Goal: Transaction & Acquisition: Download file/media

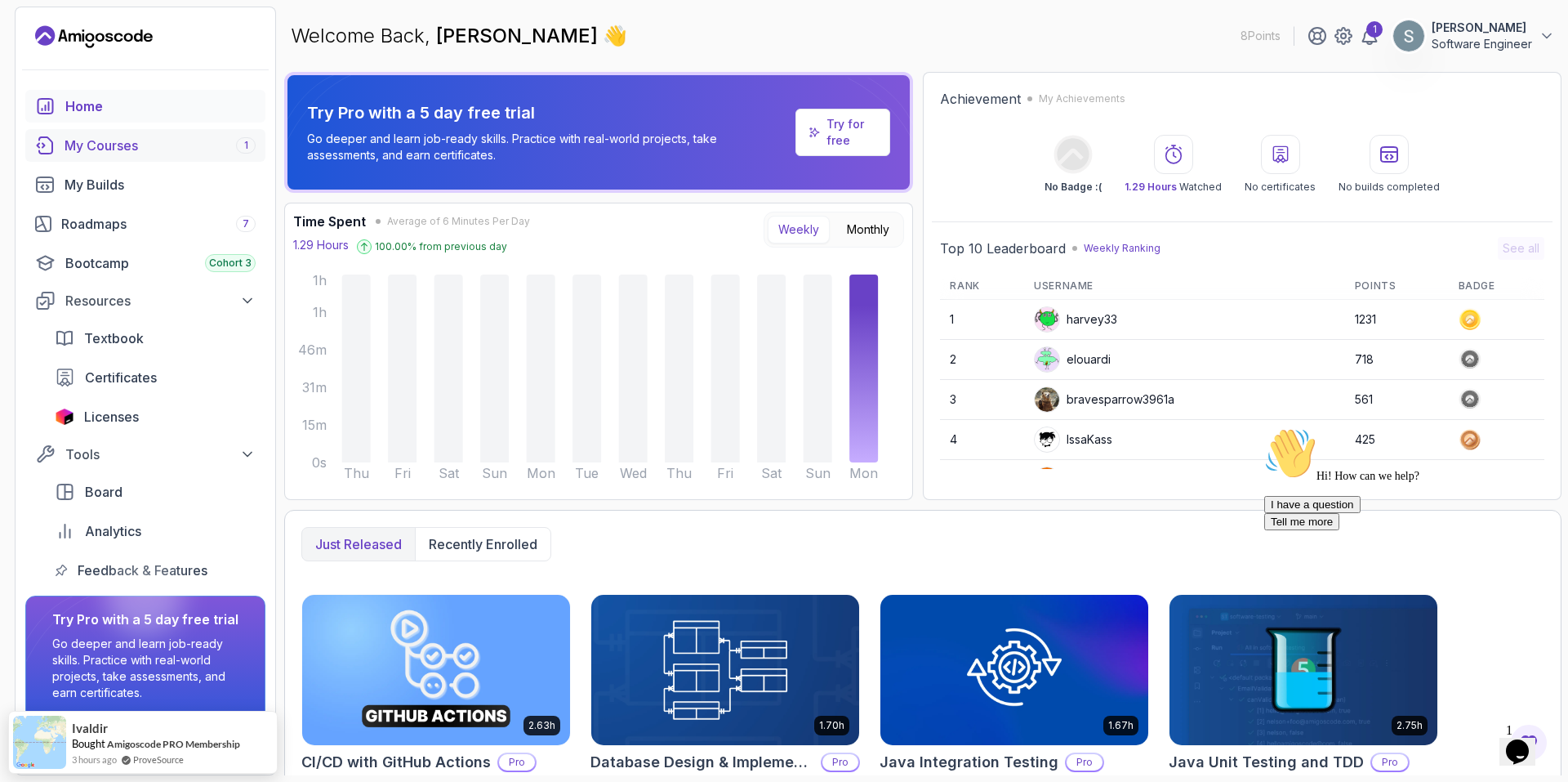
click at [105, 146] on div "My Courses 1" at bounding box center [160, 145] width 191 height 19
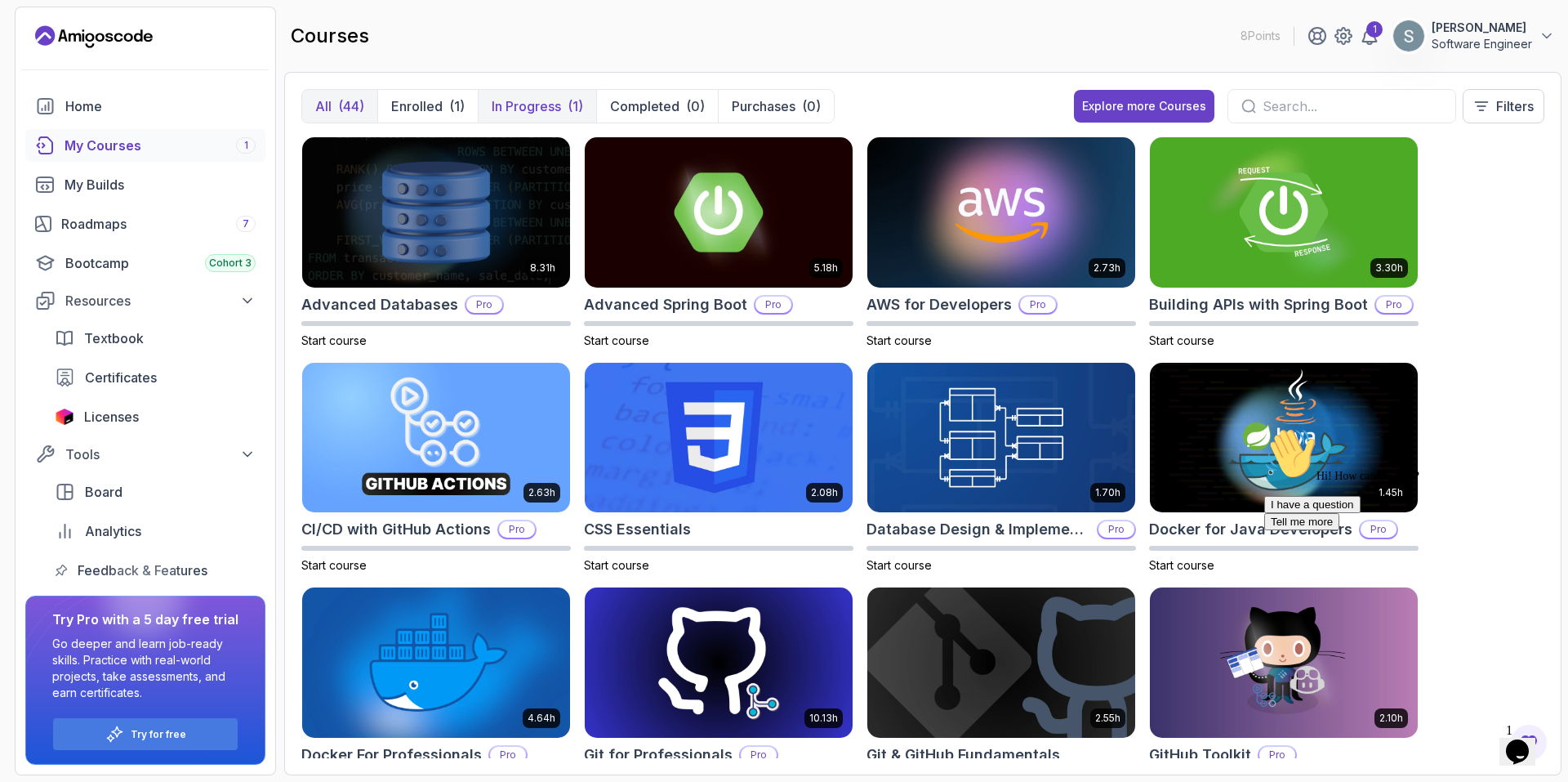
click at [508, 109] on p "In Progress" at bounding box center [525, 106] width 69 height 19
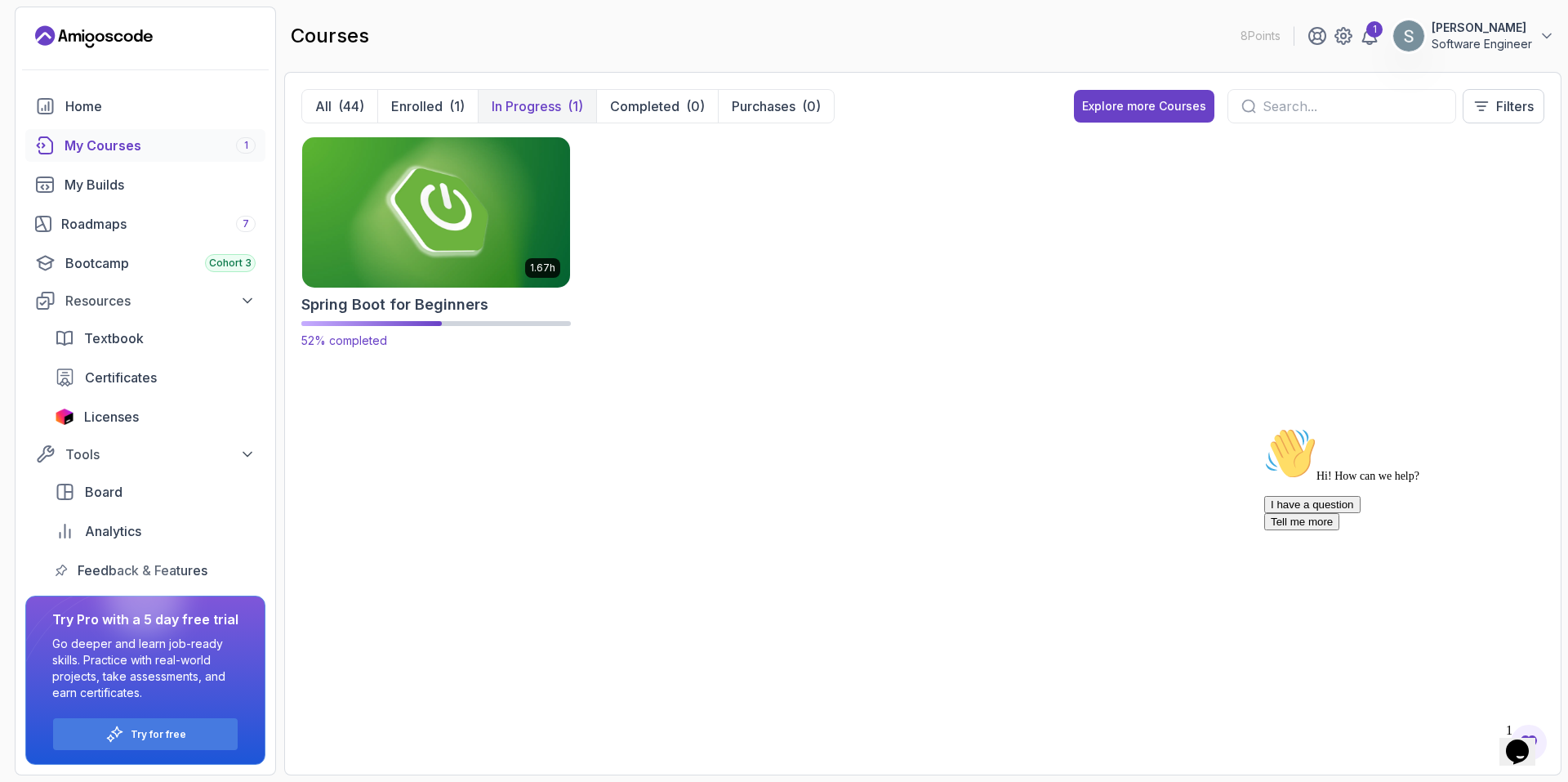
click at [464, 230] on img at bounding box center [436, 212] width 281 height 158
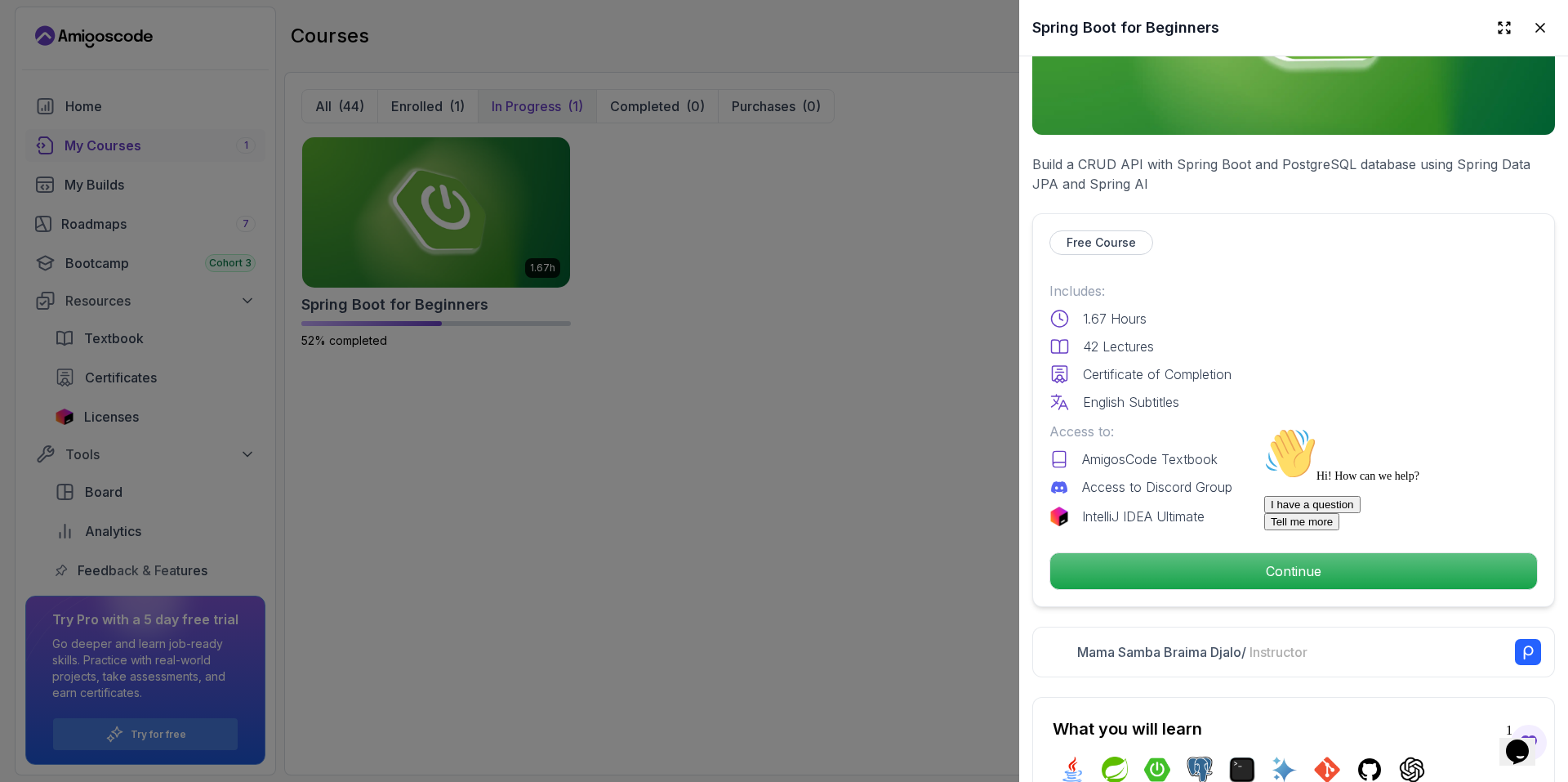
scroll to position [245, 0]
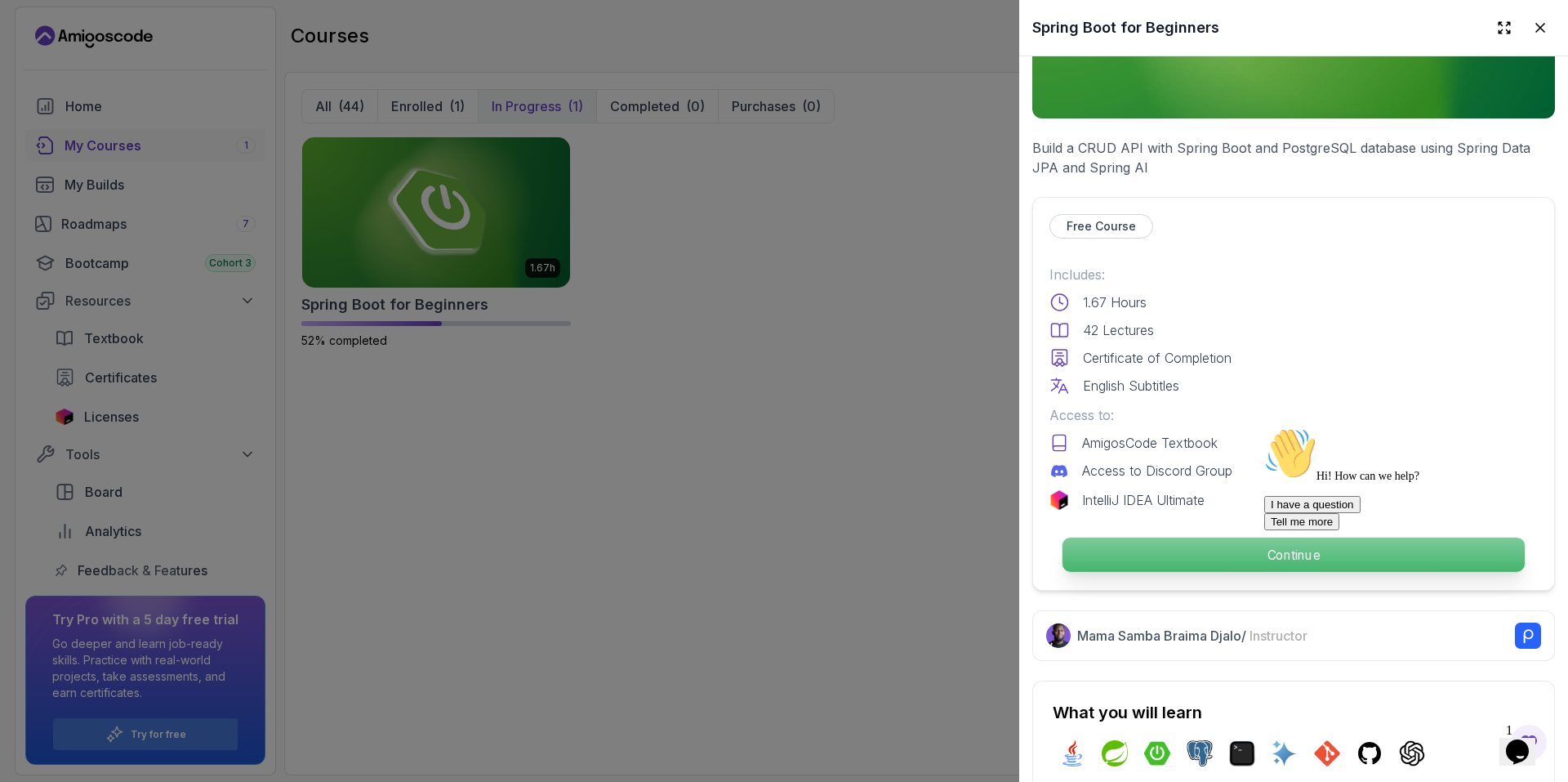
click at [639, 230] on p "Continue" at bounding box center [1293, 553] width 462 height 34
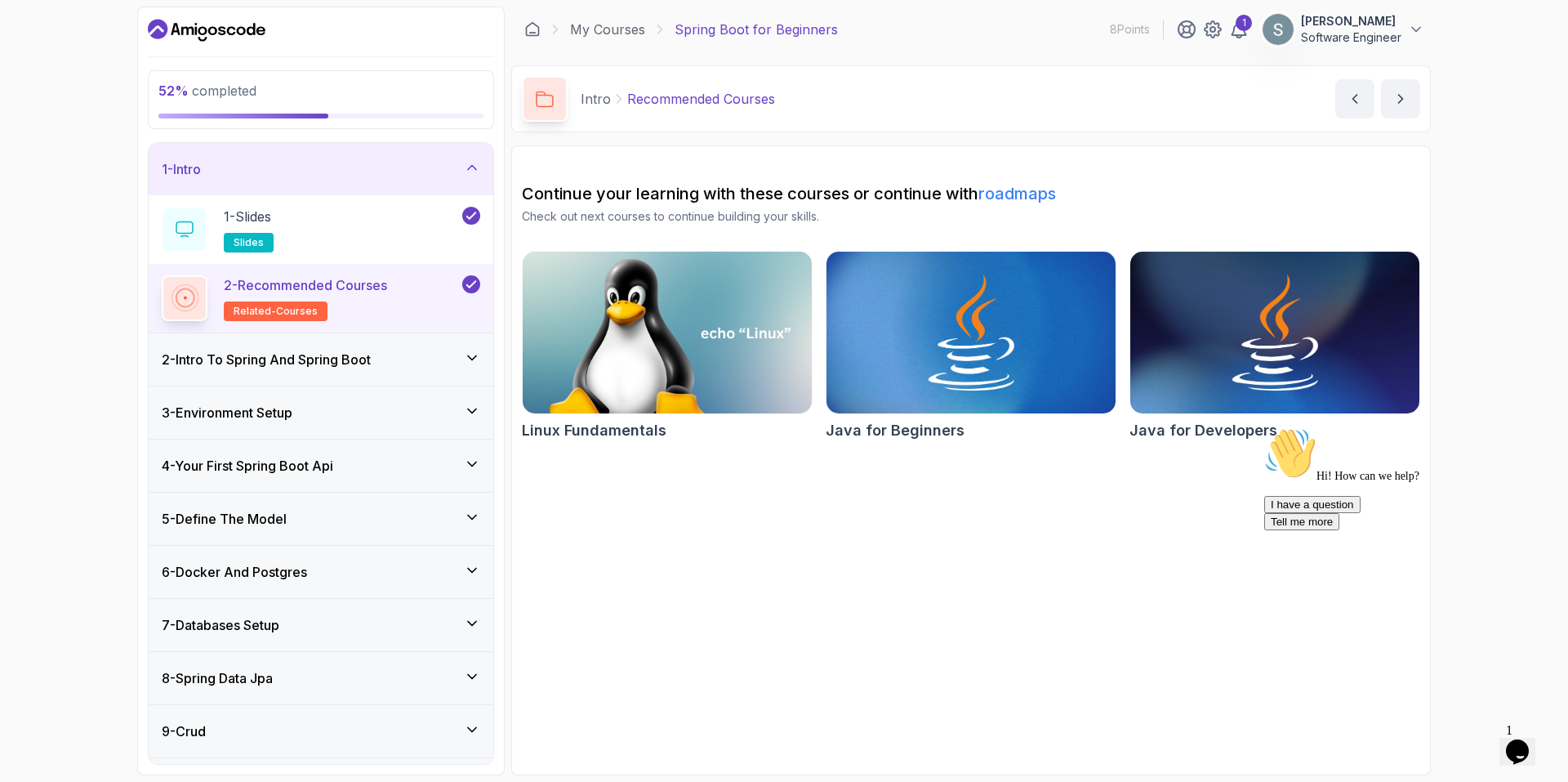
click at [393, 186] on div "1 - Intro" at bounding box center [321, 169] width 344 height 53
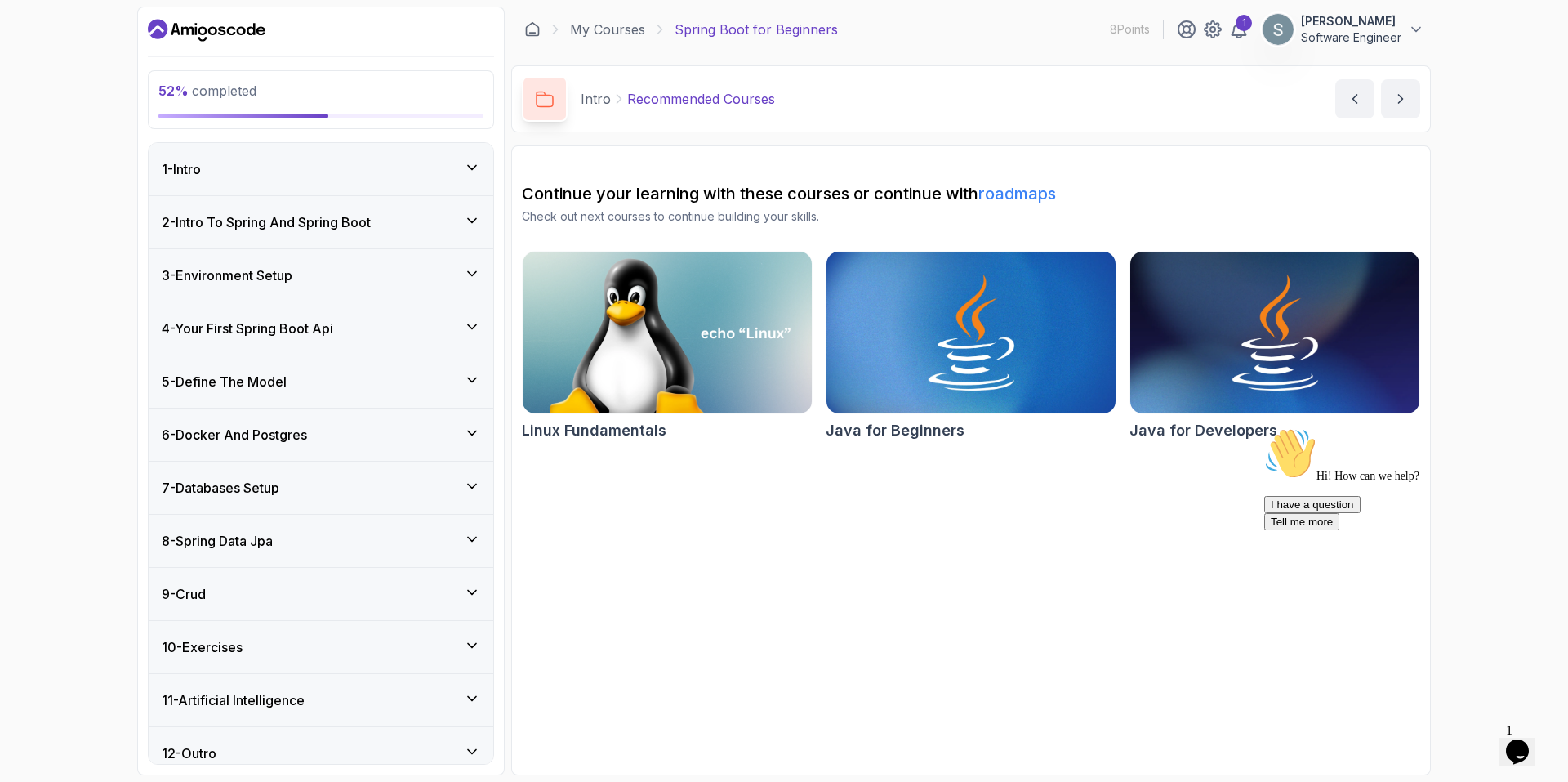
scroll to position [16, 0]
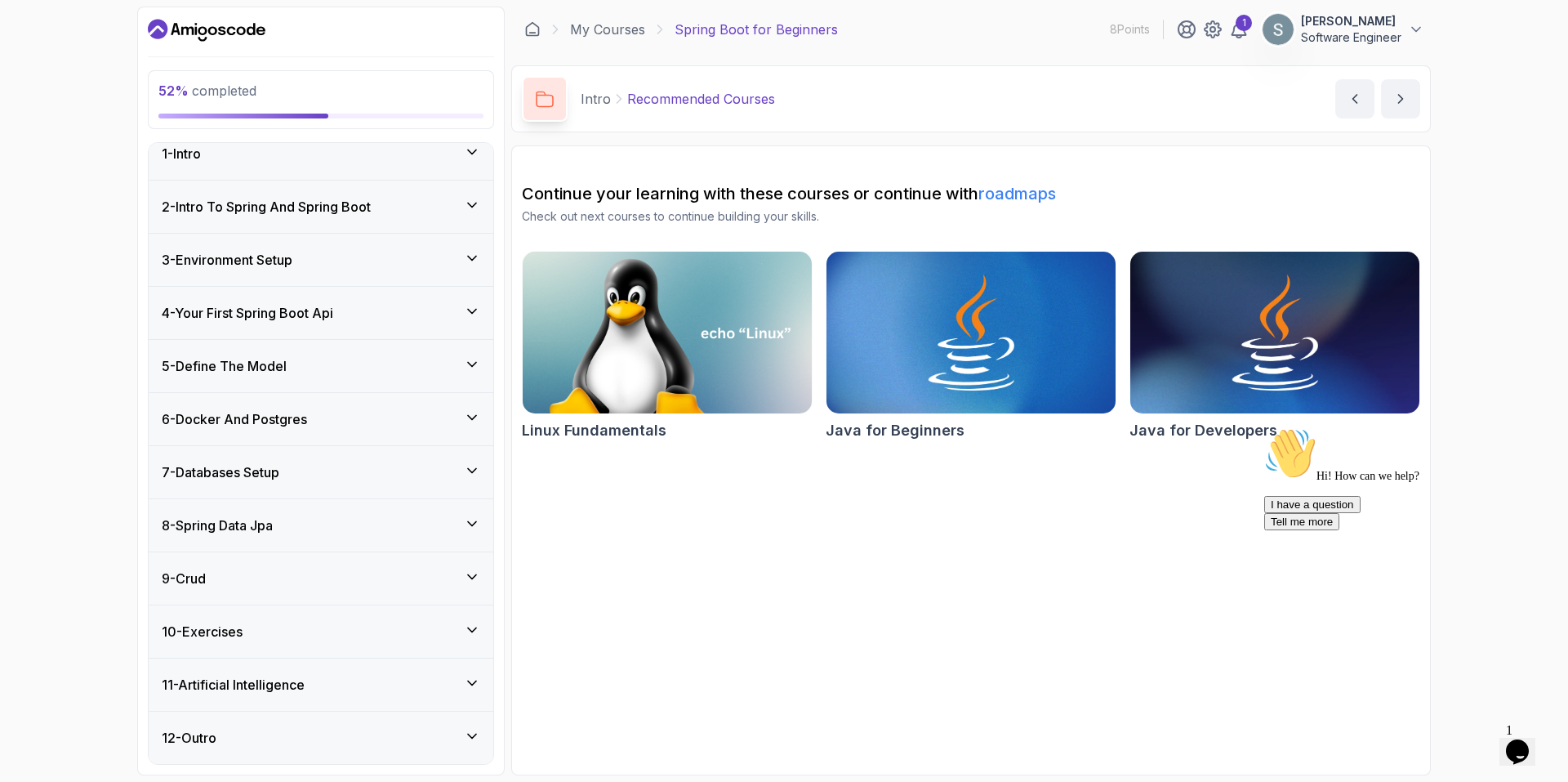
click at [286, 230] on div "8 - Spring Data Jpa" at bounding box center [321, 525] width 344 height 53
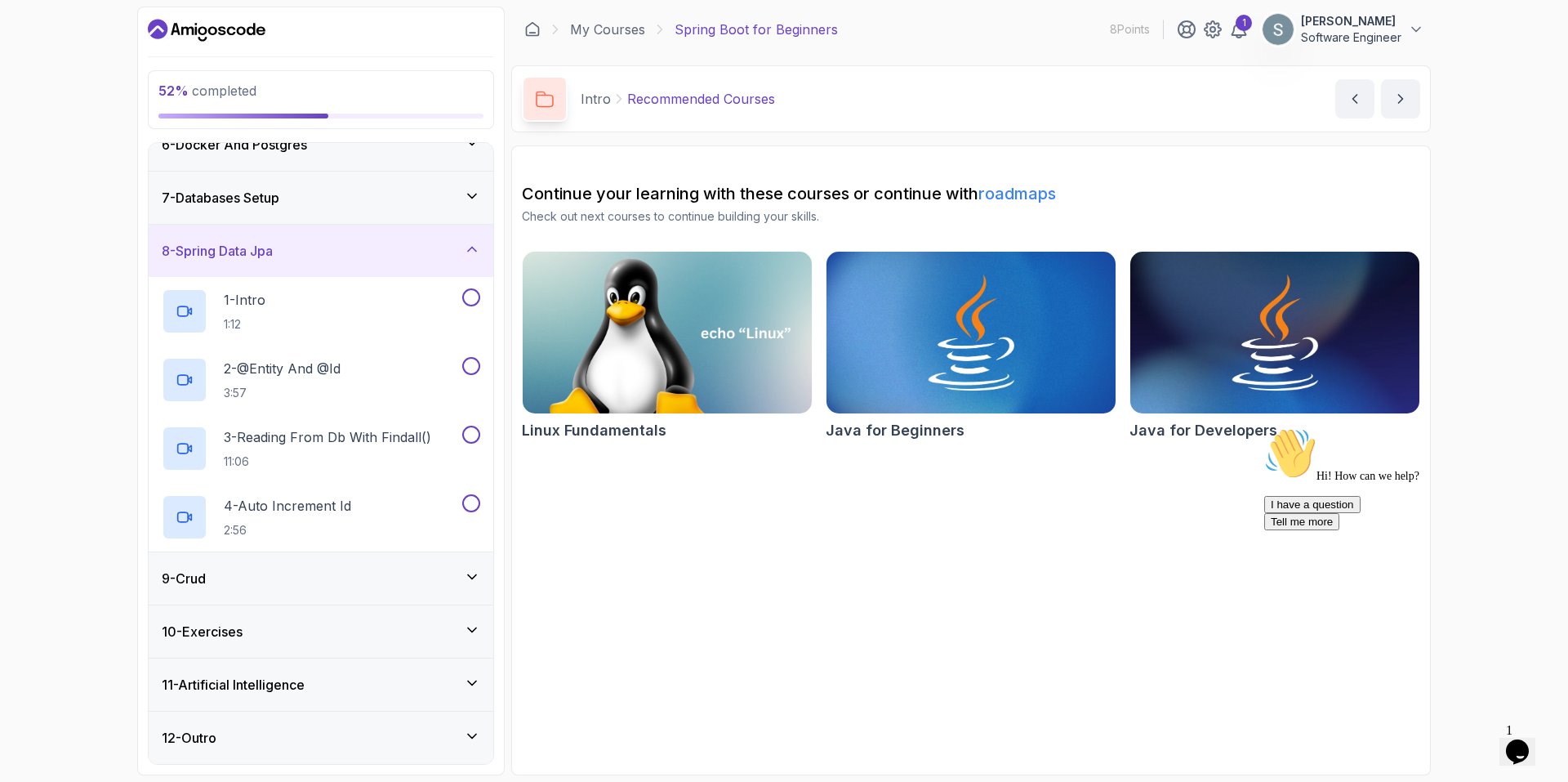
click at [288, 230] on div "9 - Crud" at bounding box center [320, 578] width 318 height 19
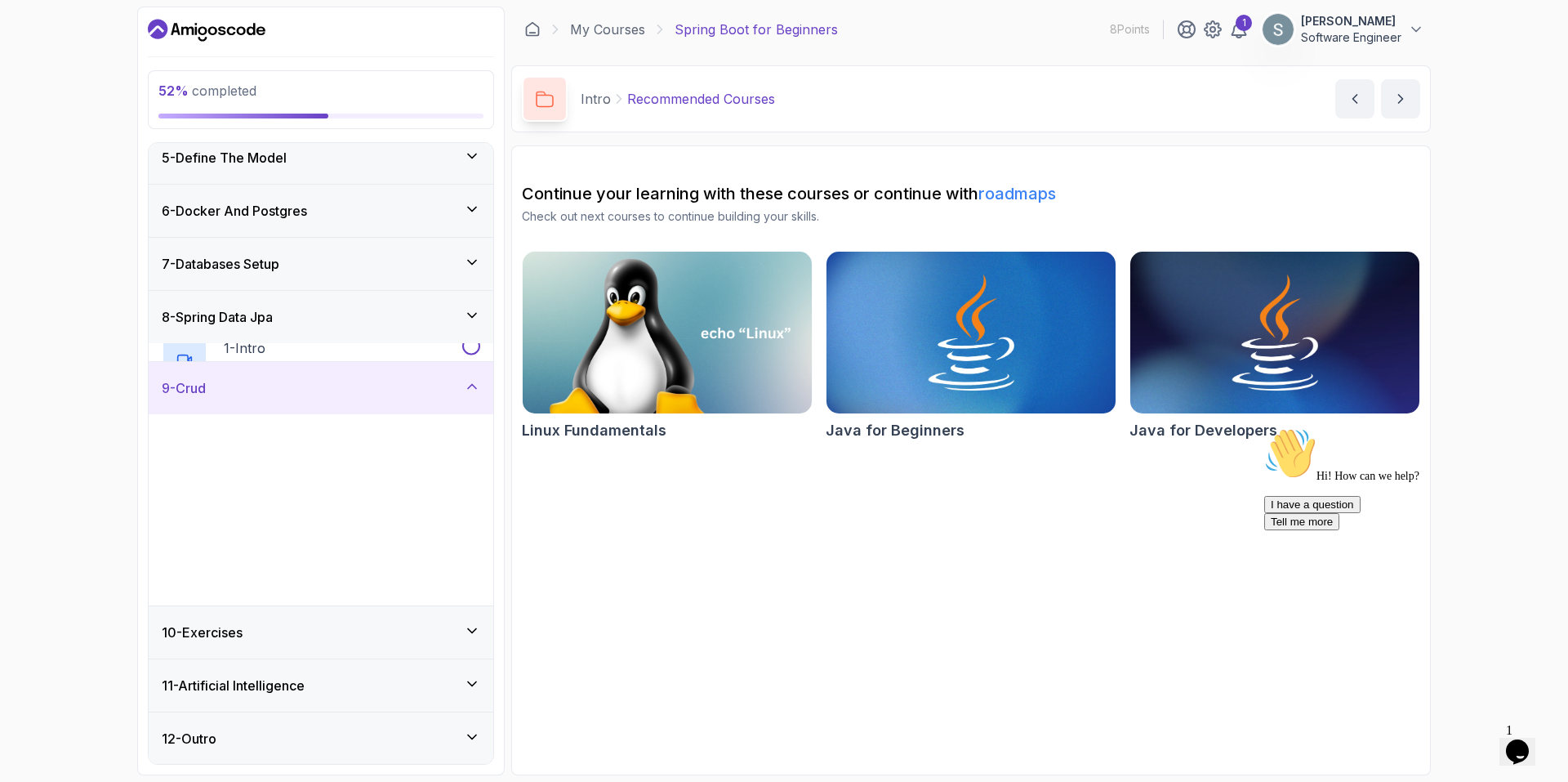
scroll to position [222, 0]
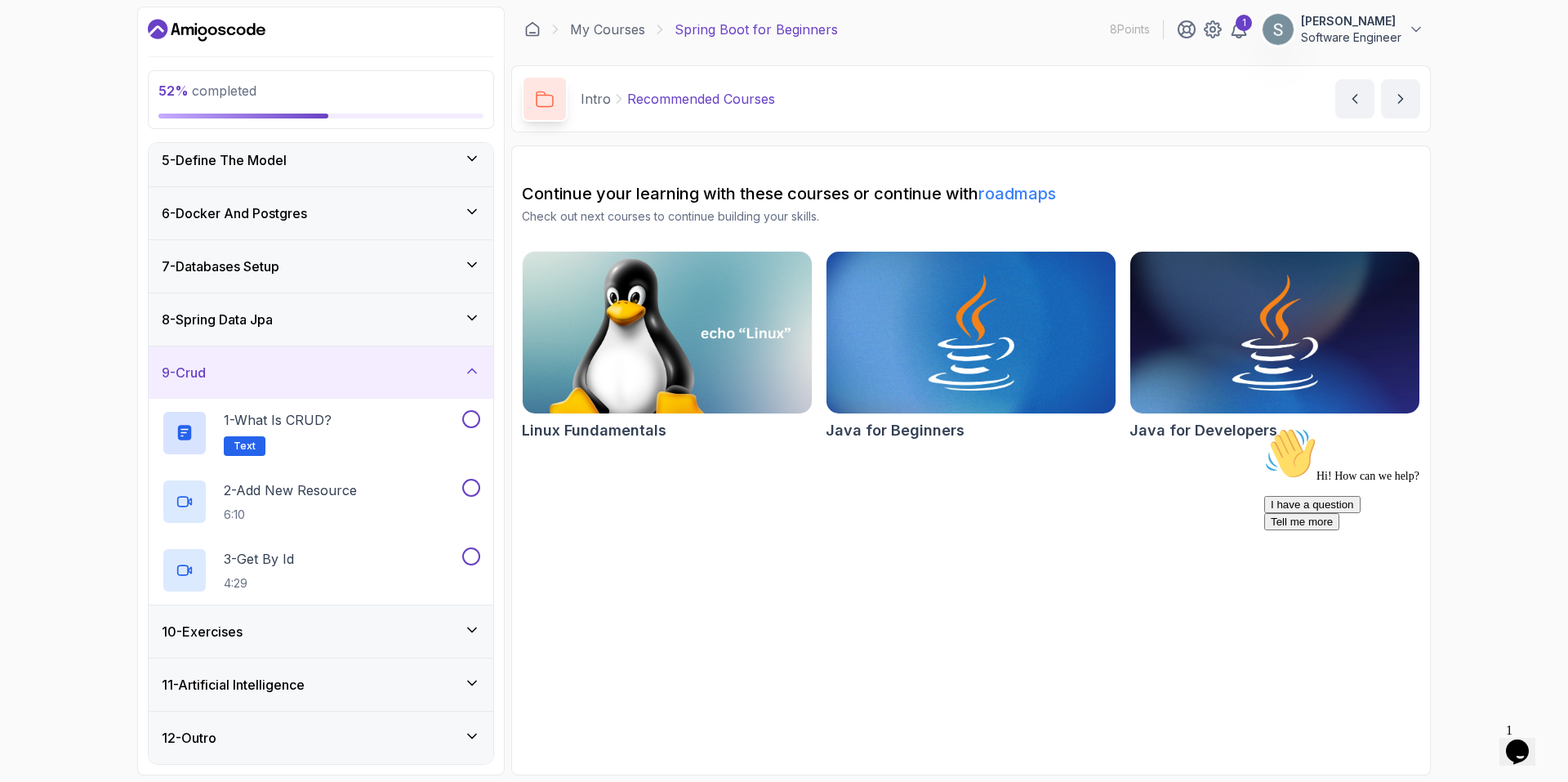
click at [303, 230] on div "9 - Crud" at bounding box center [321, 373] width 344 height 53
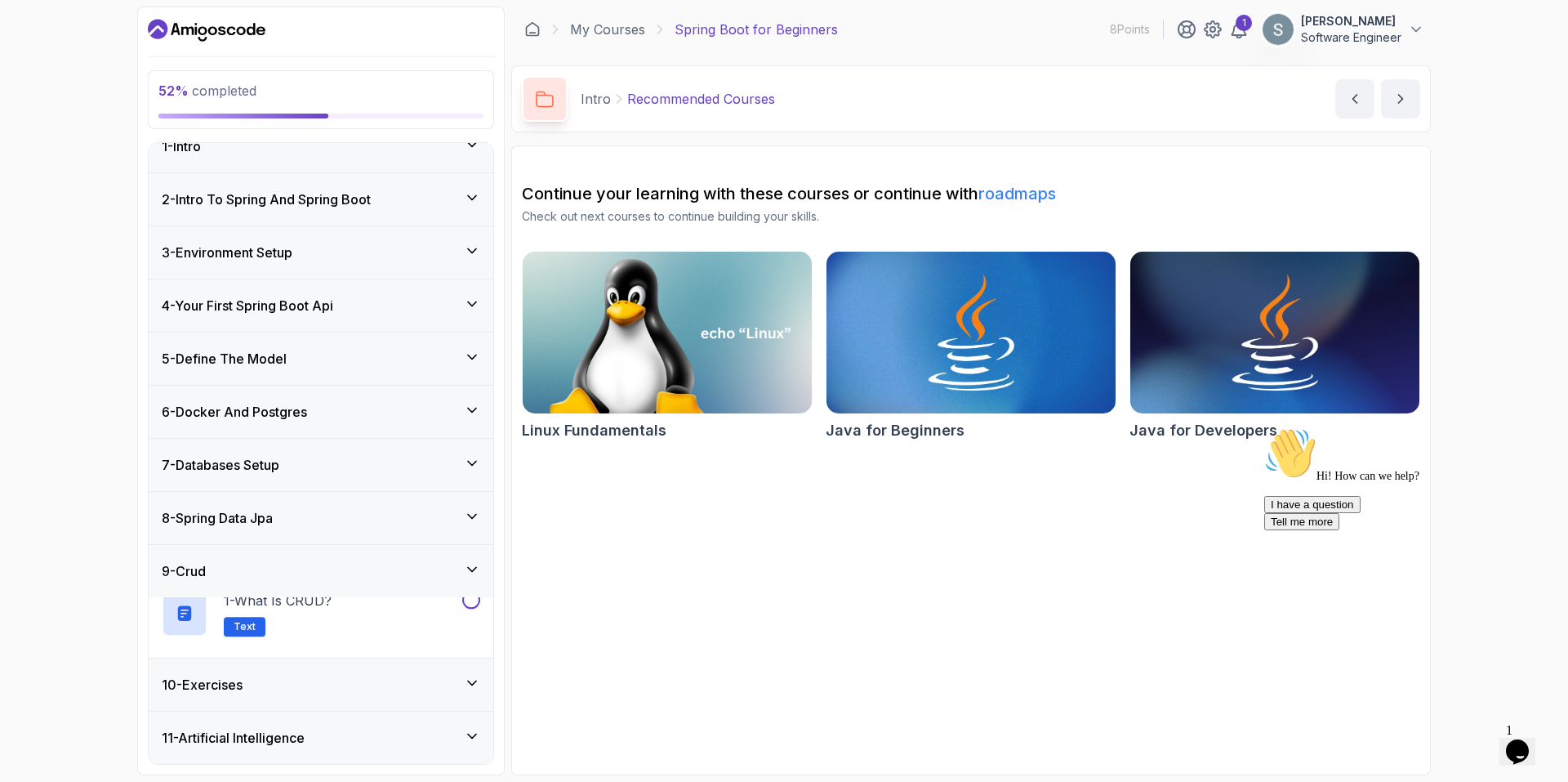
scroll to position [16, 0]
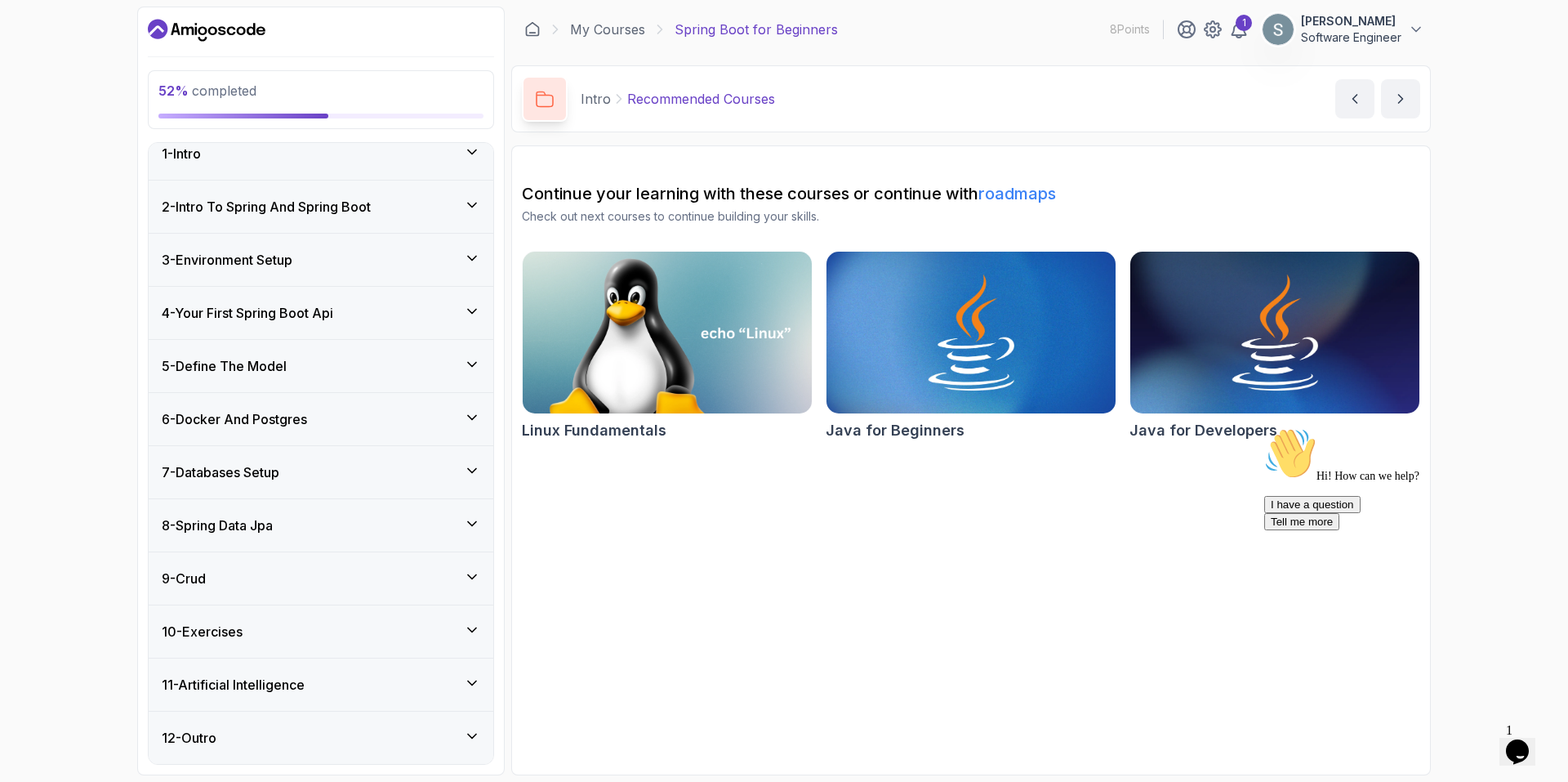
click at [286, 230] on div "10 - Exercises" at bounding box center [321, 631] width 344 height 53
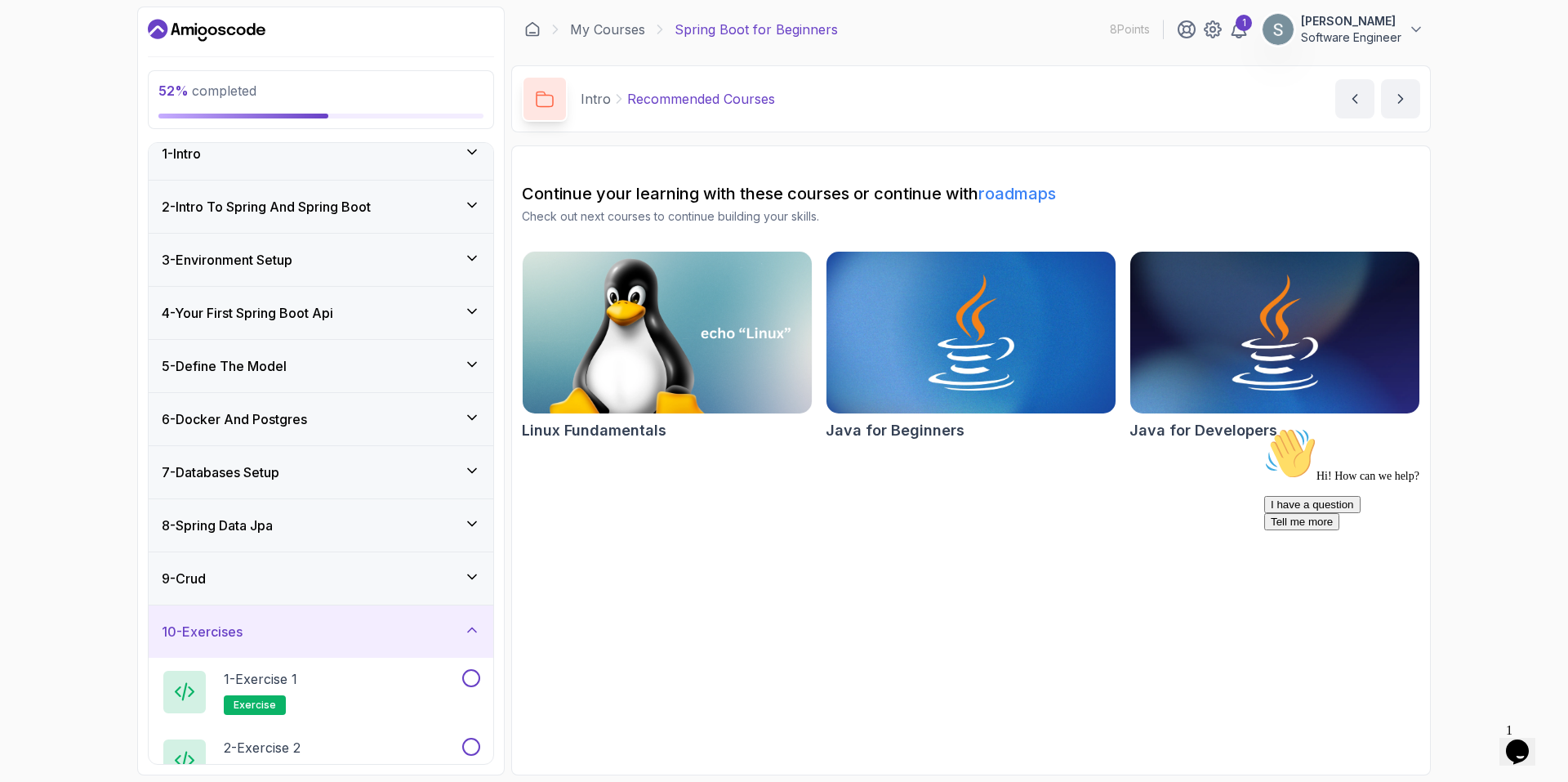
scroll to position [179, 0]
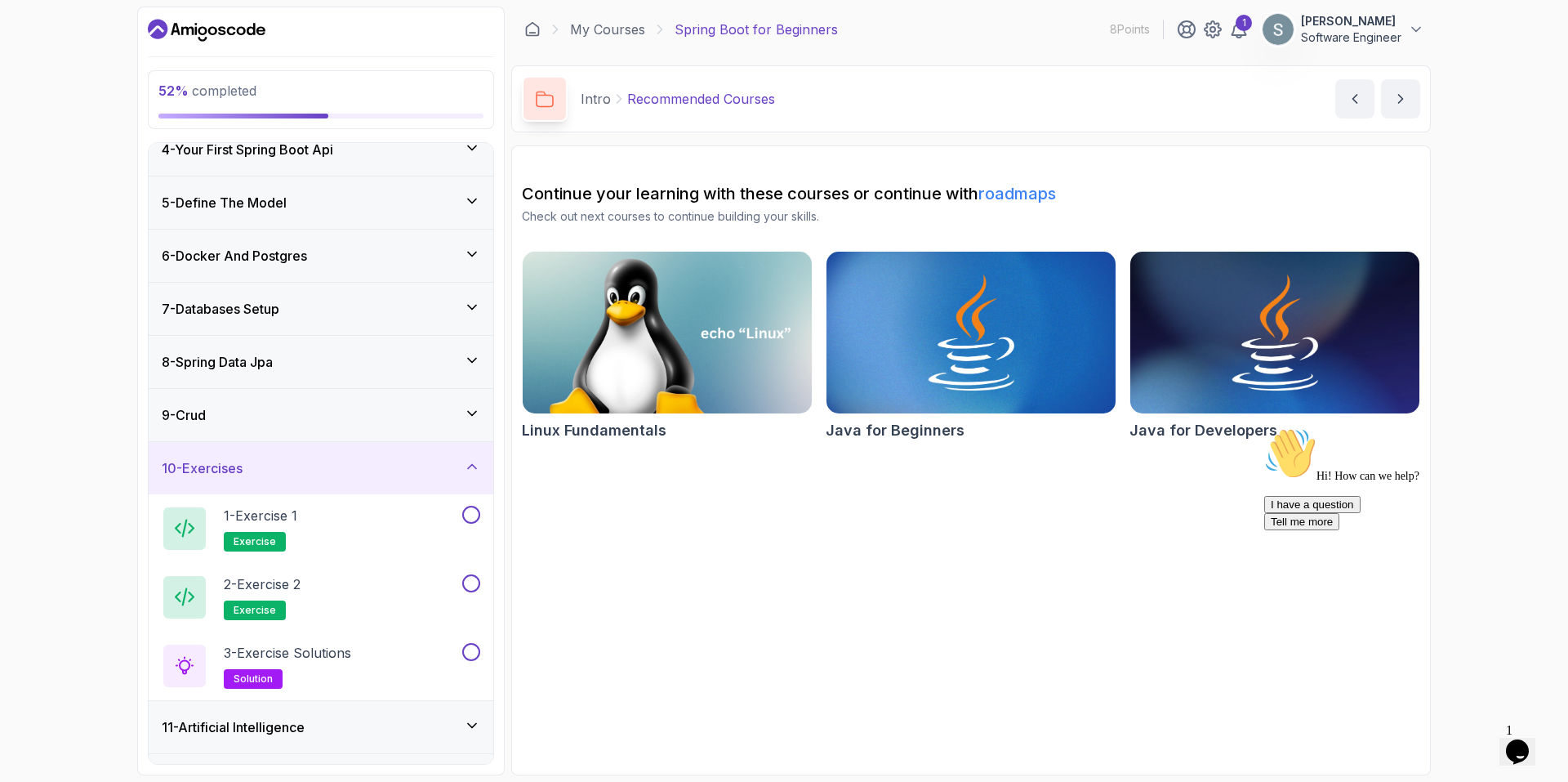
click at [281, 230] on div "10 - Exercises" at bounding box center [320, 468] width 318 height 19
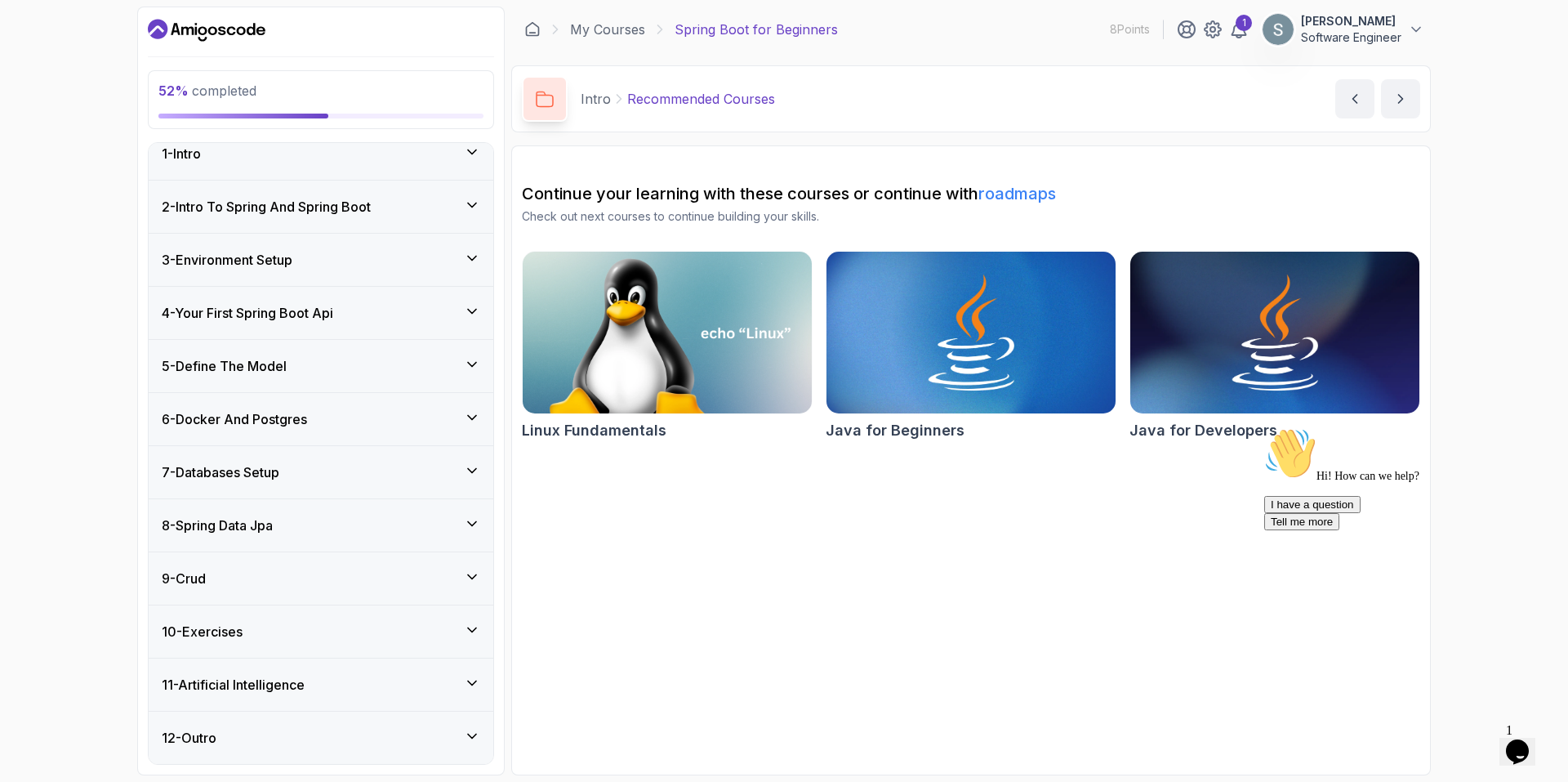
click at [305, 230] on div "10 - Exercises" at bounding box center [320, 631] width 318 height 19
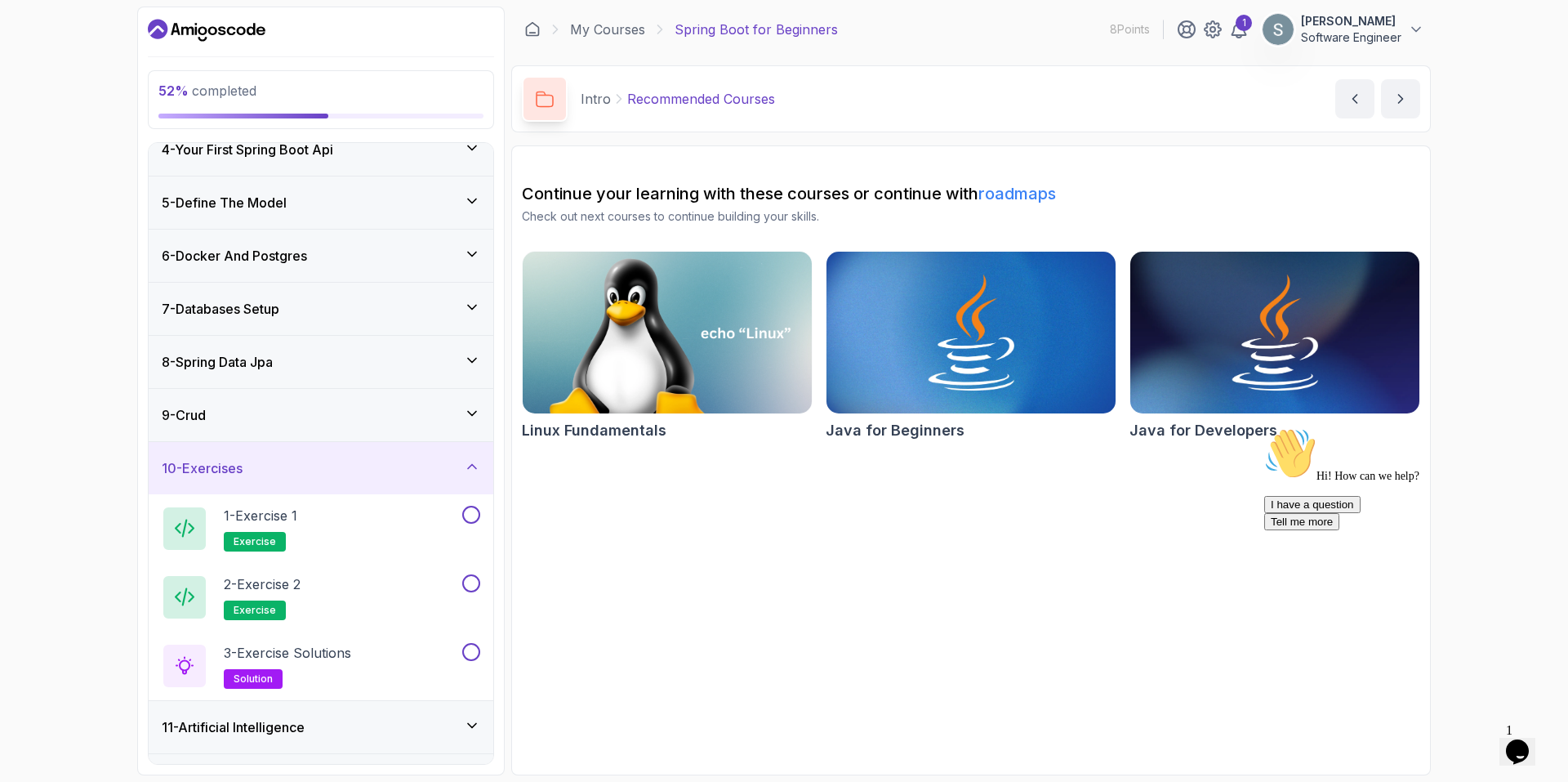
click at [304, 230] on div "10 - Exercises" at bounding box center [321, 468] width 344 height 53
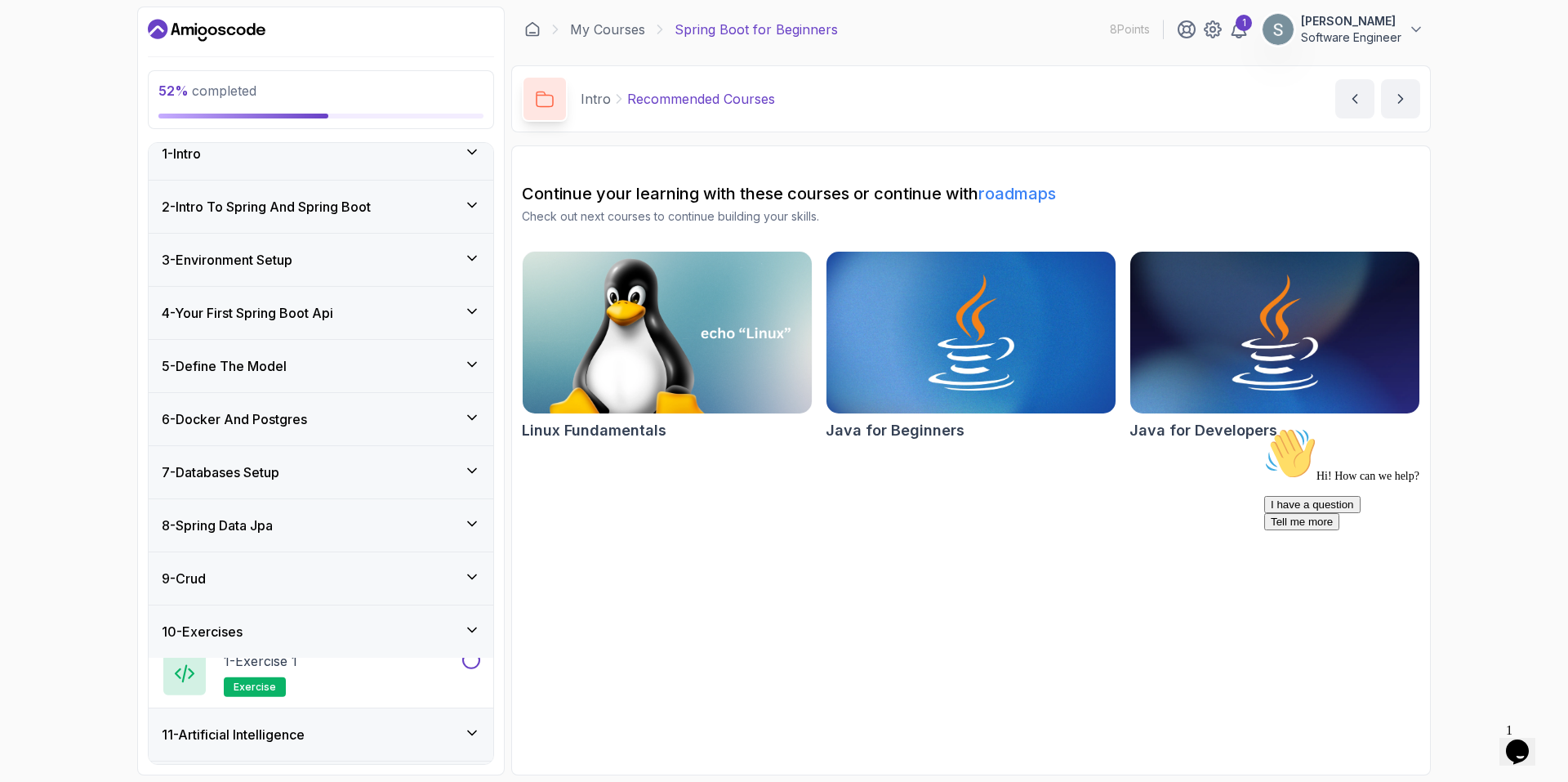
scroll to position [16, 0]
click at [257, 230] on div "11 - Artificial Intelligence" at bounding box center [321, 685] width 344 height 53
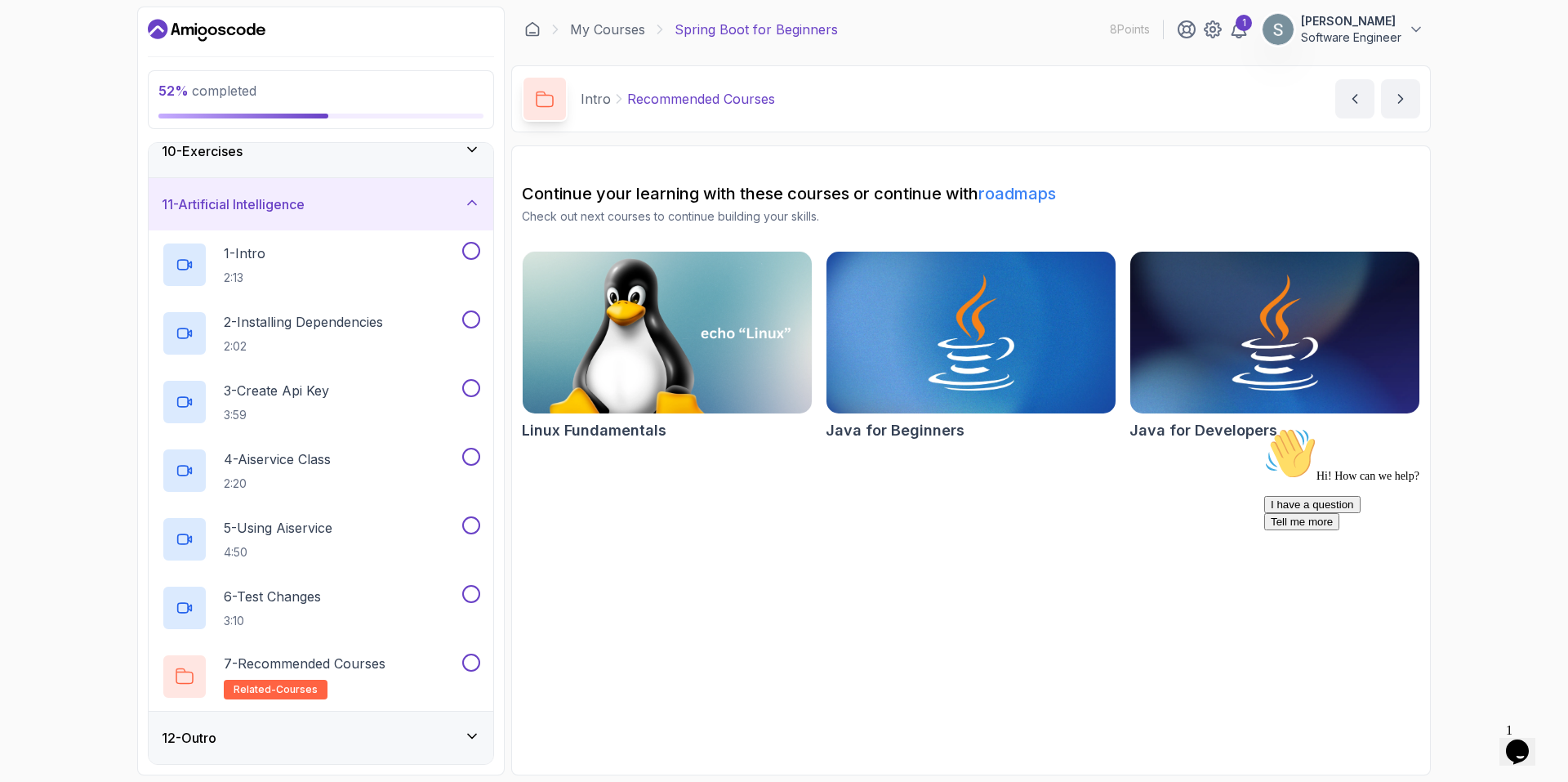
click at [346, 230] on div "12 - Outro" at bounding box center [321, 737] width 344 height 53
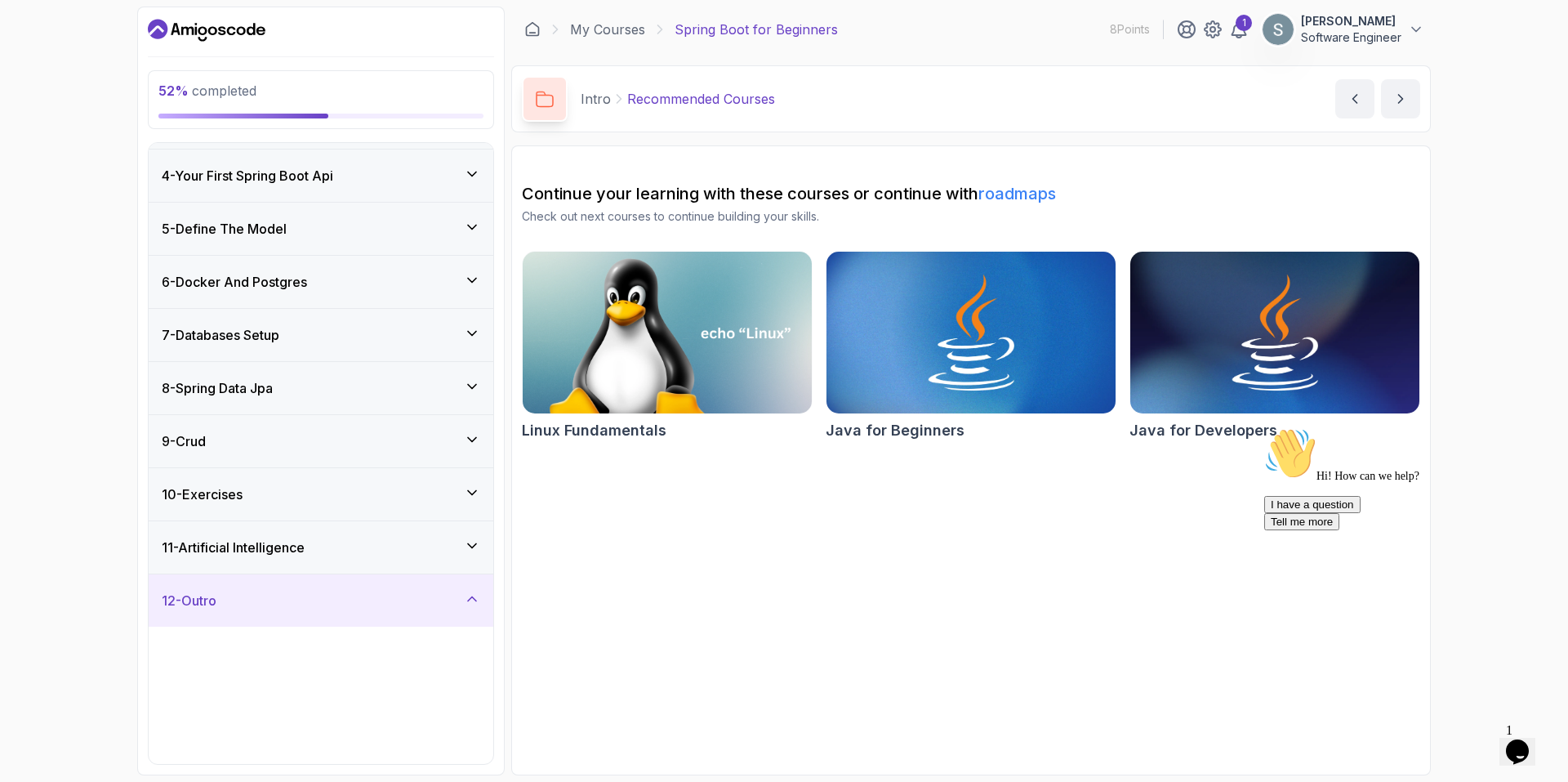
scroll to position [153, 0]
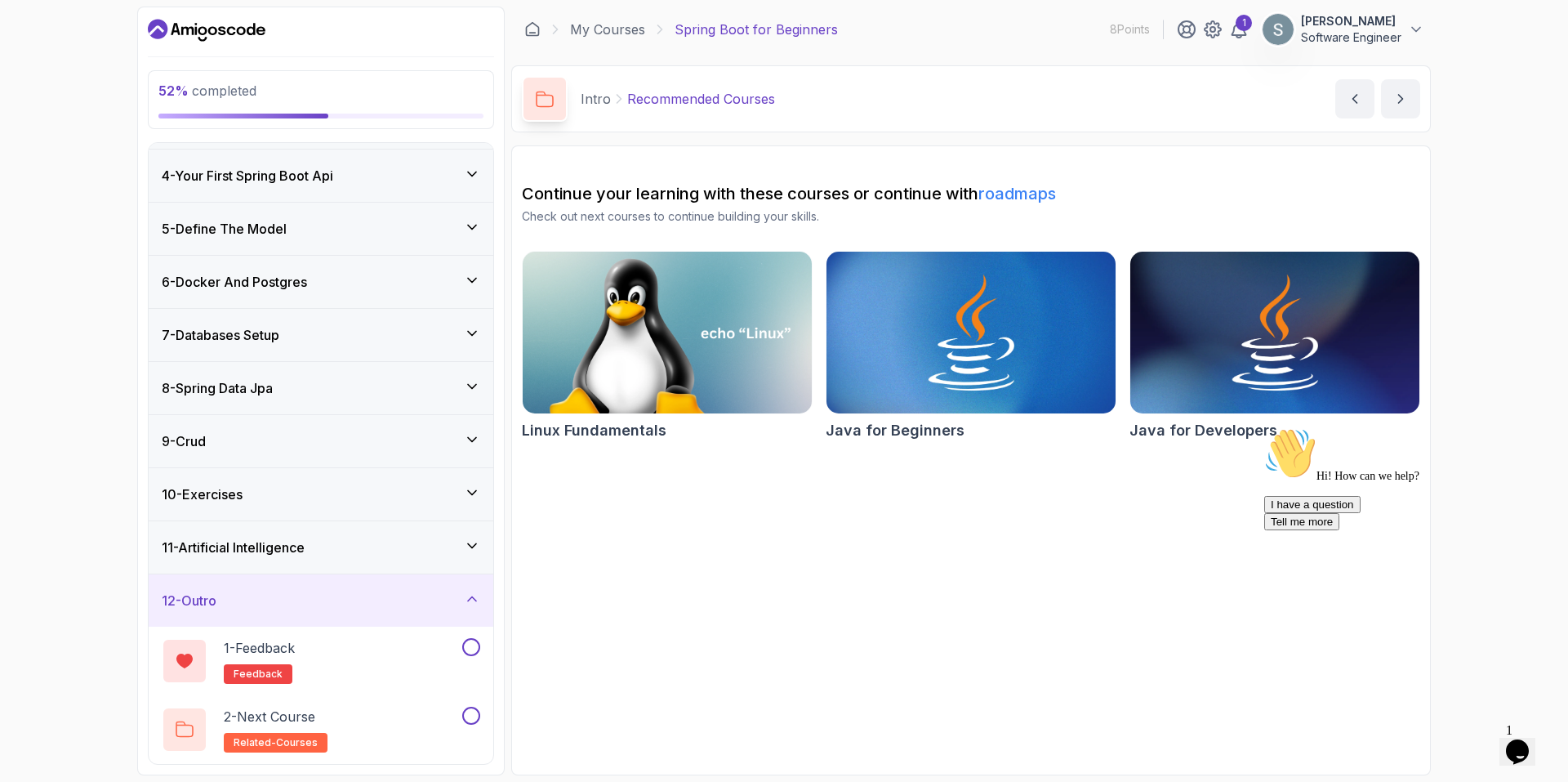
click at [352, 230] on div "12 - Outro" at bounding box center [321, 600] width 344 height 53
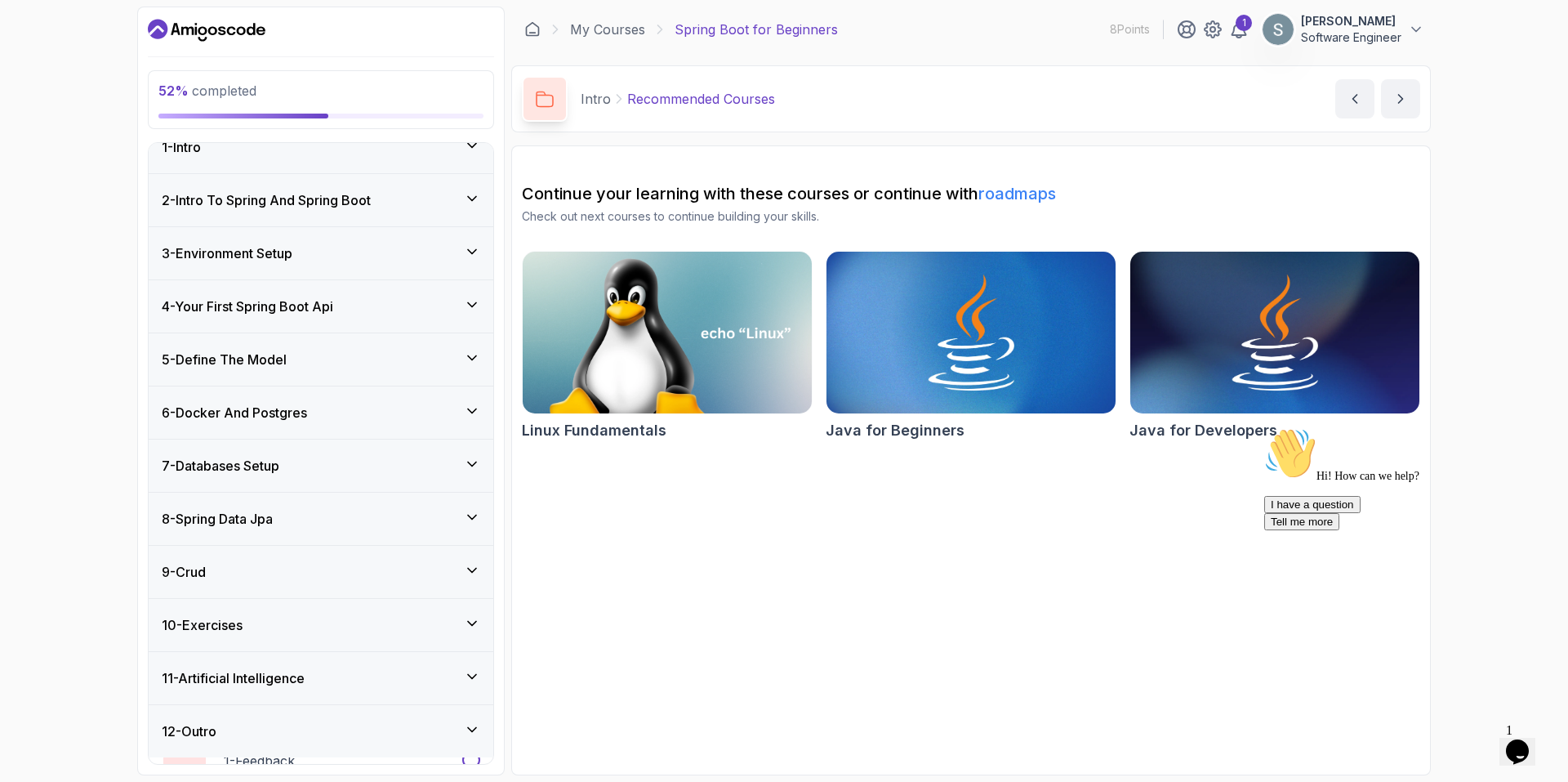
scroll to position [16, 0]
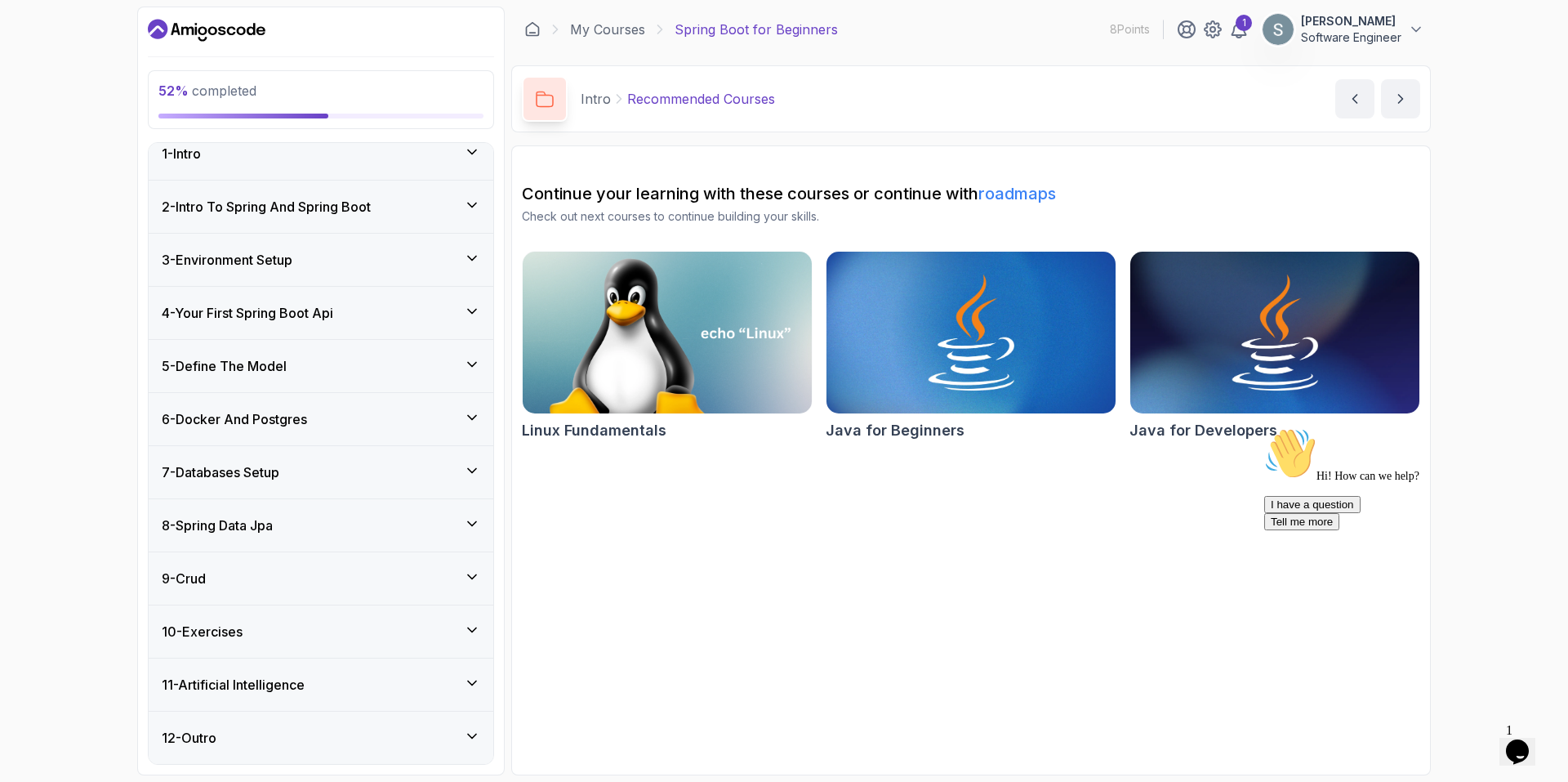
click at [317, 230] on div "11 - Artificial Intelligence" at bounding box center [320, 685] width 318 height 19
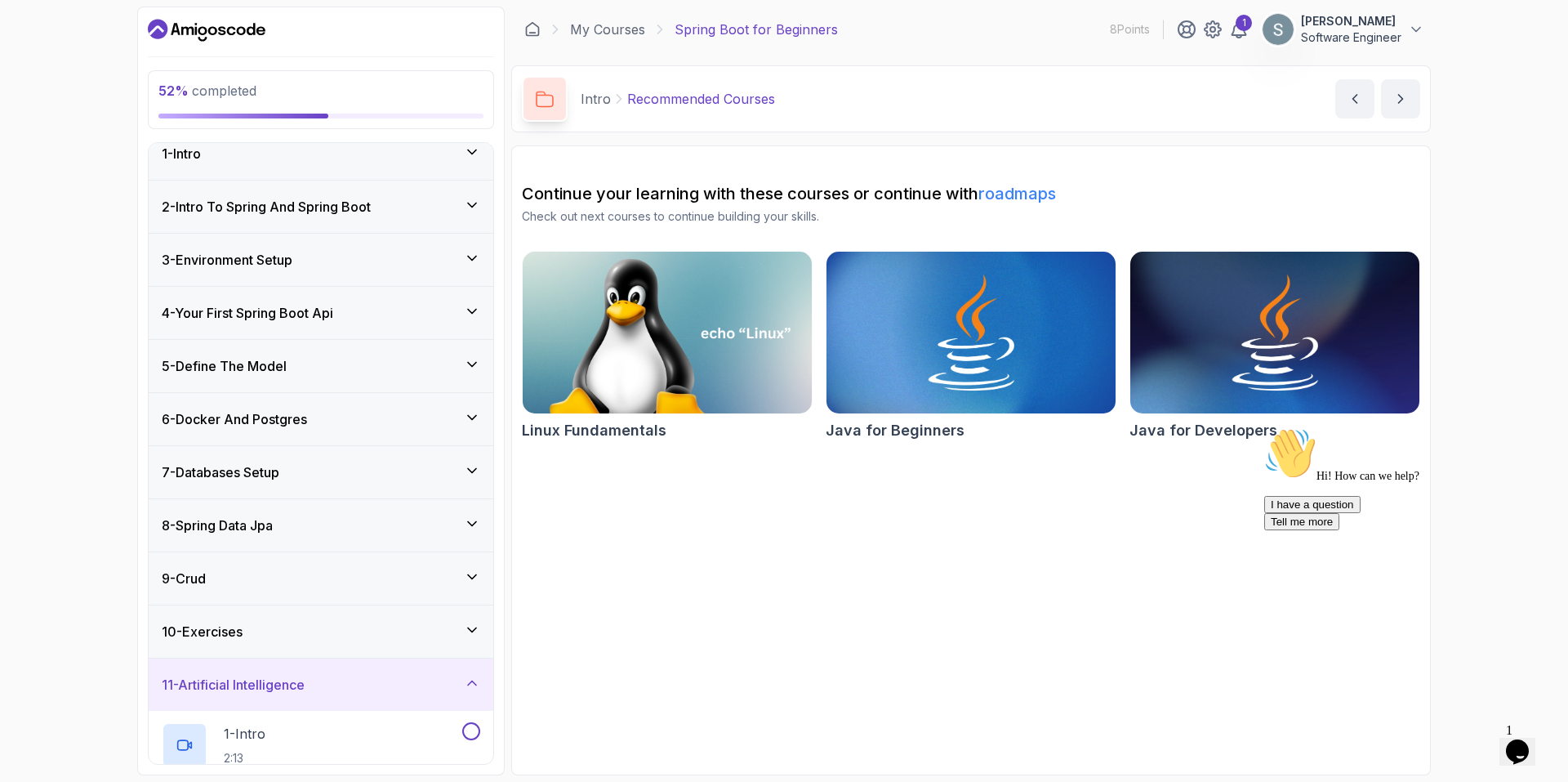
click at [314, 230] on div "11 - Artificial Intelligence" at bounding box center [320, 685] width 318 height 19
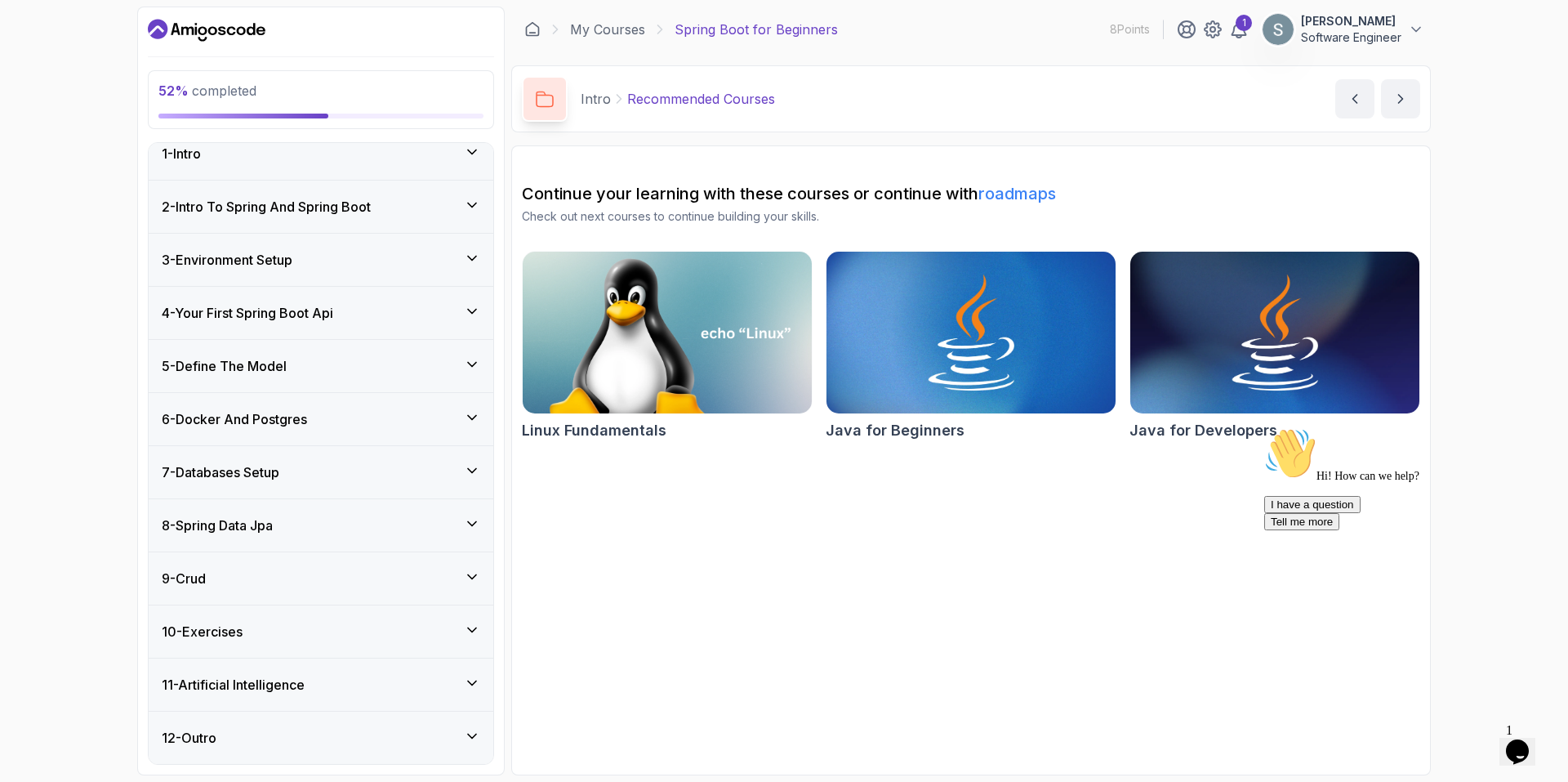
click at [339, 230] on div "7 - Databases Setup" at bounding box center [320, 472] width 318 height 19
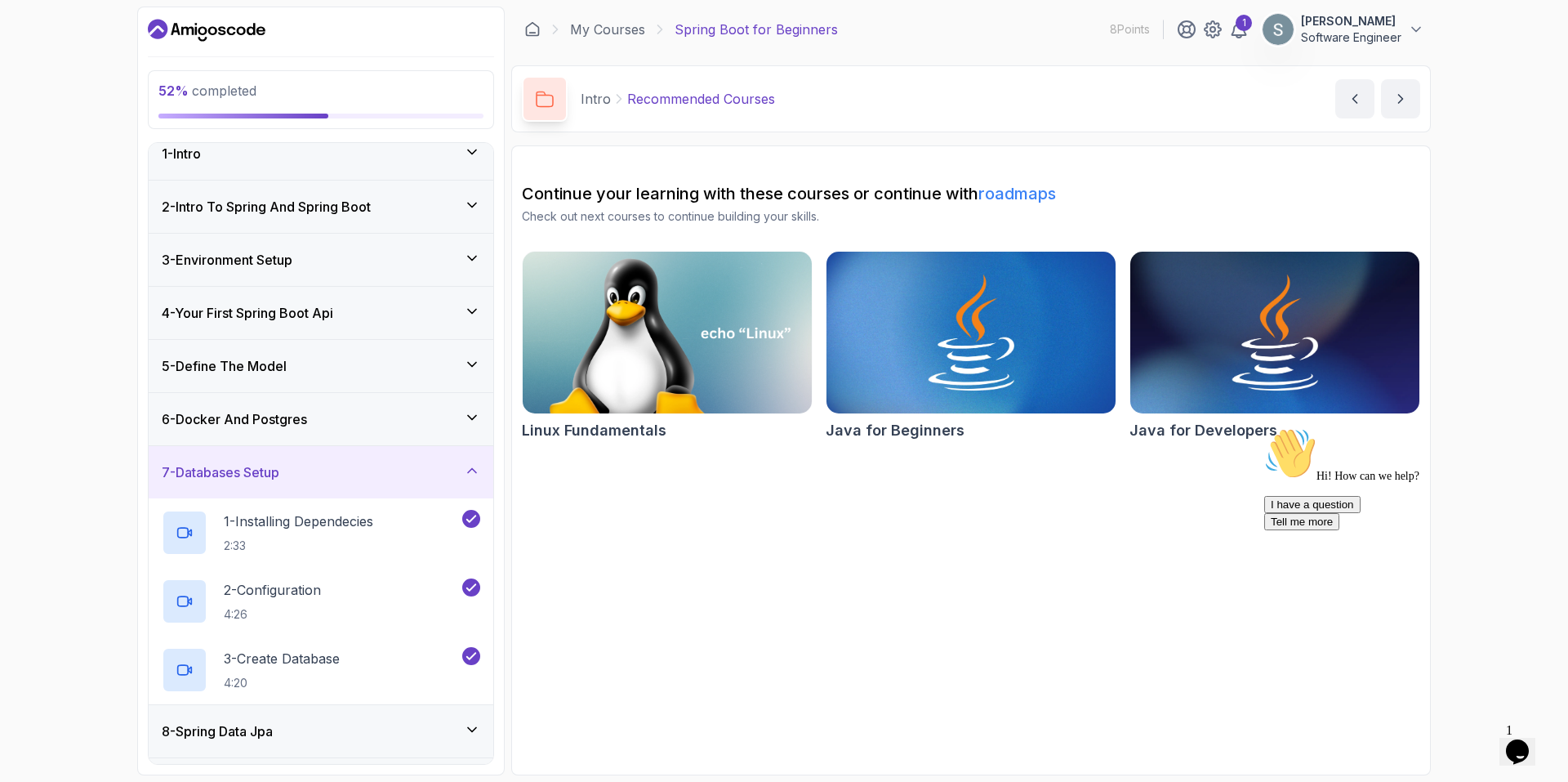
click at [340, 230] on div "7 - Databases Setup" at bounding box center [320, 472] width 318 height 19
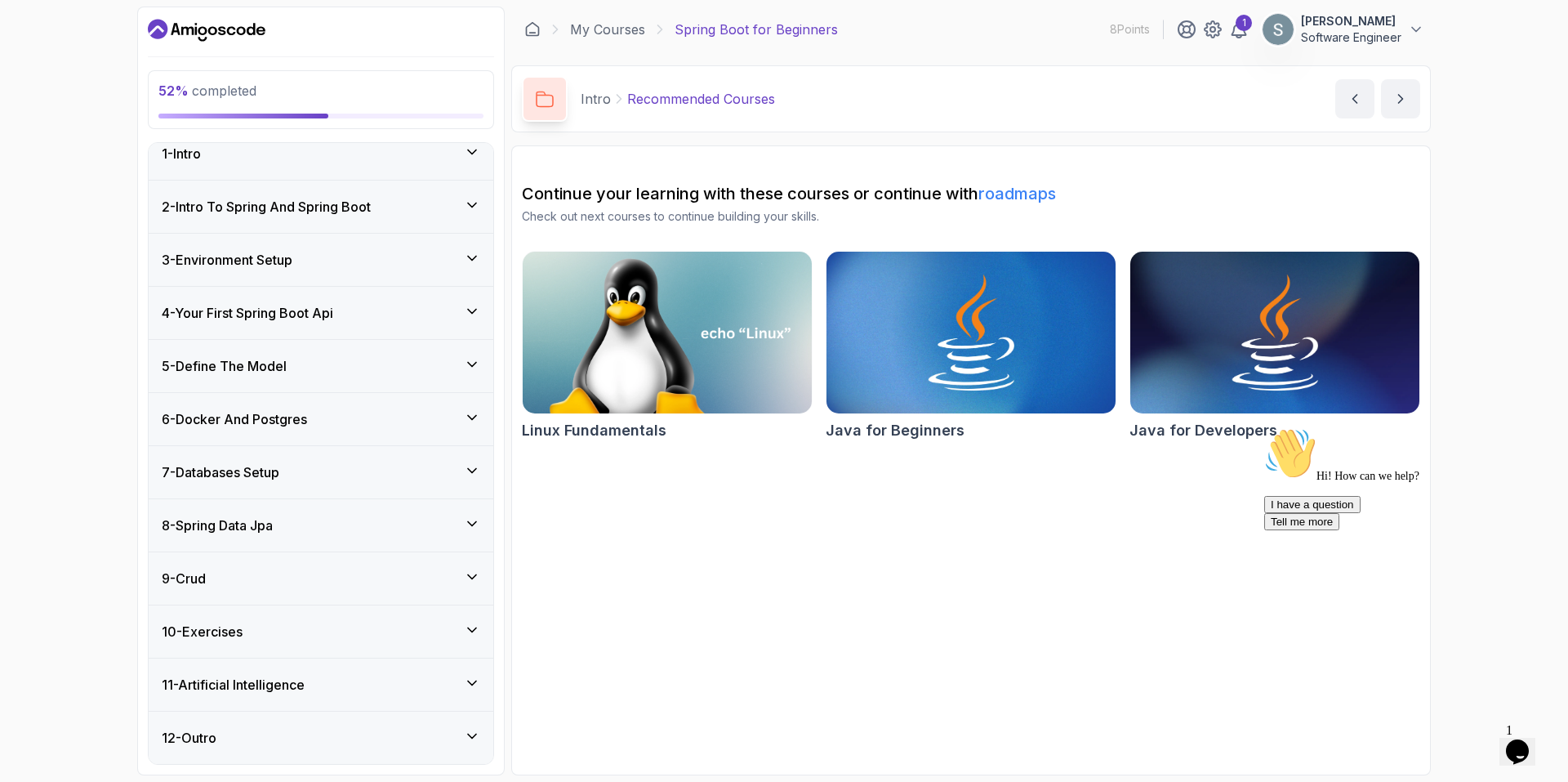
click at [340, 230] on div "8 - Spring Data Jpa" at bounding box center [320, 525] width 318 height 19
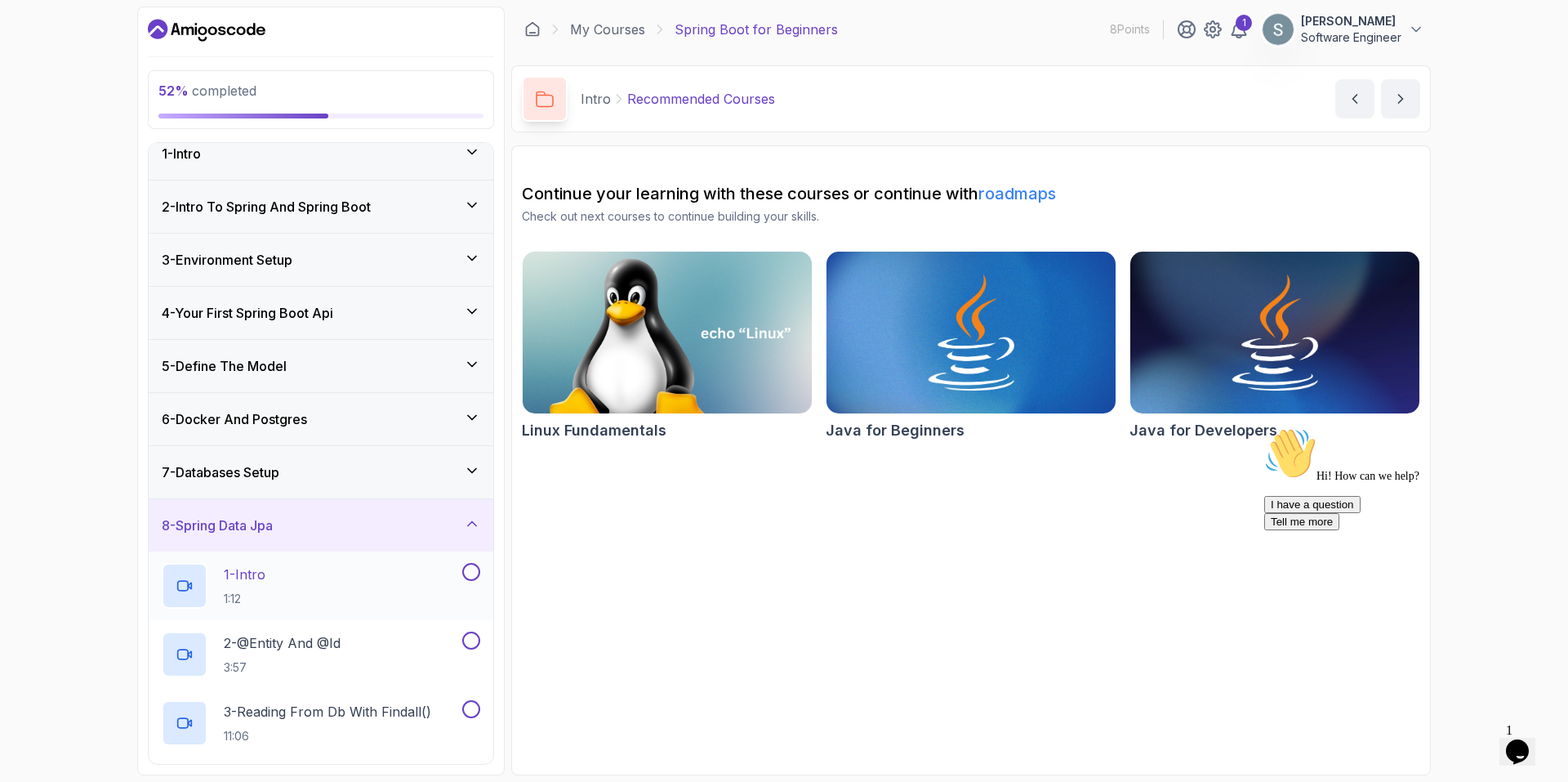
click at [337, 230] on div "1 - Intro 1:12" at bounding box center [310, 586] width 298 height 46
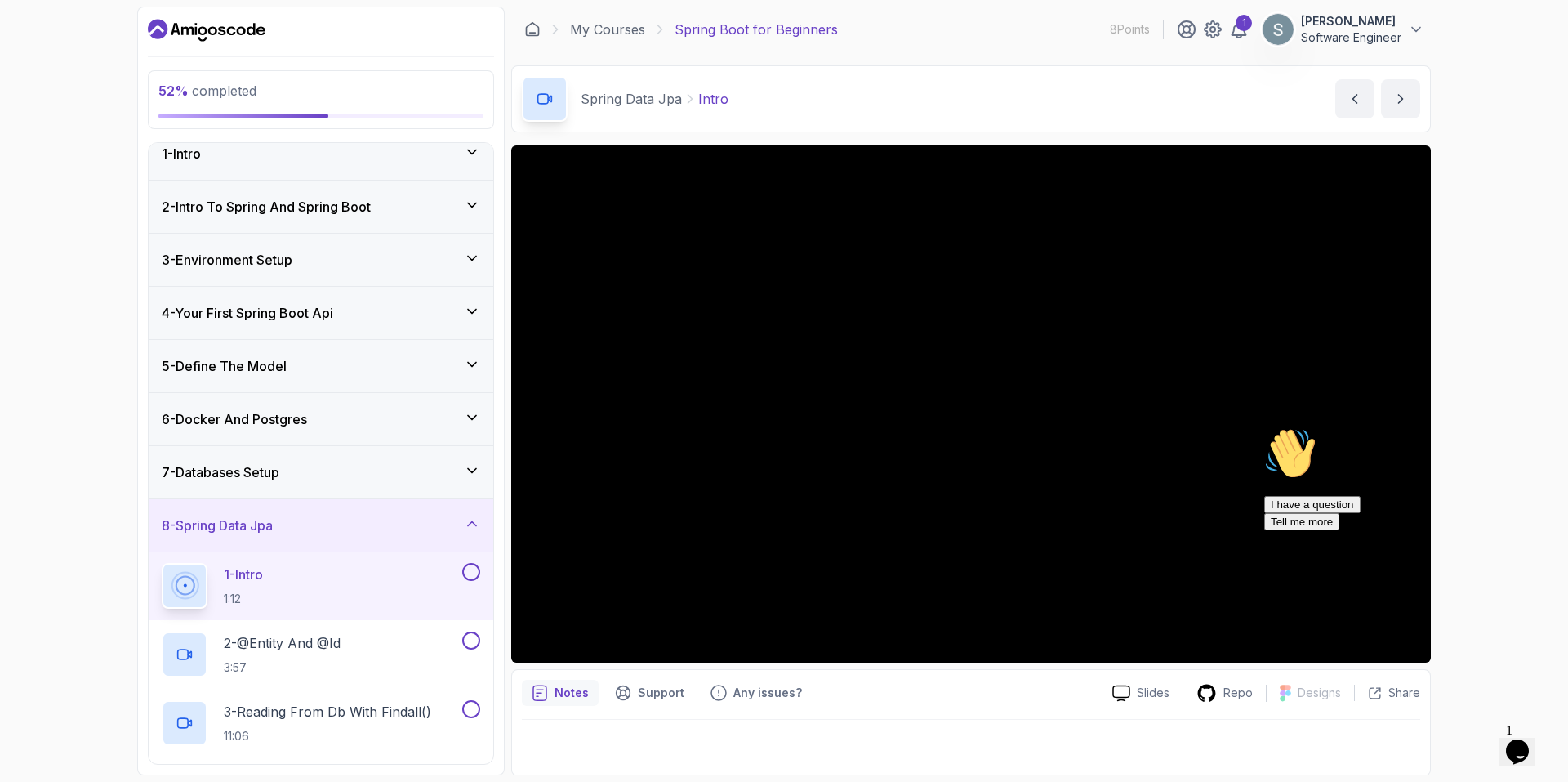
drag, startPoint x: 1532, startPoint y: 543, endPoint x: 2785, endPoint y: 961, distance: 1320.9
click at [639, 230] on icon "Chat attention grabber" at bounding box center [1265, 427] width 0 height 0
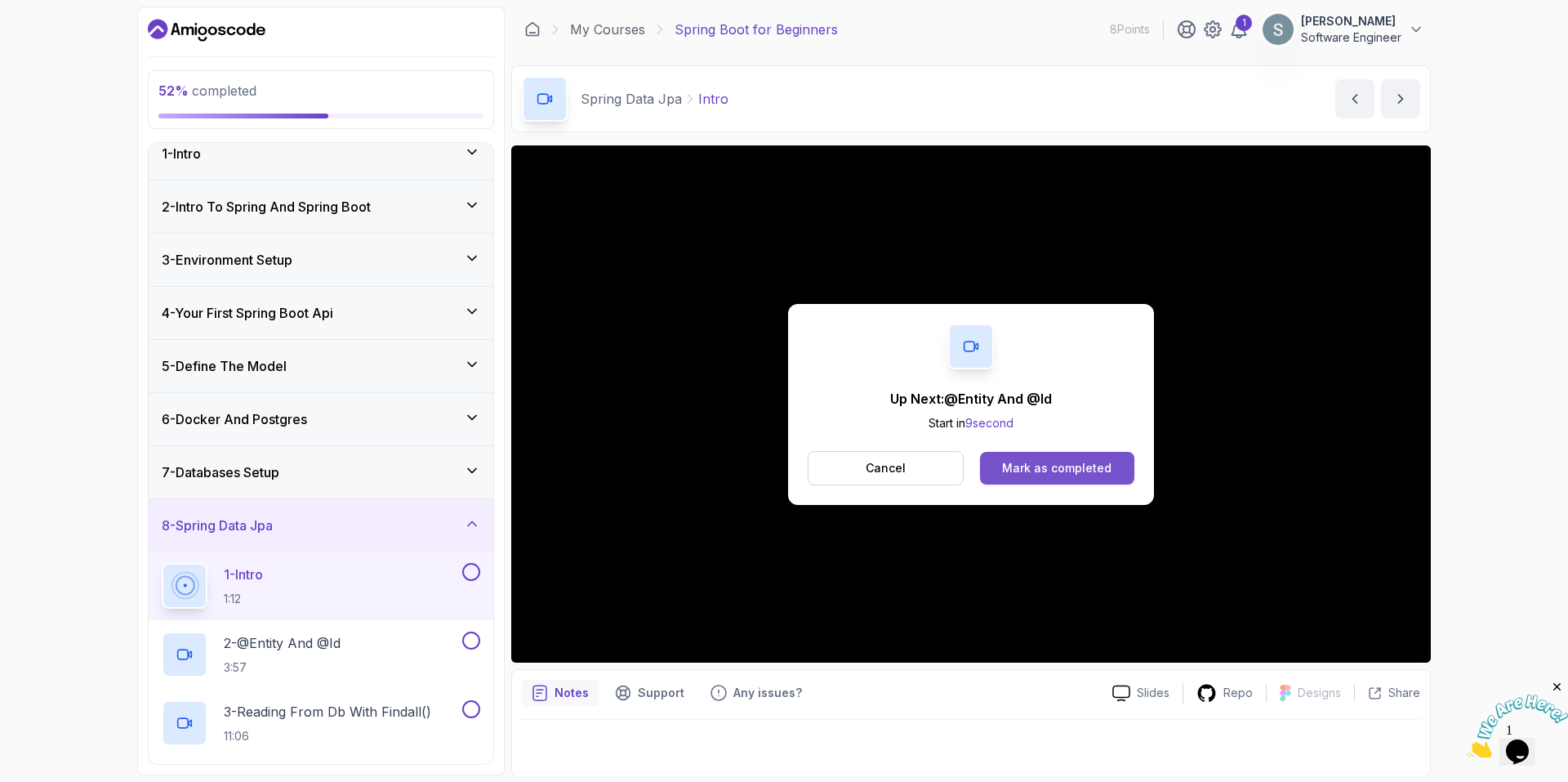
click at [639, 230] on div "Mark as completed" at bounding box center [1056, 468] width 110 height 17
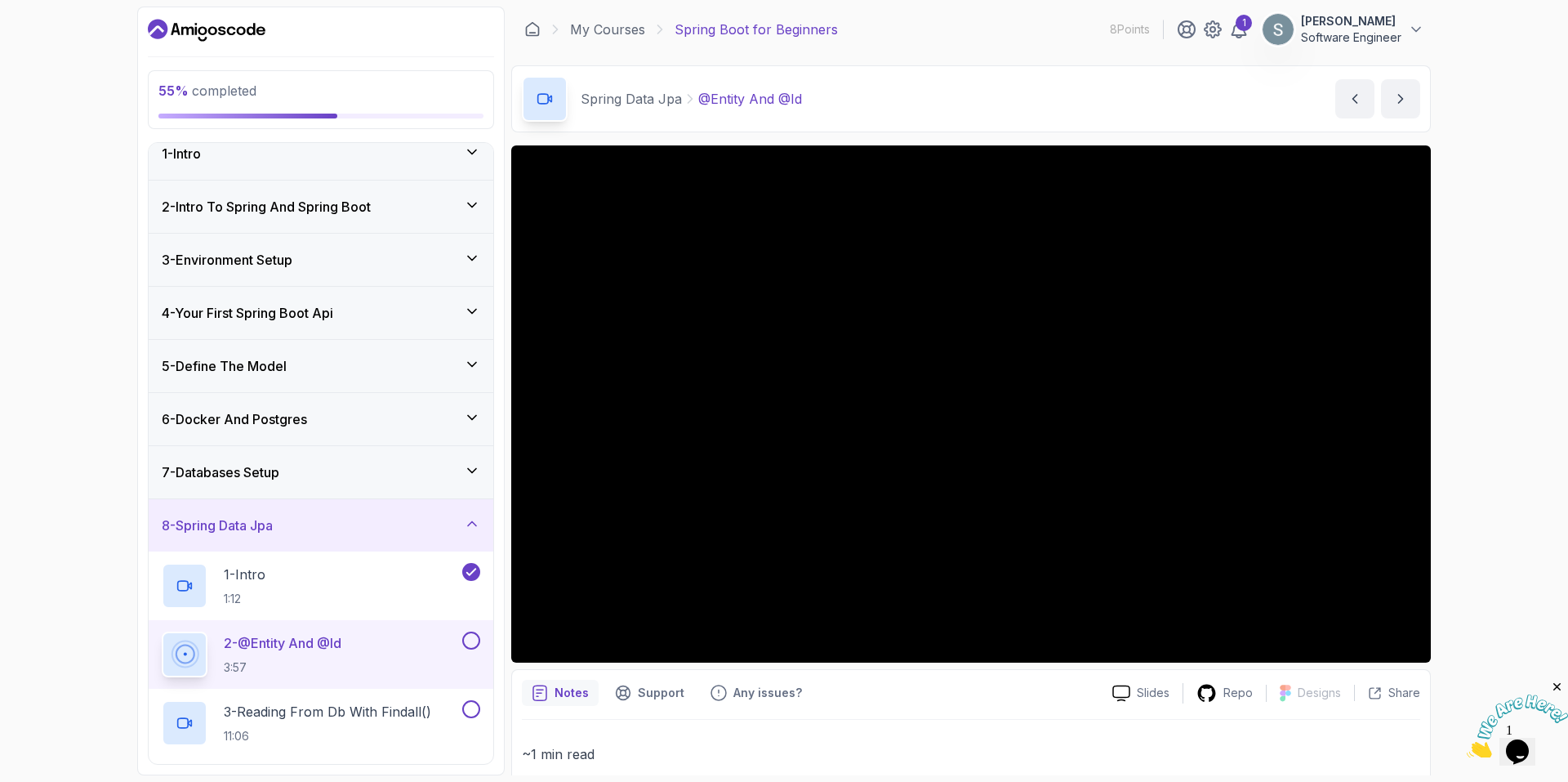
scroll to position [163, 0]
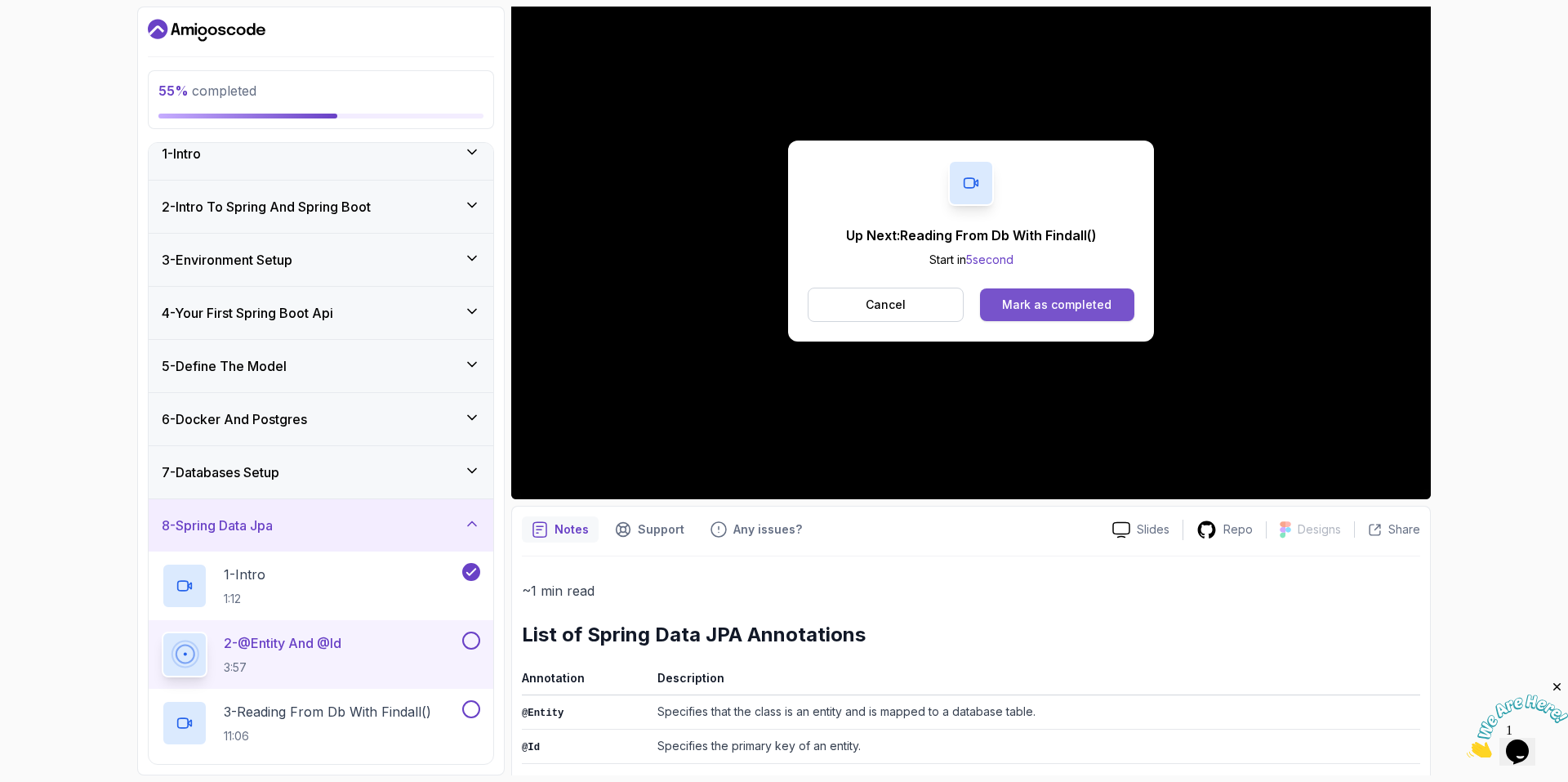
click at [639, 230] on div "Mark as completed" at bounding box center [1056, 304] width 110 height 17
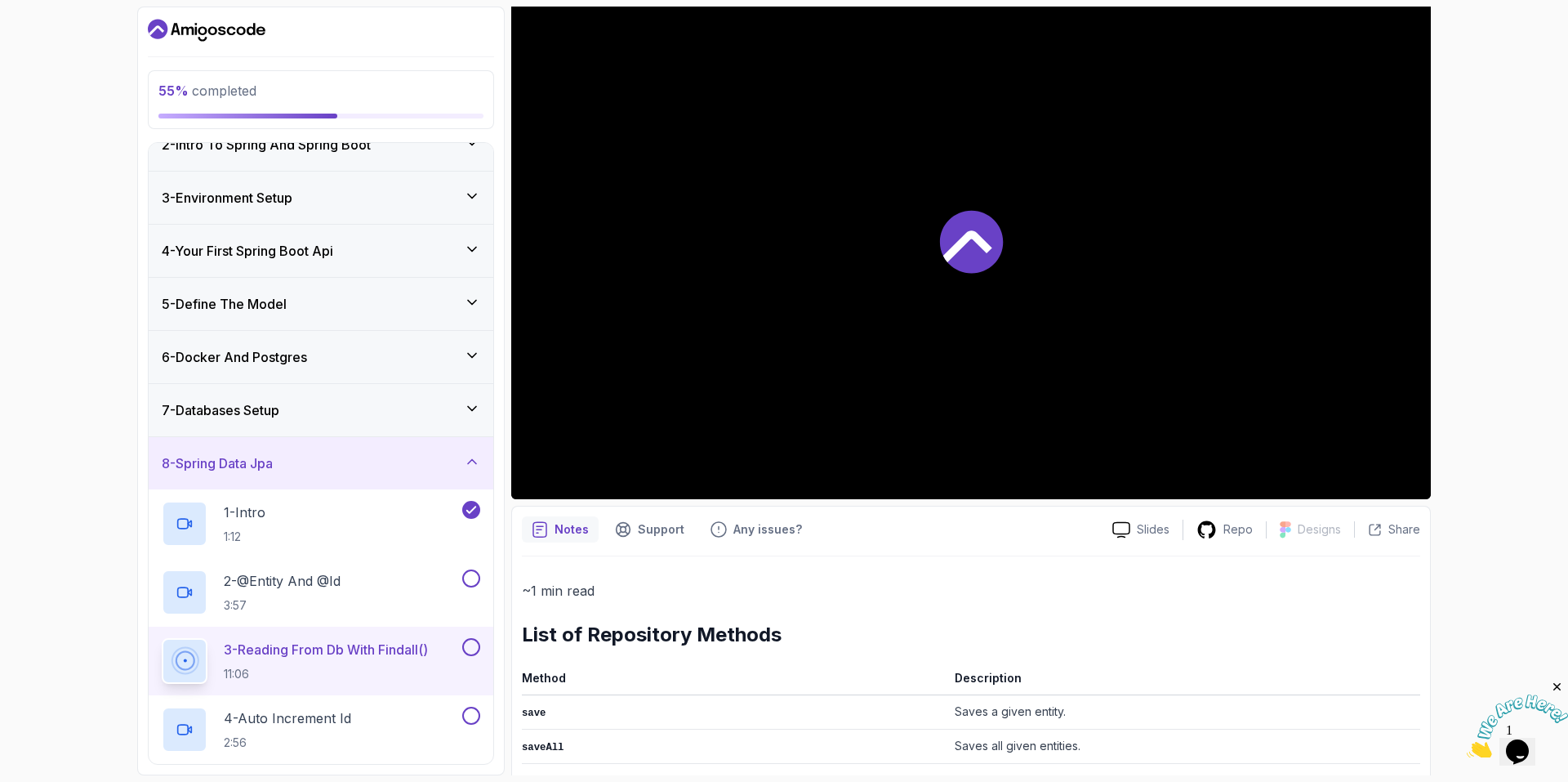
scroll to position [179, 0]
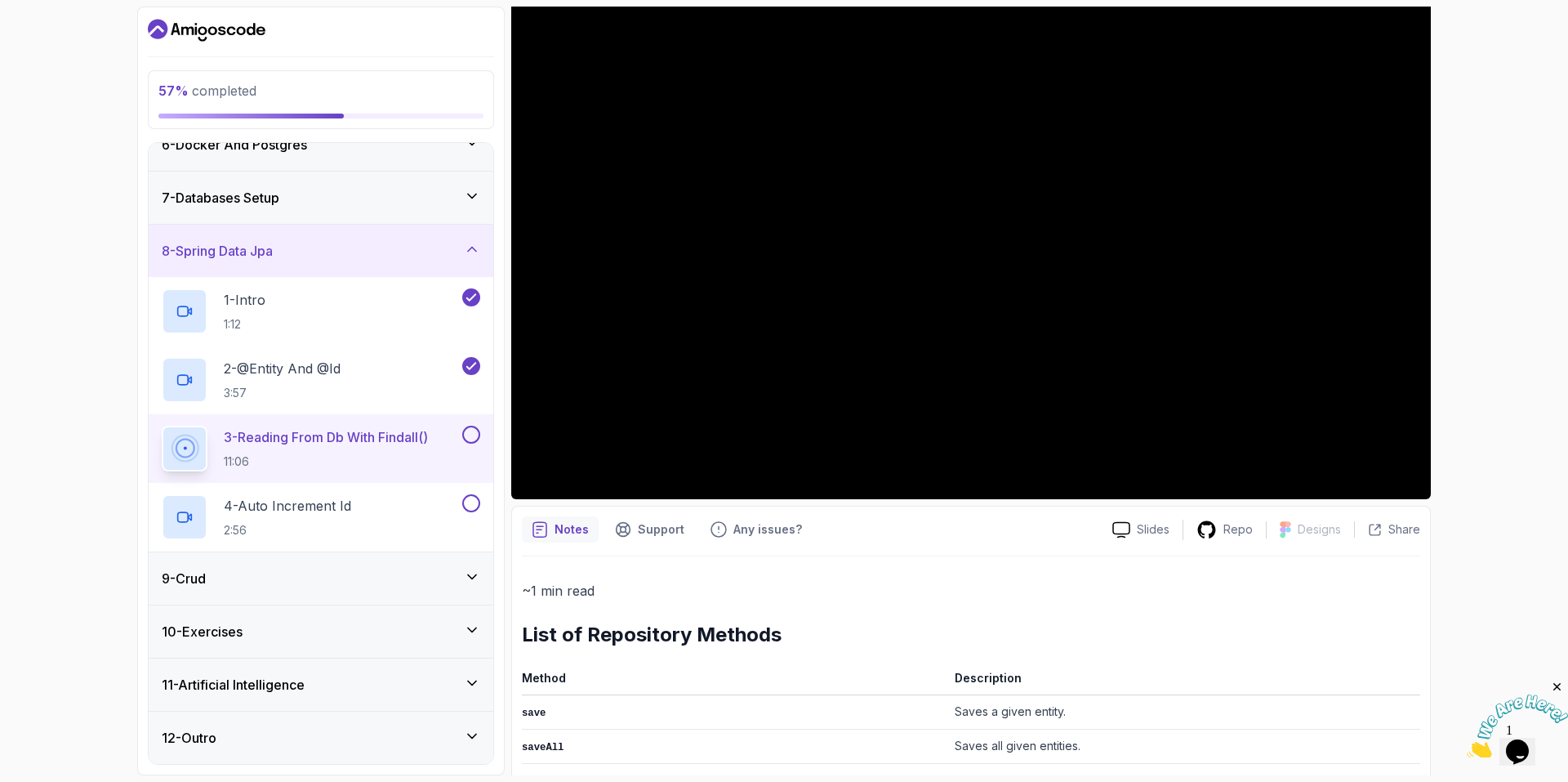
click at [278, 230] on div "9 - Crud" at bounding box center [320, 578] width 318 height 19
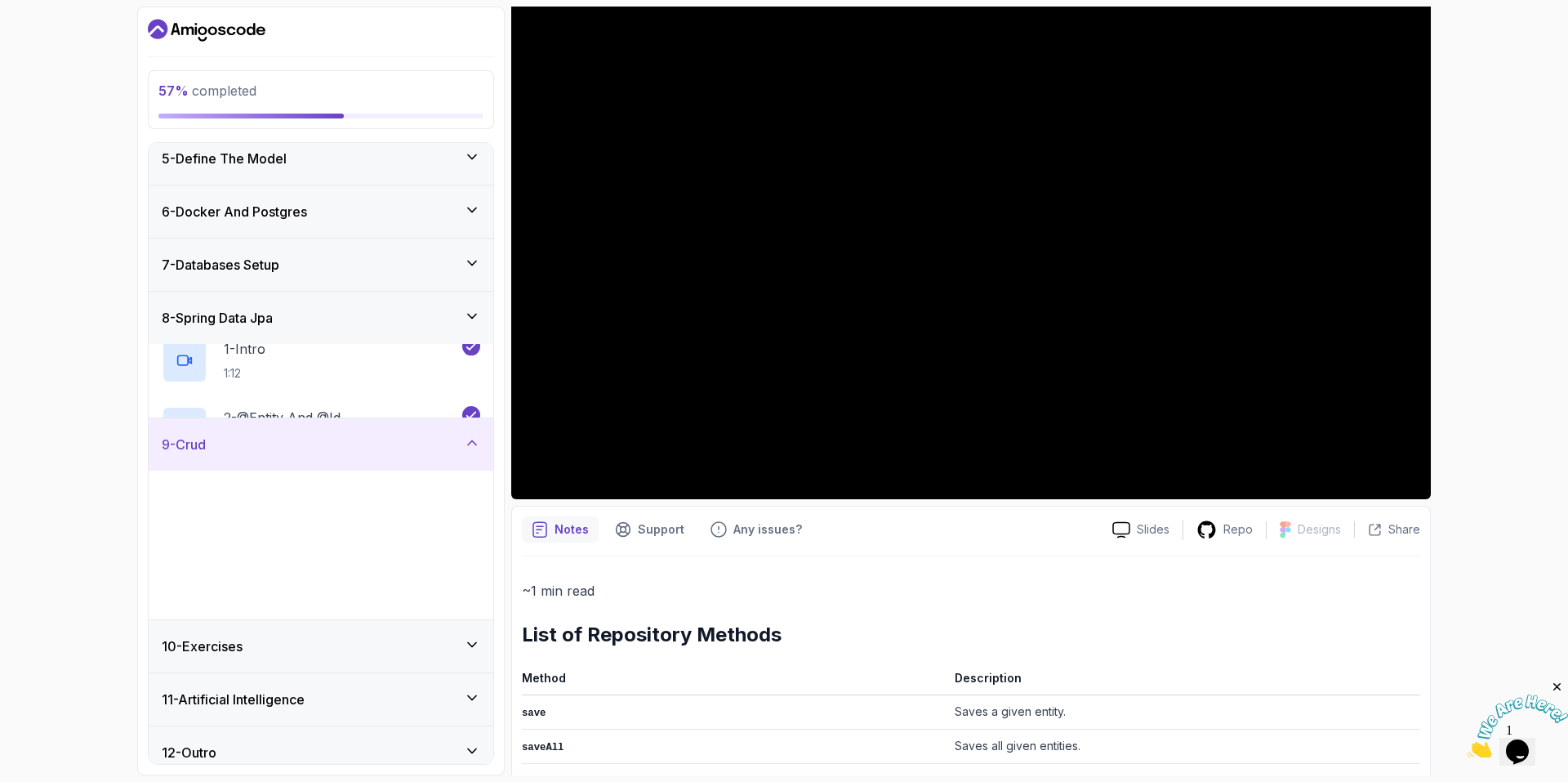
scroll to position [222, 0]
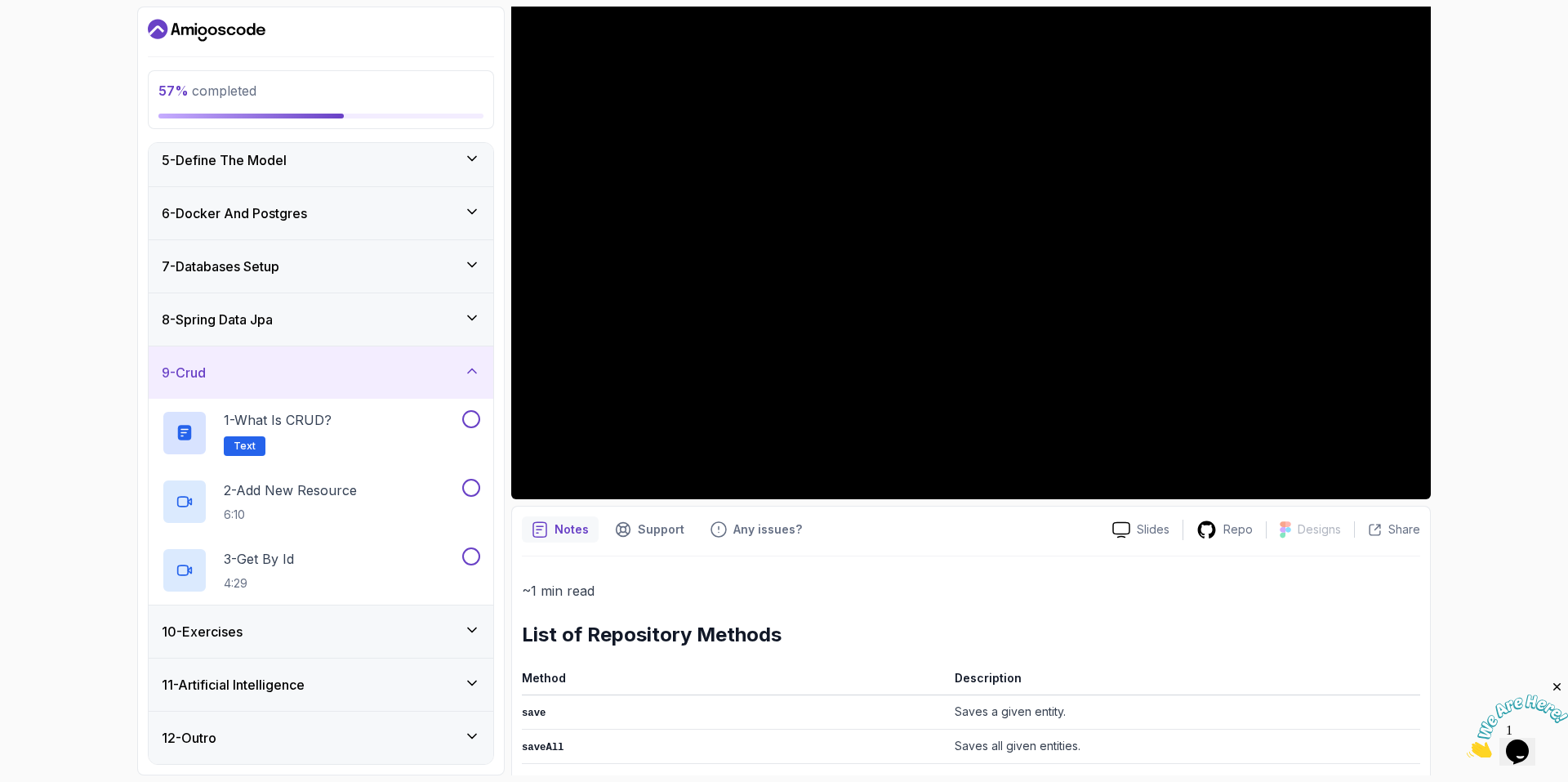
click at [374, 230] on div "9 - Crud" at bounding box center [320, 373] width 318 height 19
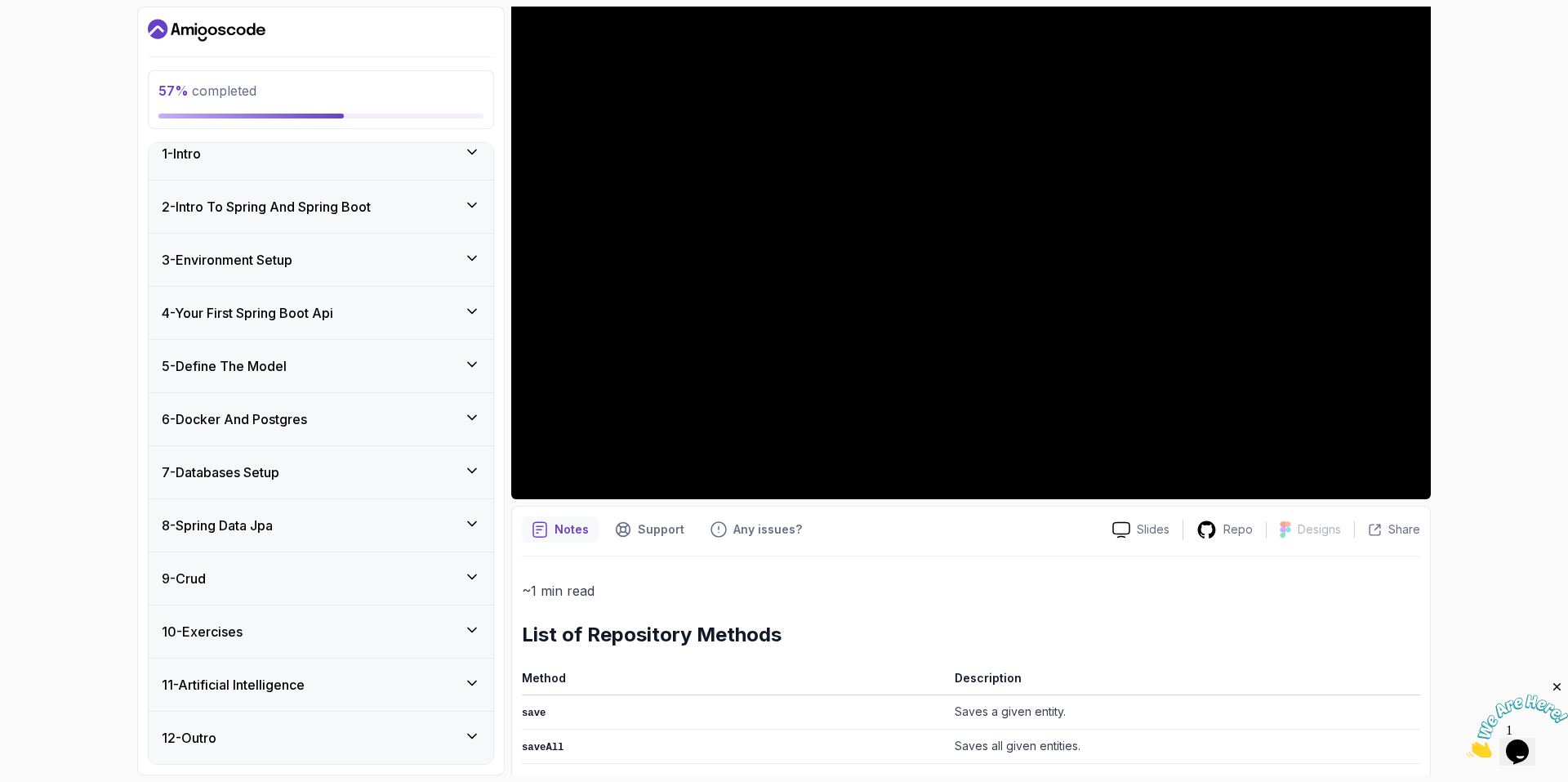
scroll to position [0, 0]
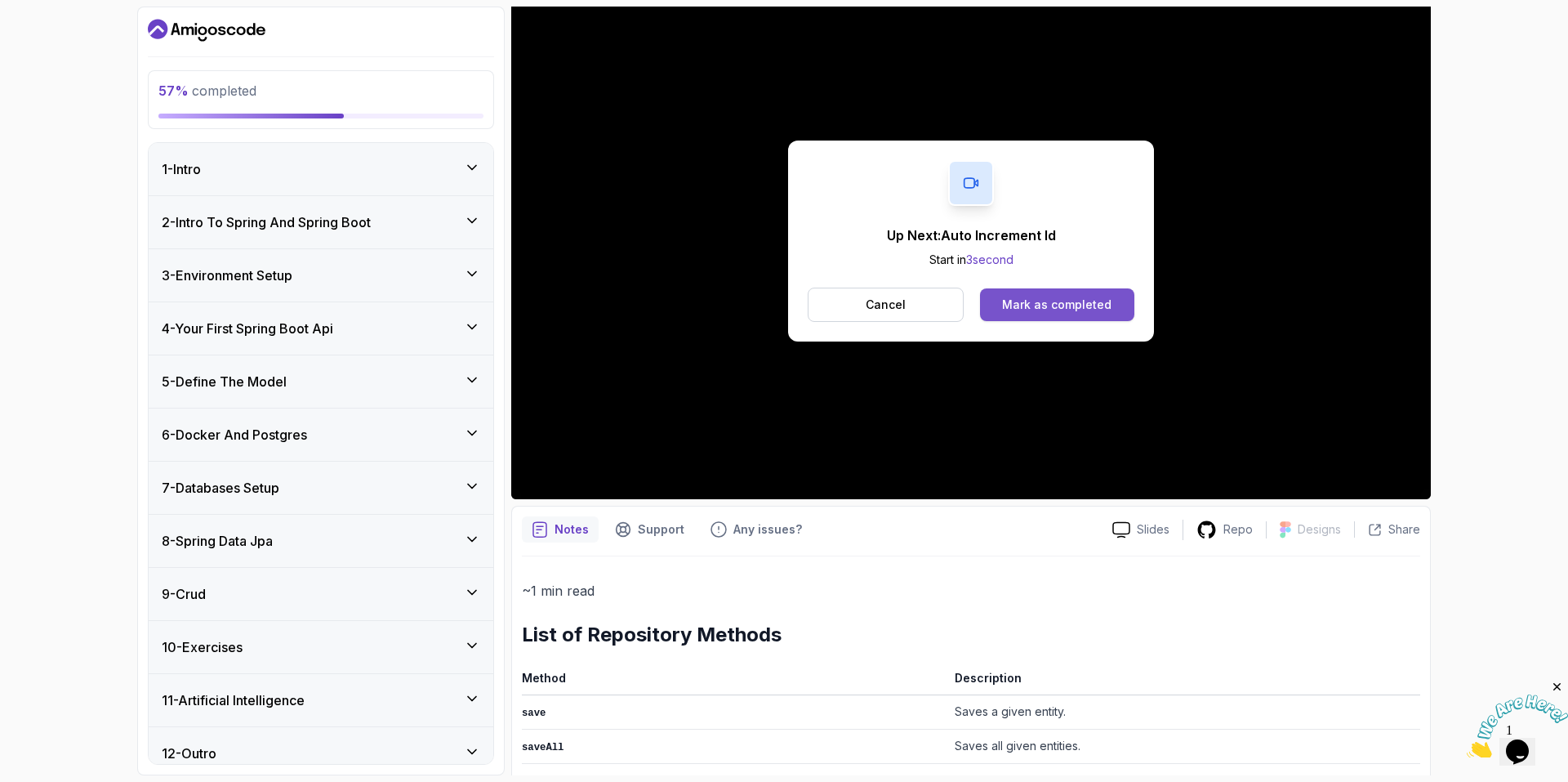
click at [639, 230] on button "Mark as completed" at bounding box center [1057, 304] width 155 height 33
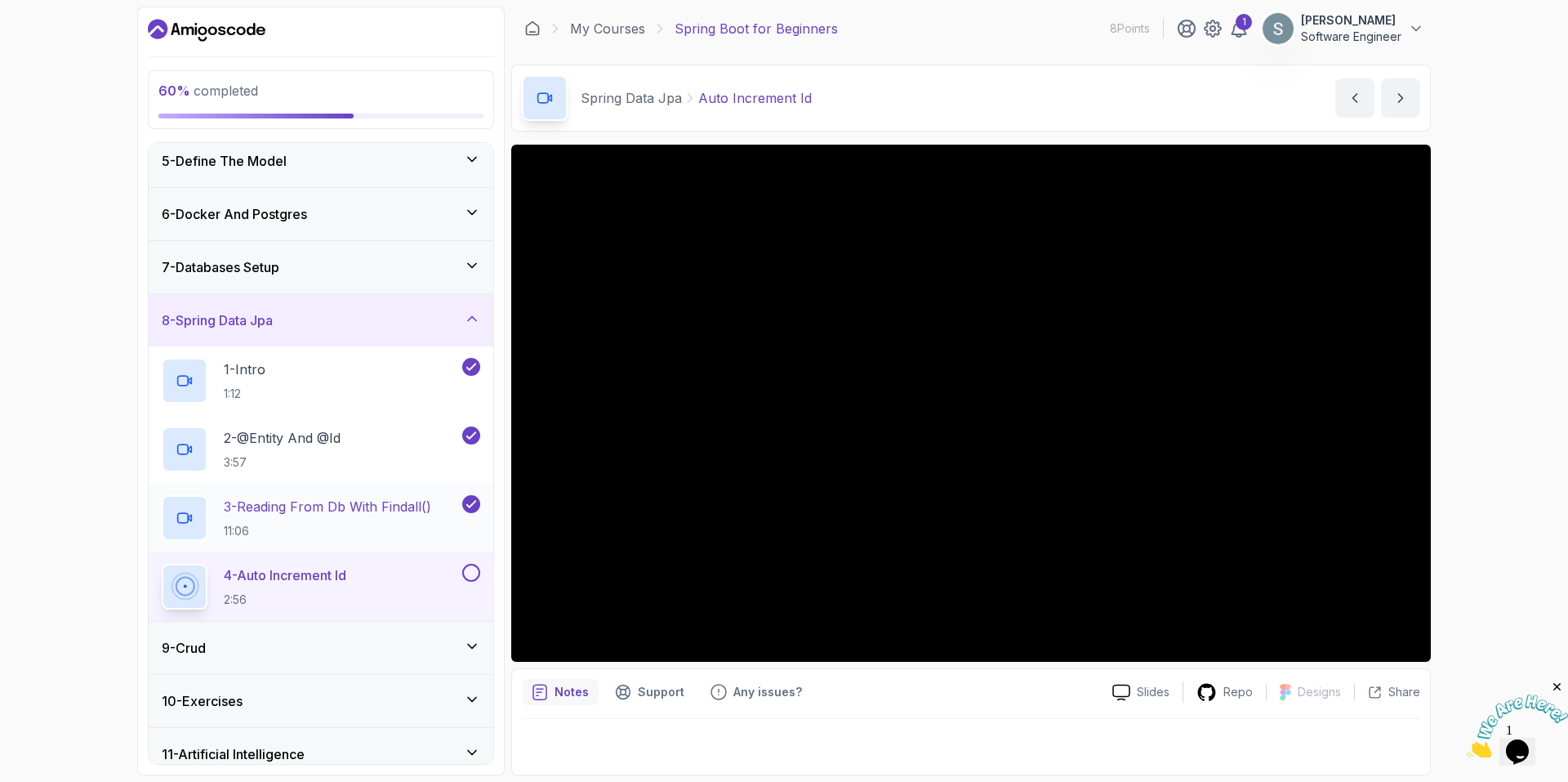
scroll to position [290, 0]
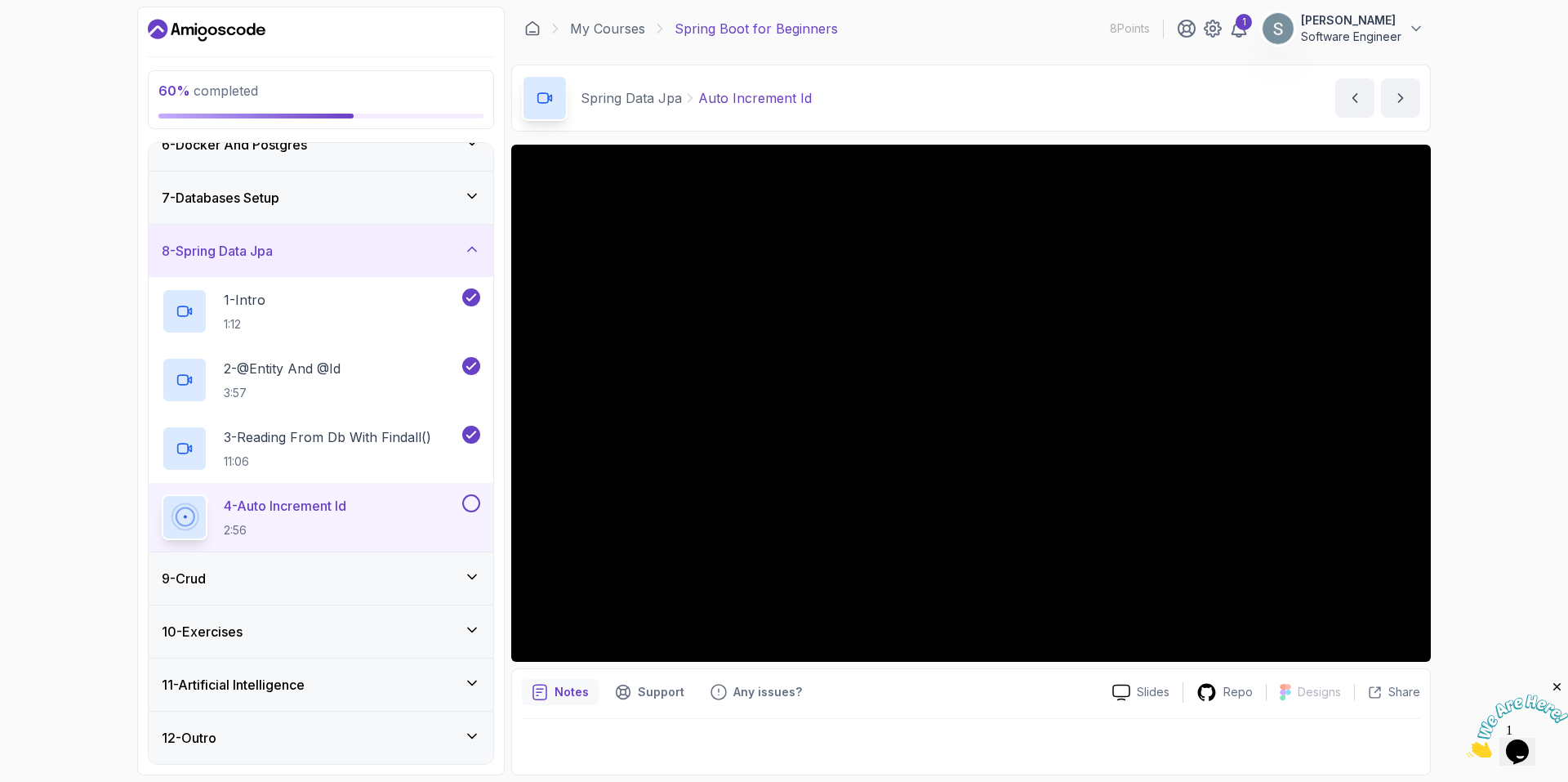
click at [412, 230] on div "9 - Crud" at bounding box center [320, 578] width 318 height 19
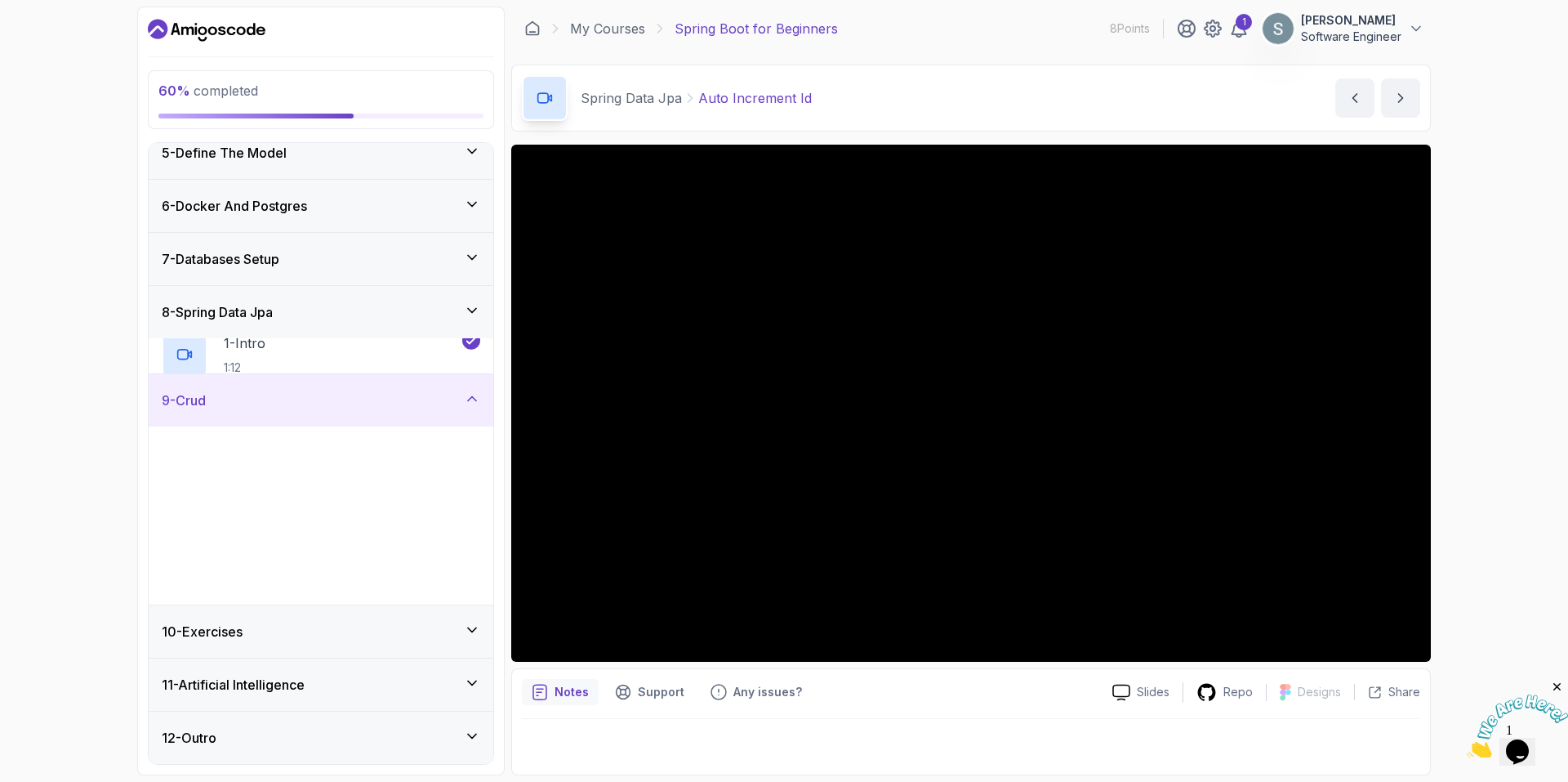
scroll to position [222, 0]
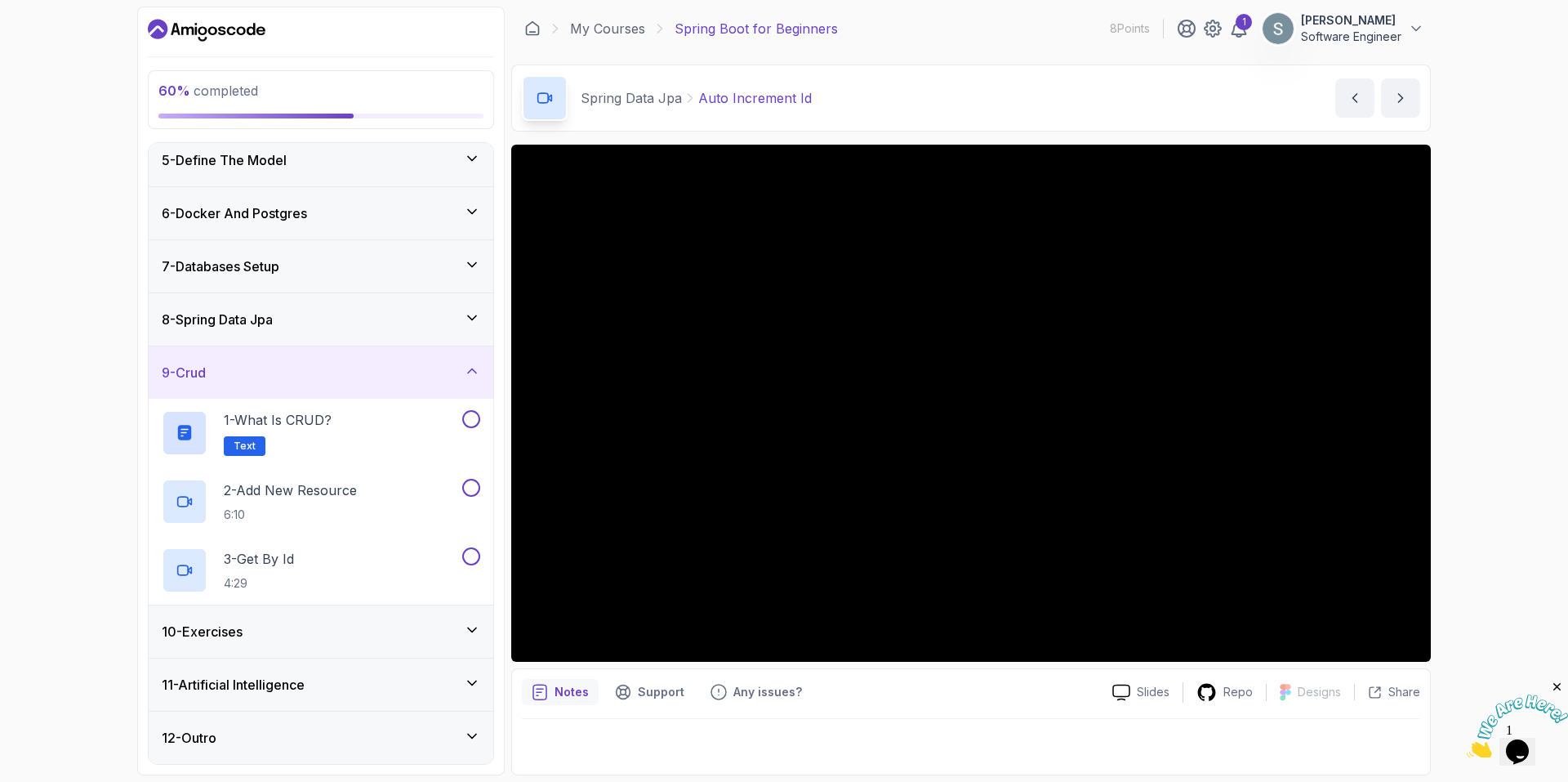
click at [388, 230] on div "9 - Crud" at bounding box center [321, 373] width 344 height 53
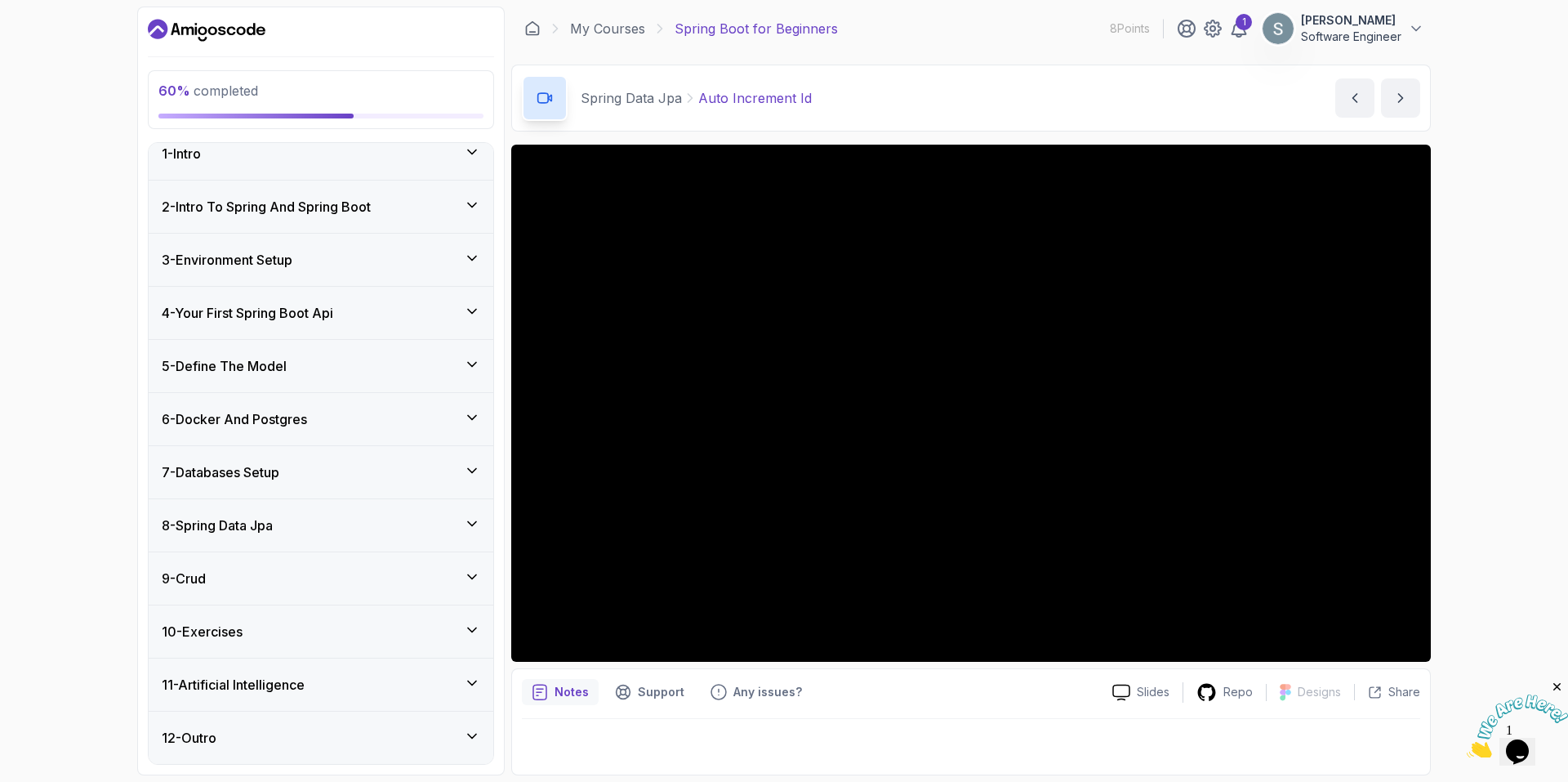
scroll to position [0, 0]
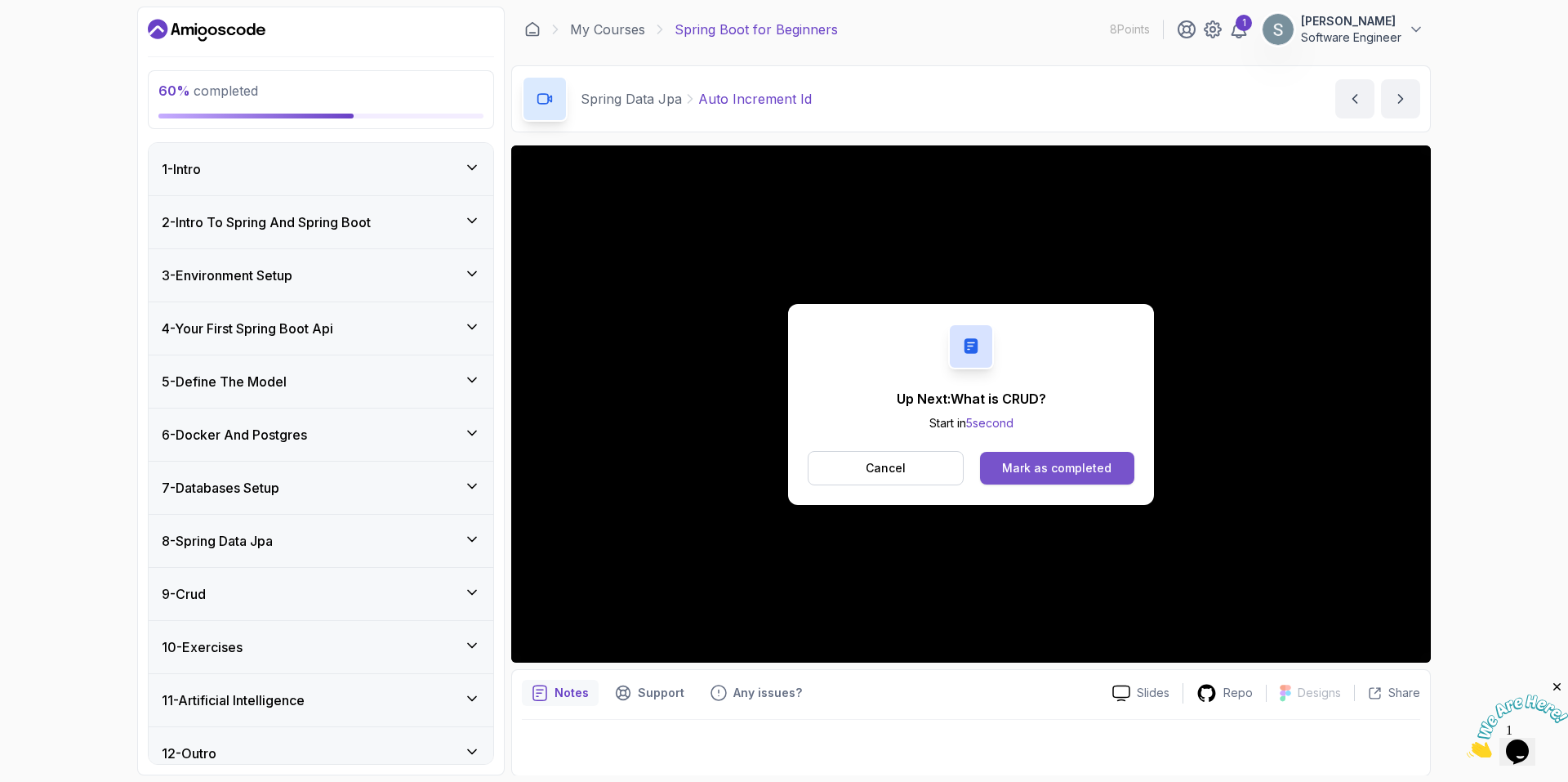
click at [639, 230] on div "Mark as completed" at bounding box center [1056, 468] width 110 height 17
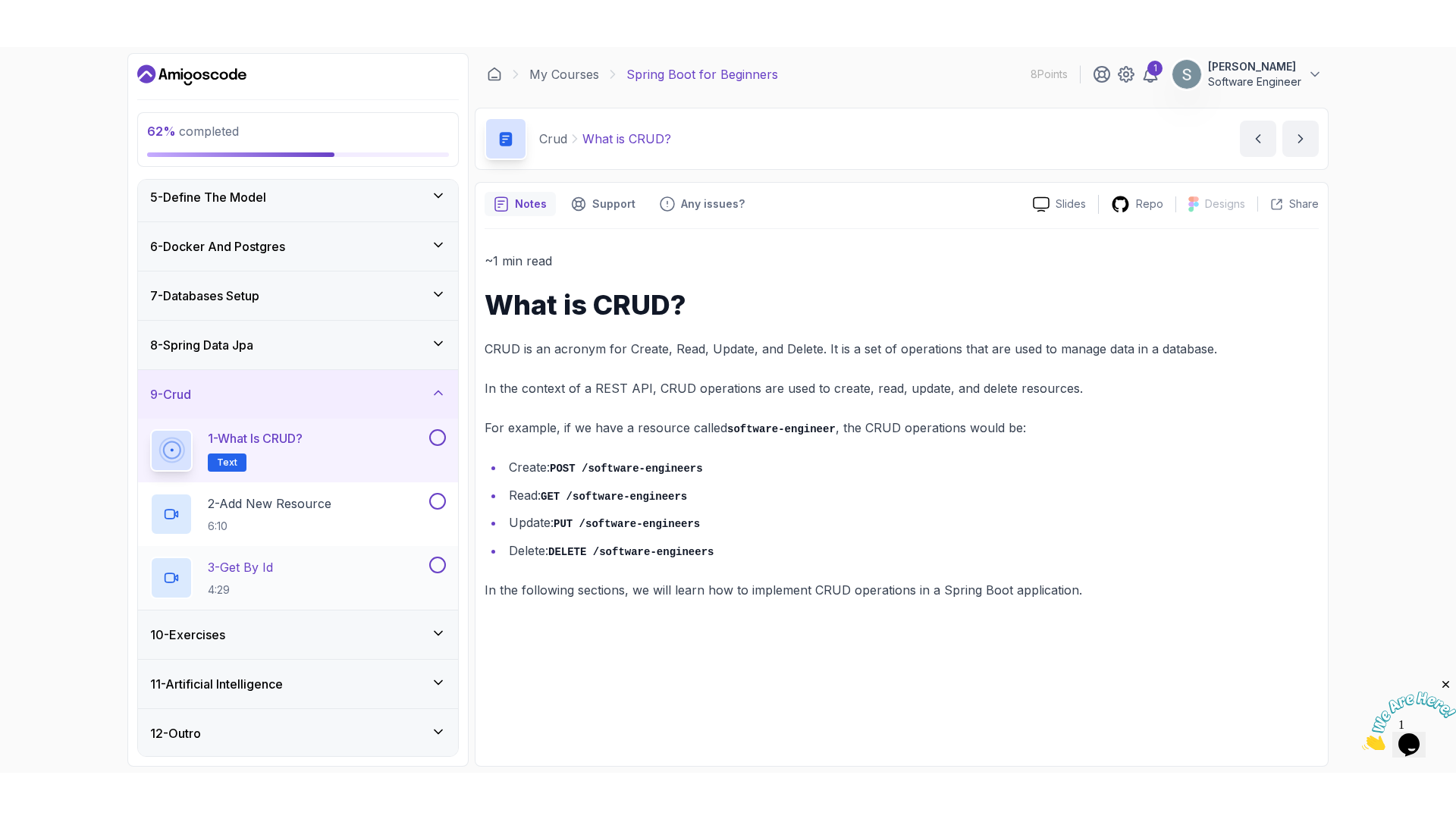
scroll to position [206, 0]
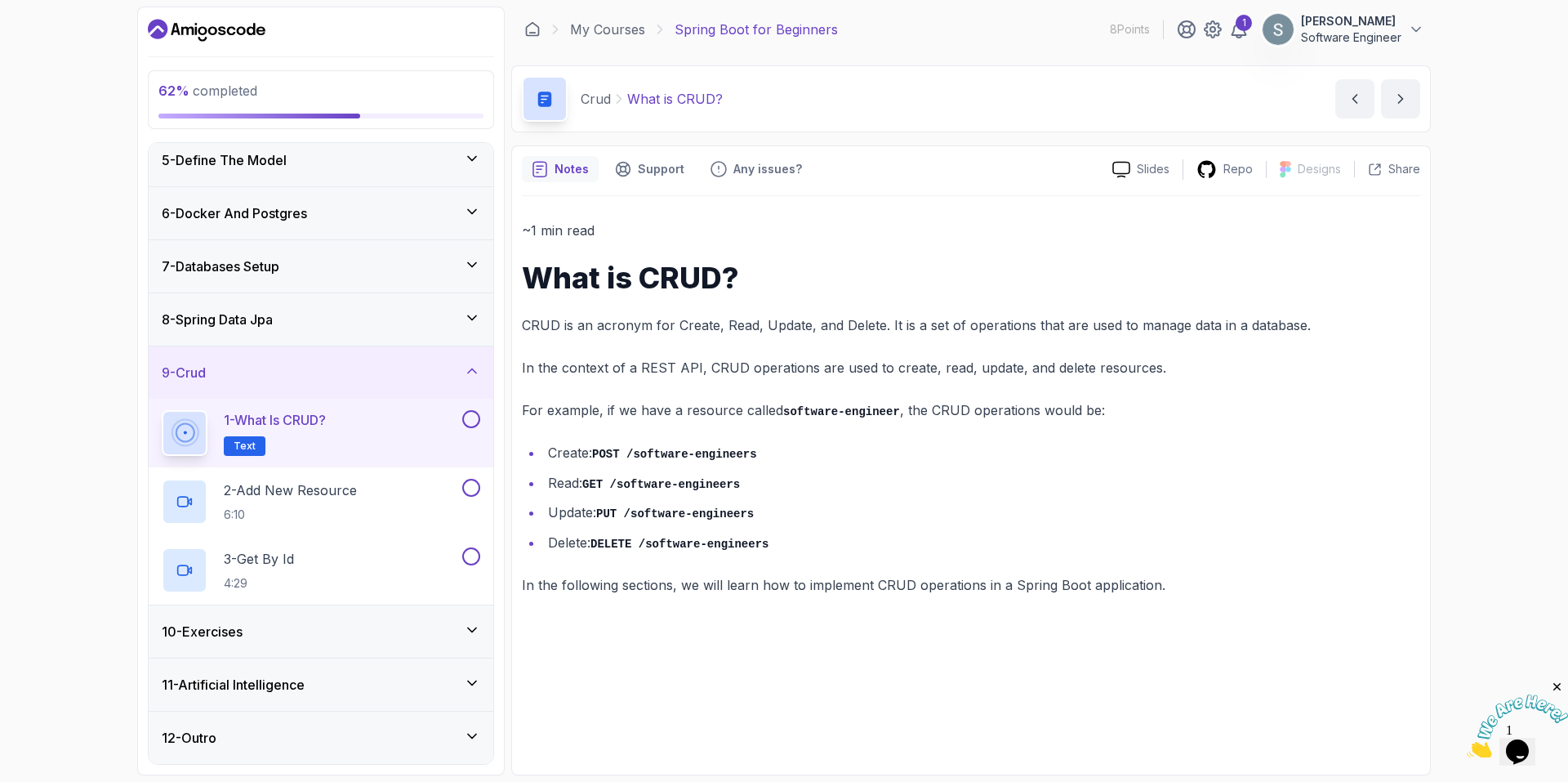
click at [382, 230] on div "1 - What is CRUD? Text" at bounding box center [310, 433] width 298 height 46
click at [639, 104] on button "next content" at bounding box center [1401, 98] width 39 height 39
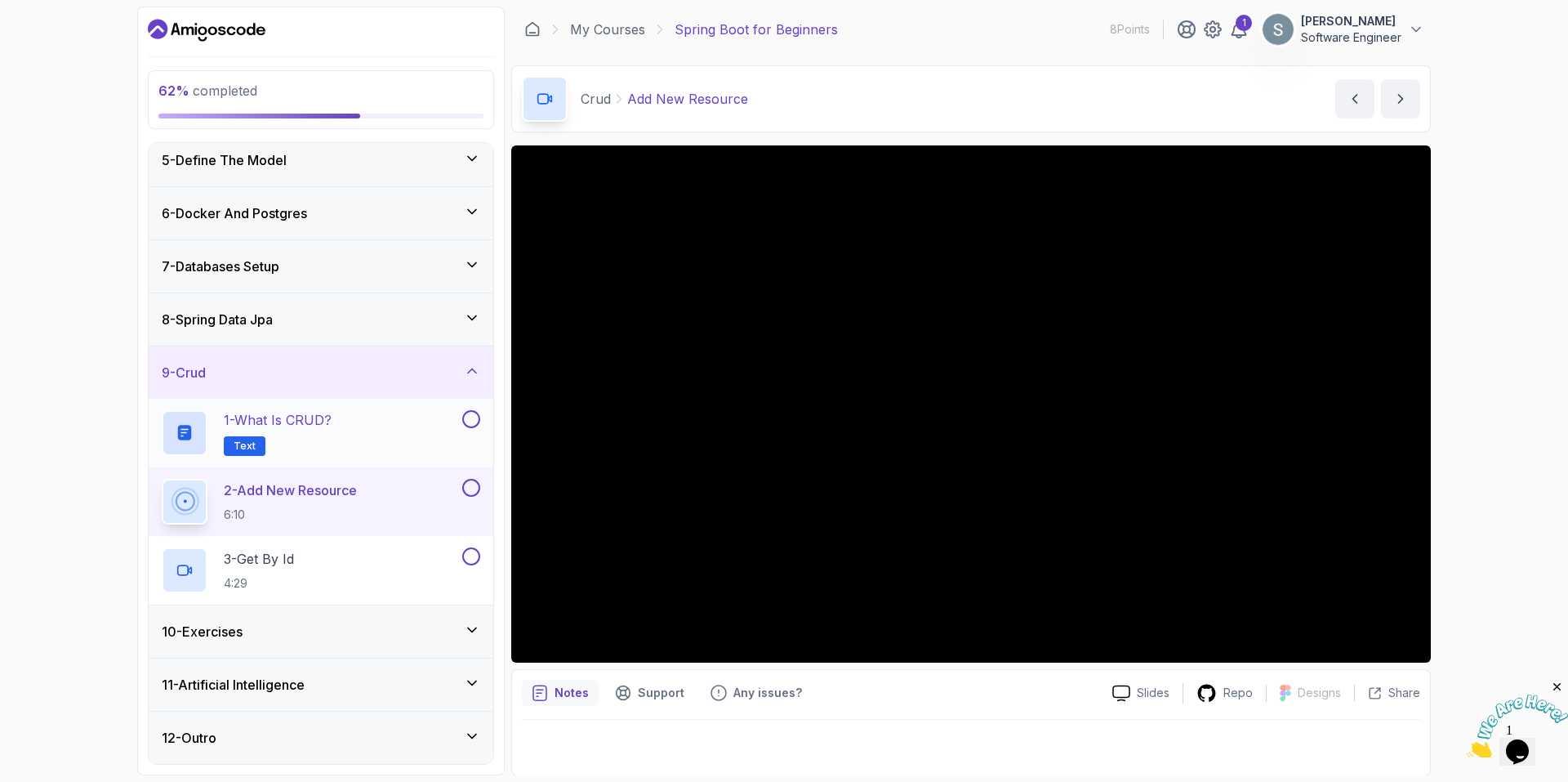
click at [474, 230] on button at bounding box center [471, 419] width 18 height 18
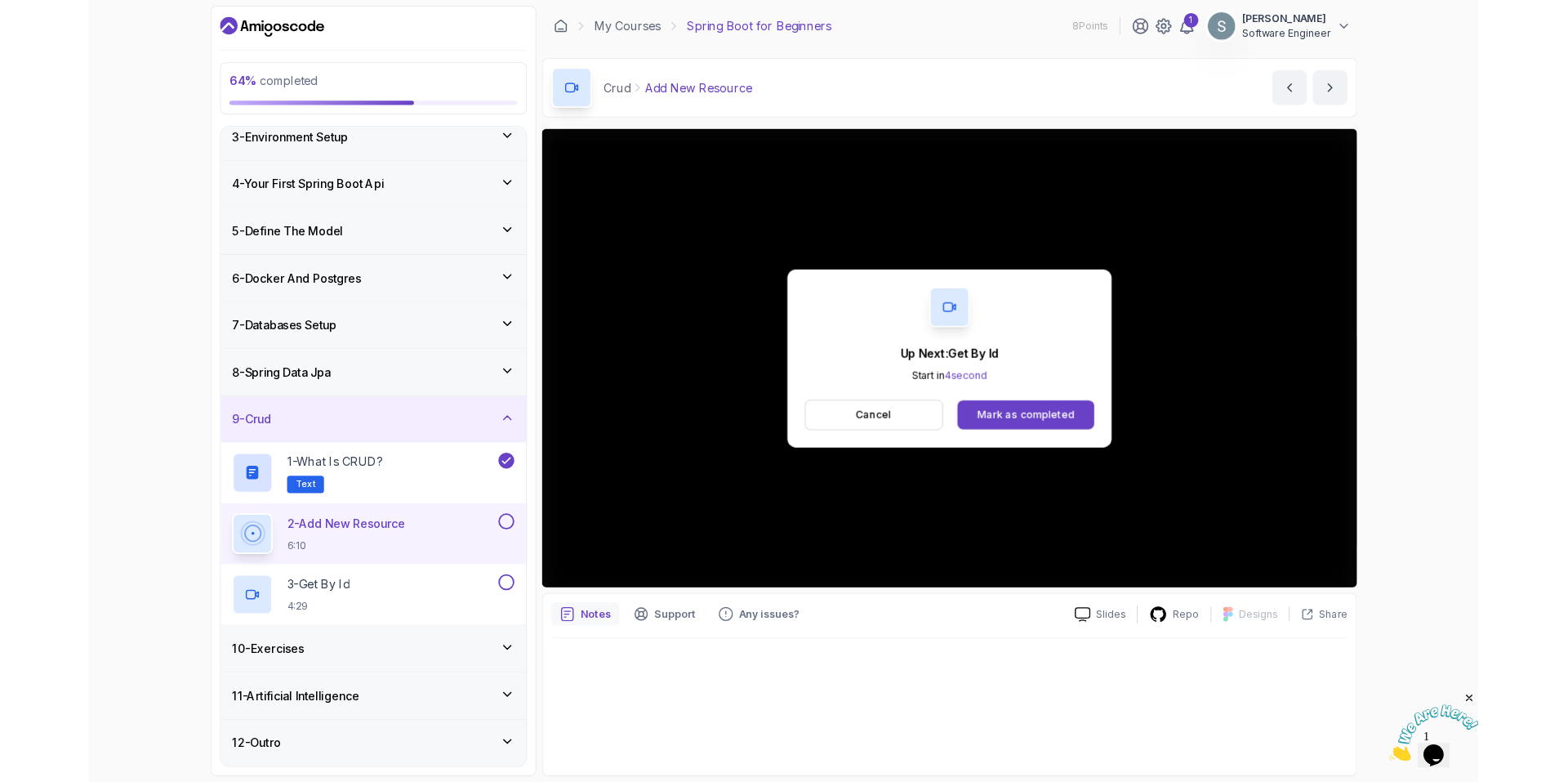
scroll to position [222, 0]
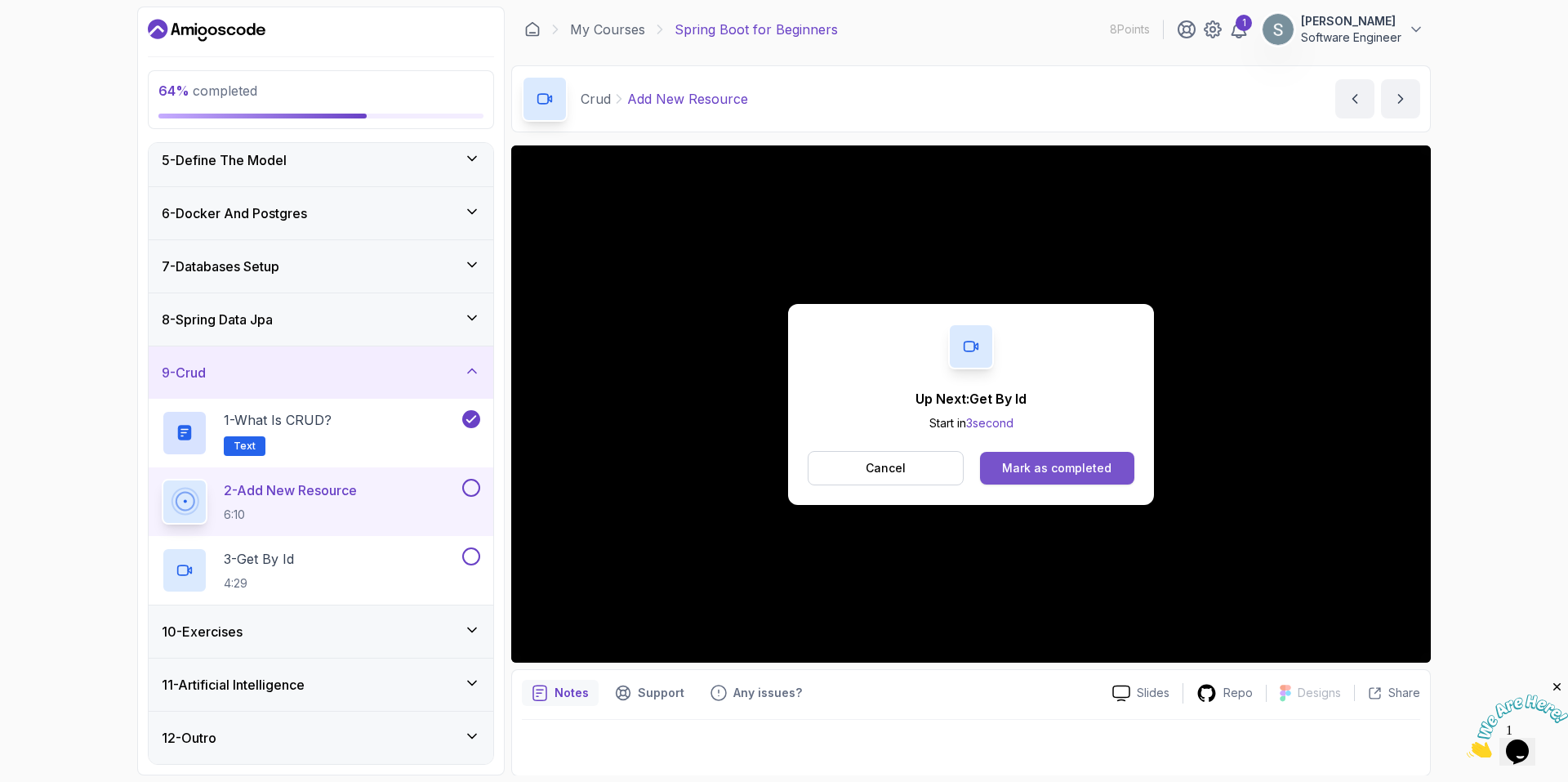
click at [639, 230] on div "Mark as completed" at bounding box center [1056, 468] width 110 height 17
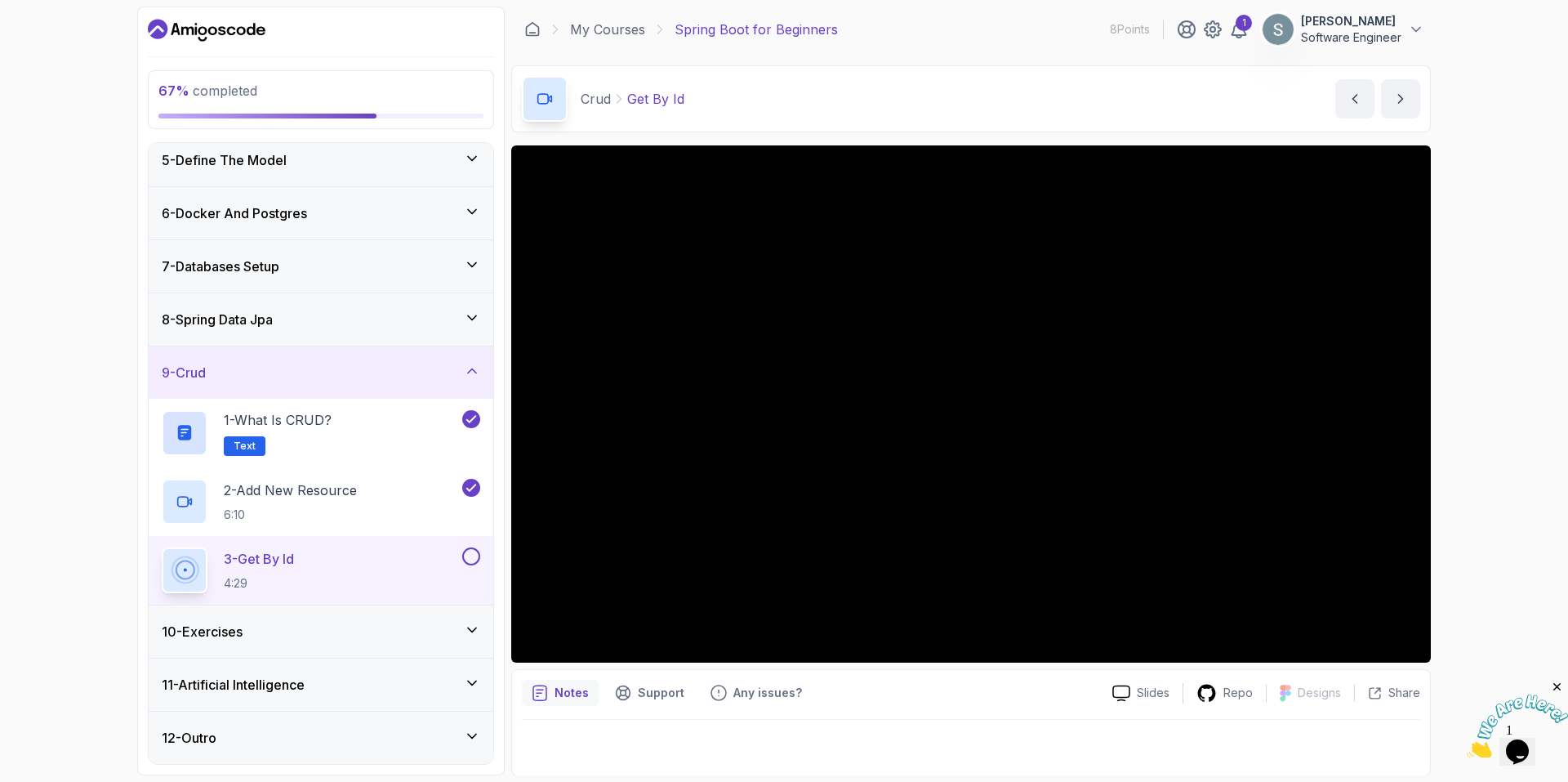
click at [308, 230] on div "11 - Artificial Intelligence" at bounding box center [321, 685] width 344 height 53
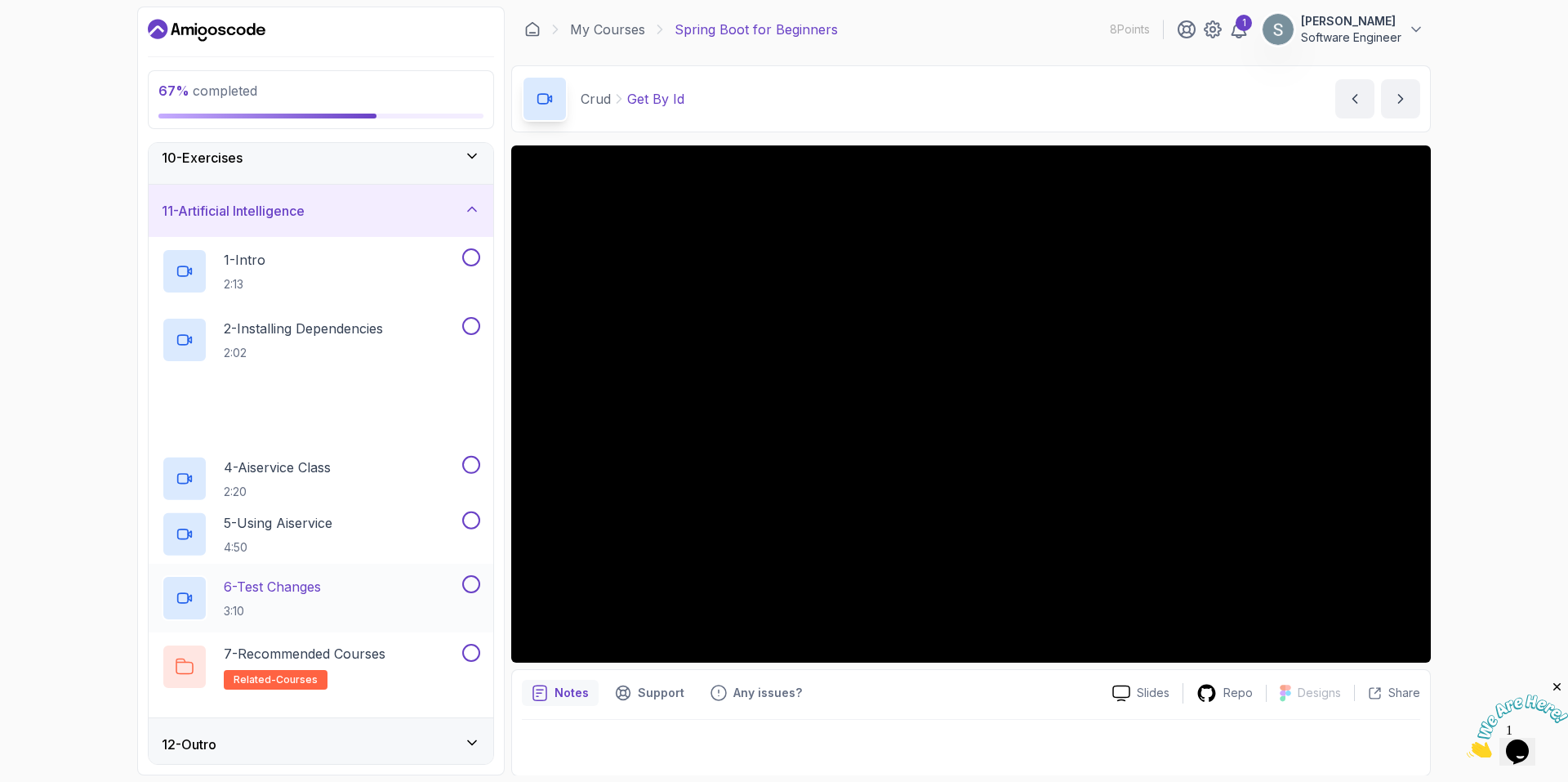
scroll to position [496, 0]
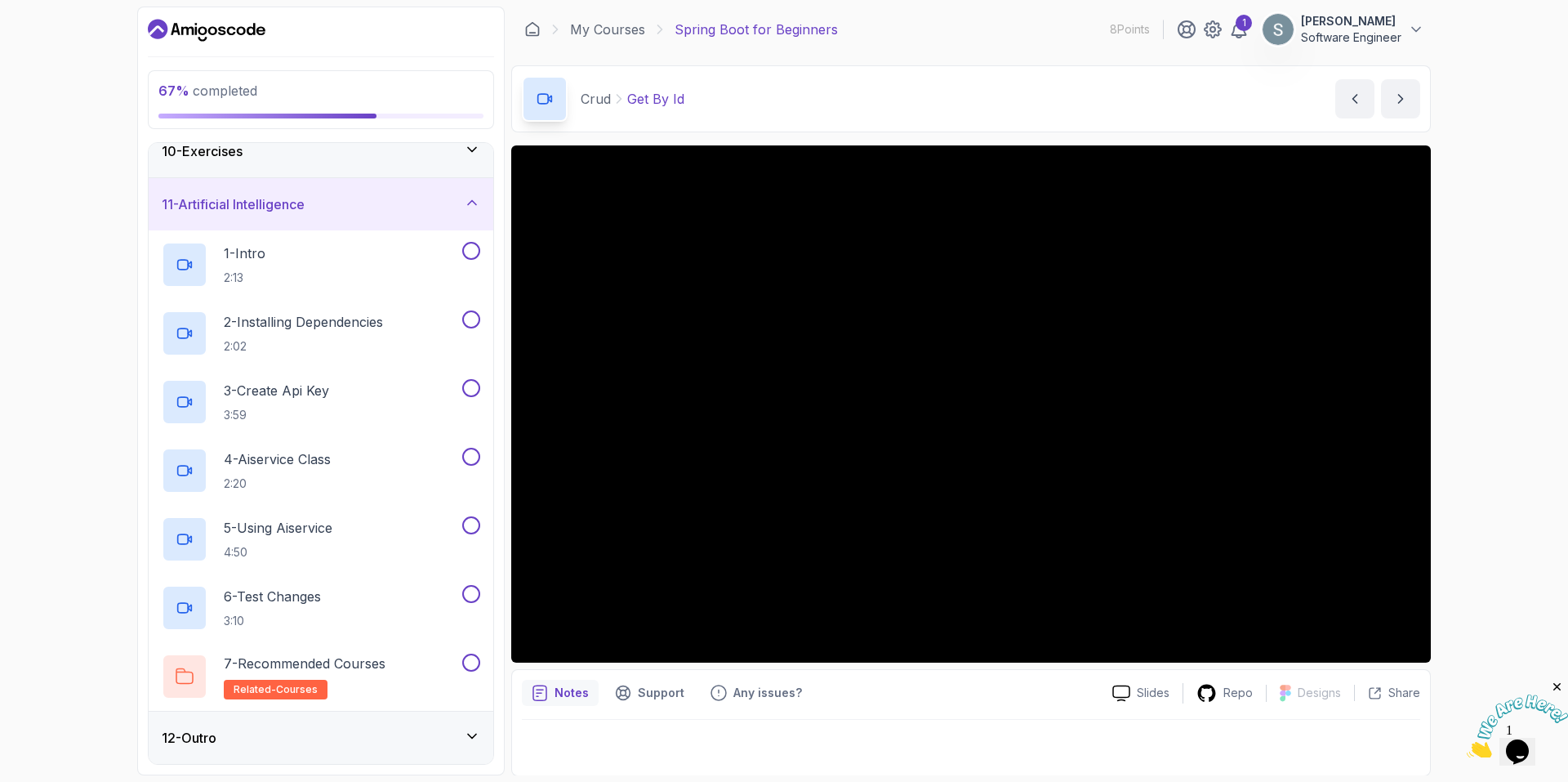
drag, startPoint x: 374, startPoint y: 213, endPoint x: 387, endPoint y: 228, distance: 19.8
click at [374, 213] on div "11 - Artificial Intelligence" at bounding box center [320, 204] width 318 height 19
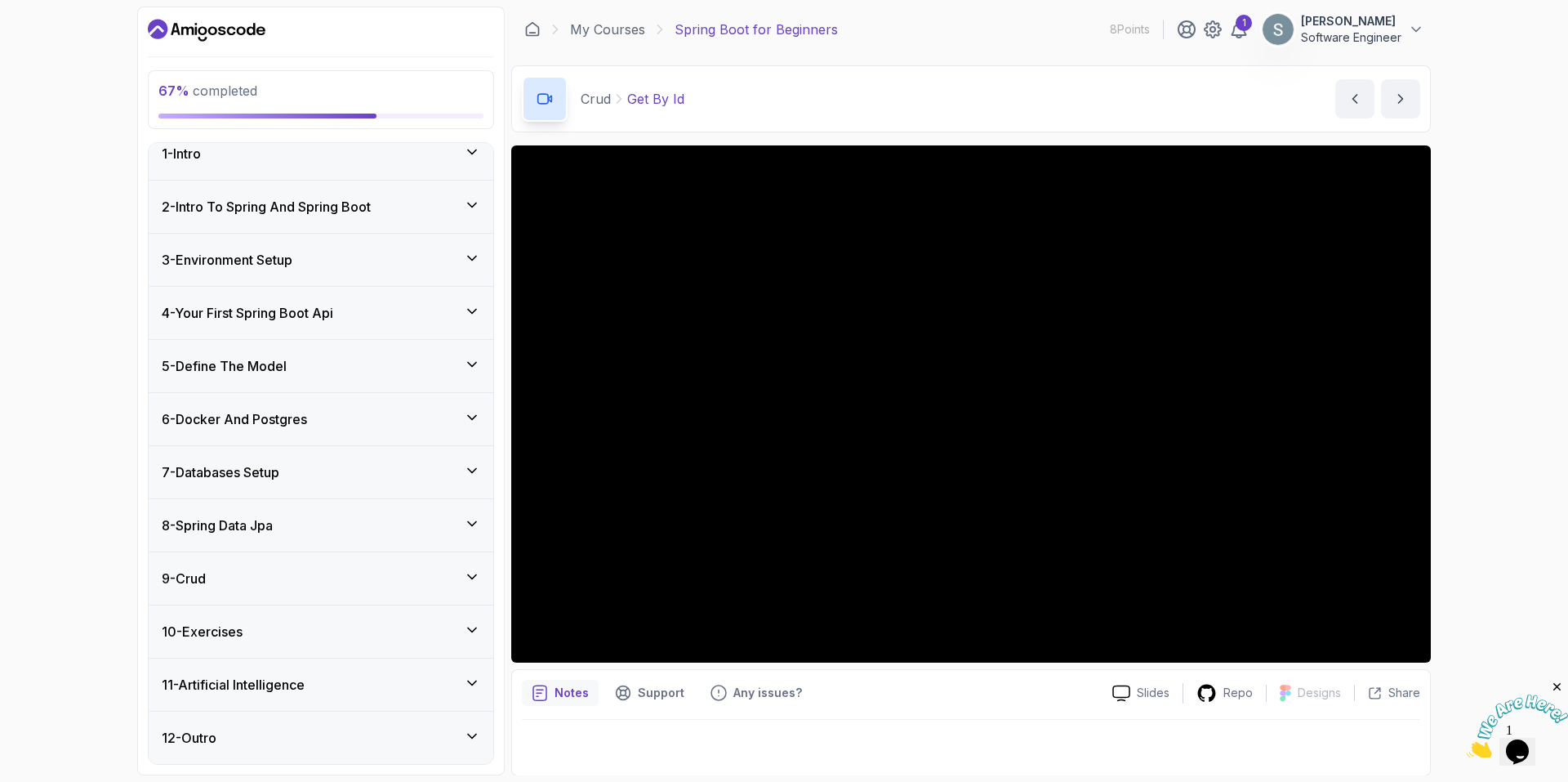
scroll to position [0, 0]
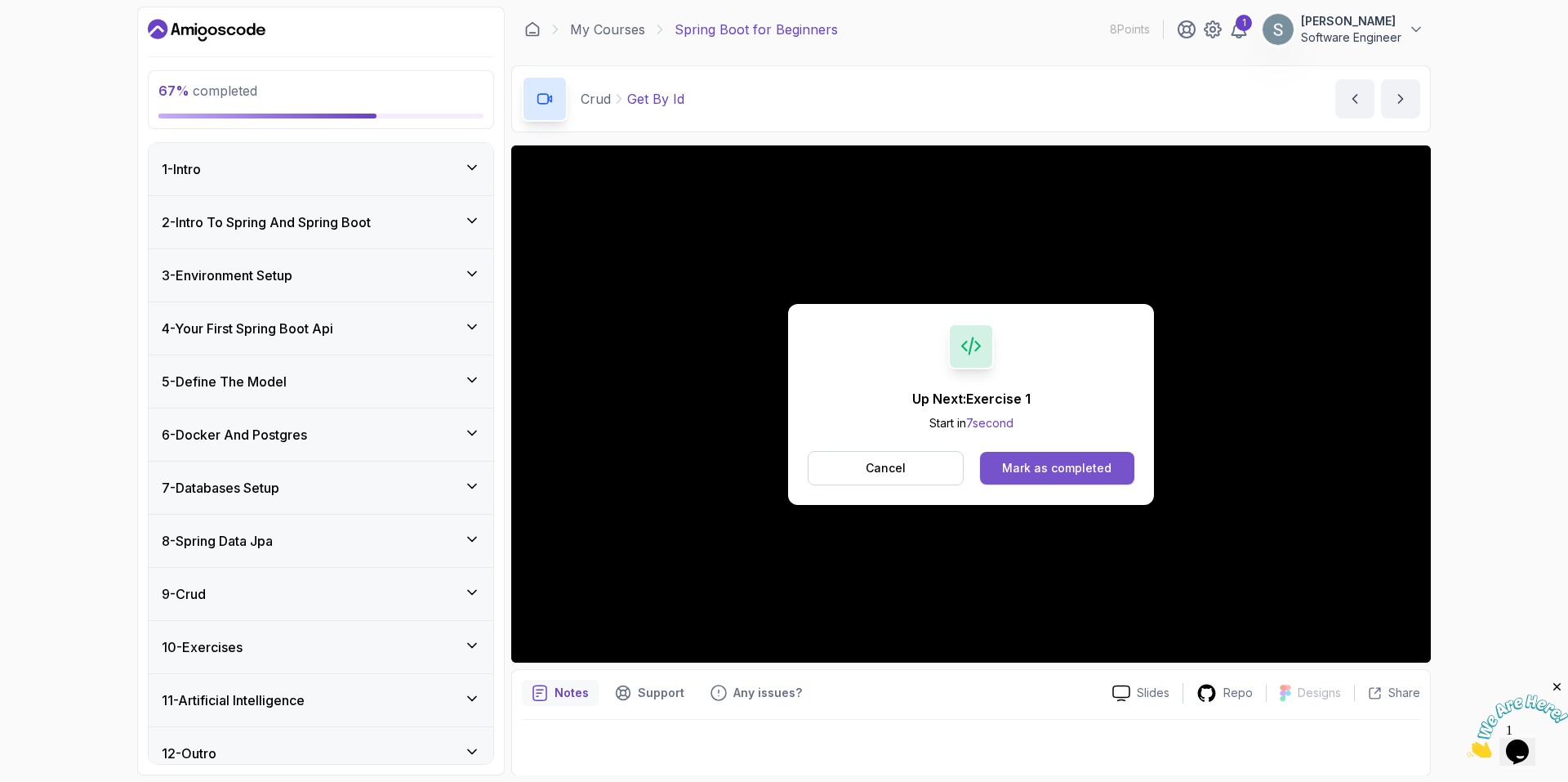
click at [639, 230] on div "Mark as completed" at bounding box center [1056, 468] width 110 height 17
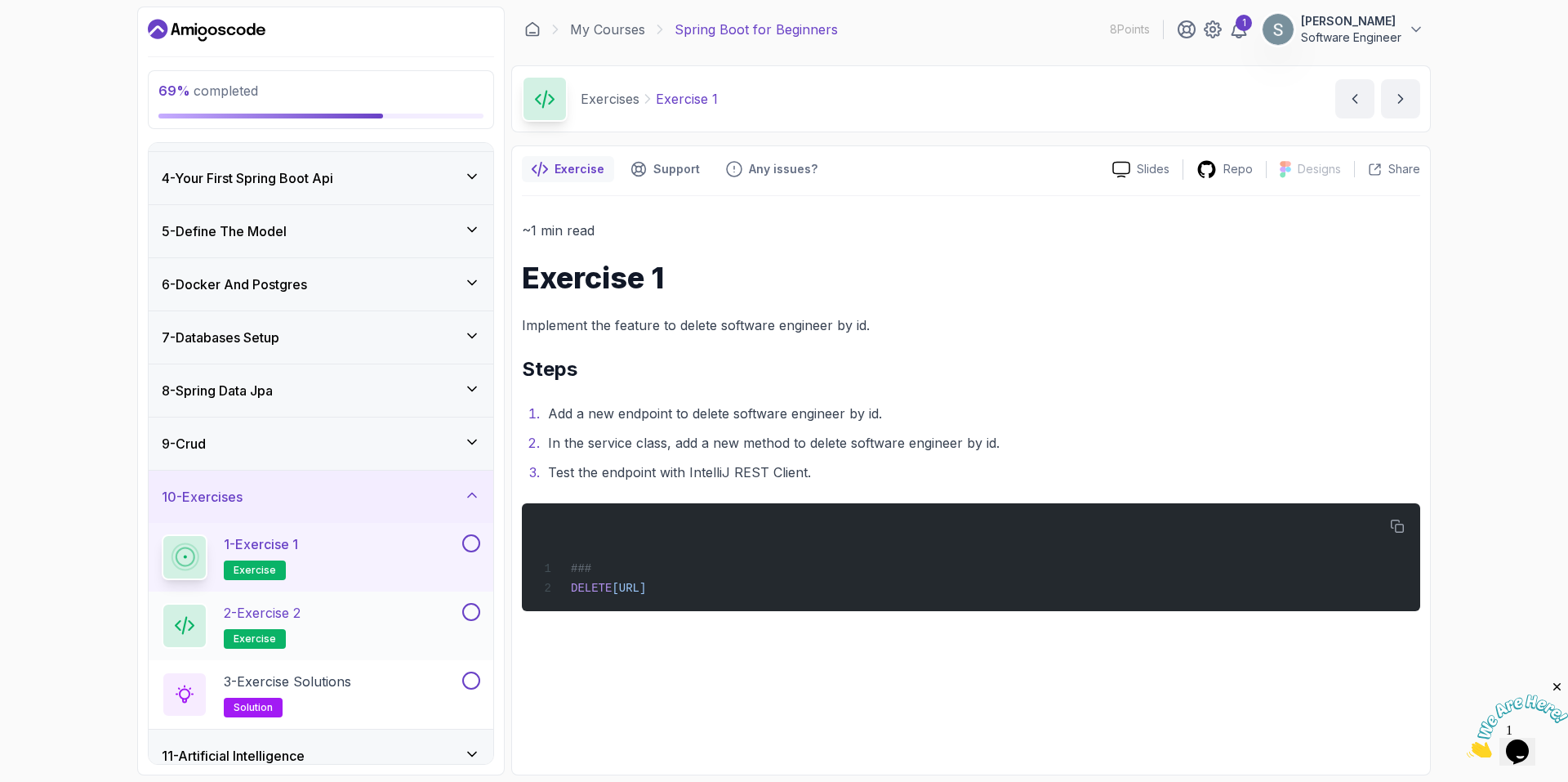
scroll to position [163, 0]
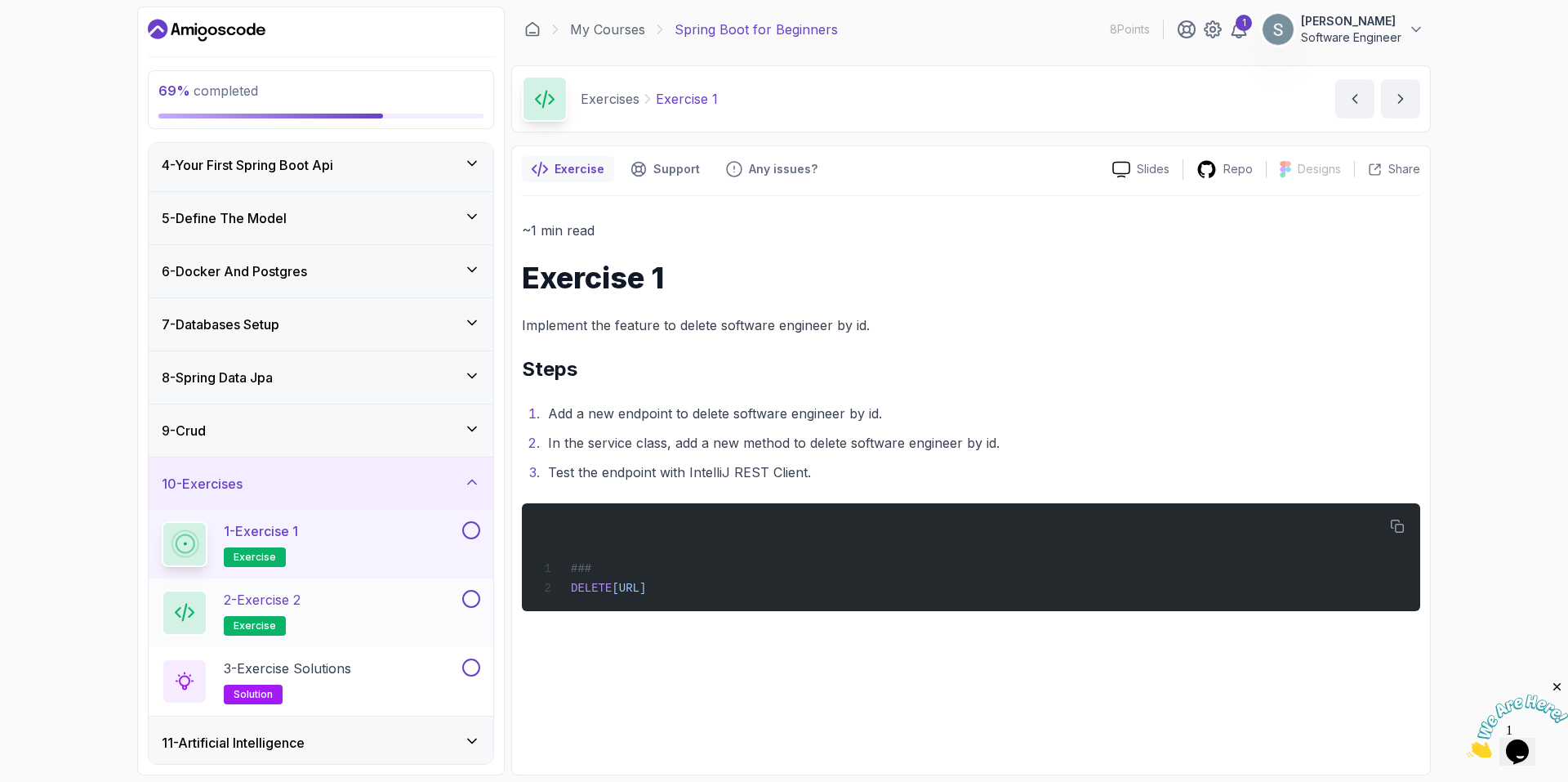
click at [342, 230] on div "2 - Exercise 2 exercise" at bounding box center [310, 612] width 298 height 46
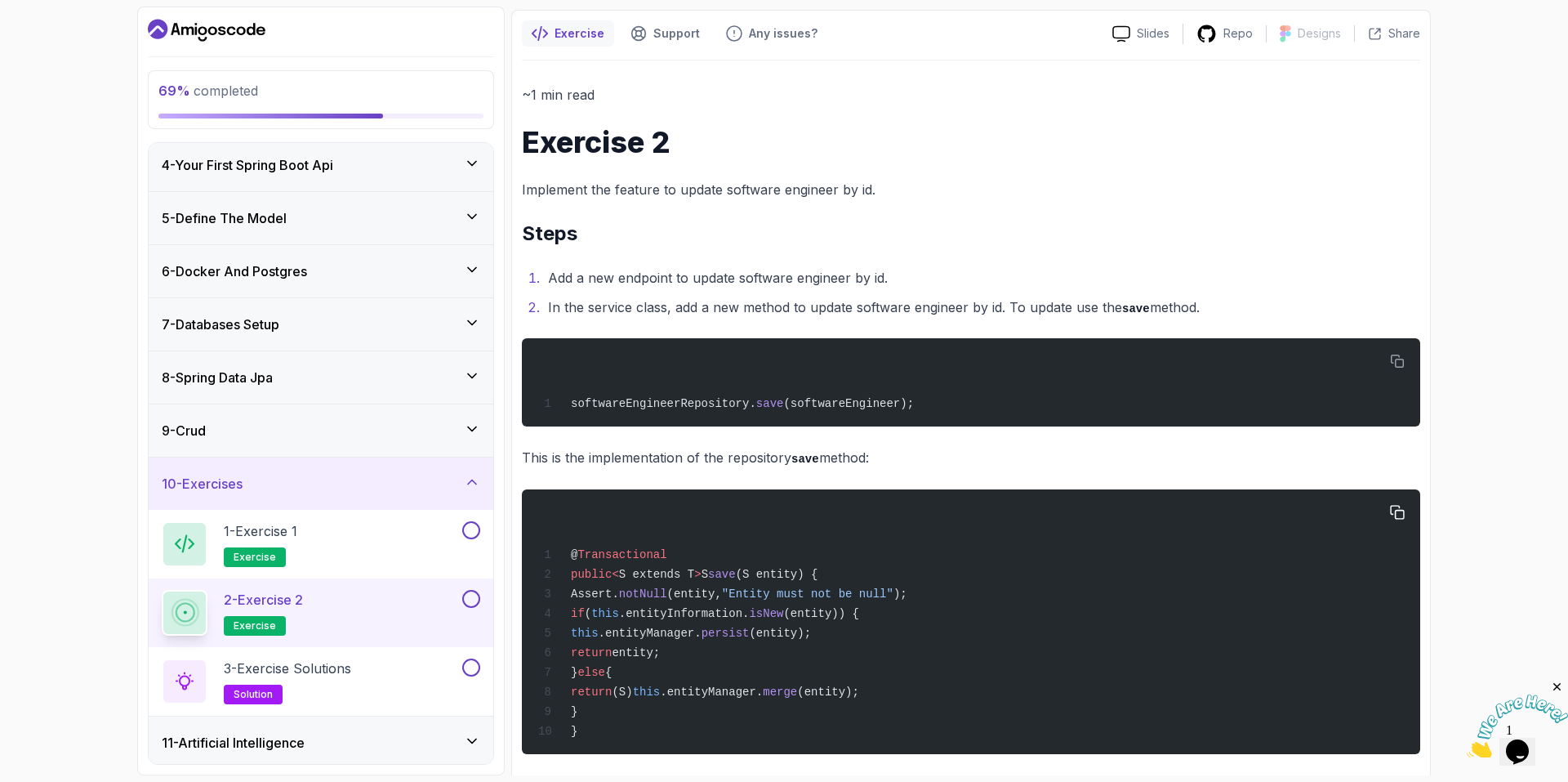
scroll to position [163, 0]
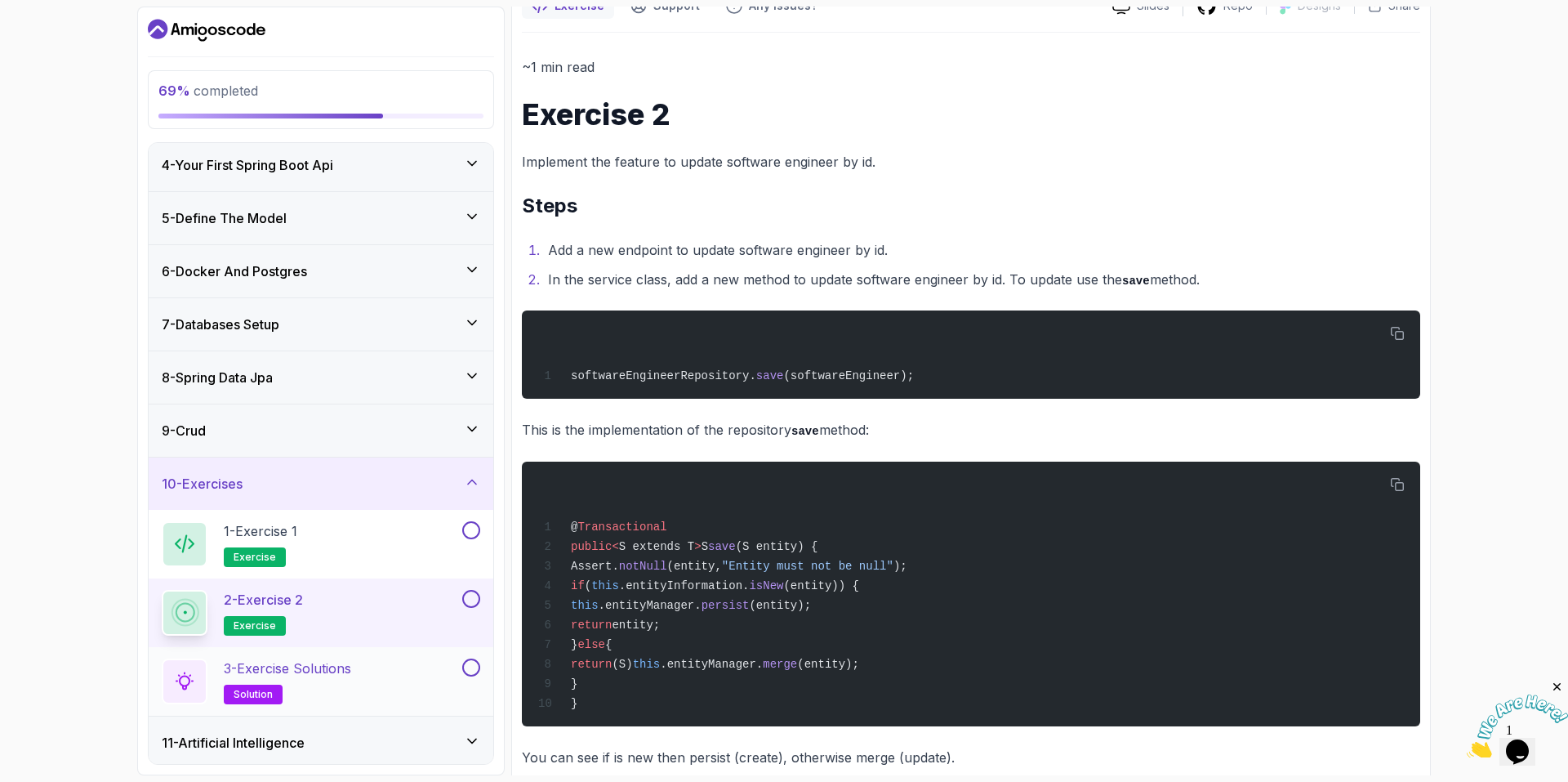
click at [296, 230] on h2 "3 - Exercise Solutions solution" at bounding box center [287, 681] width 127 height 46
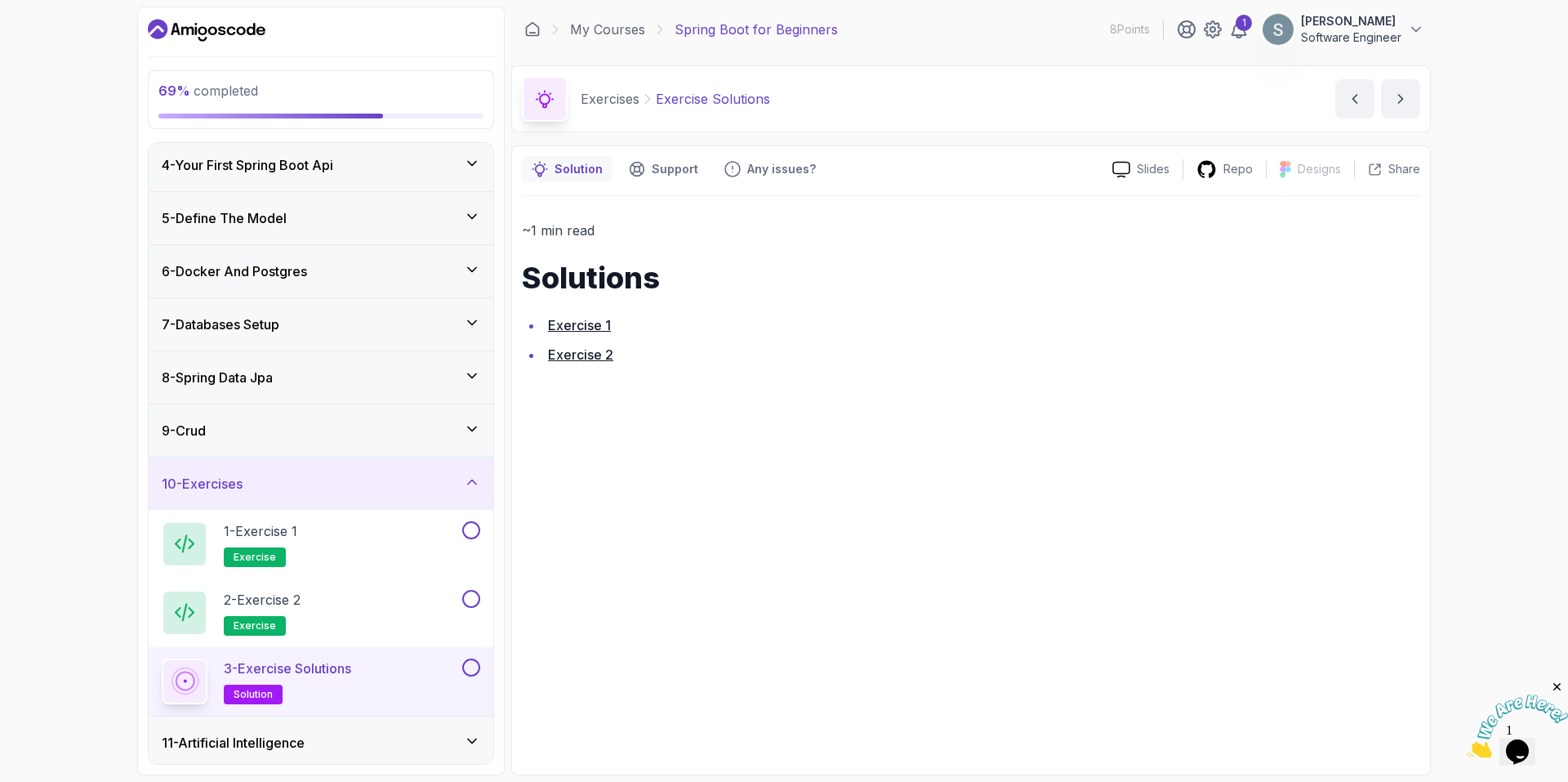
click at [589, 230] on link "Exercise 1" at bounding box center [579, 325] width 63 height 17
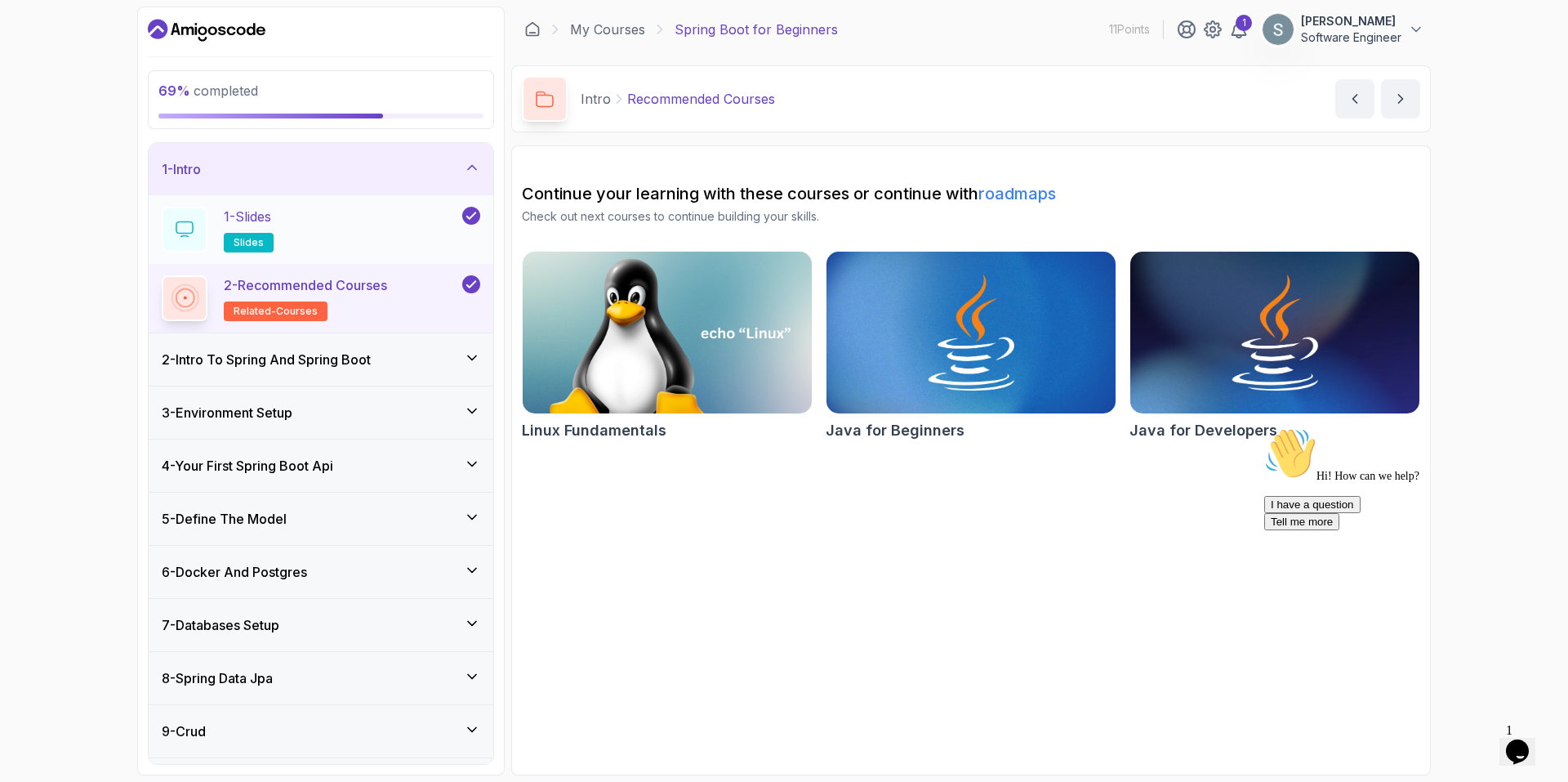
drag, startPoint x: 269, startPoint y: 162, endPoint x: 247, endPoint y: 196, distance: 40.5
click at [269, 160] on div "1 - Intro" at bounding box center [320, 169] width 318 height 19
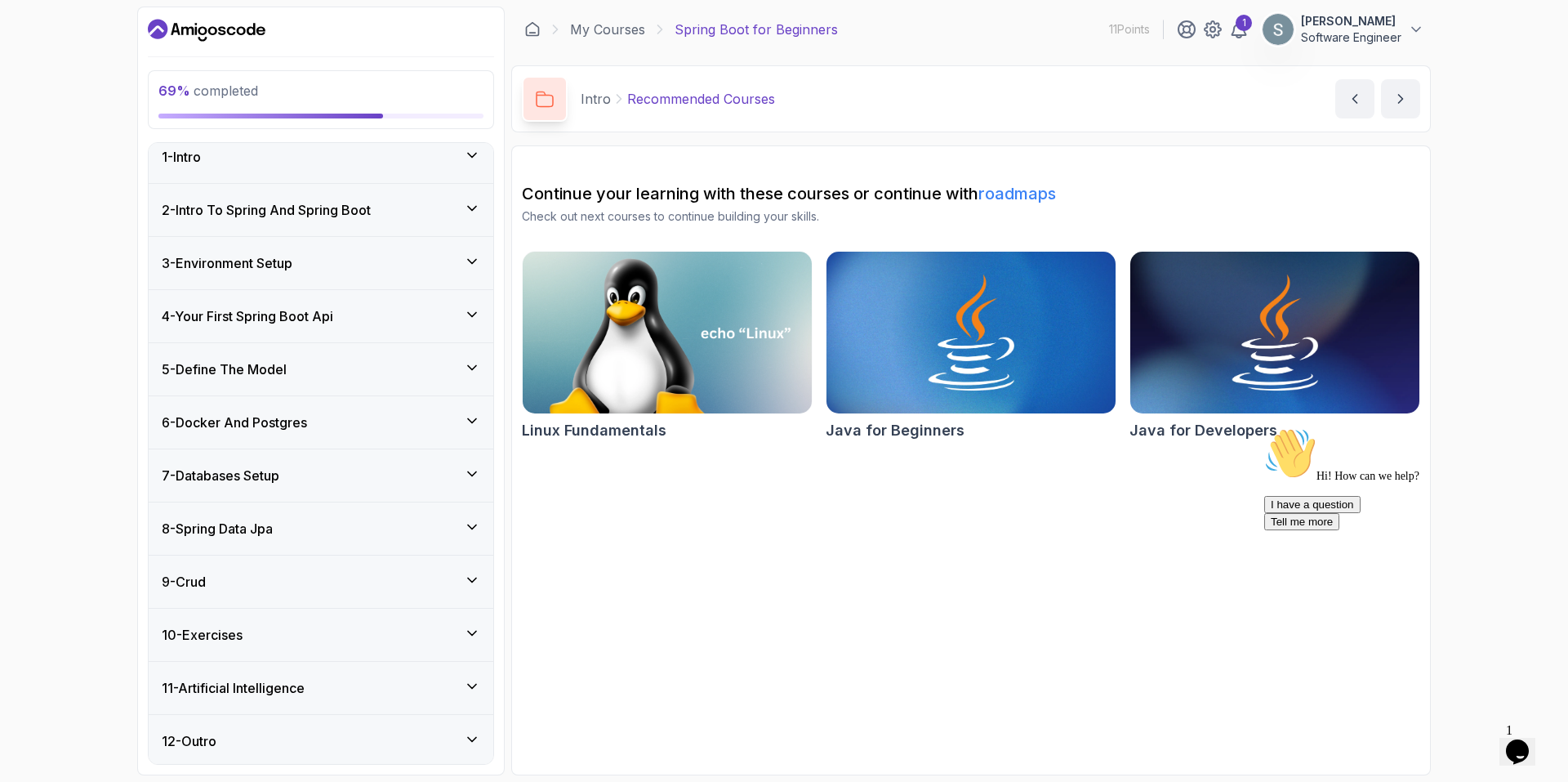
scroll to position [16, 0]
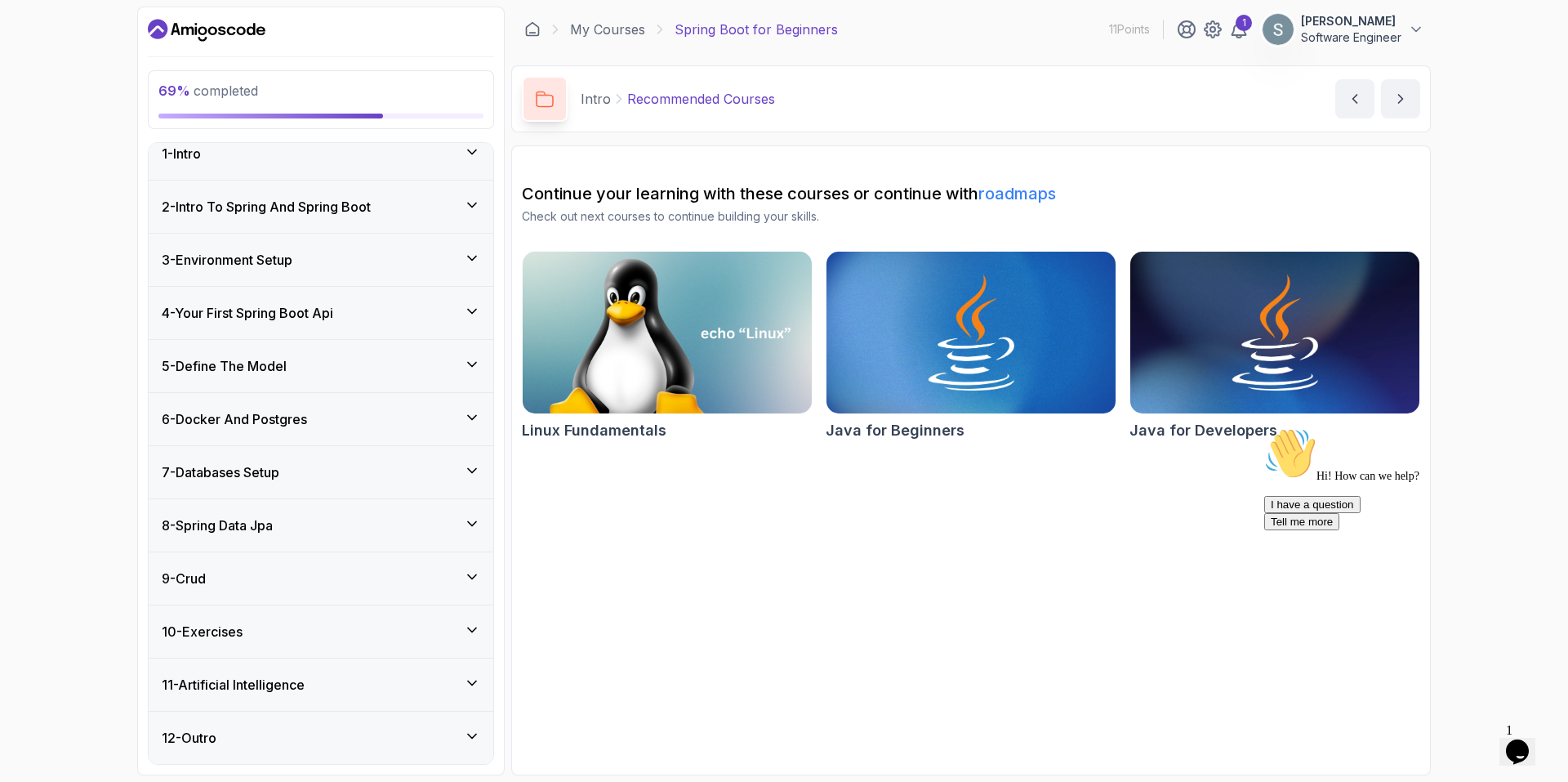
click at [288, 638] on div "10 - Exercises" at bounding box center [320, 631] width 318 height 19
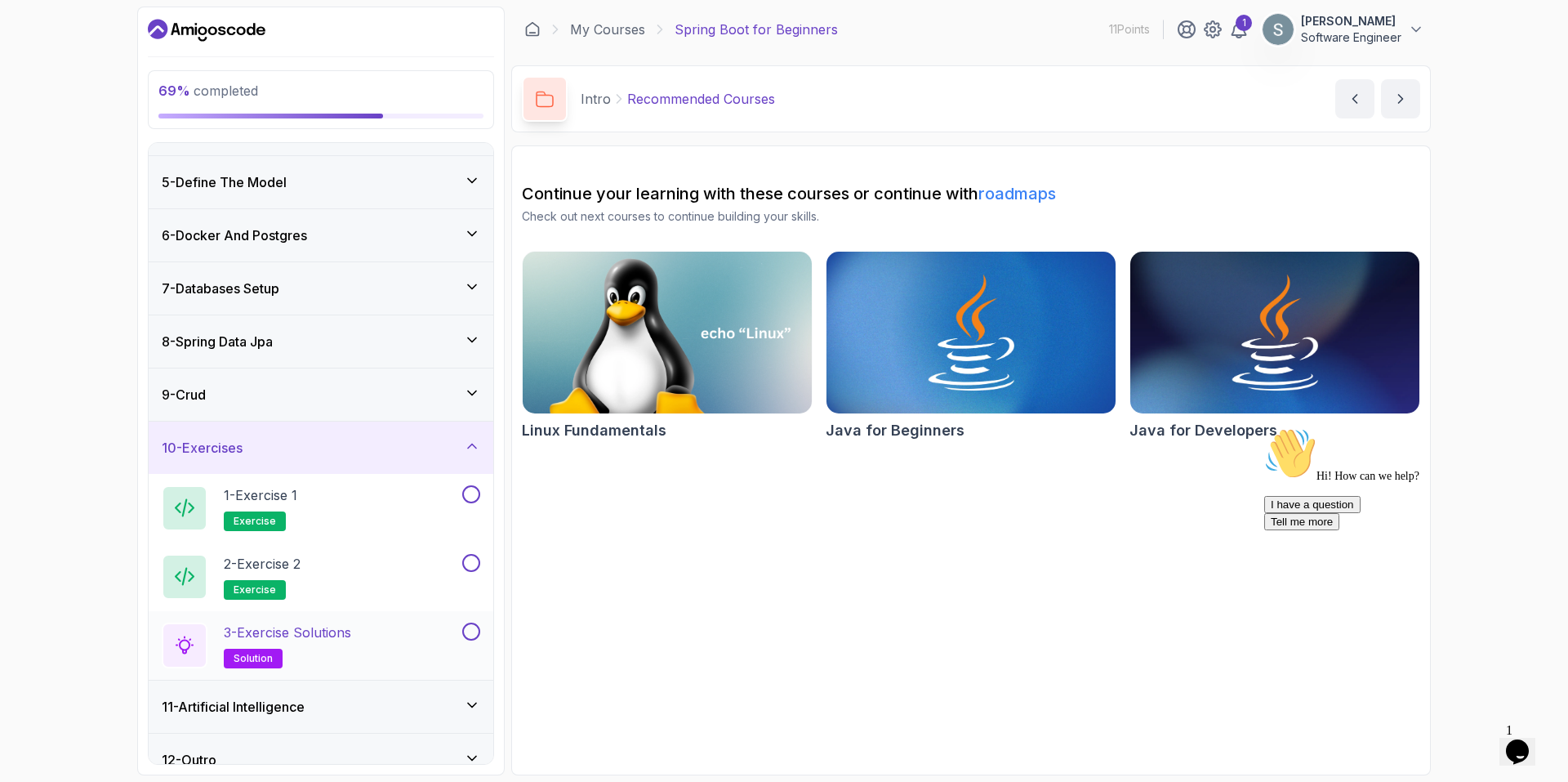
scroll to position [222, 0]
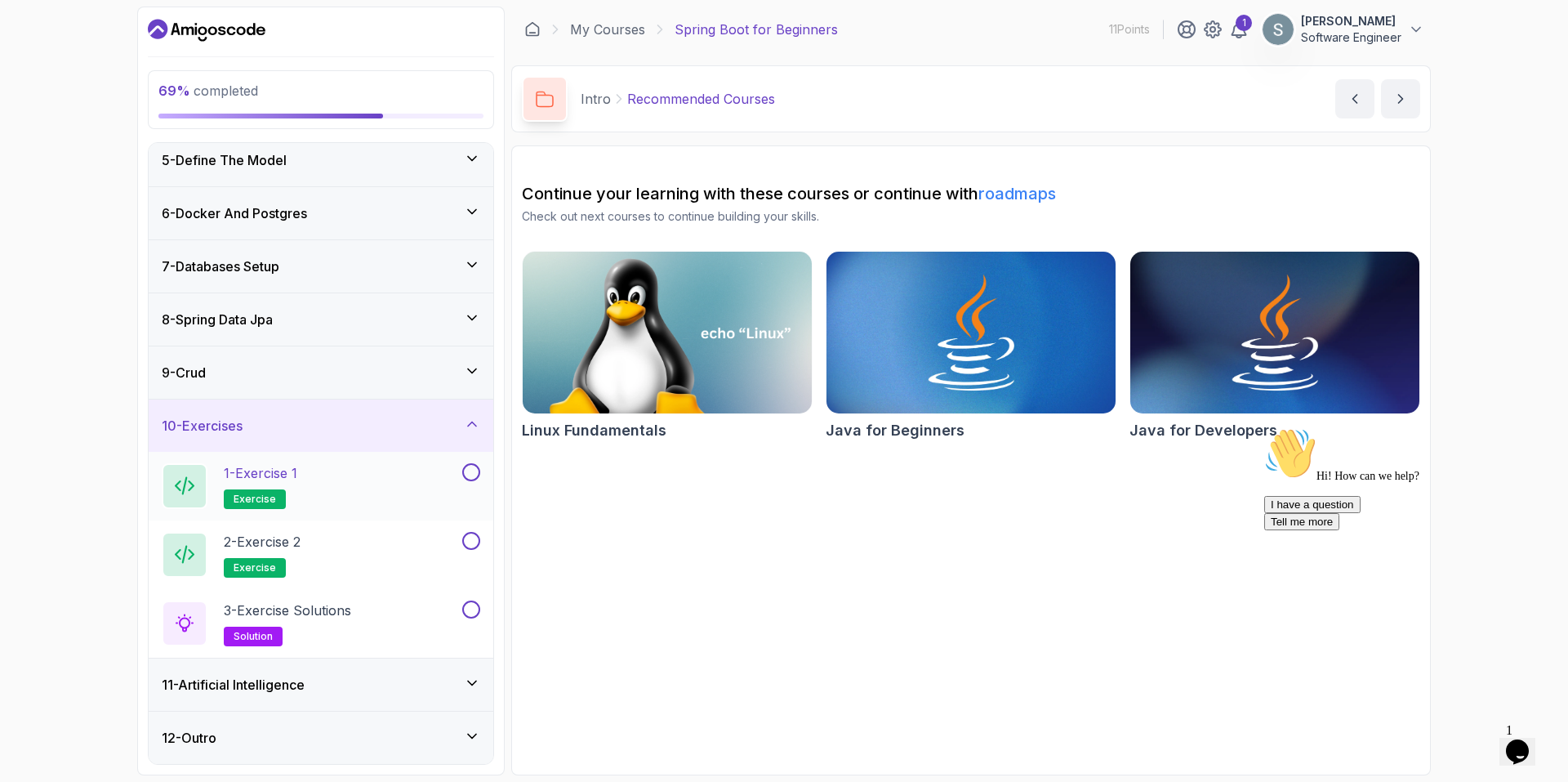
click at [329, 497] on div "1 - Exercise 1 exercise" at bounding box center [310, 485] width 298 height 46
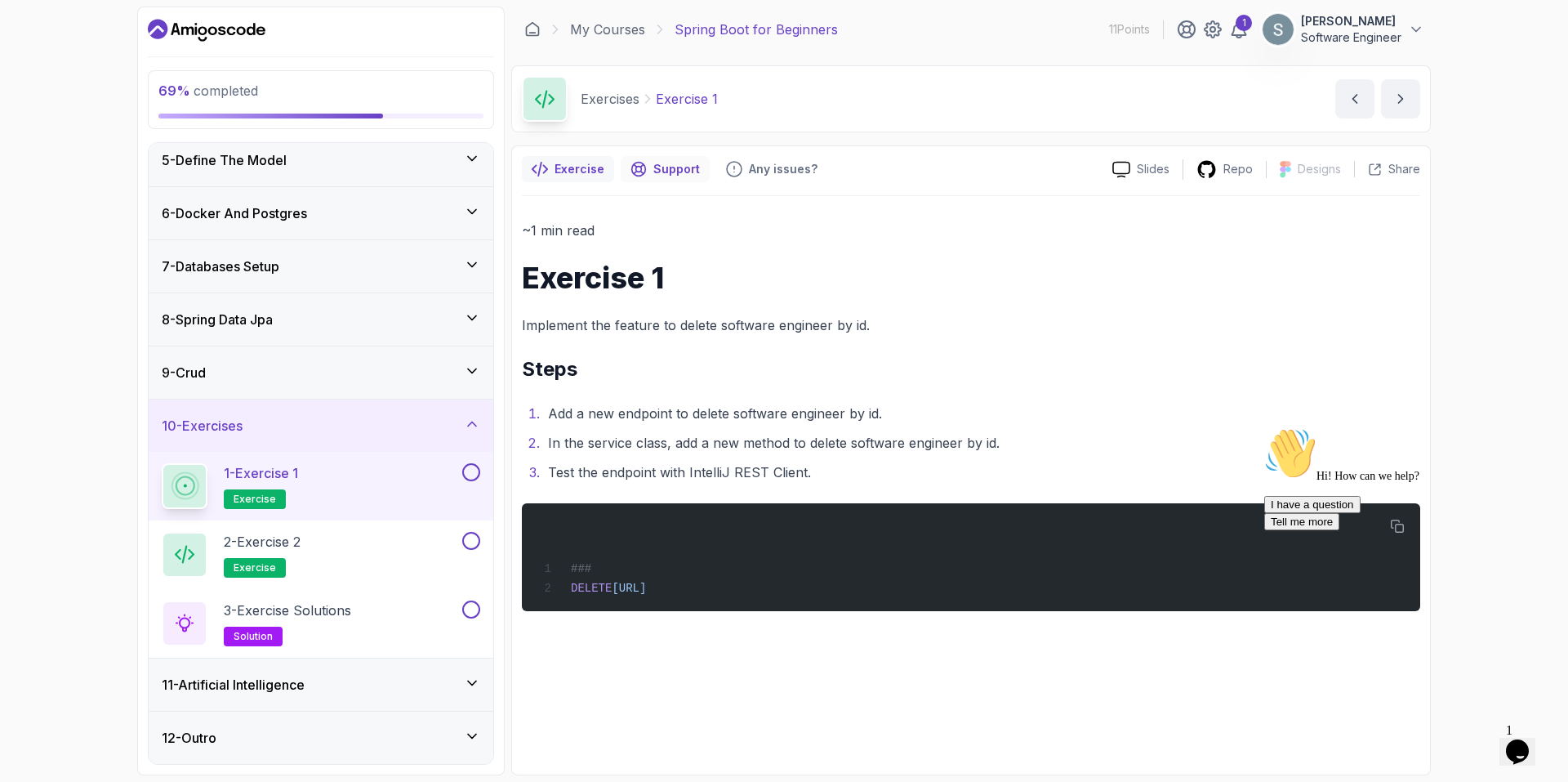
click at [677, 174] on p "Support" at bounding box center [677, 168] width 47 height 17
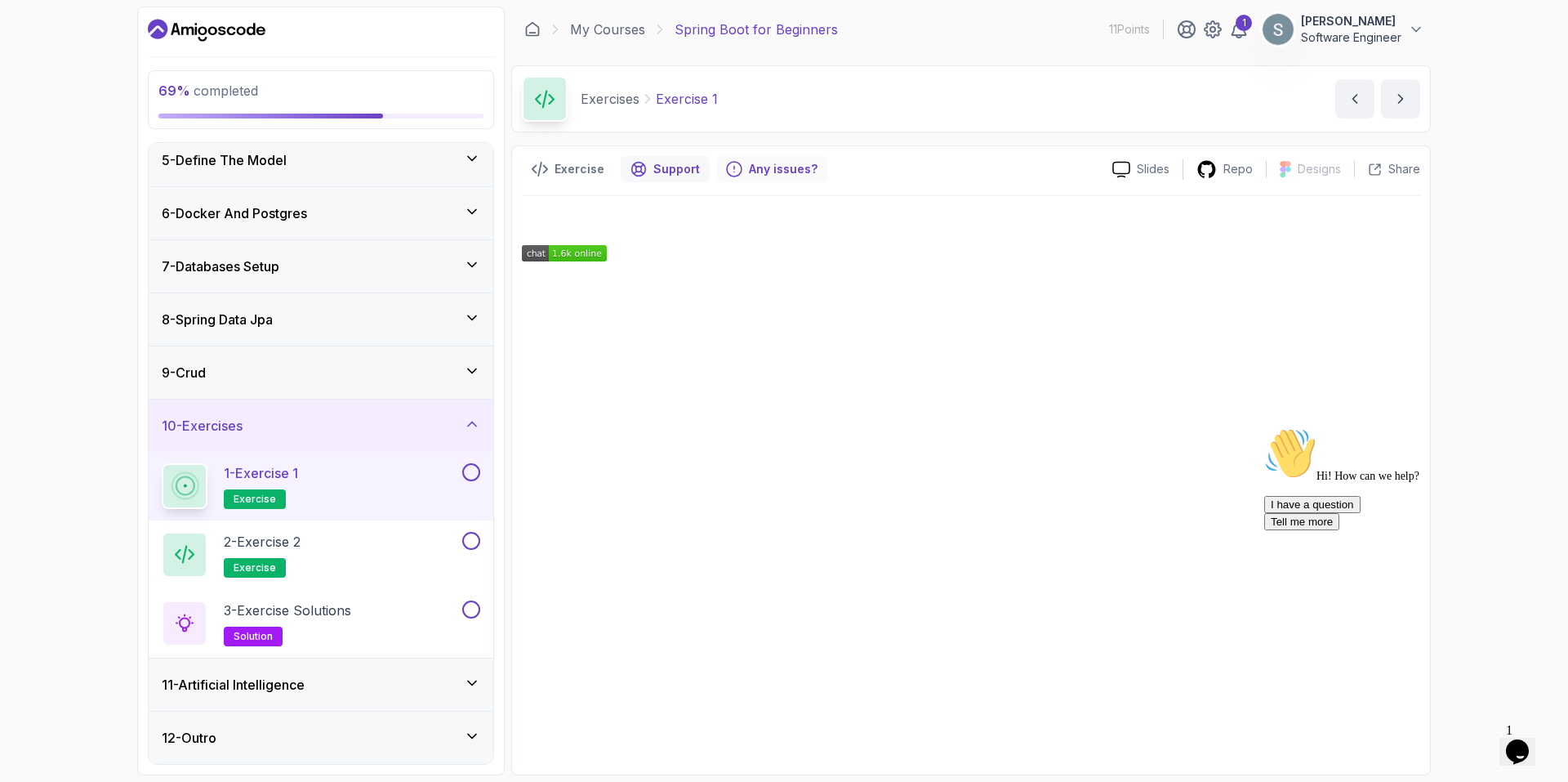
click at [750, 169] on p "Any issues?" at bounding box center [783, 168] width 69 height 17
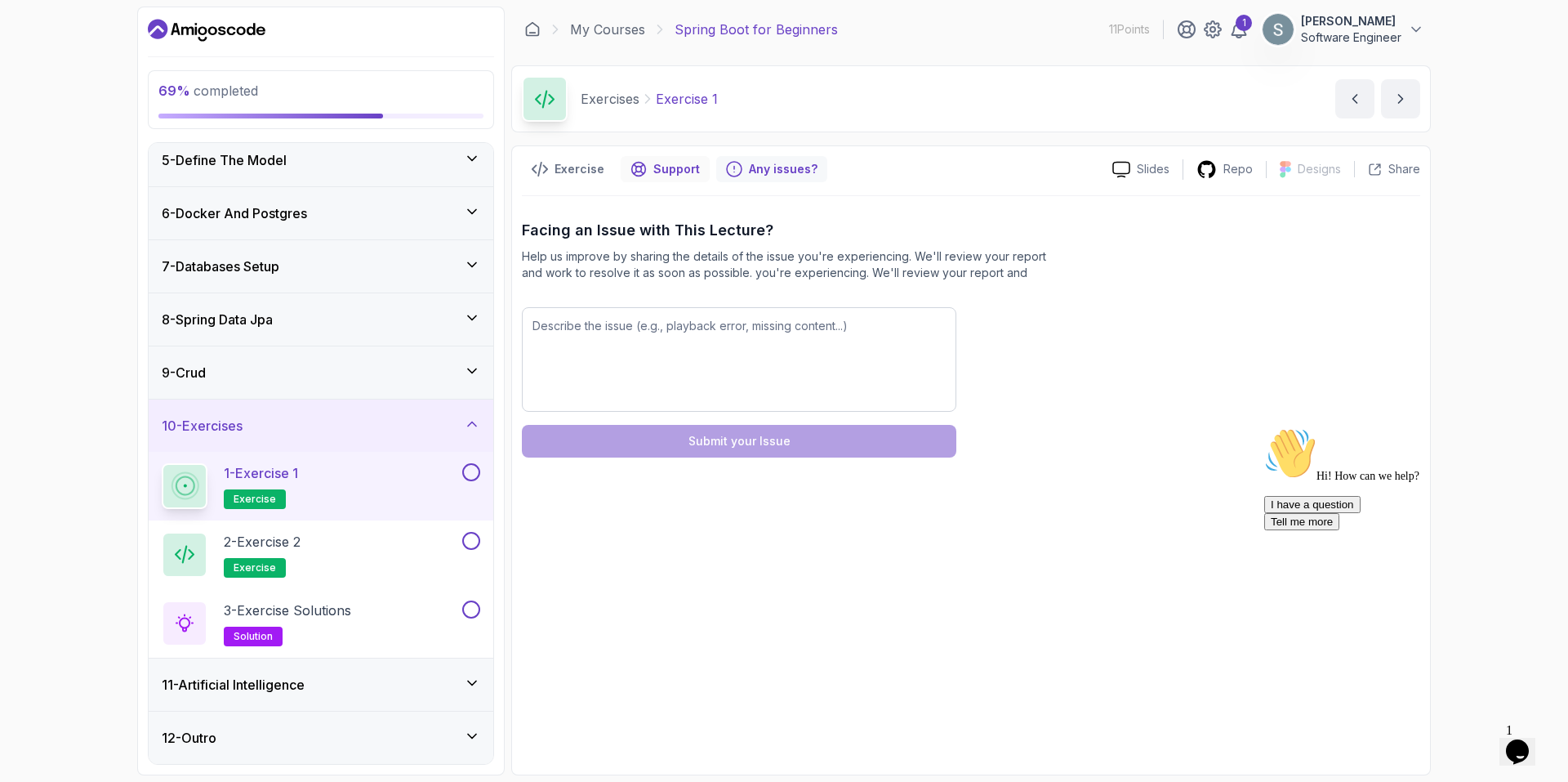
click at [695, 164] on div "Support" at bounding box center [665, 168] width 89 height 26
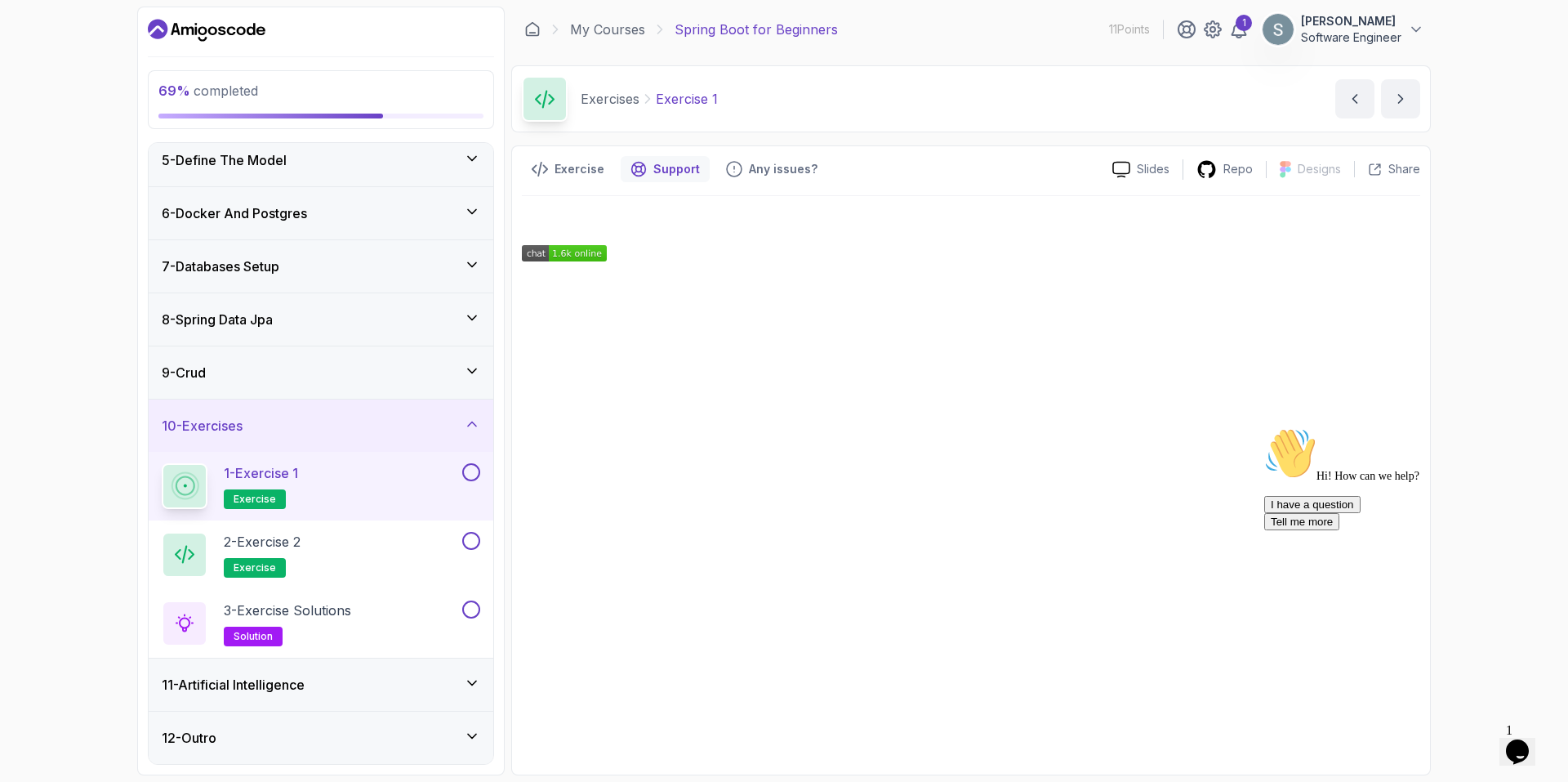
click at [1367, 515] on div "Hi! How can we help? I have a question Tell me more" at bounding box center [1411, 479] width 294 height 103
drag, startPoint x: 577, startPoint y: 167, endPoint x: 578, endPoint y: 182, distance: 15.0
click at [577, 173] on p "Exercise" at bounding box center [579, 168] width 50 height 17
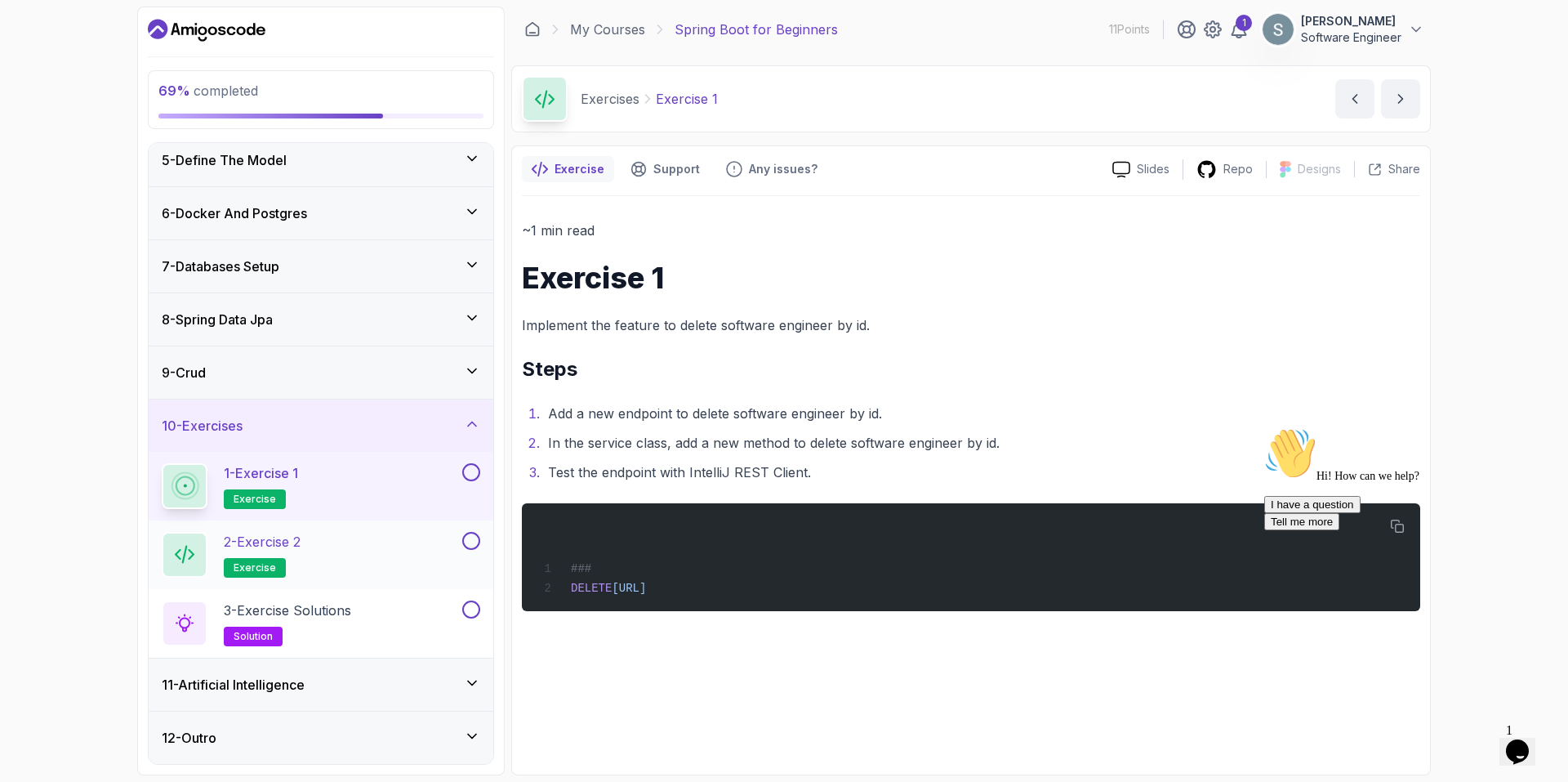
click at [283, 551] on h2 "2 - Exercise 2 exercise" at bounding box center [262, 554] width 77 height 46
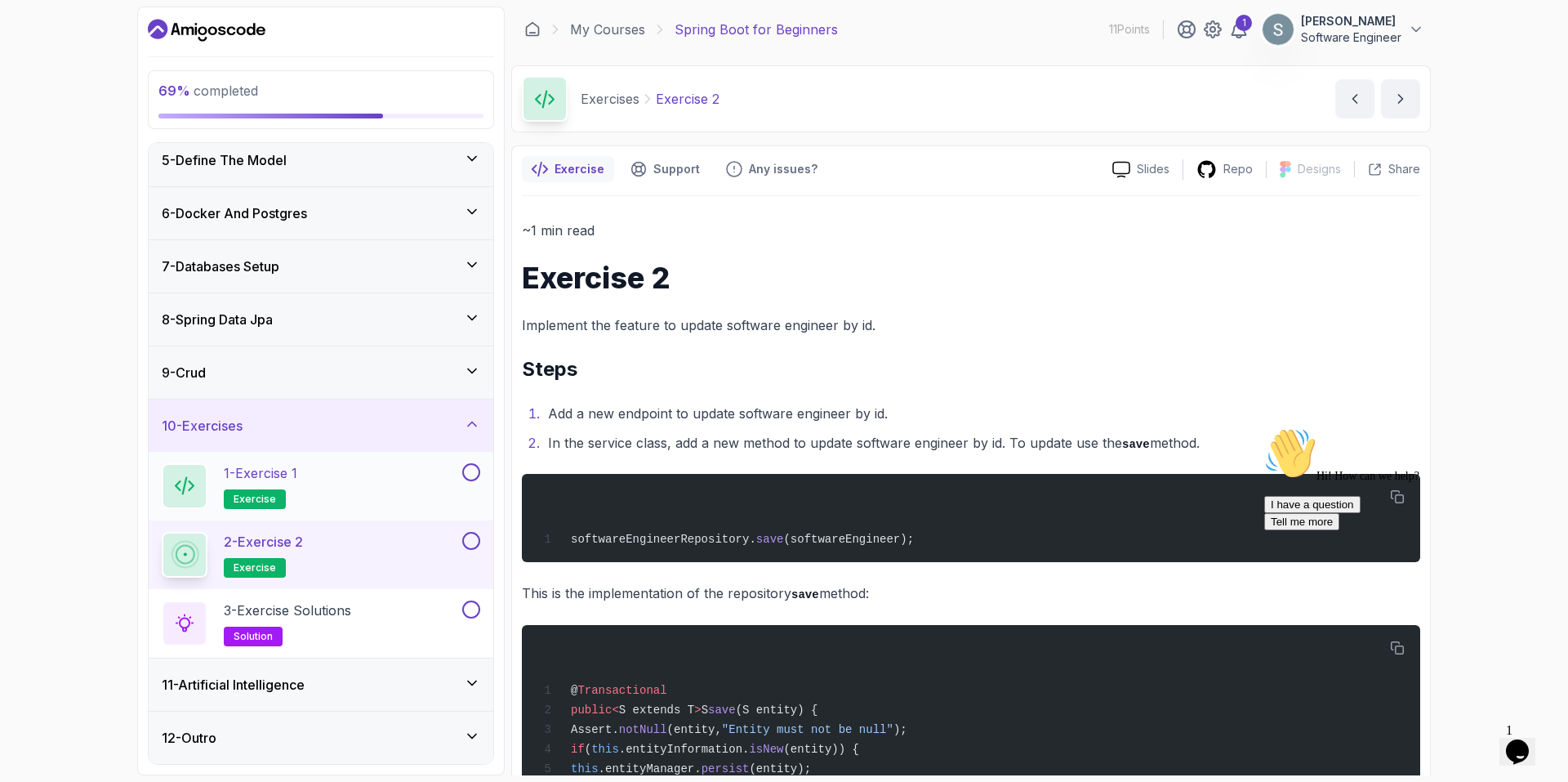
click at [472, 469] on button at bounding box center [471, 472] width 18 height 18
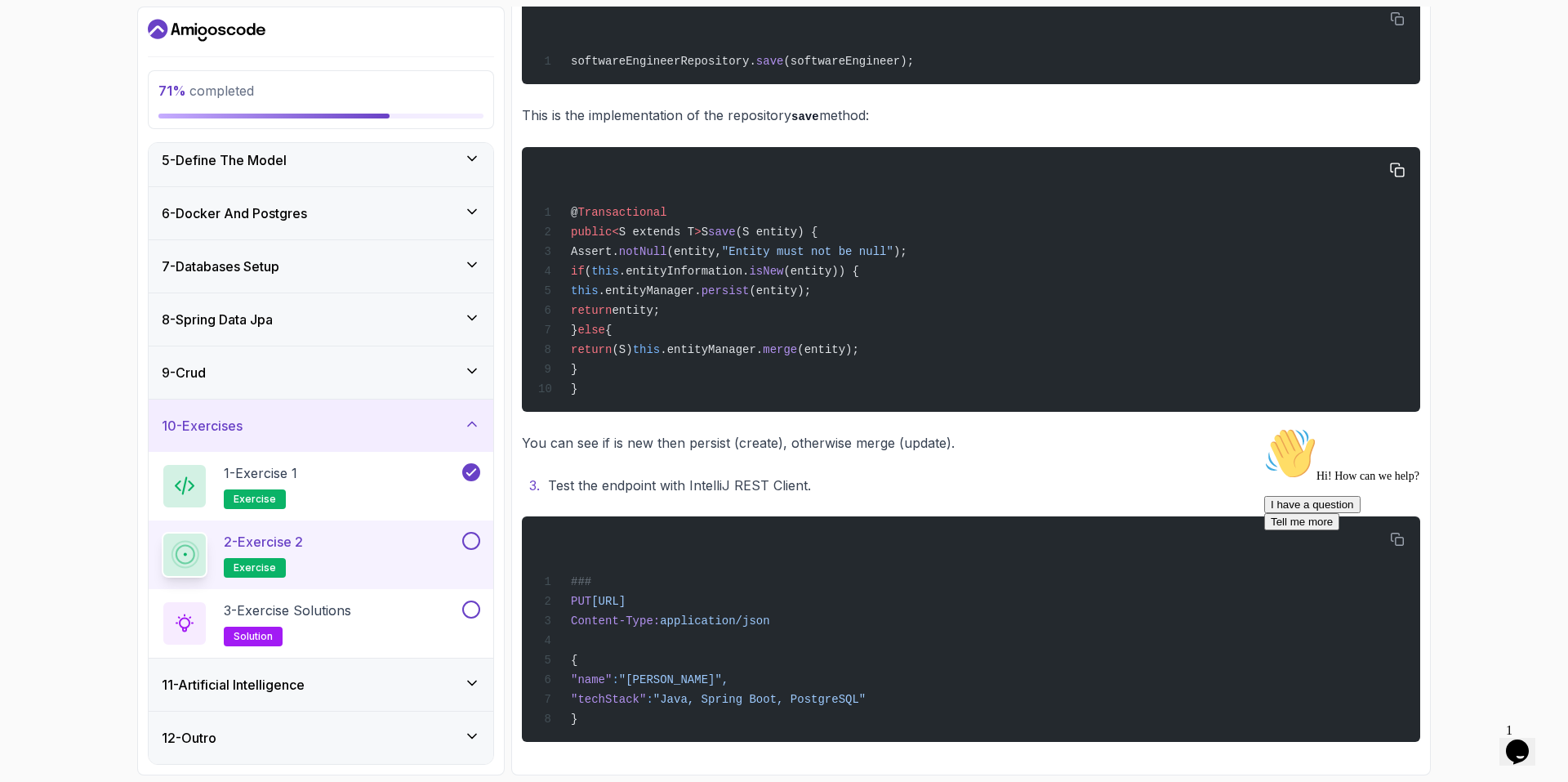
scroll to position [493, 0]
drag, startPoint x: 480, startPoint y: 550, endPoint x: 477, endPoint y: 566, distance: 16.3
click at [480, 550] on button "2 - Exercise 2 exercise" at bounding box center [320, 554] width 318 height 46
drag, startPoint x: 463, startPoint y: 530, endPoint x: 465, endPoint y: 538, distance: 8.2
click at [465, 530] on div "2 - Exercise 2 exercise" at bounding box center [321, 554] width 344 height 69
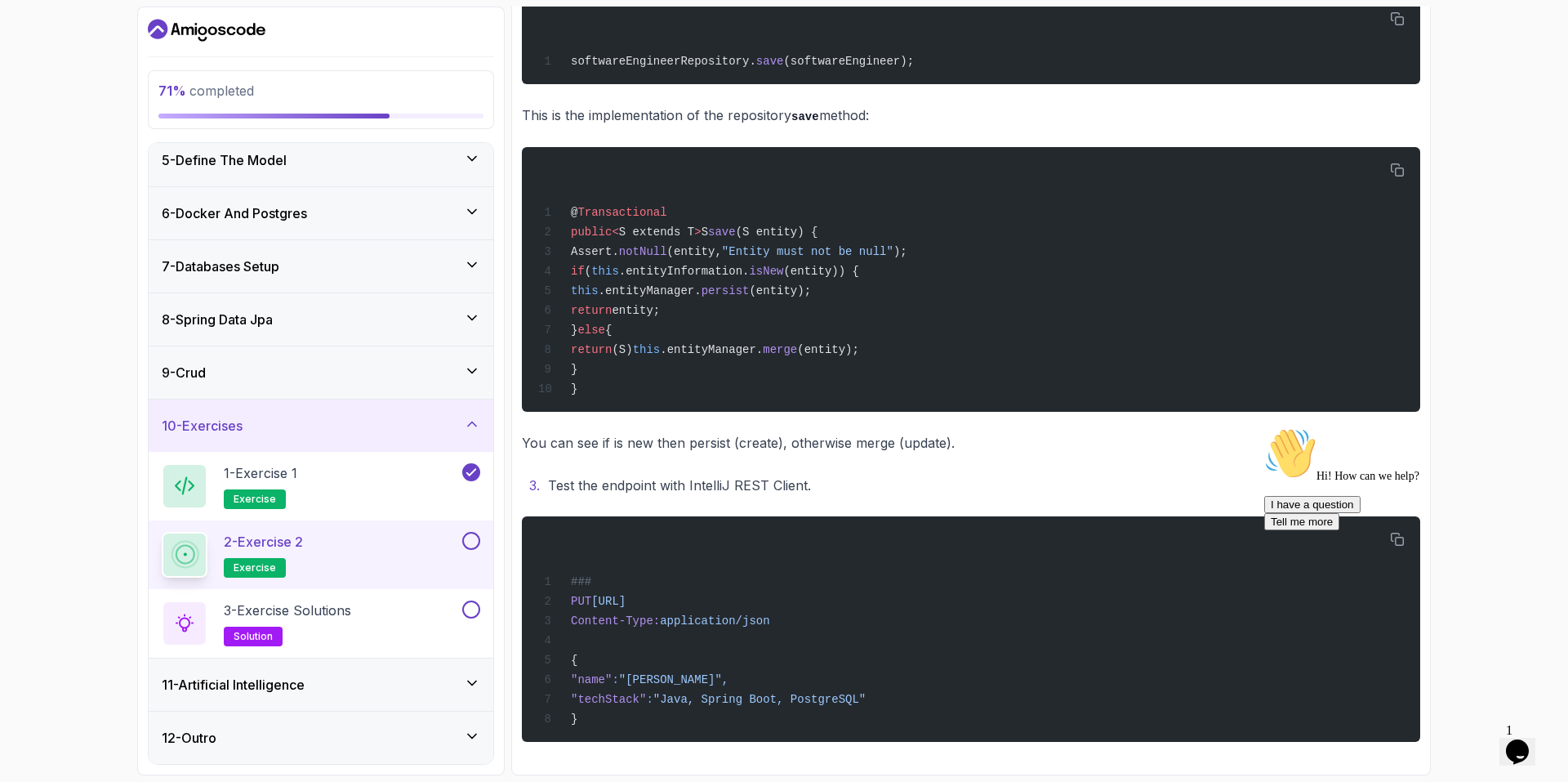
click at [465, 544] on button at bounding box center [471, 541] width 18 height 18
click at [423, 610] on div "3 - Exercise Solutions solution" at bounding box center [310, 622] width 298 height 46
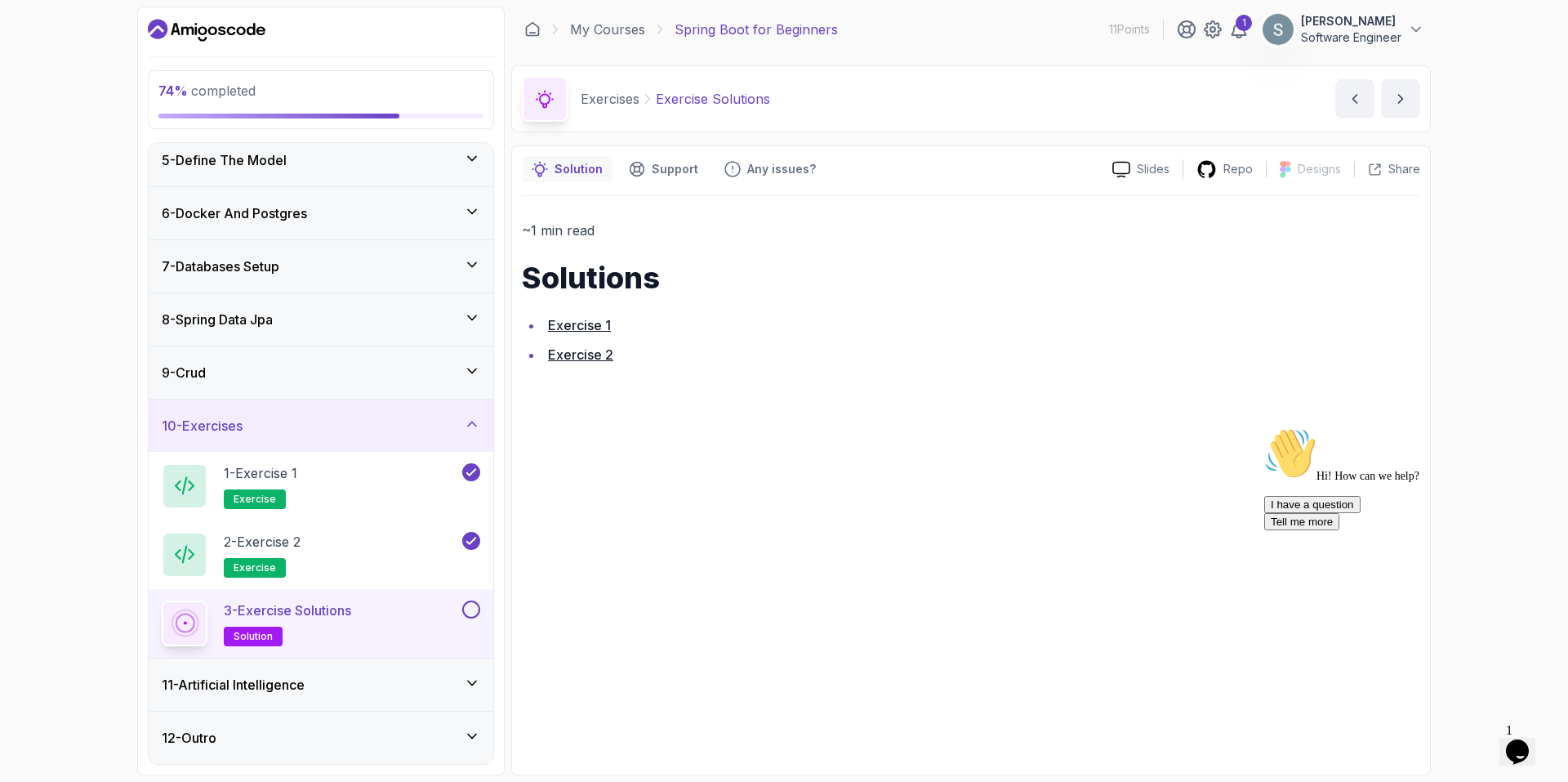
click at [477, 612] on button at bounding box center [471, 609] width 18 height 18
click at [590, 357] on link "Exercise 2" at bounding box center [580, 354] width 65 height 17
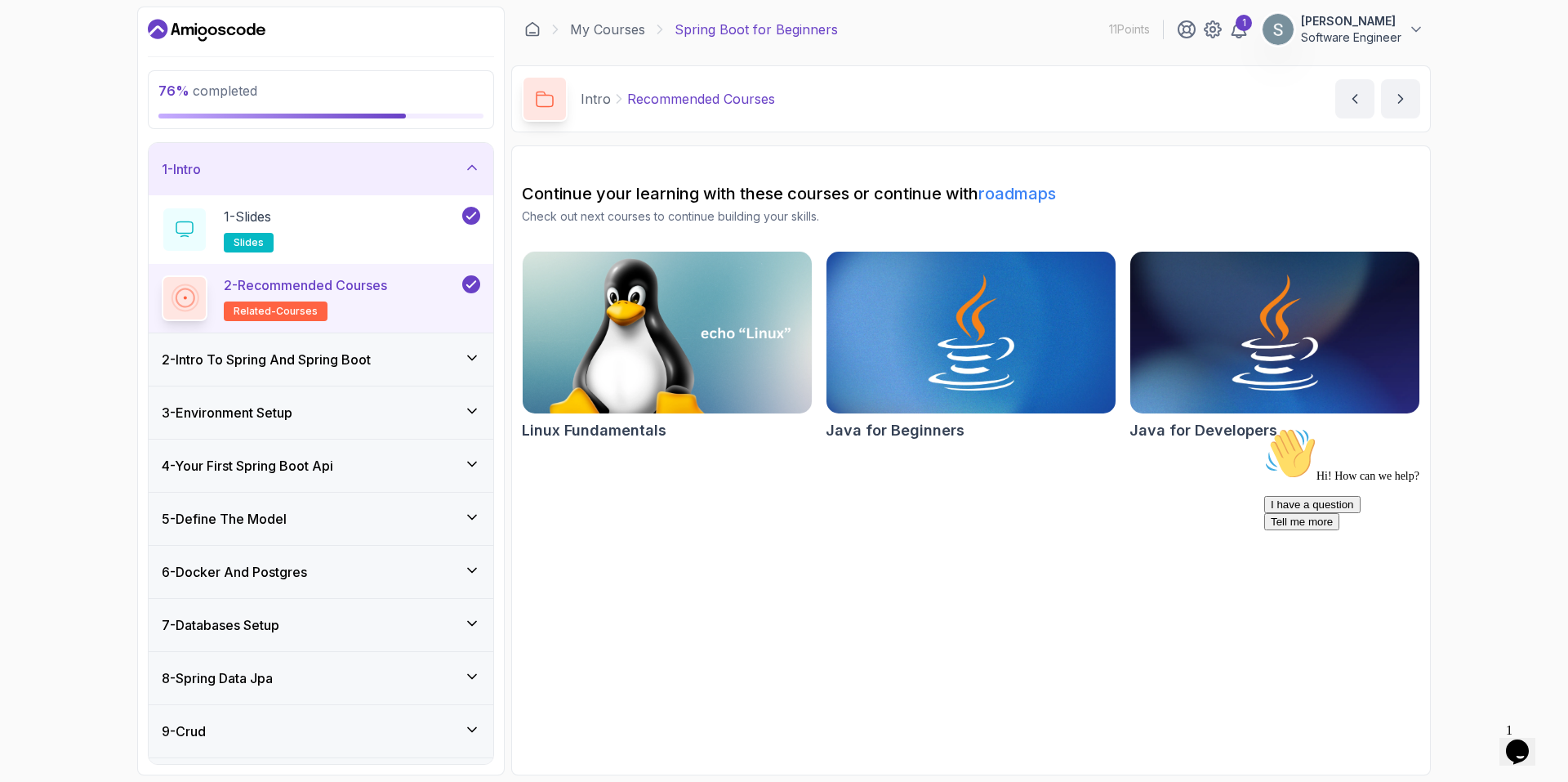
drag, startPoint x: 404, startPoint y: 130, endPoint x: 405, endPoint y: 145, distance: 15.0
click at [404, 130] on div "76 % completed 1 - Intro 1 - Slides slides 2 - Recommended Courses related-cour…" at bounding box center [321, 391] width 368 height 768
click at [405, 160] on div "1 - Intro" at bounding box center [320, 169] width 318 height 19
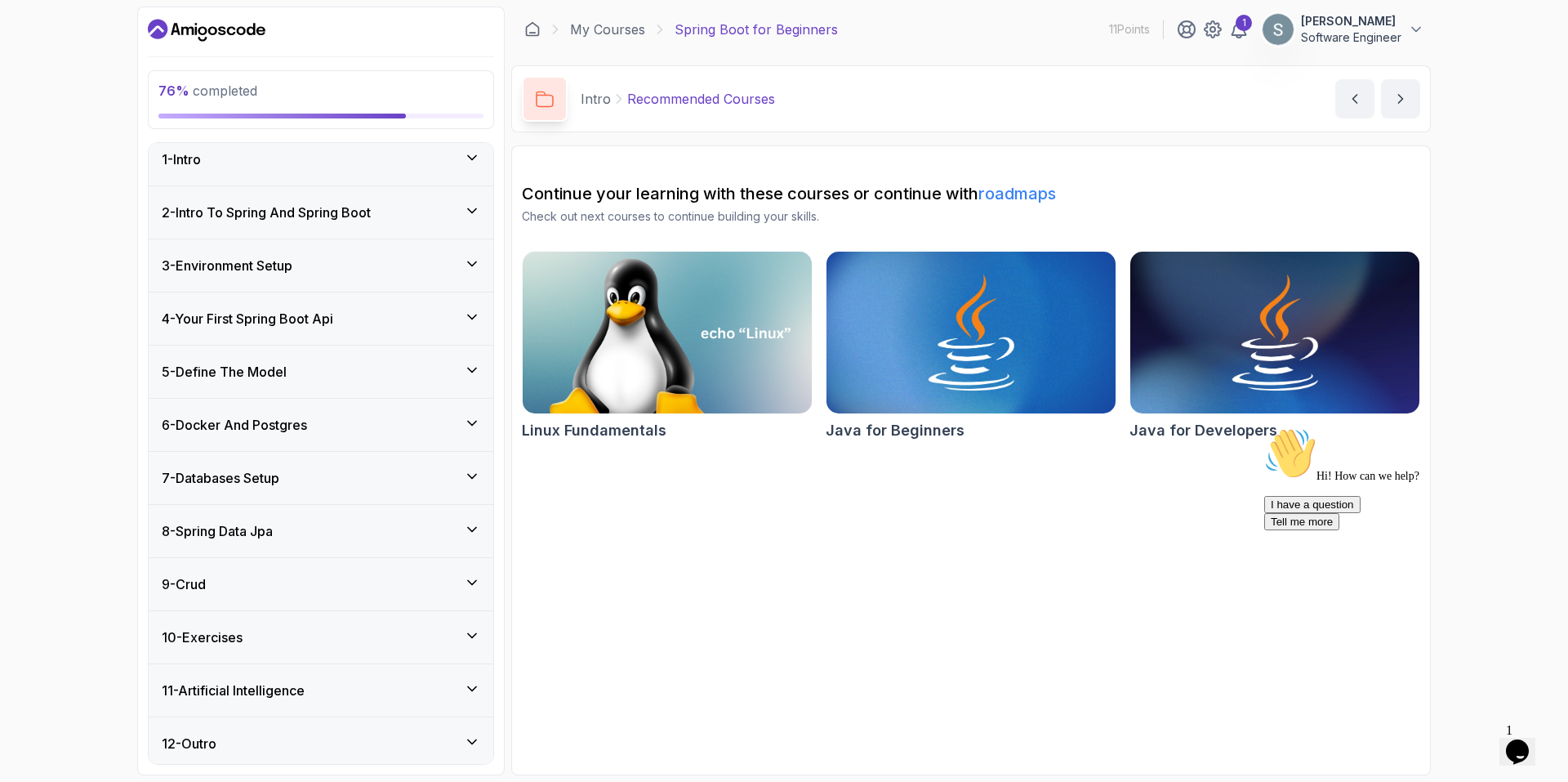
scroll to position [16, 0]
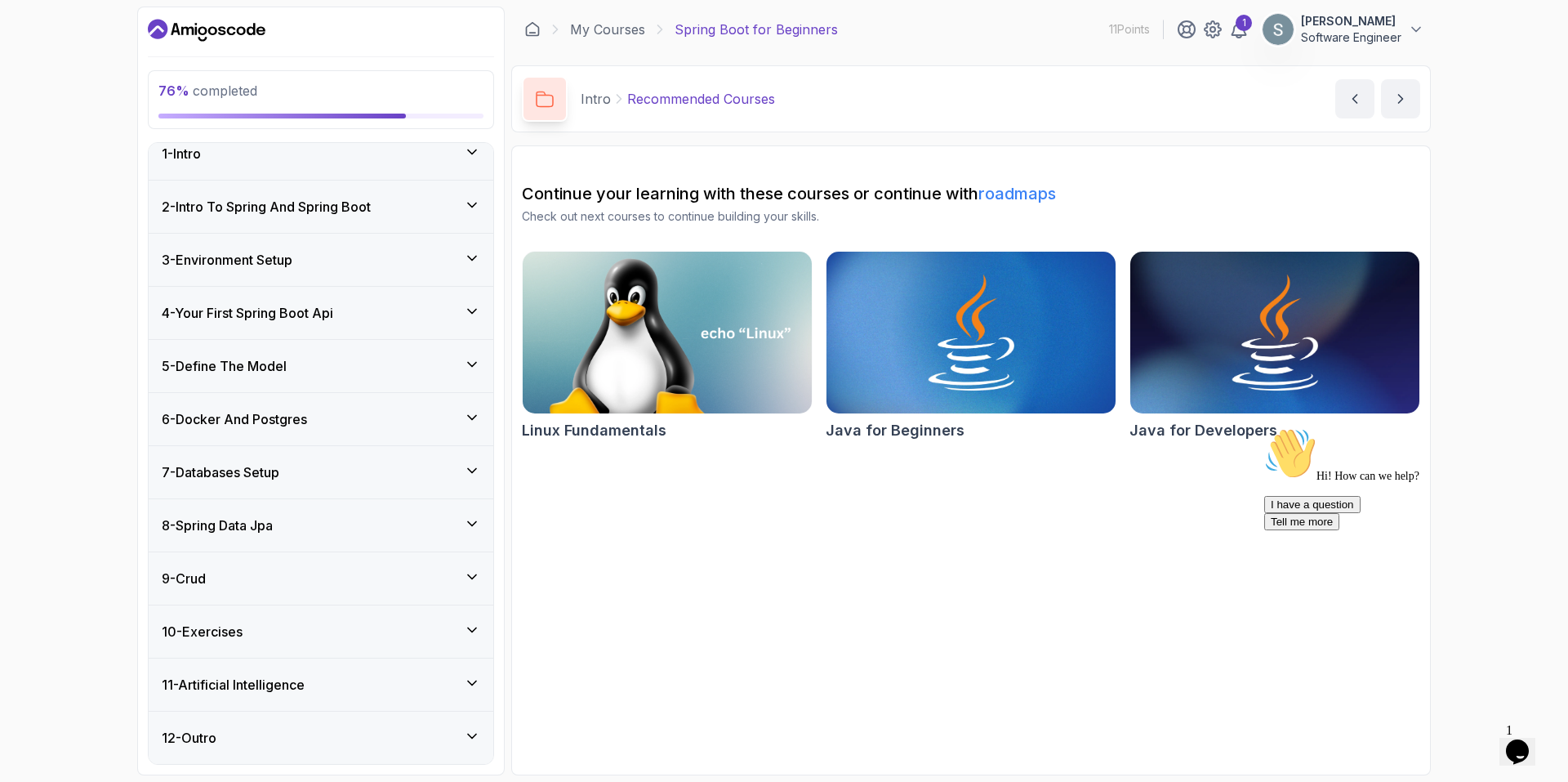
click at [341, 622] on div "10 - Exercises" at bounding box center [320, 631] width 318 height 19
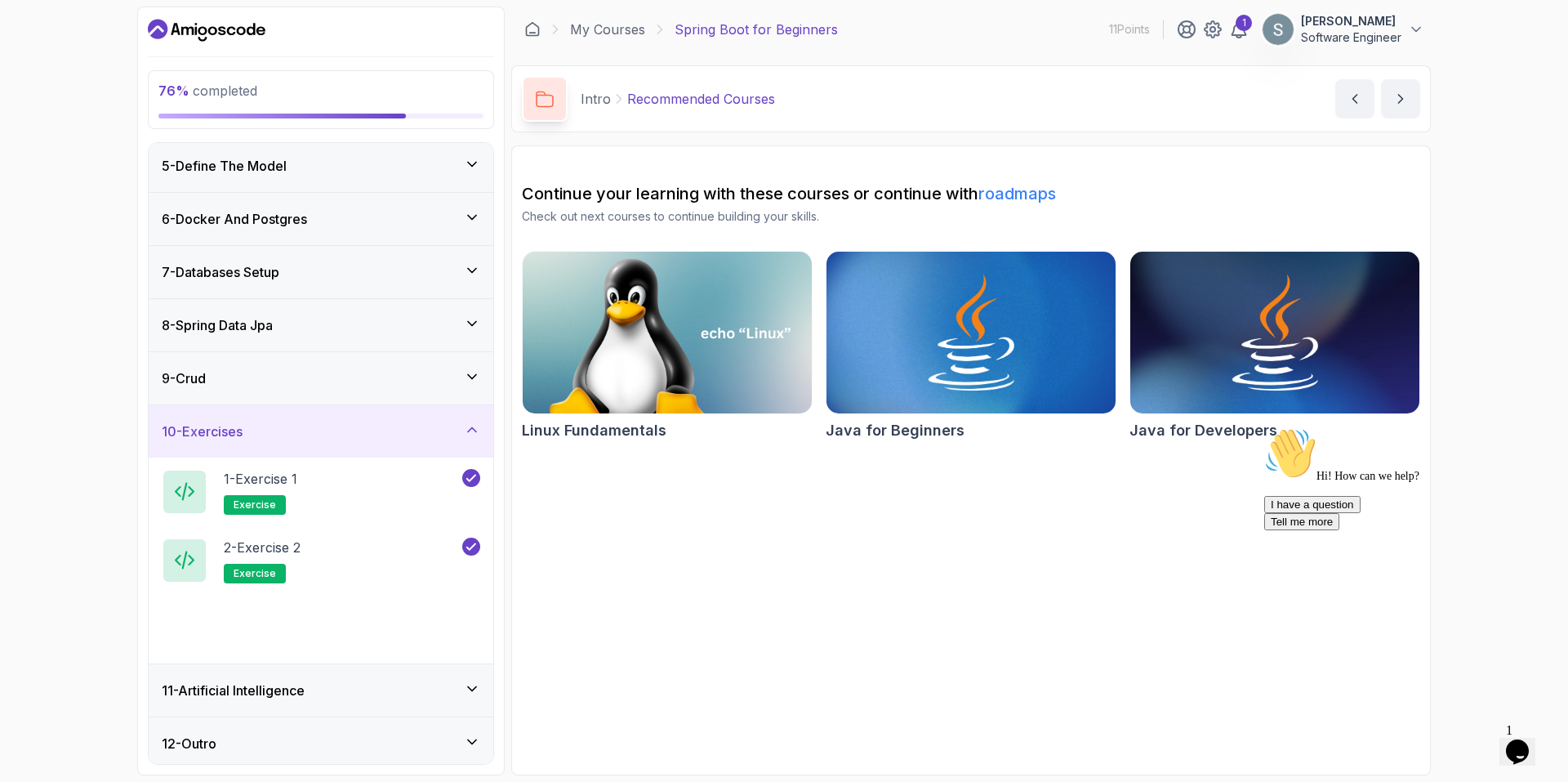
scroll to position [222, 0]
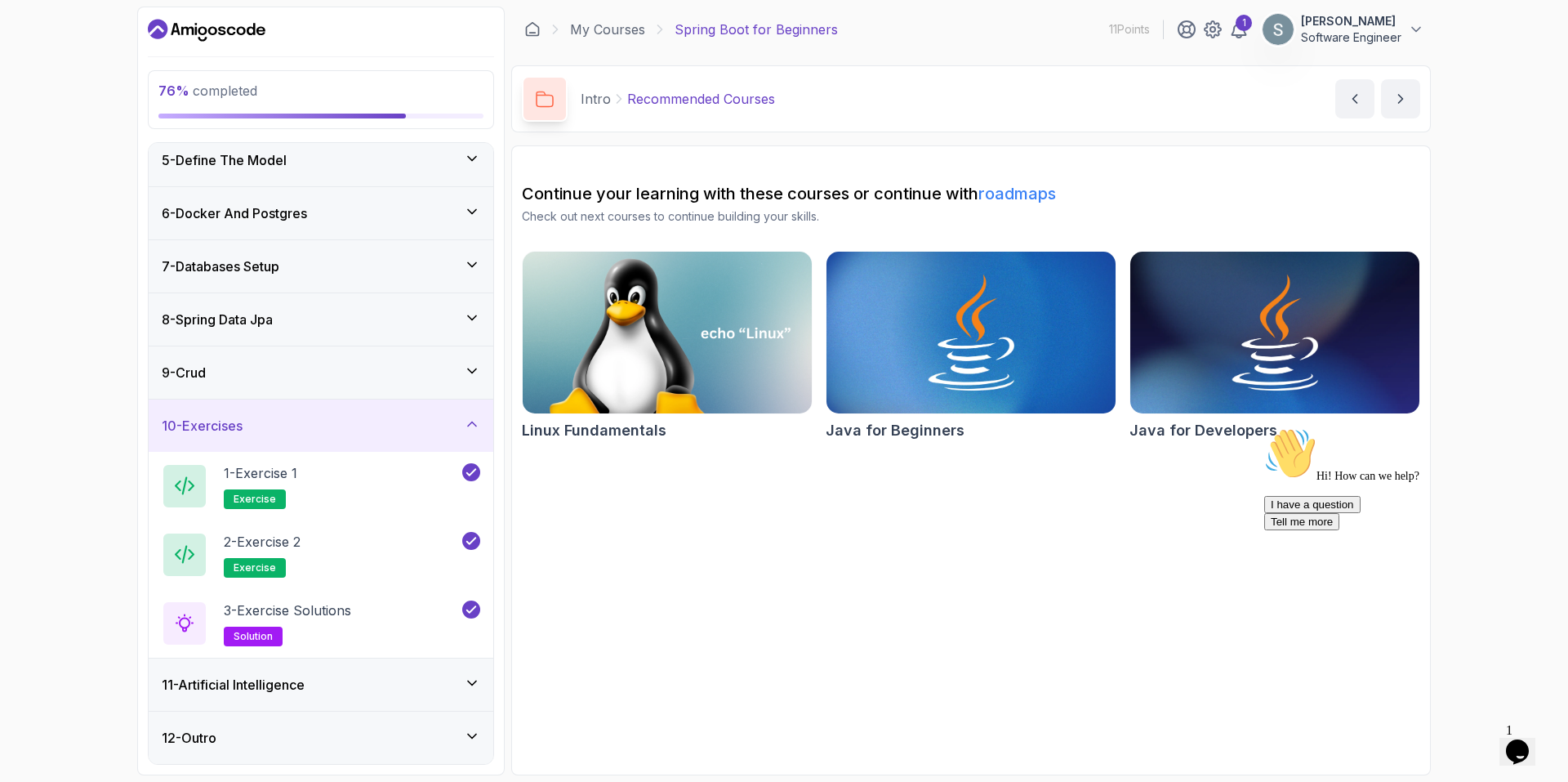
click at [297, 429] on div "10 - Exercises" at bounding box center [320, 425] width 318 height 19
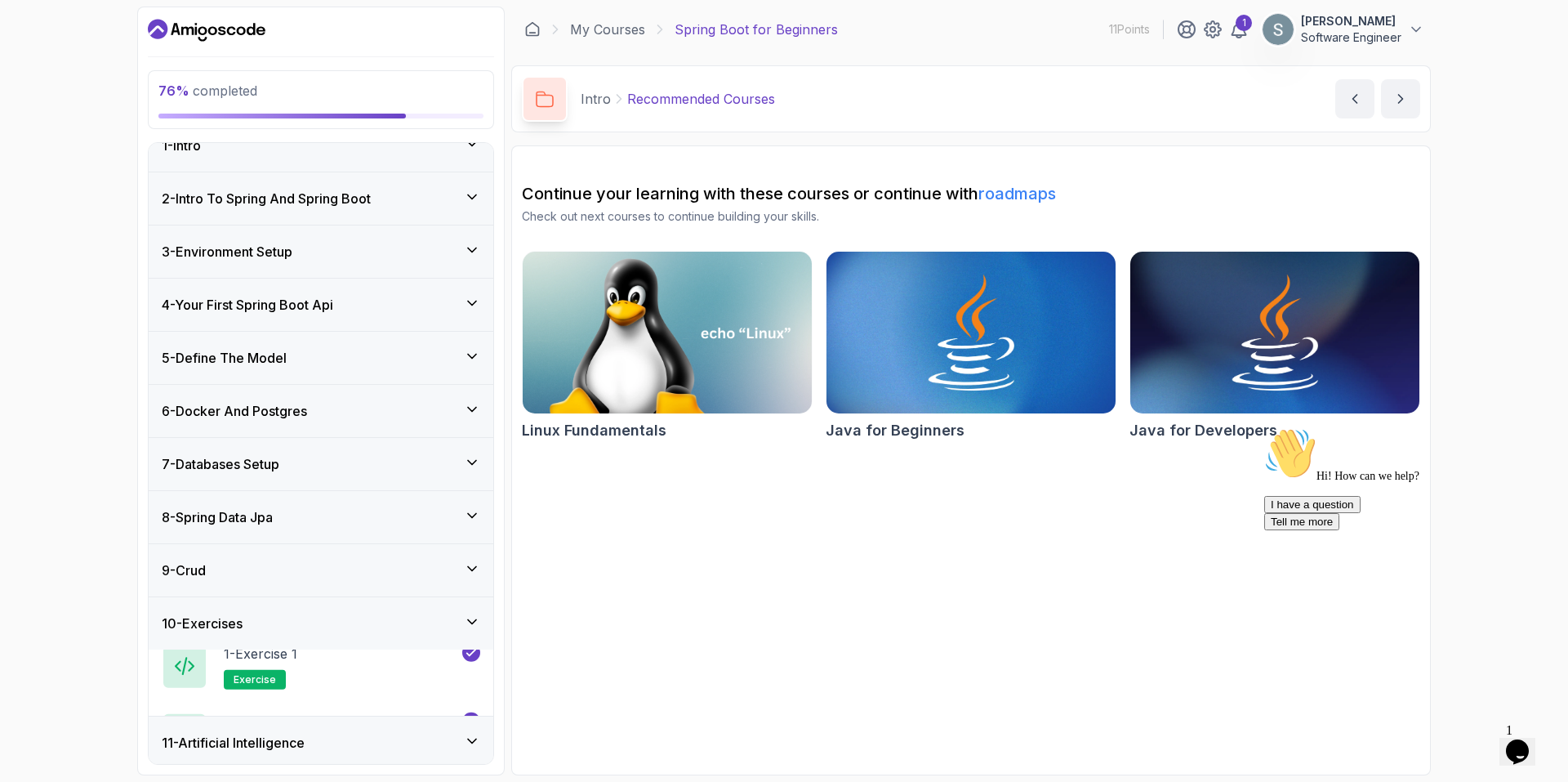
scroll to position [16, 0]
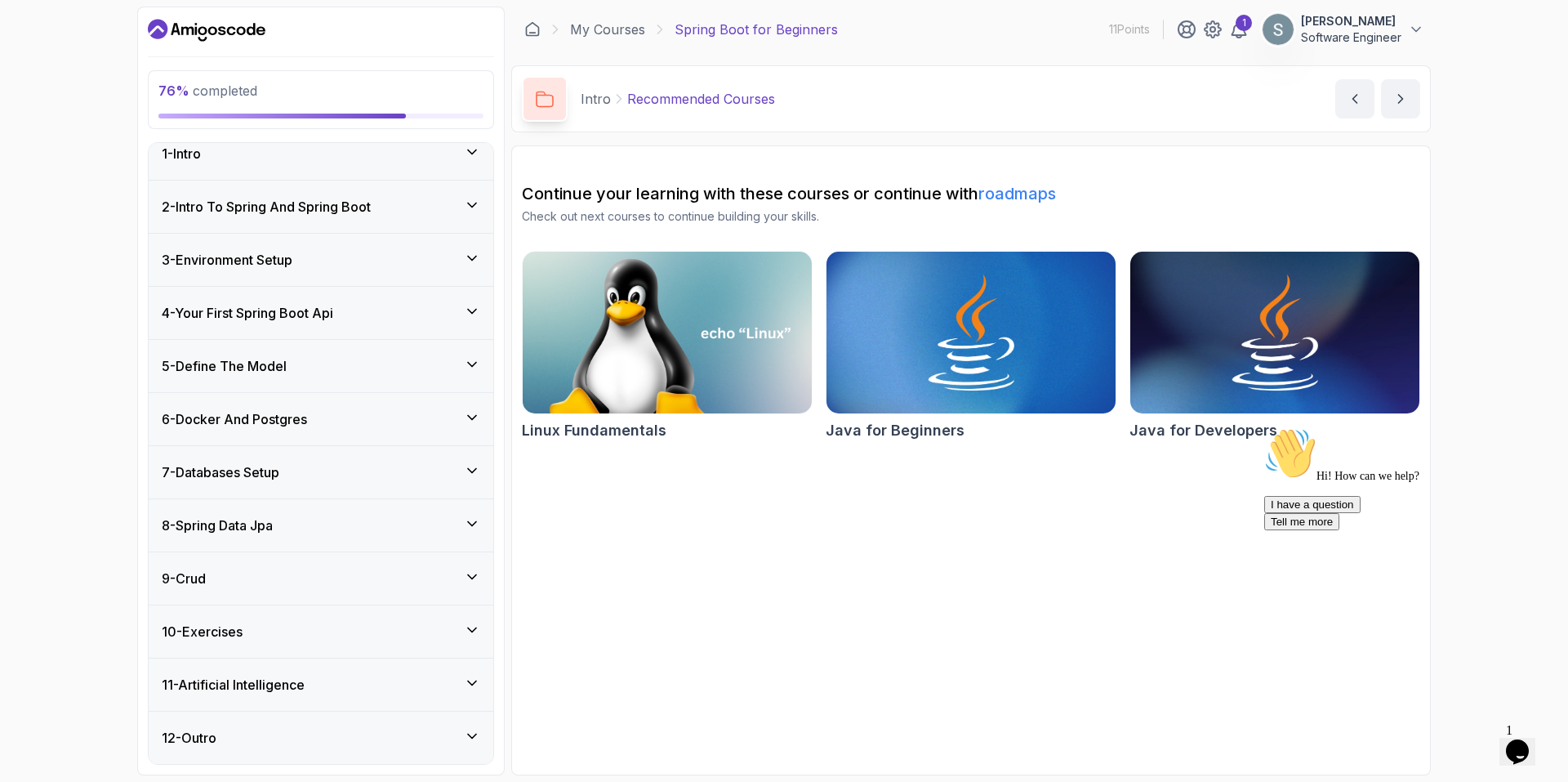
click at [341, 713] on div "12 - Outro" at bounding box center [321, 737] width 344 height 53
click at [333, 685] on div "11 - Artificial Intelligence" at bounding box center [320, 685] width 318 height 19
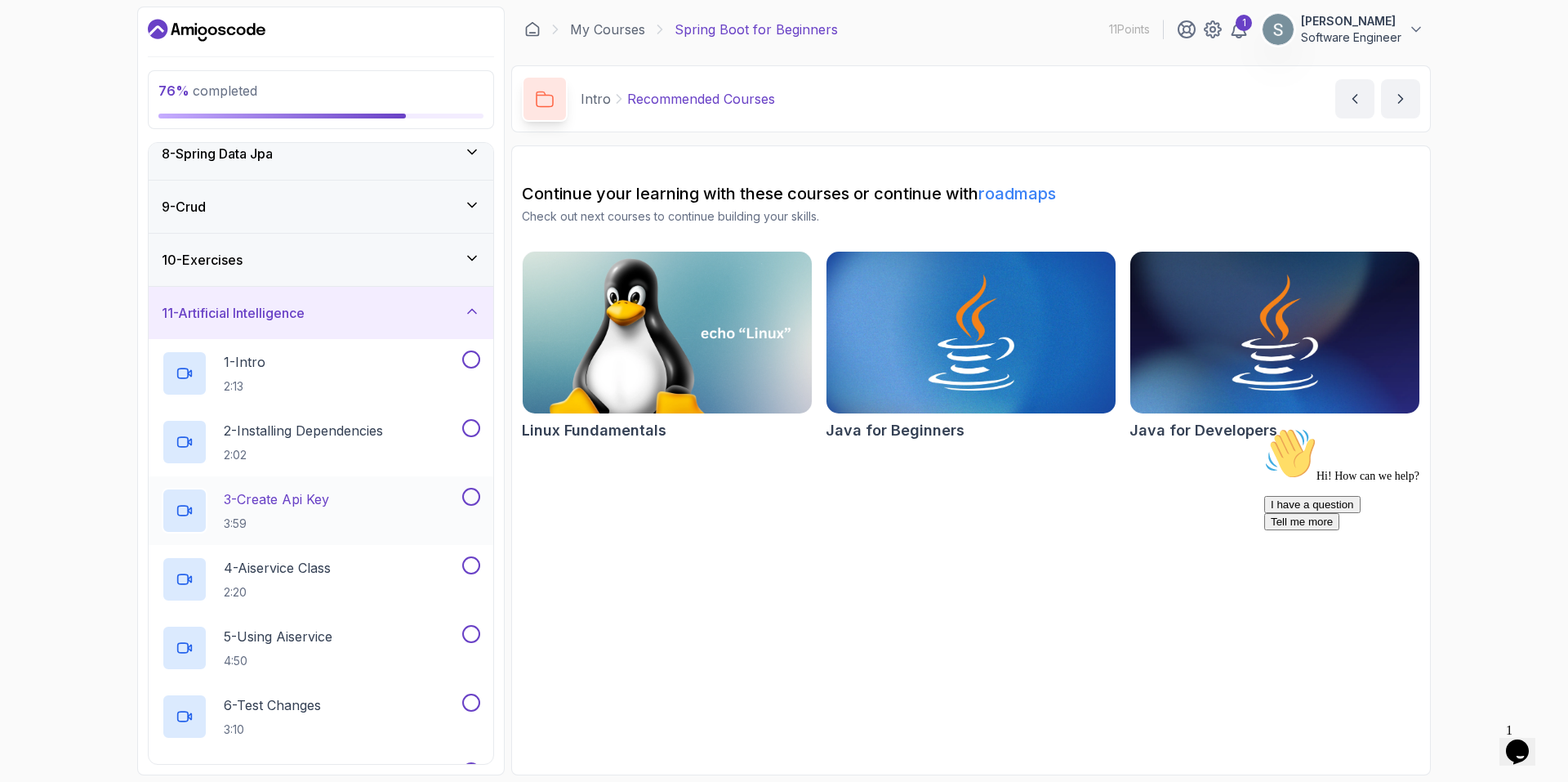
scroll to position [496, 0]
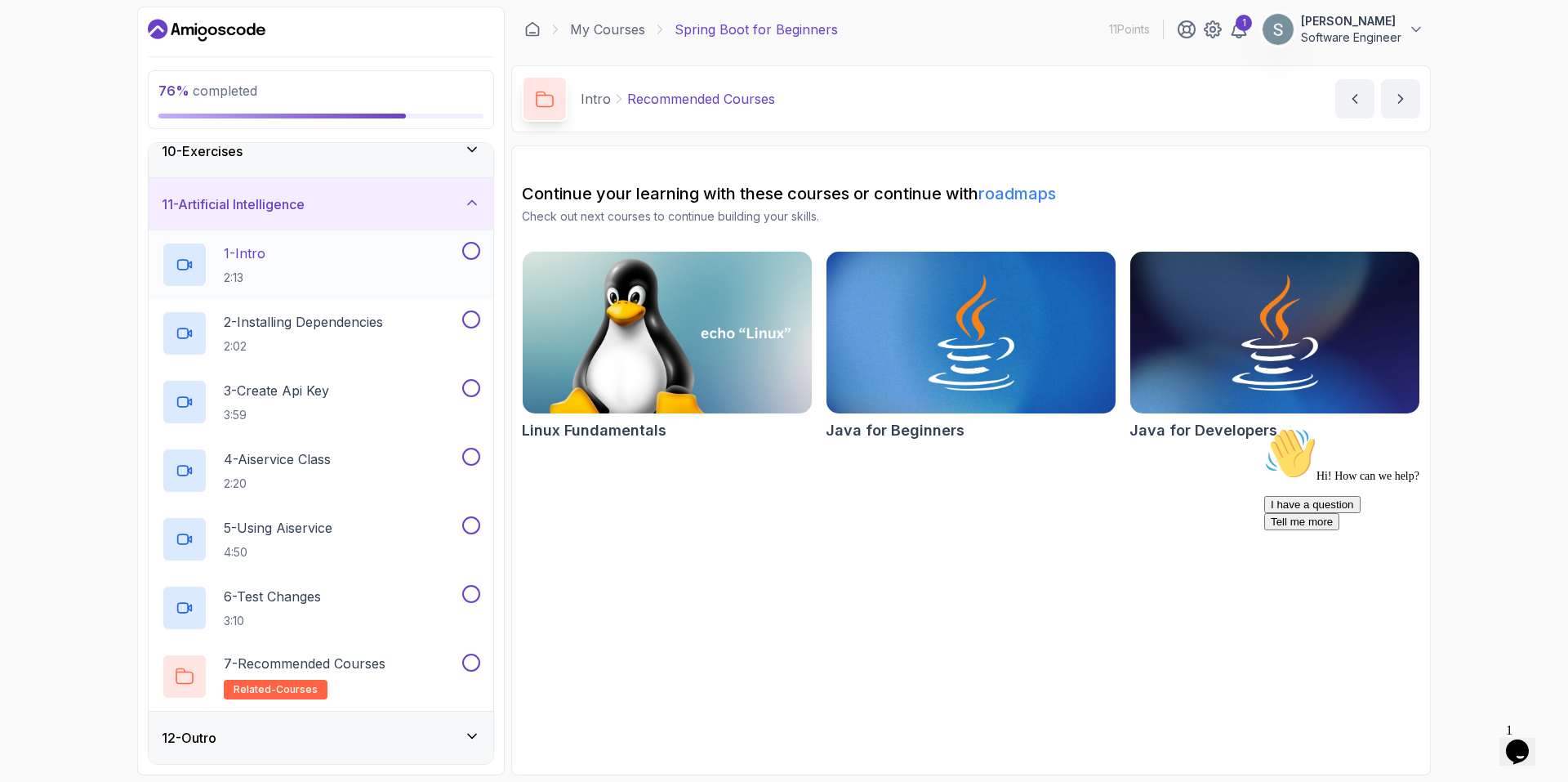
click at [252, 250] on p "1 - Intro" at bounding box center [244, 253] width 42 height 19
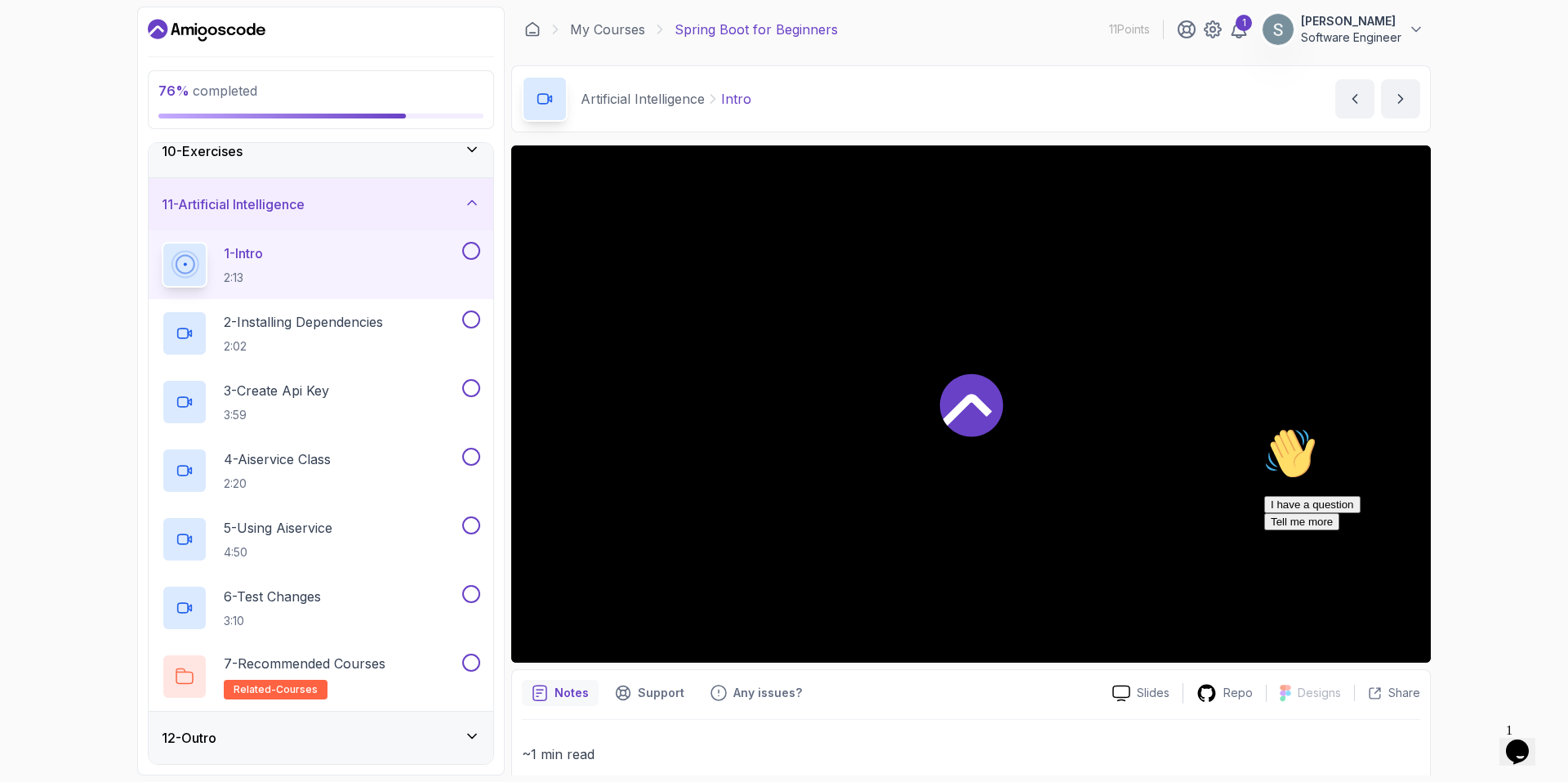
click at [1006, 413] on div at bounding box center [971, 404] width 919 height 517
click at [1521, 427] on div at bounding box center [1411, 427] width 294 height 0
click at [1265, 427] on icon "Chat attention grabber" at bounding box center [1265, 427] width 0 height 0
click at [962, 430] on icon at bounding box center [971, 405] width 63 height 63
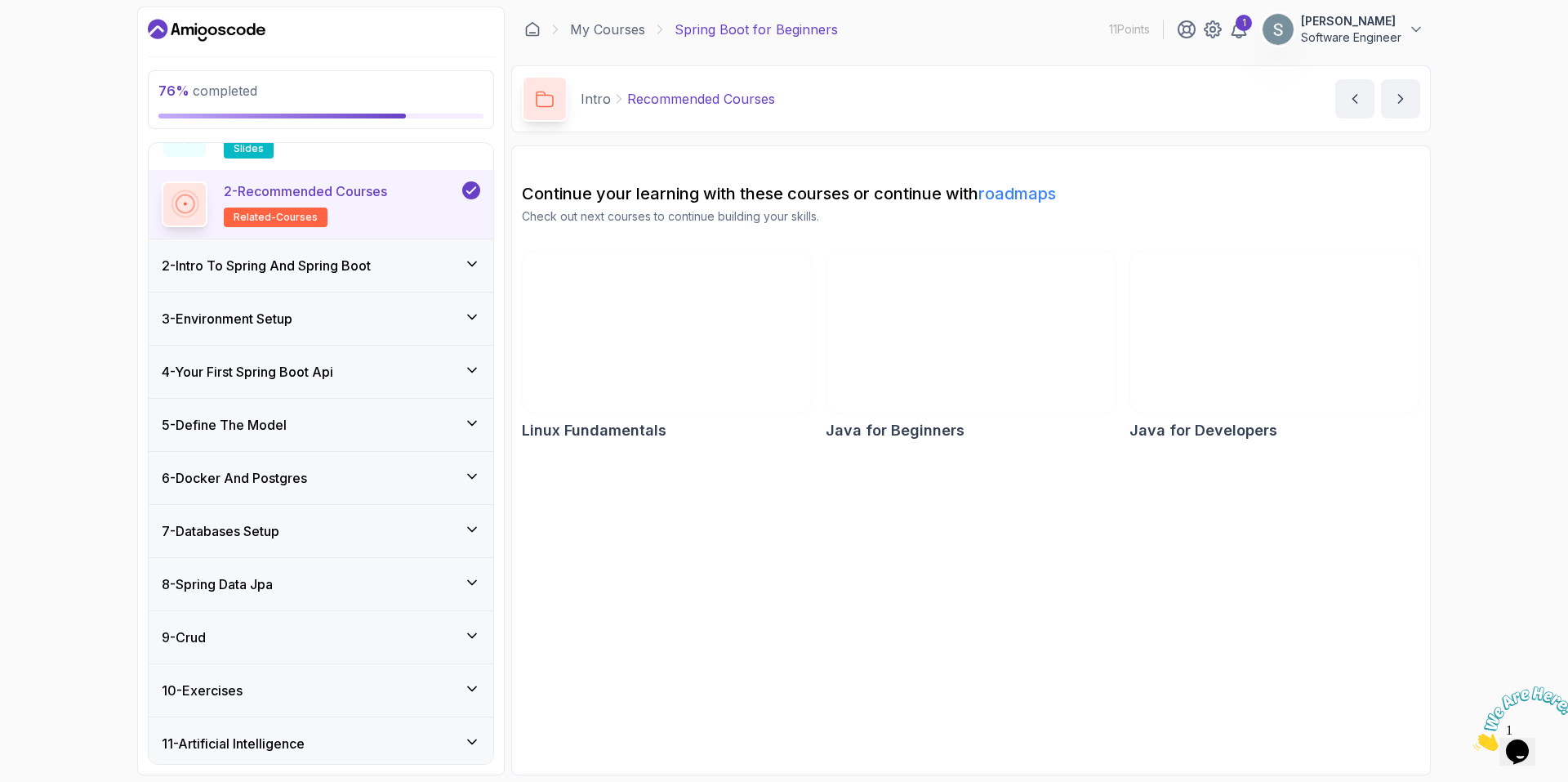
scroll to position [153, 0]
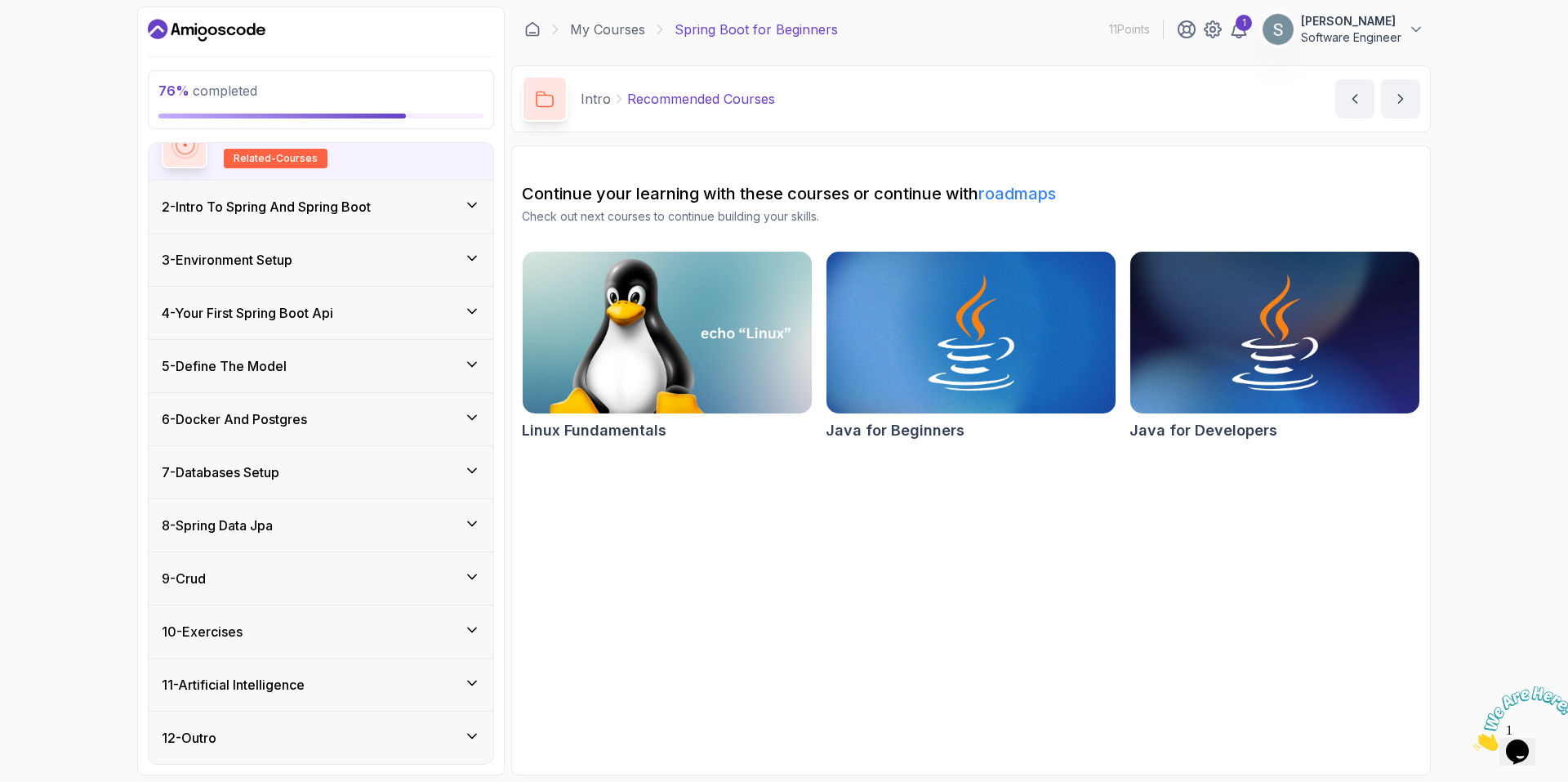
click at [304, 662] on div "11 - Artificial Intelligence" at bounding box center [321, 685] width 344 height 53
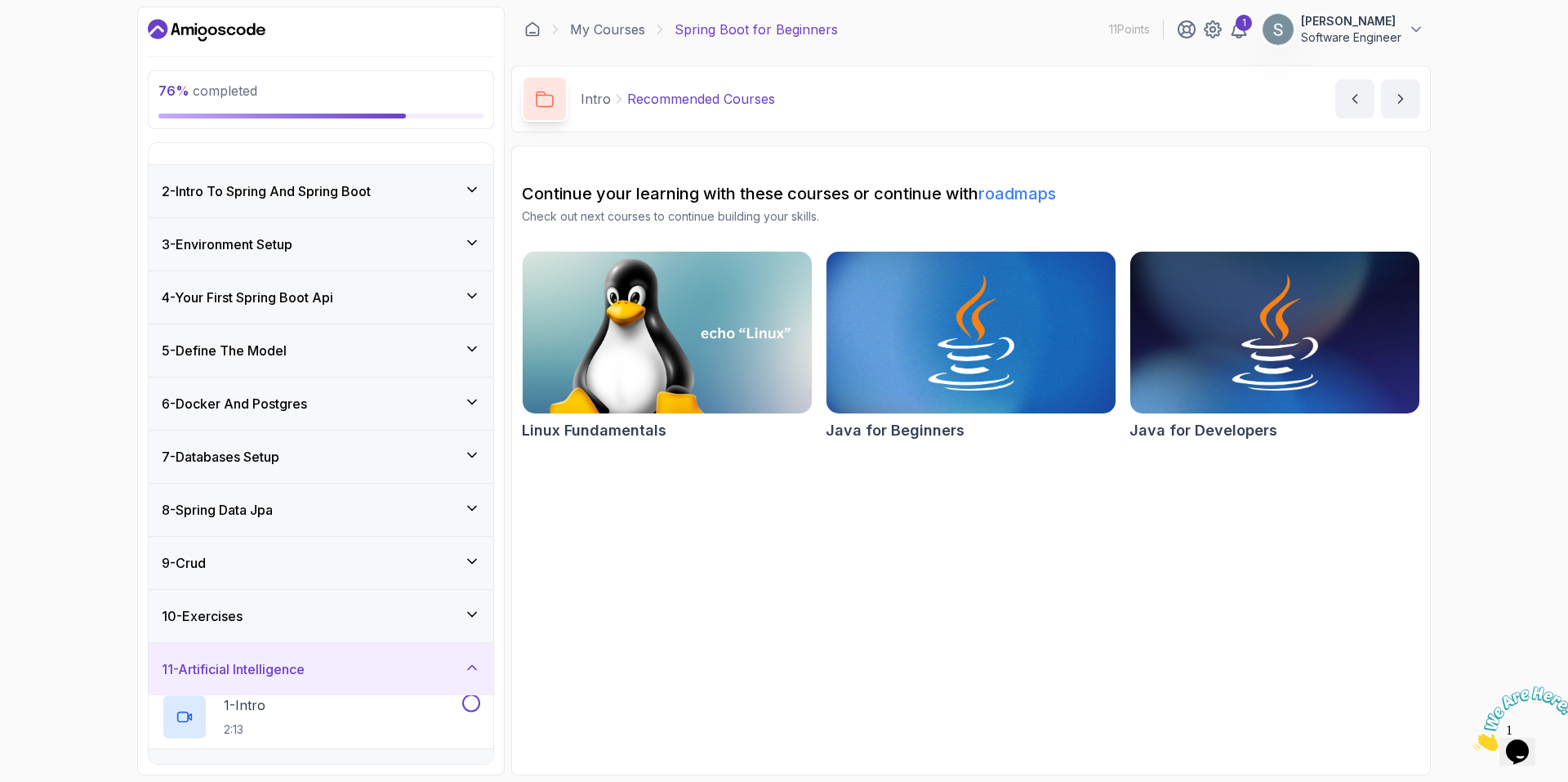
scroll to position [16, 0]
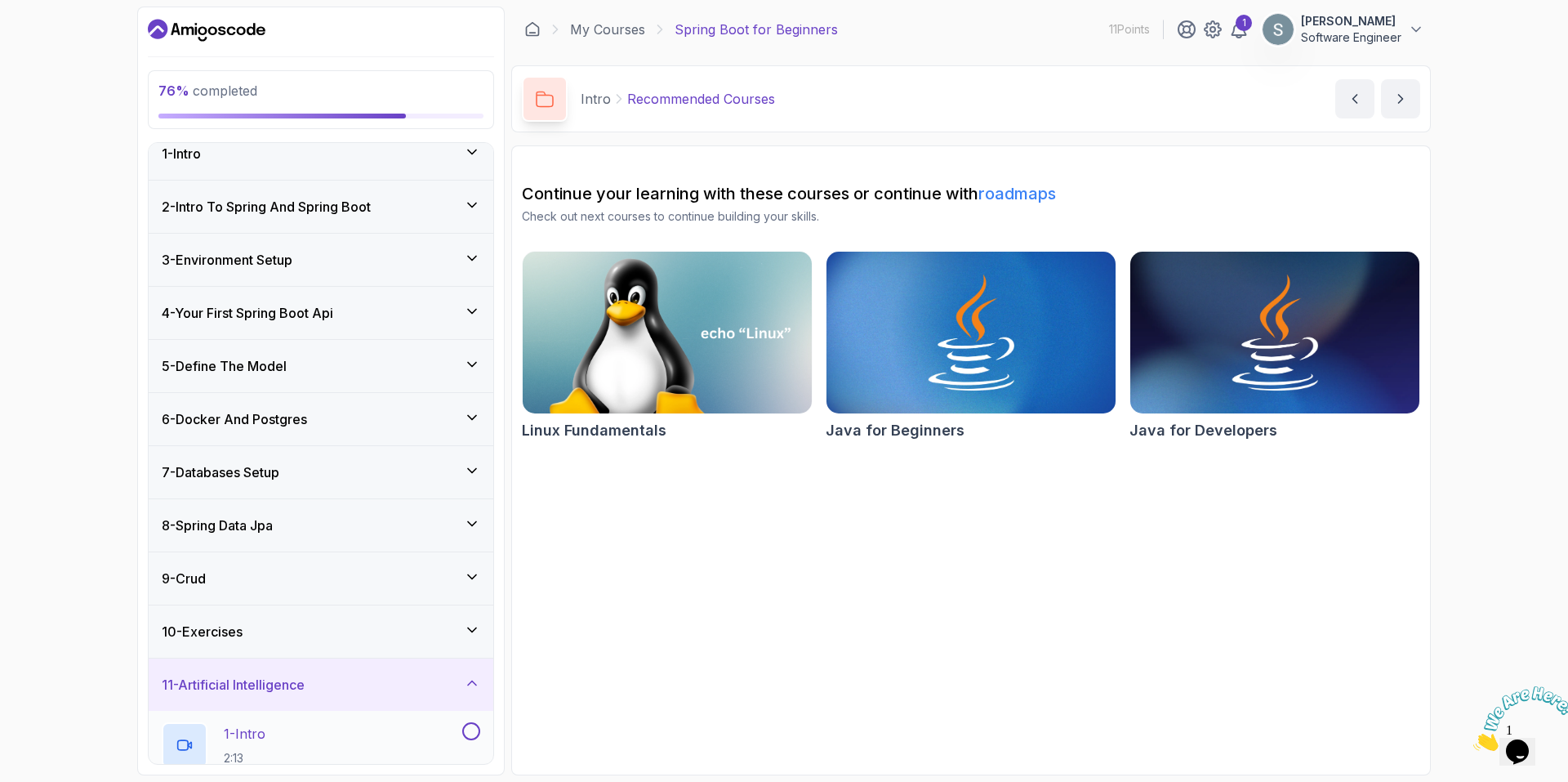
click at [320, 719] on div "1 - Intro 2:13" at bounding box center [321, 744] width 344 height 69
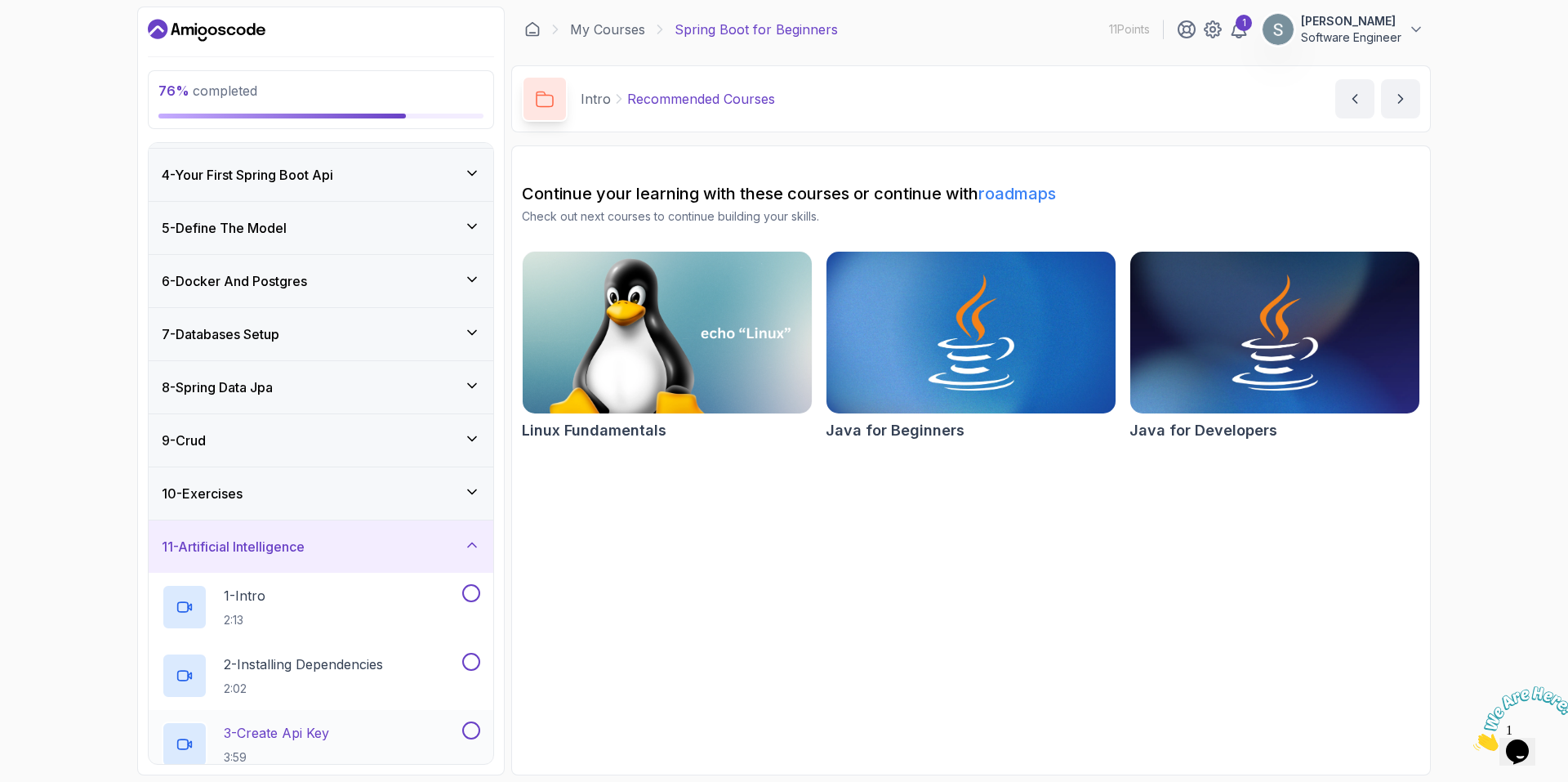
scroll to position [342, 0]
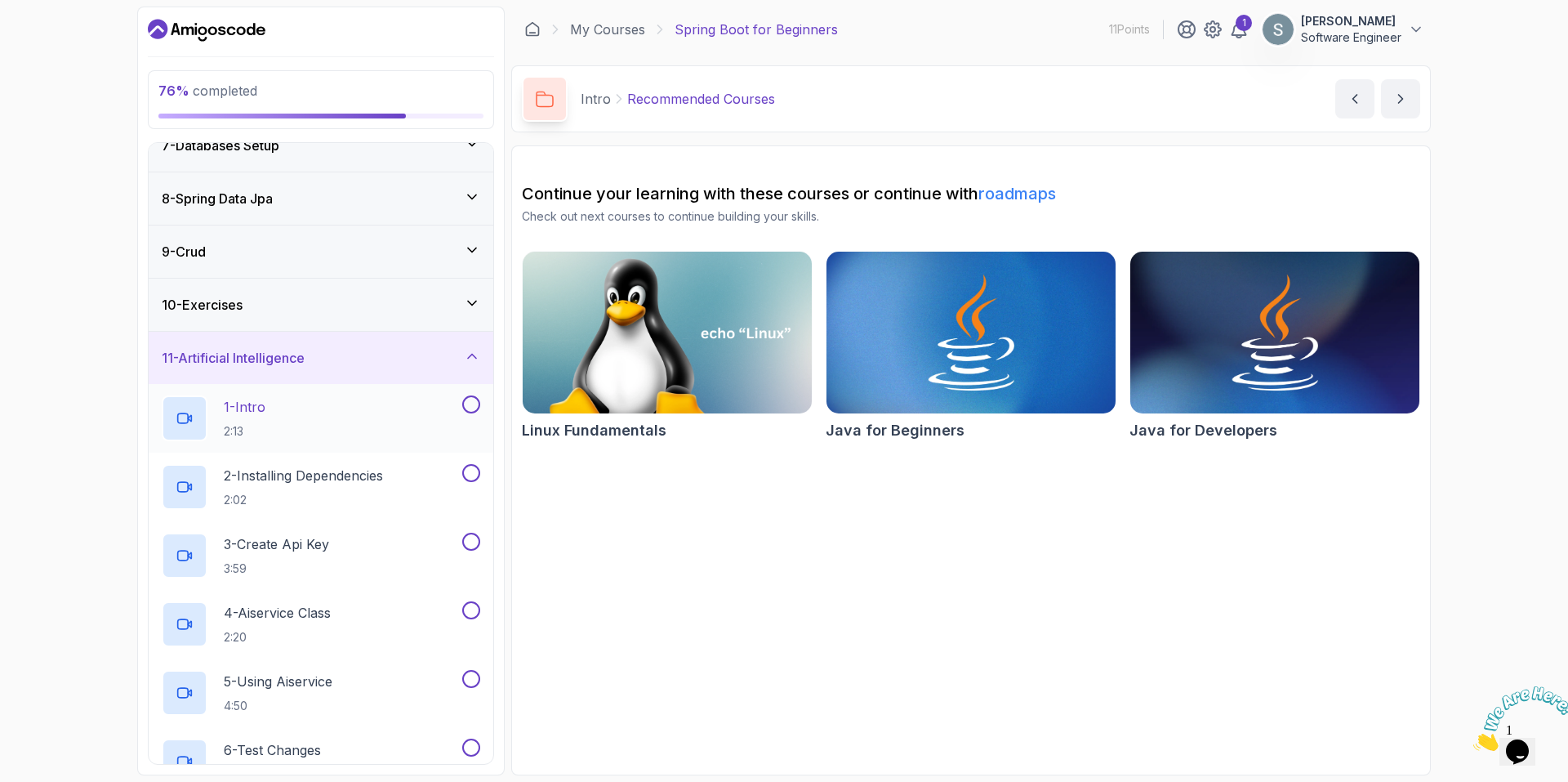
click at [353, 408] on div "1 - Intro 2:13" at bounding box center [310, 417] width 298 height 46
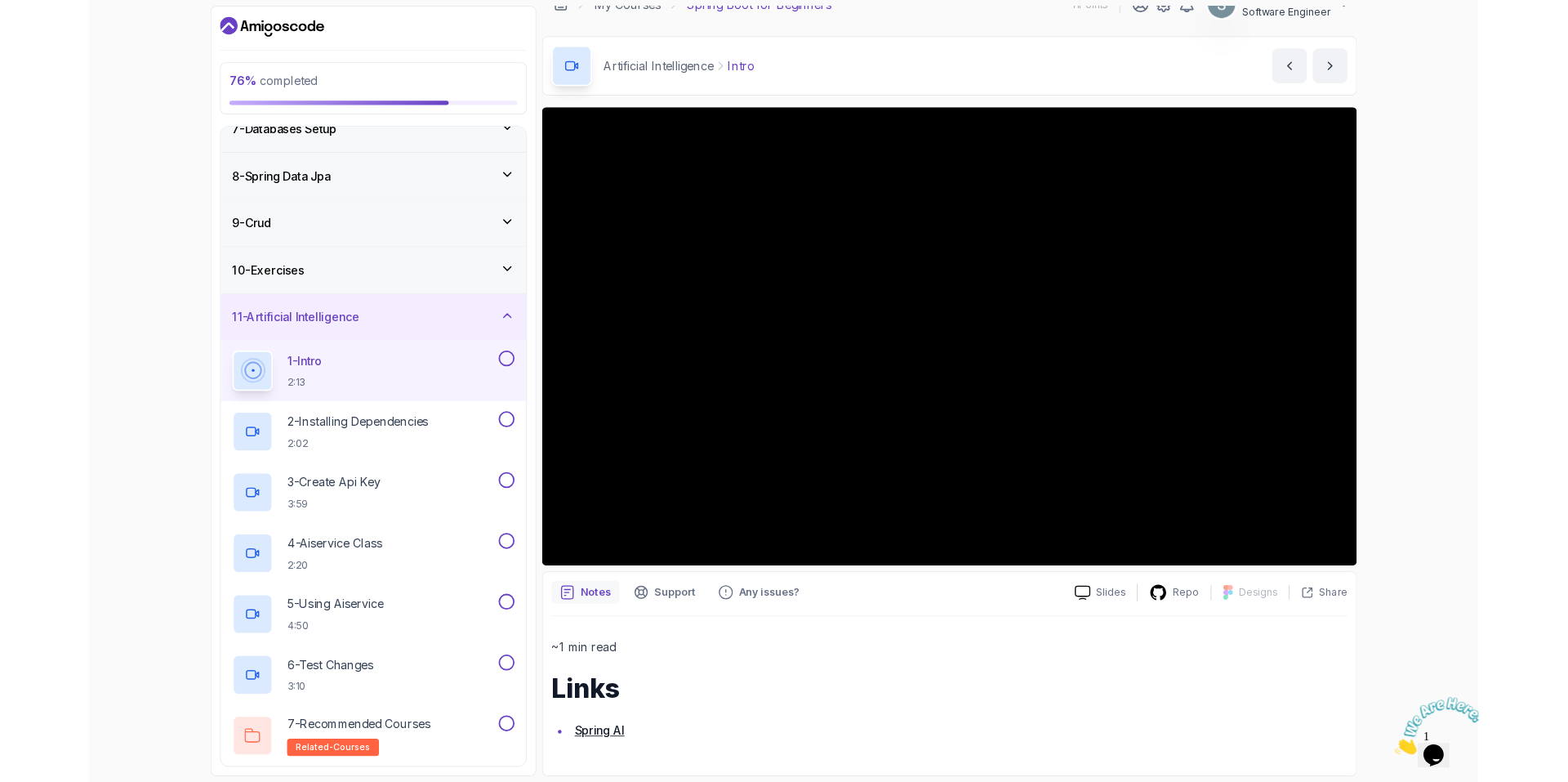
scroll to position [124, 0]
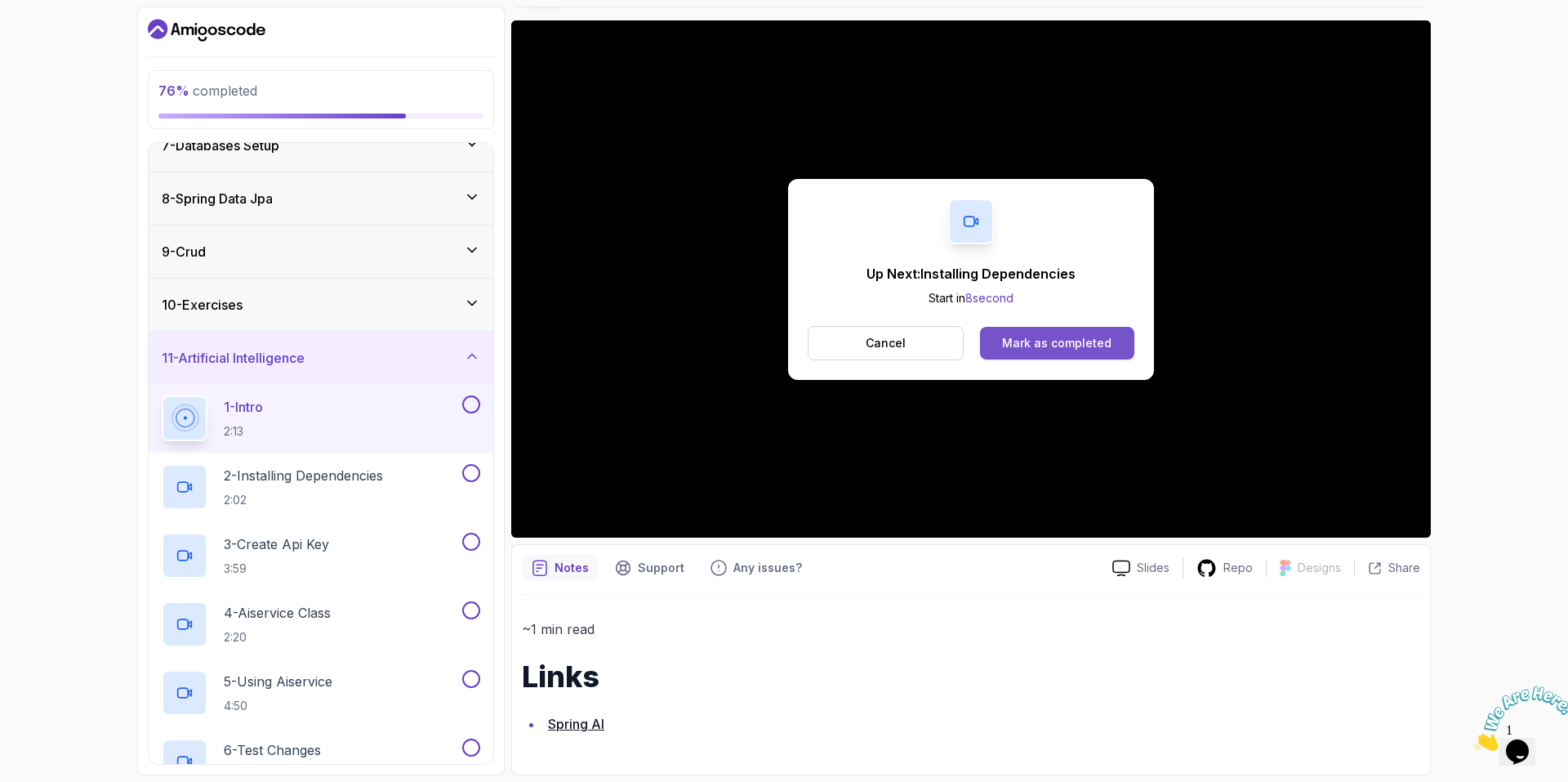
click at [1055, 342] on div "Mark as completed" at bounding box center [1056, 342] width 110 height 17
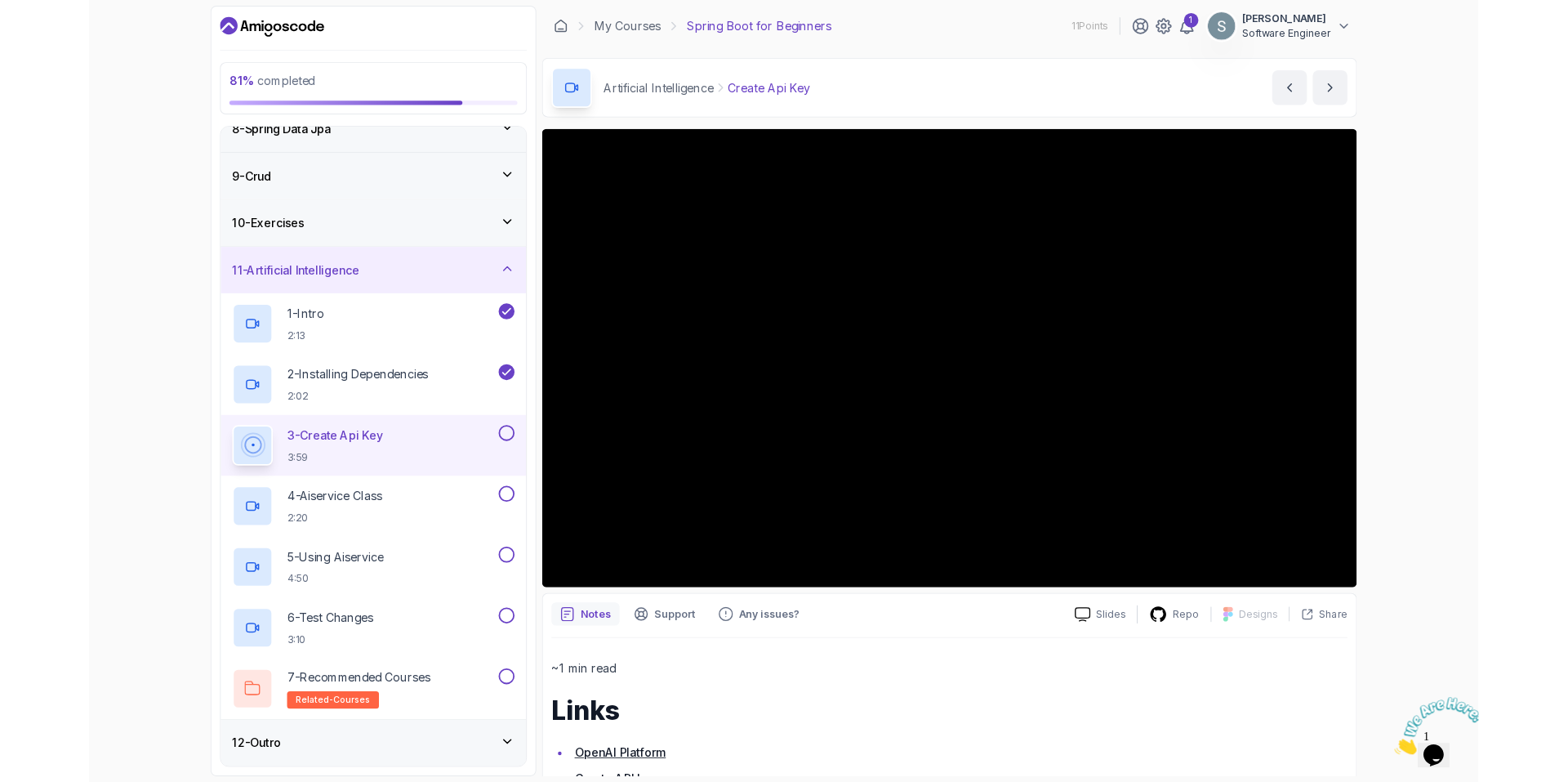
scroll to position [496, 0]
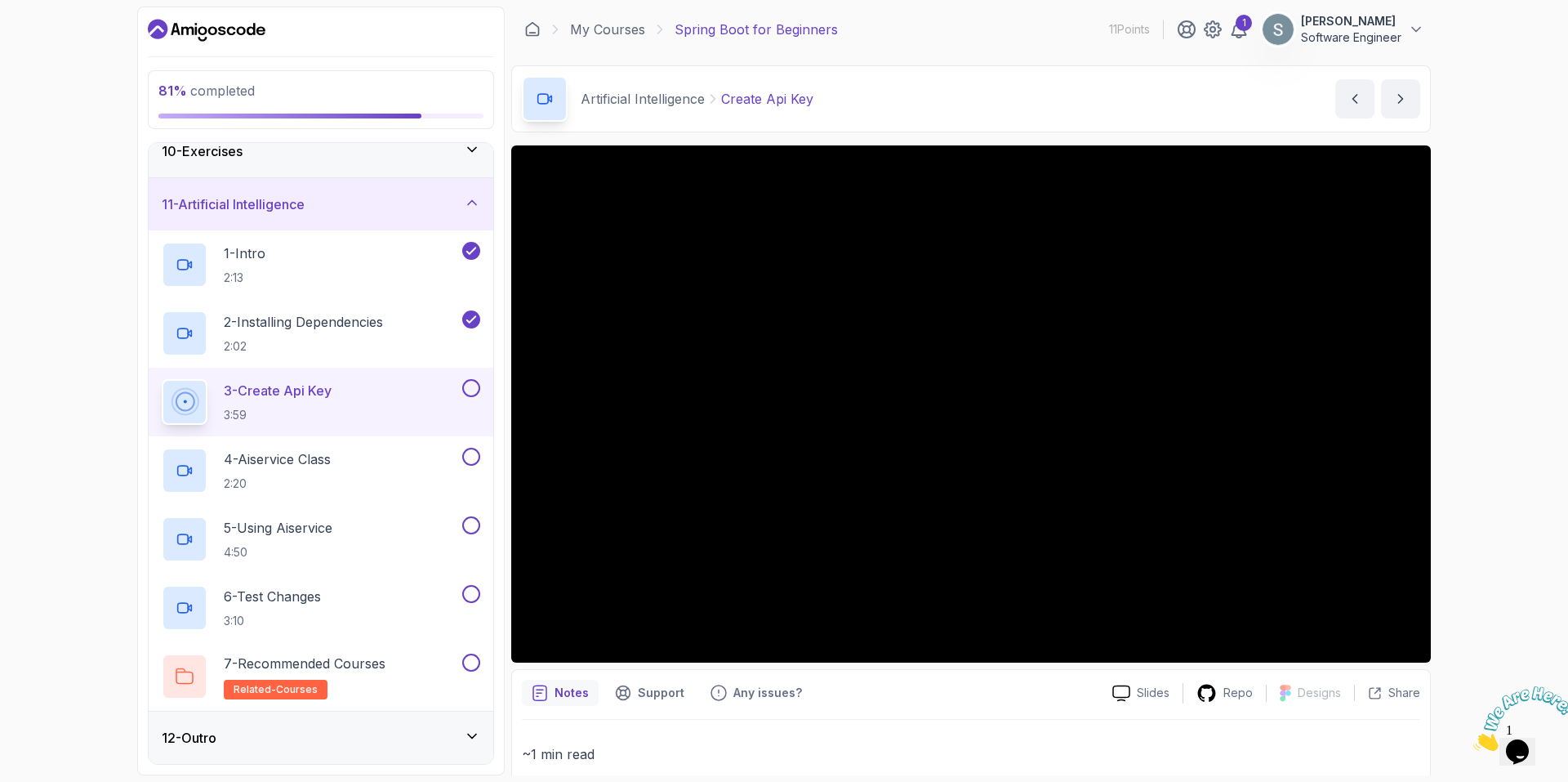
click at [478, 390] on button at bounding box center [471, 388] width 18 height 18
click at [478, 461] on button at bounding box center [471, 456] width 18 height 18
click at [471, 524] on button at bounding box center [471, 525] width 18 height 18
click at [470, 593] on button at bounding box center [471, 593] width 18 height 18
click at [371, 665] on p "7 - Recommended Courses" at bounding box center [304, 663] width 161 height 19
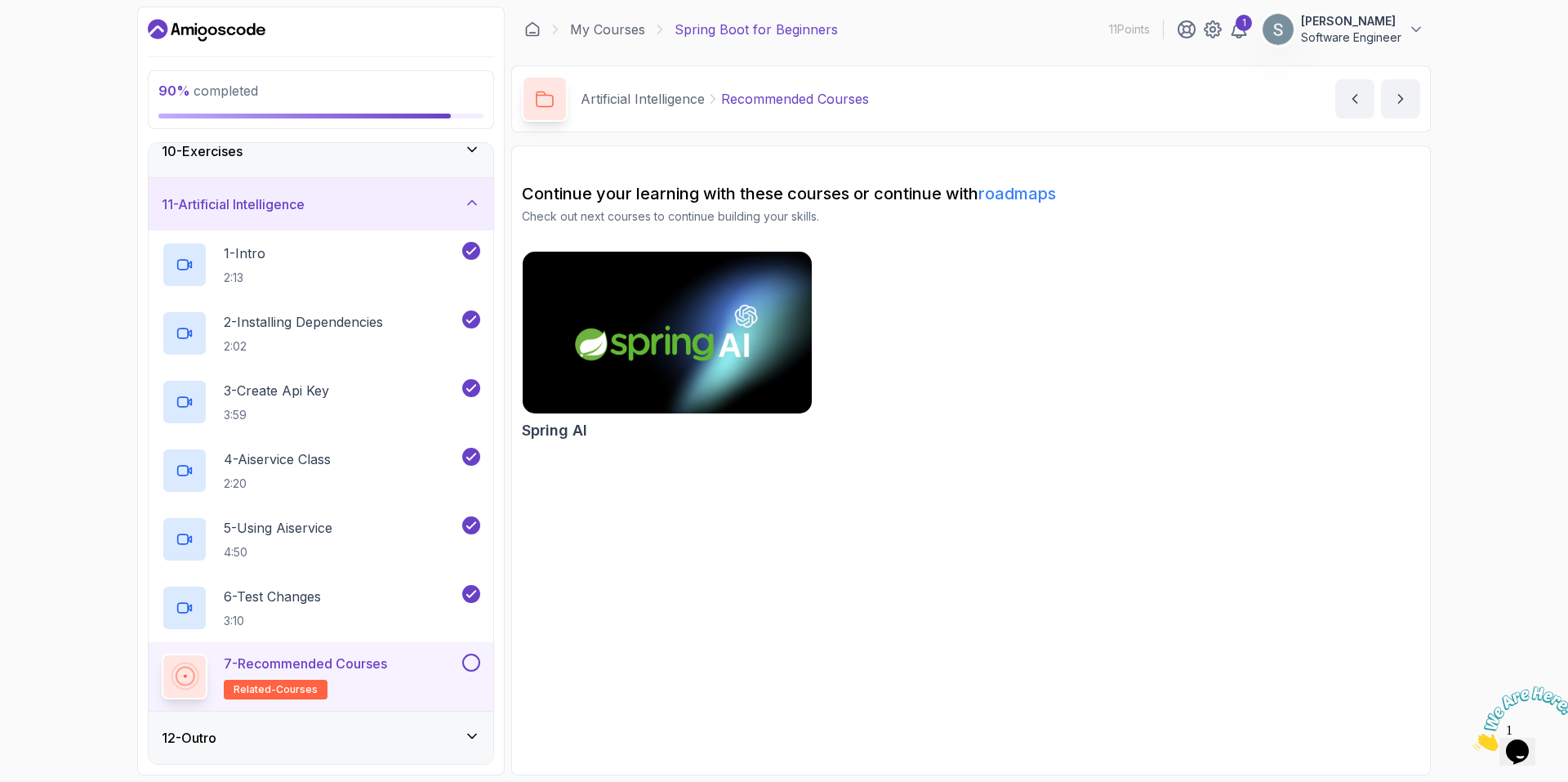
click at [451, 201] on div "11 - Artificial Intelligence" at bounding box center [320, 204] width 318 height 19
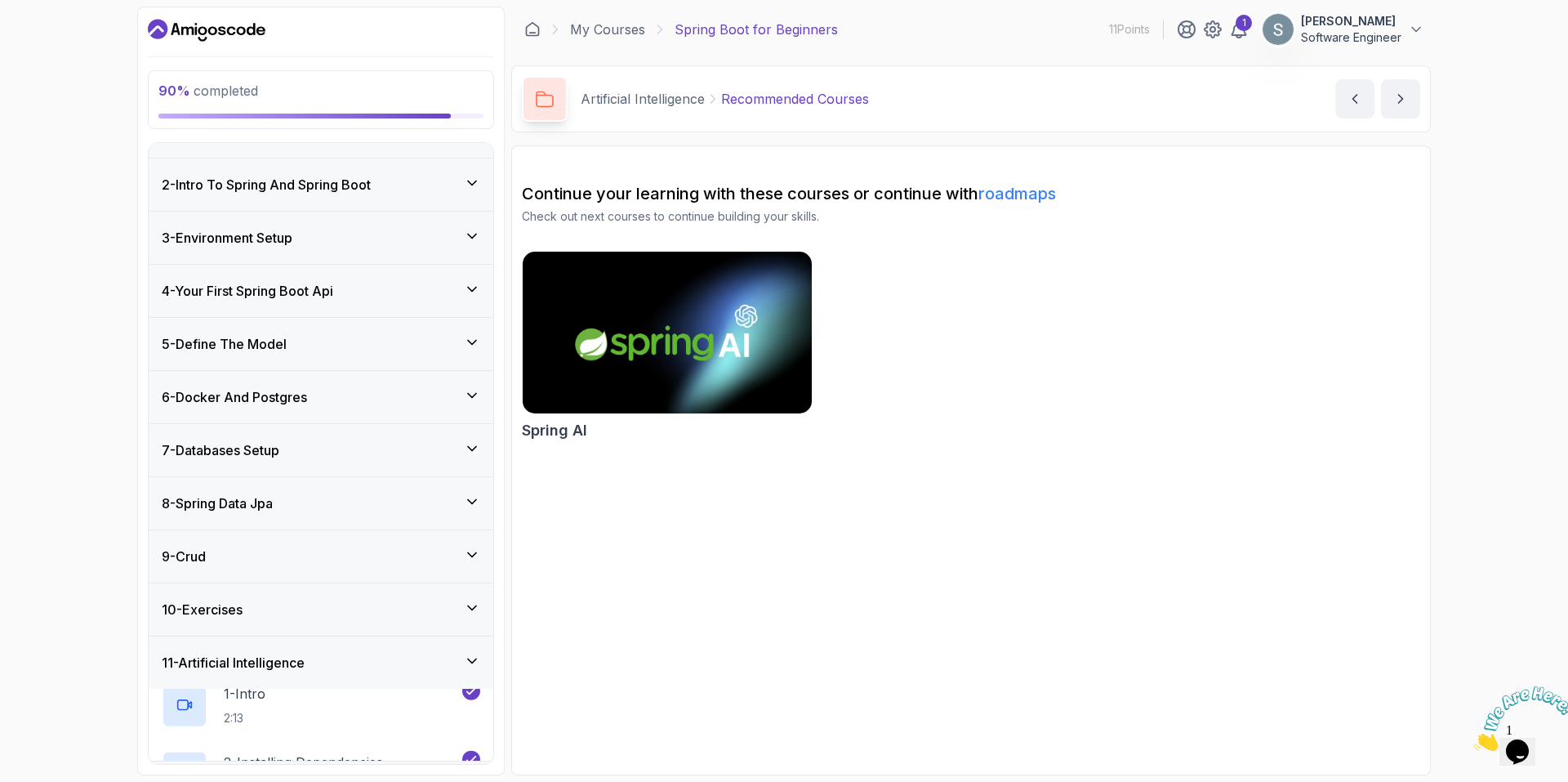
scroll to position [16, 0]
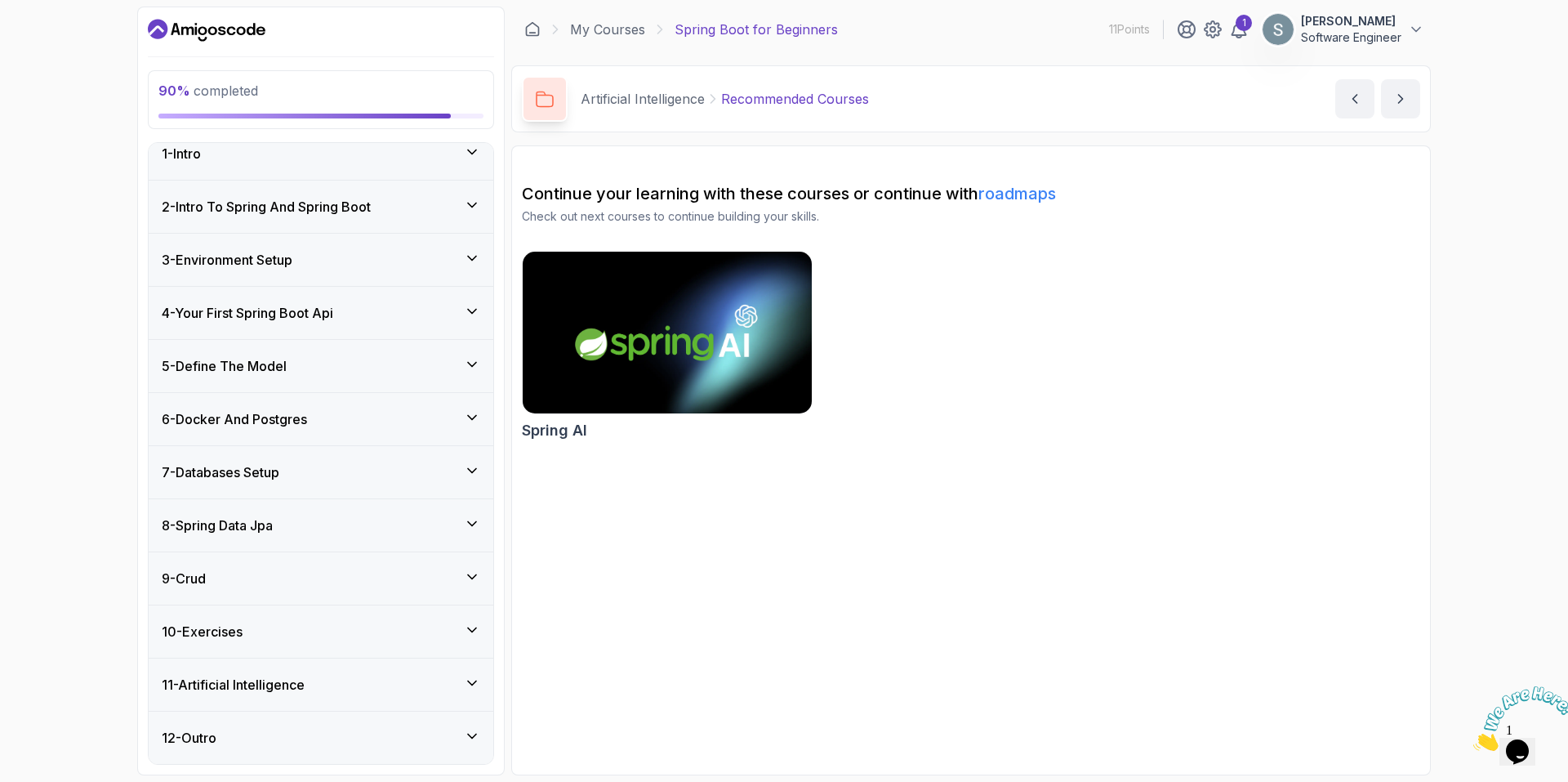
click at [336, 741] on div "12 - Outro" at bounding box center [320, 737] width 318 height 19
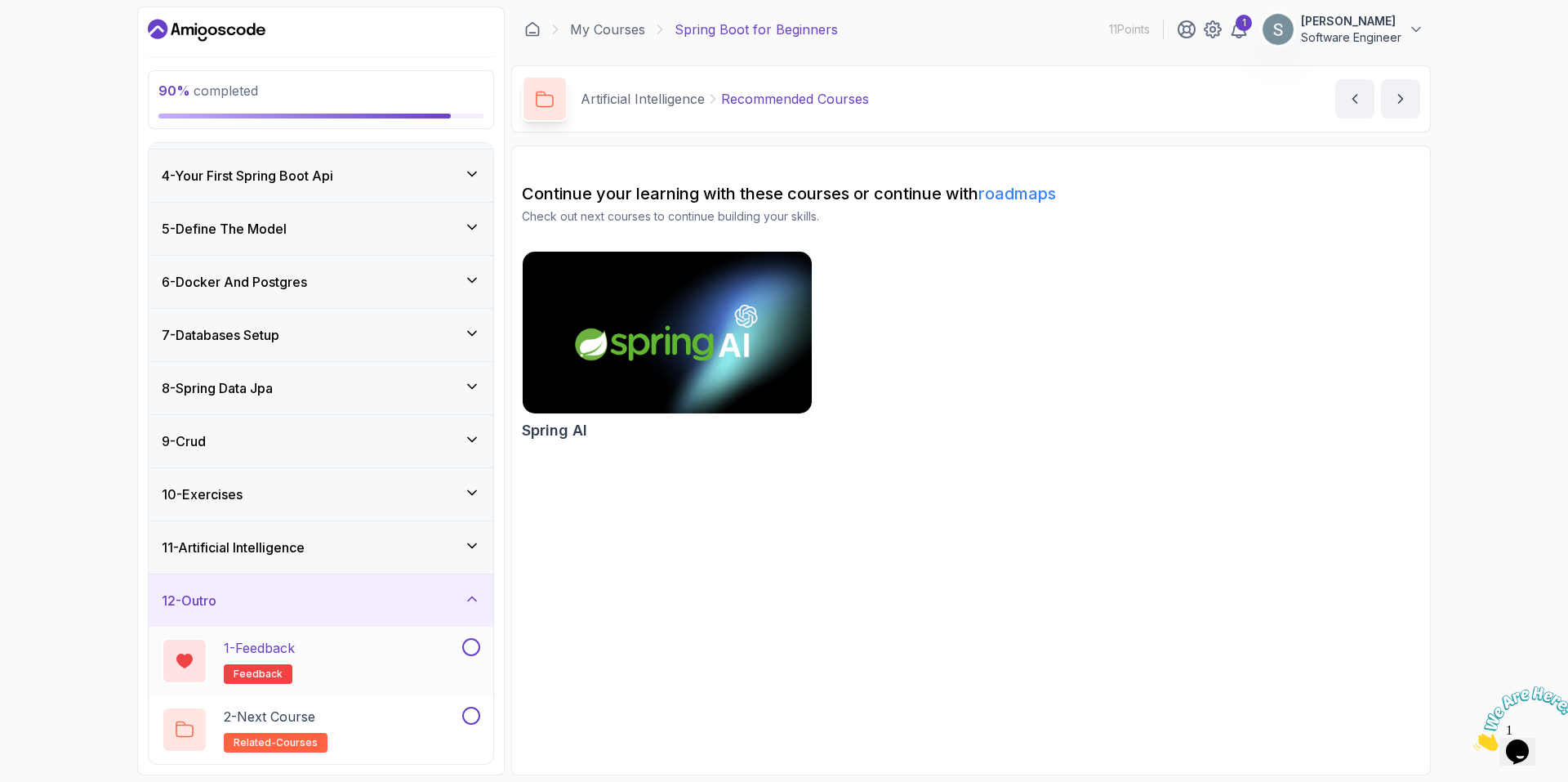
click at [357, 659] on div "1 - Feedback feedback" at bounding box center [310, 660] width 298 height 46
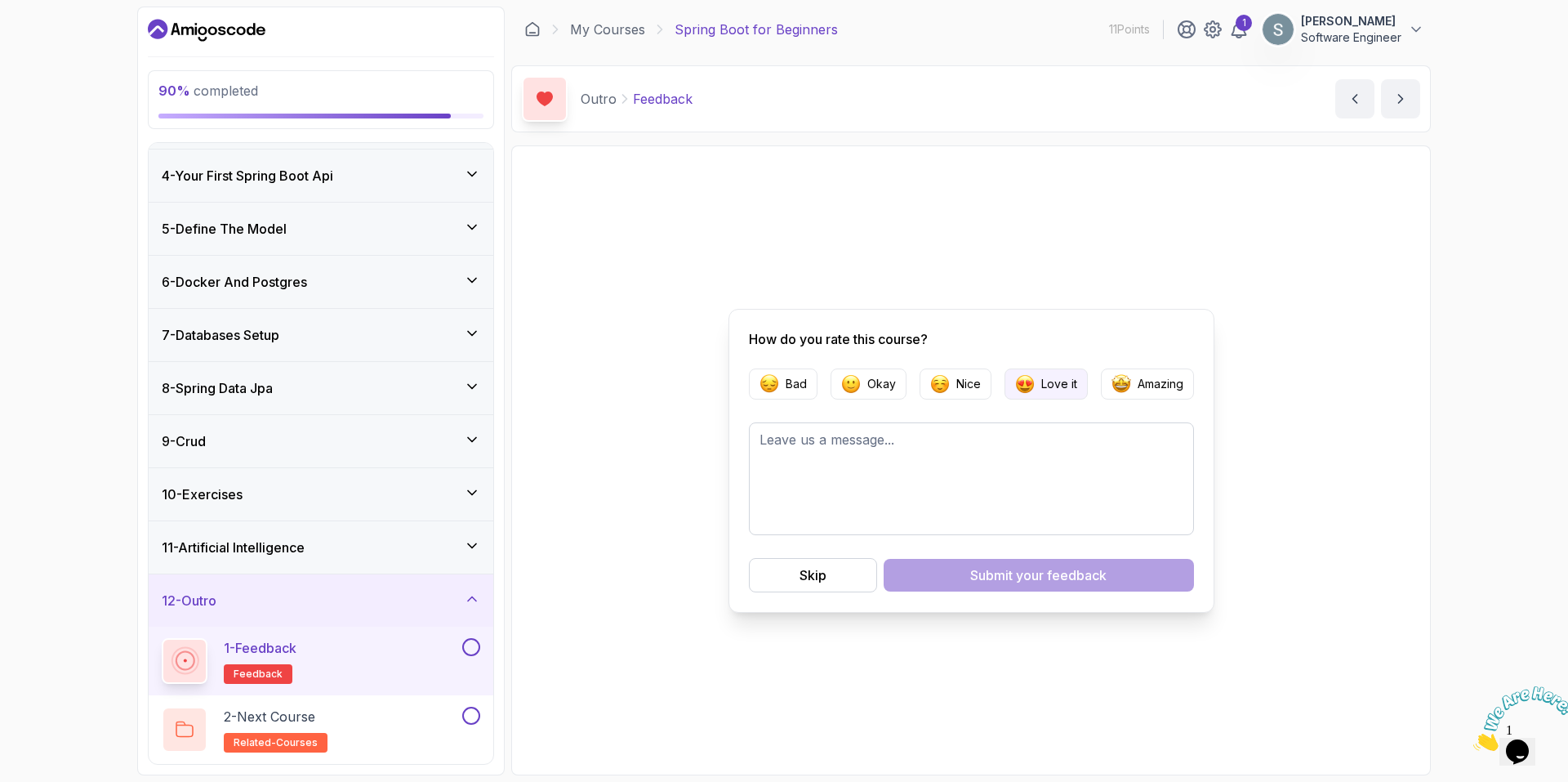
click at [1016, 385] on img "button" at bounding box center [1025, 384] width 19 height 19
click at [993, 572] on div "Submit your feedback" at bounding box center [1039, 575] width 136 height 19
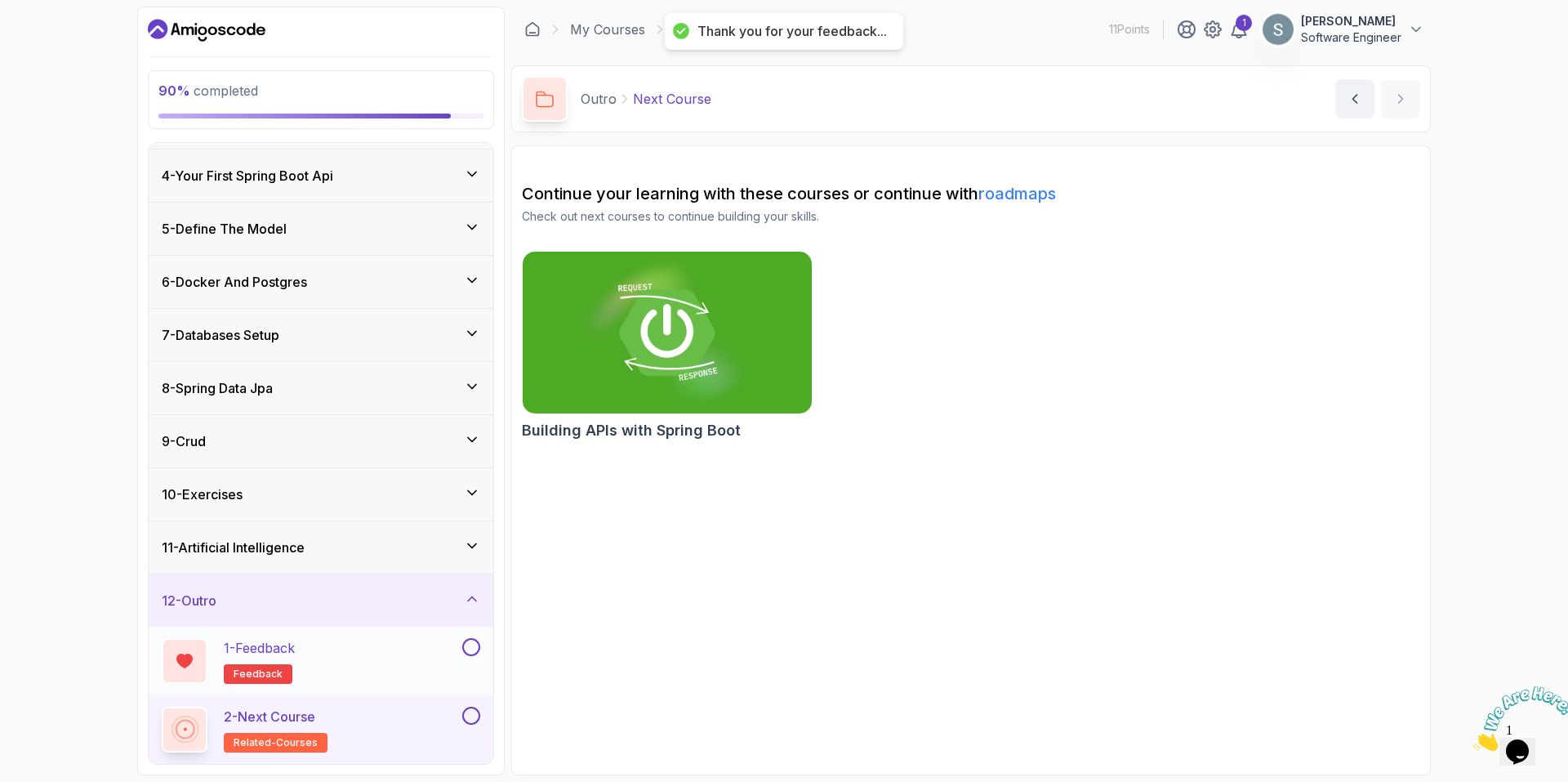
click at [462, 649] on button at bounding box center [471, 647] width 18 height 18
click at [443, 704] on div "2 - Next Course related-courses" at bounding box center [321, 729] width 344 height 69
click at [453, 714] on div "2 - Next Course related-courses" at bounding box center [310, 729] width 298 height 46
click at [432, 728] on div "2 - Next Course related-courses" at bounding box center [310, 729] width 298 height 46
drag, startPoint x: 432, startPoint y: 728, endPoint x: 363, endPoint y: 726, distance: 69.0
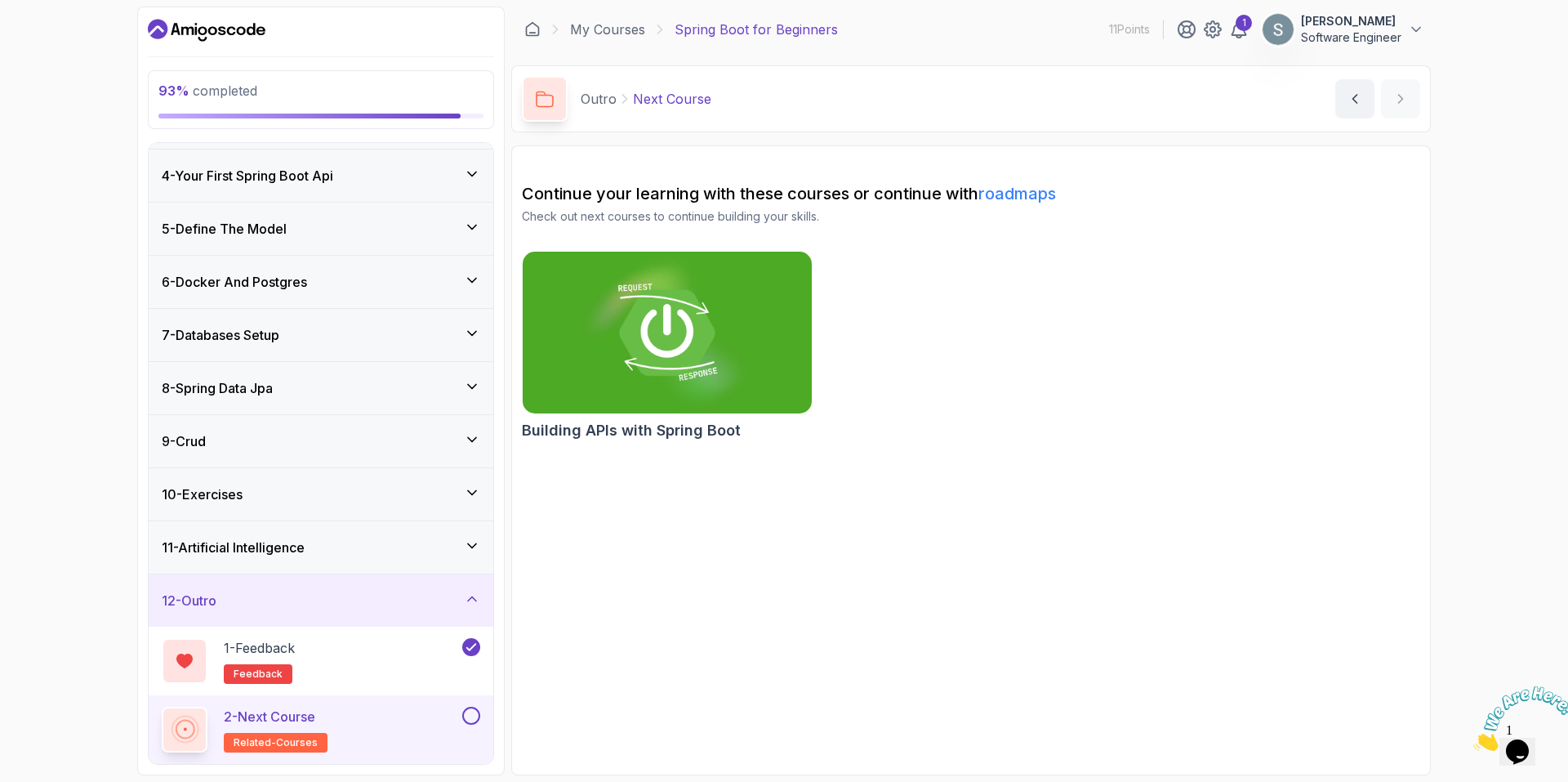
click at [431, 728] on div "2 - Next Course related-courses" at bounding box center [310, 729] width 298 height 46
click at [283, 726] on h2 "2 - Next Course related-courses" at bounding box center [275, 729] width 104 height 46
click at [476, 718] on button at bounding box center [471, 715] width 18 height 18
click at [425, 601] on div "12 - Outro" at bounding box center [320, 600] width 318 height 19
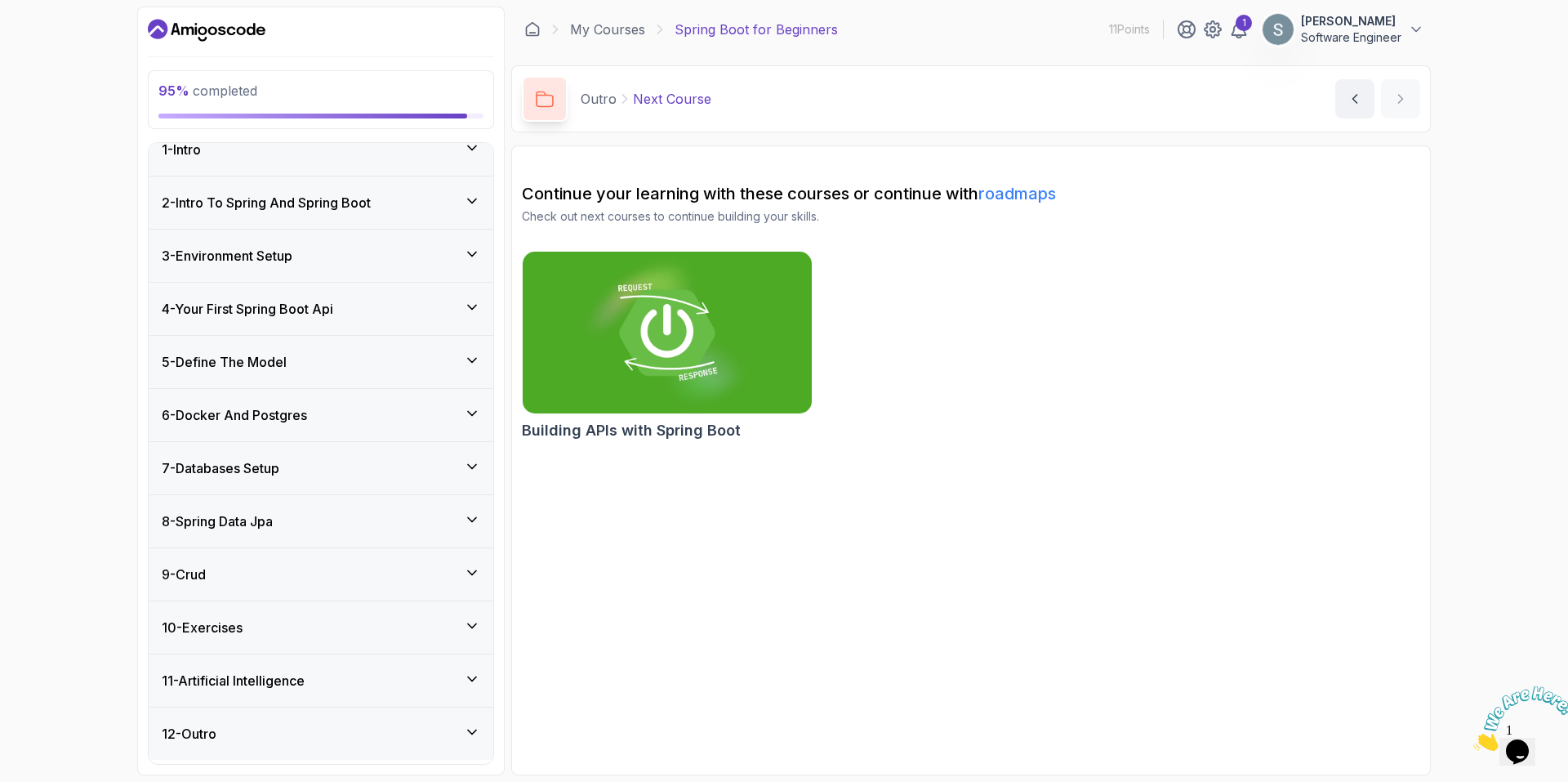
click at [425, 601] on div "1 - Intro 2 - Intro To Spring And Spring Boot 3 - Environment Setup 4 - Your Fi…" at bounding box center [321, 453] width 344 height 621
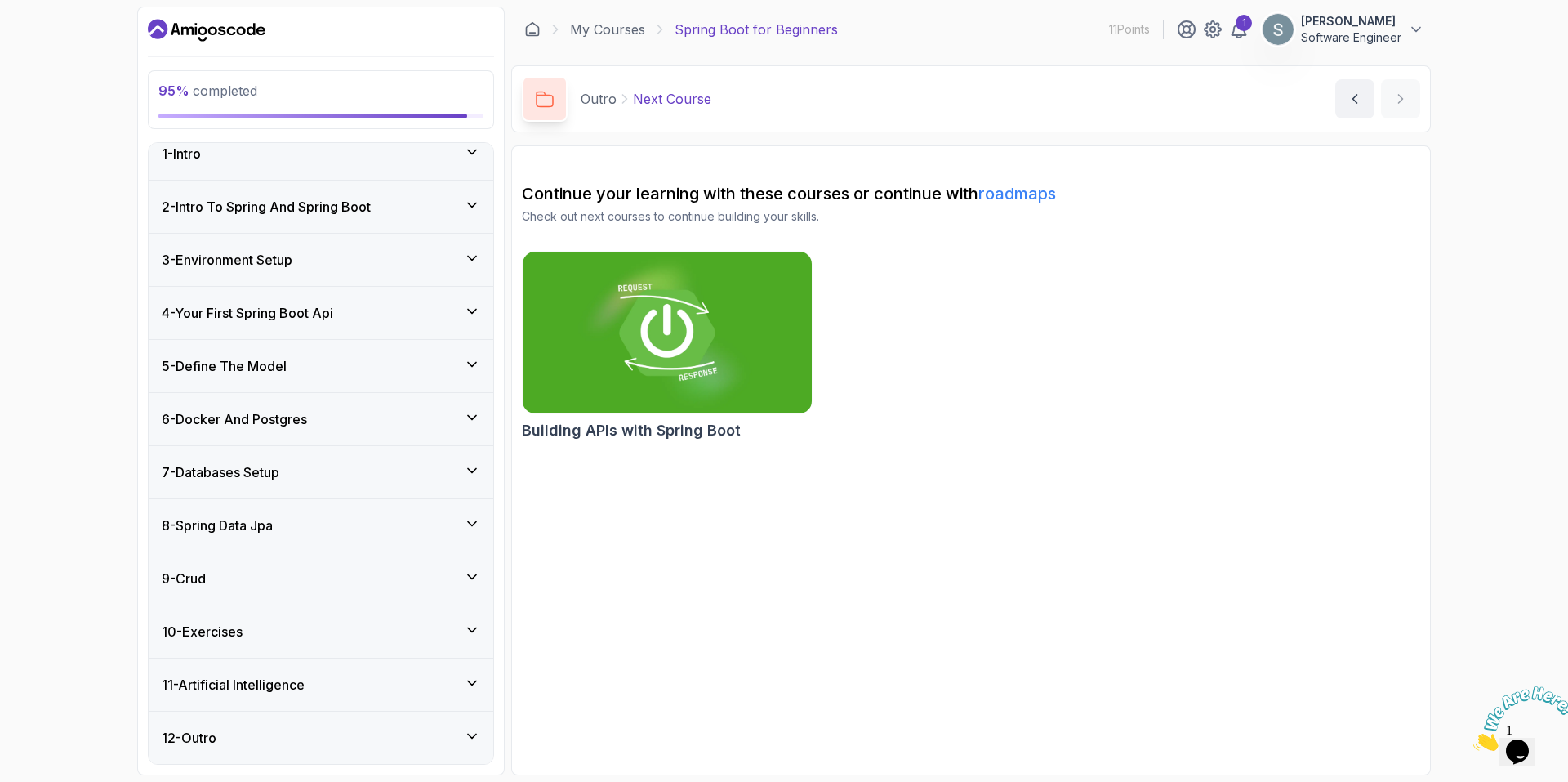
click at [419, 730] on div "12 - Outro" at bounding box center [320, 737] width 318 height 19
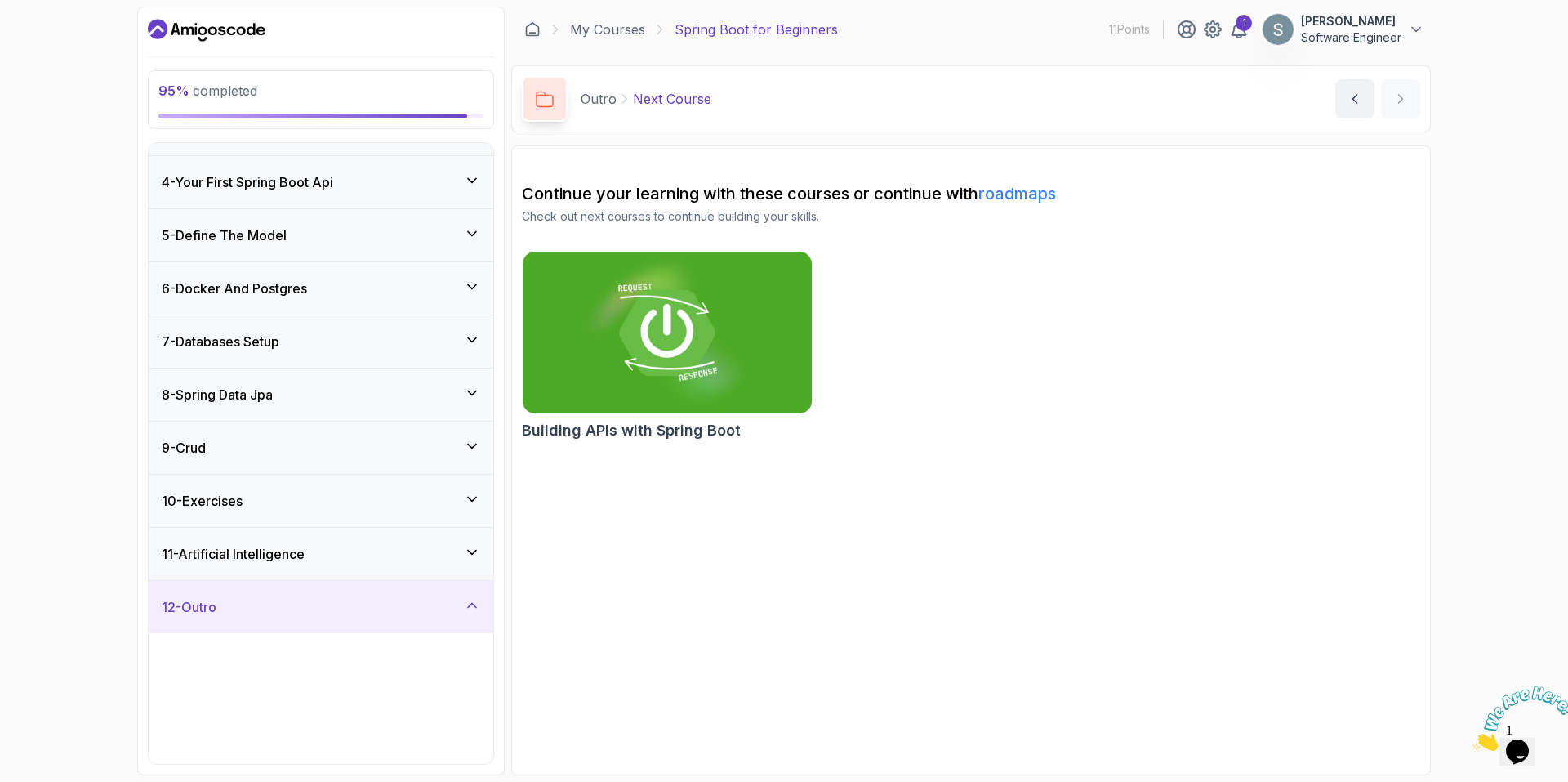
scroll to position [153, 0]
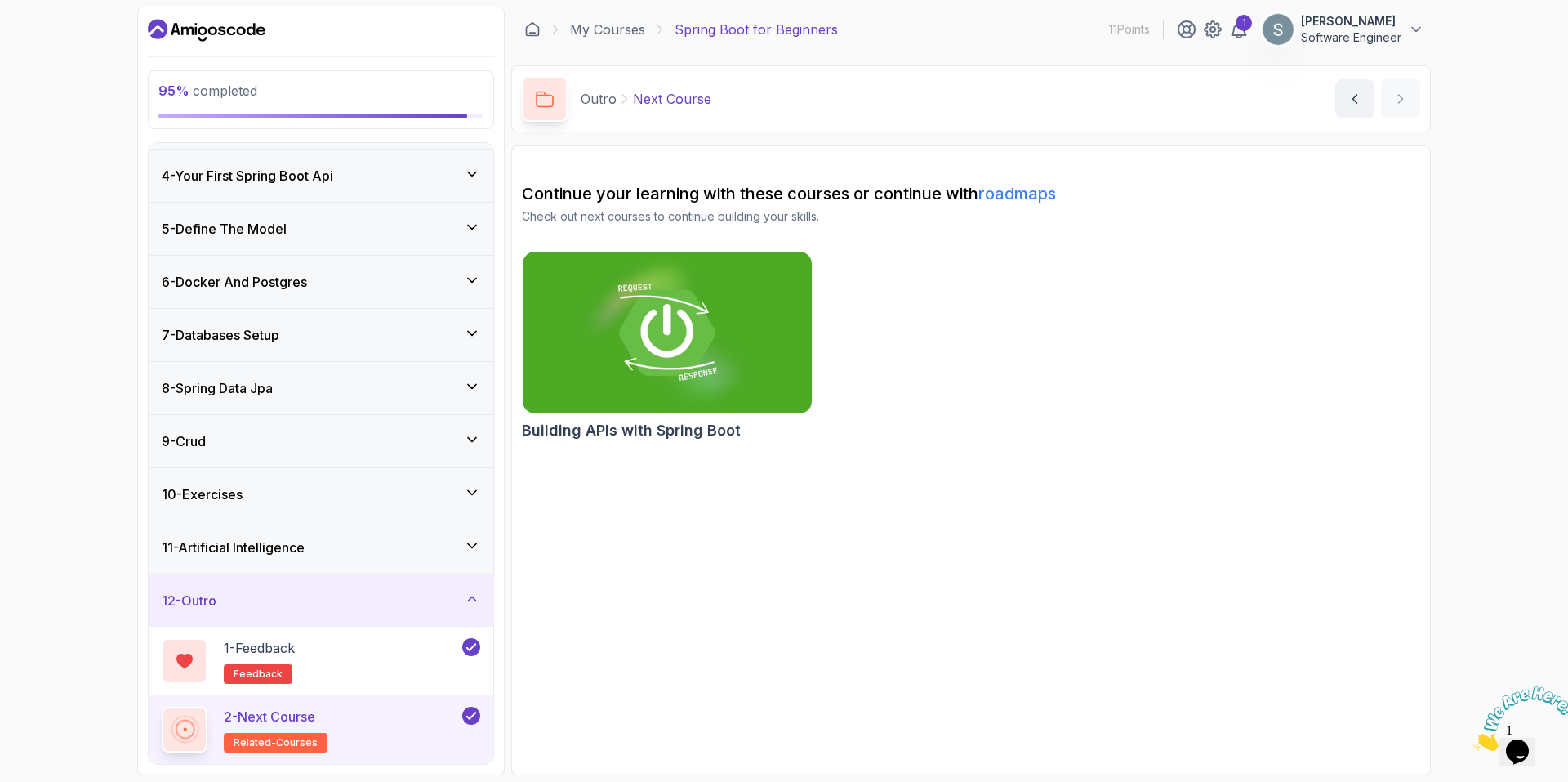
click at [395, 738] on div "2 - Next Course related-courses" at bounding box center [310, 729] width 298 height 46
click at [395, 686] on div "1 - Feedback feedback" at bounding box center [321, 660] width 344 height 69
click at [395, 673] on div "1 - Feedback feedback" at bounding box center [310, 660] width 298 height 46
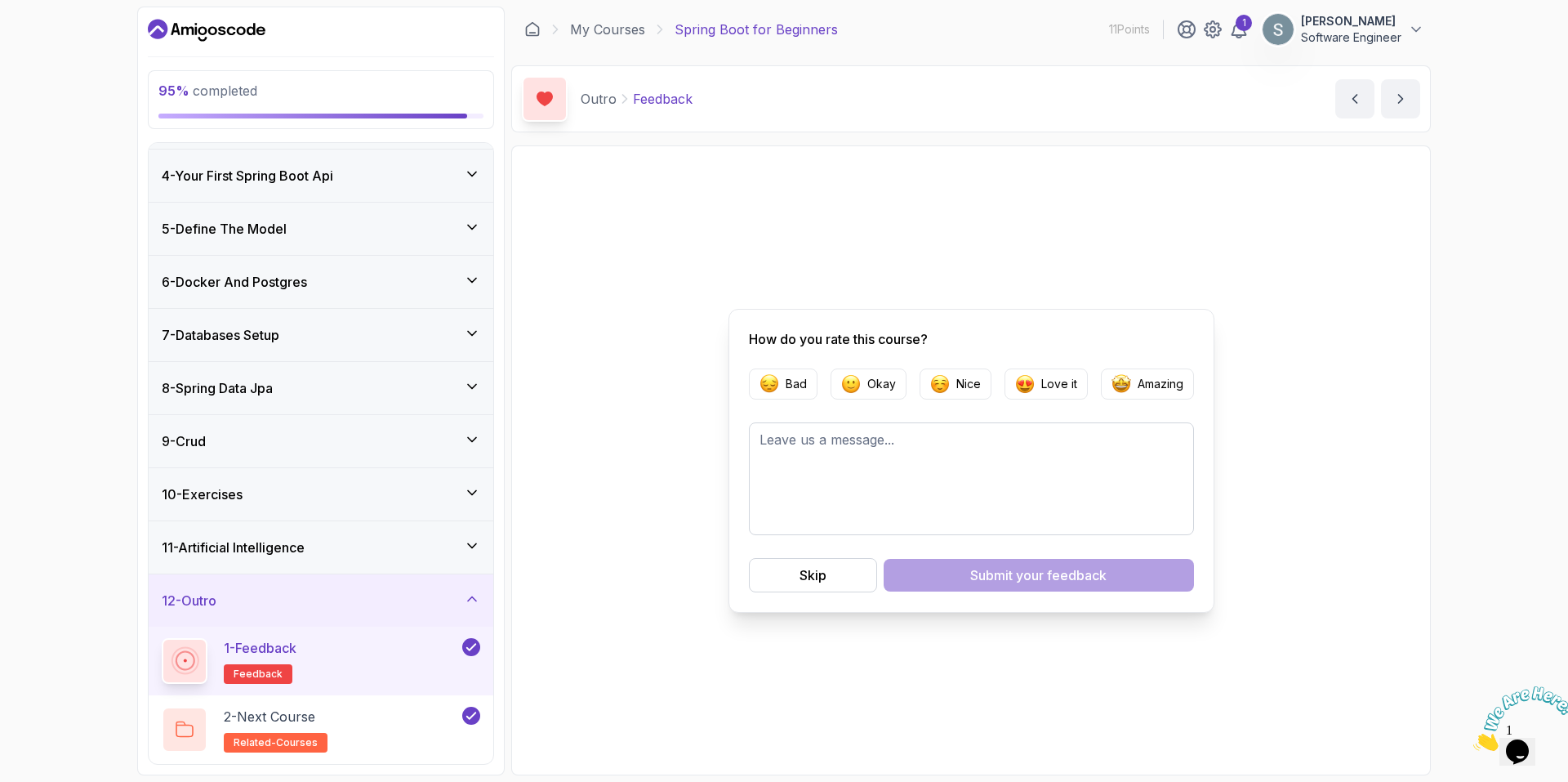
click at [396, 664] on div "1 - Feedback feedback" at bounding box center [310, 660] width 298 height 46
click at [395, 744] on div "2 - Next Course related-courses" at bounding box center [310, 729] width 298 height 46
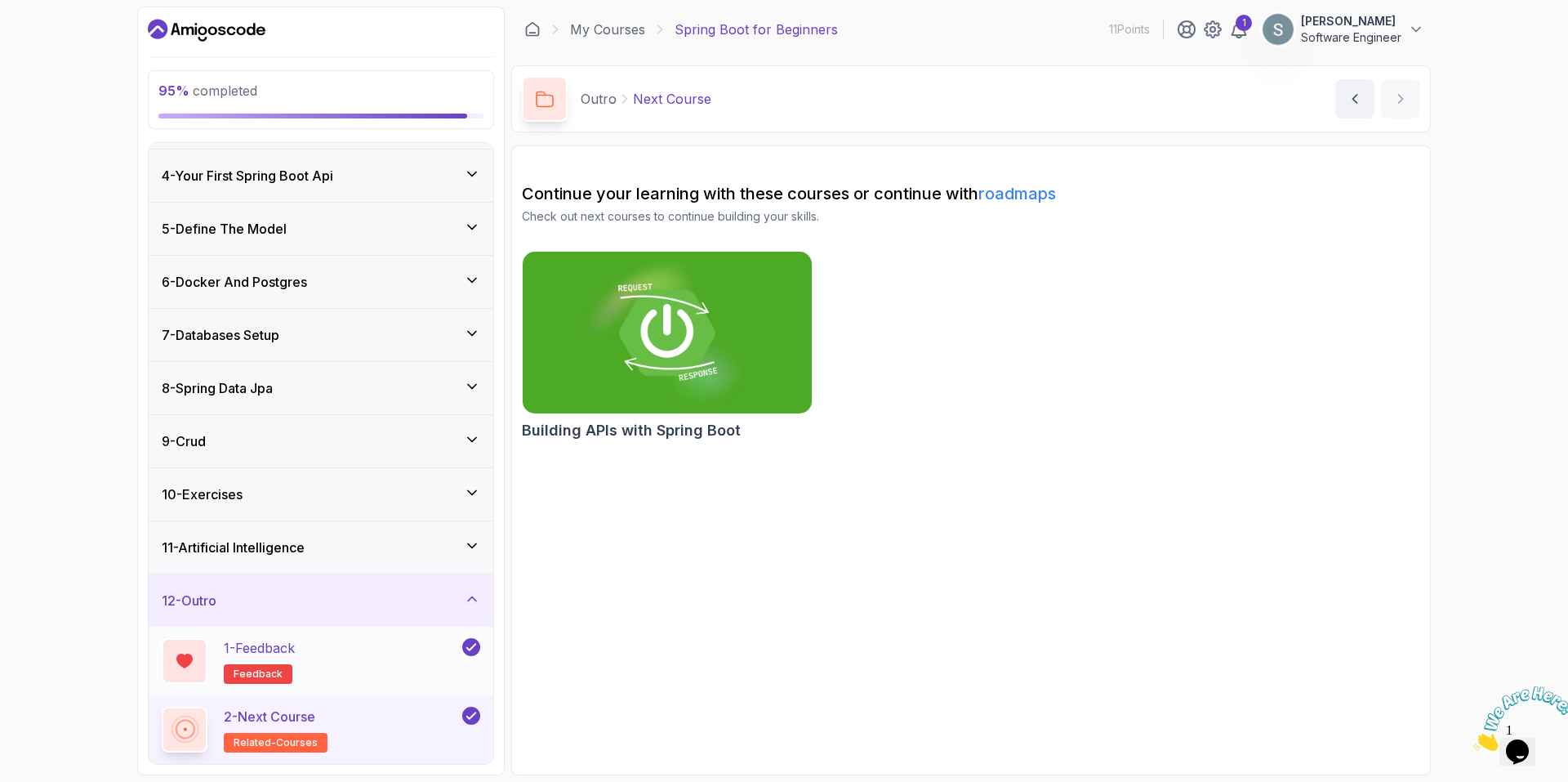
click at [382, 686] on div "1 - Feedback feedback" at bounding box center [321, 660] width 344 height 69
click at [390, 622] on div "12 - Outro" at bounding box center [321, 600] width 344 height 53
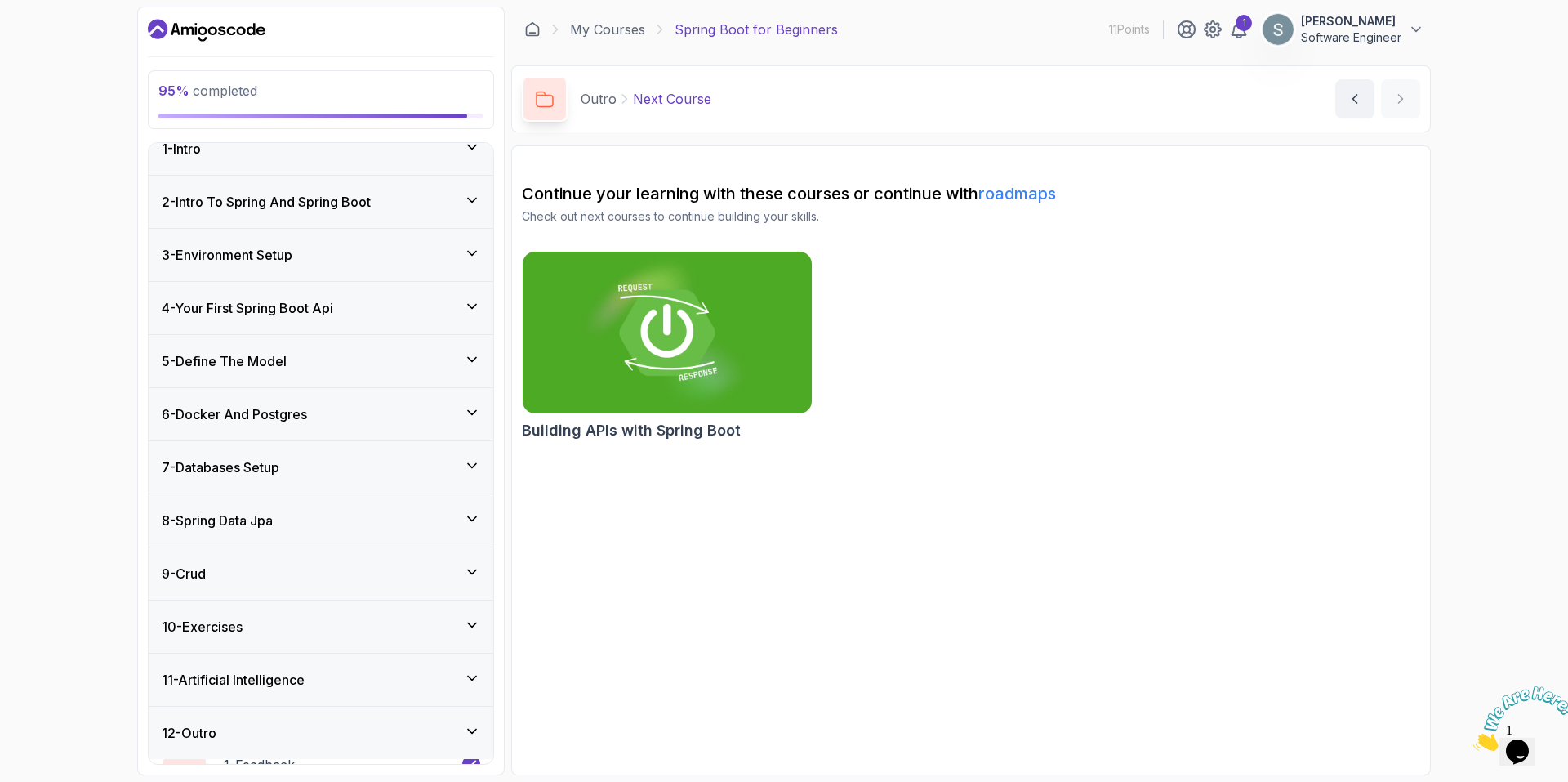
scroll to position [16, 0]
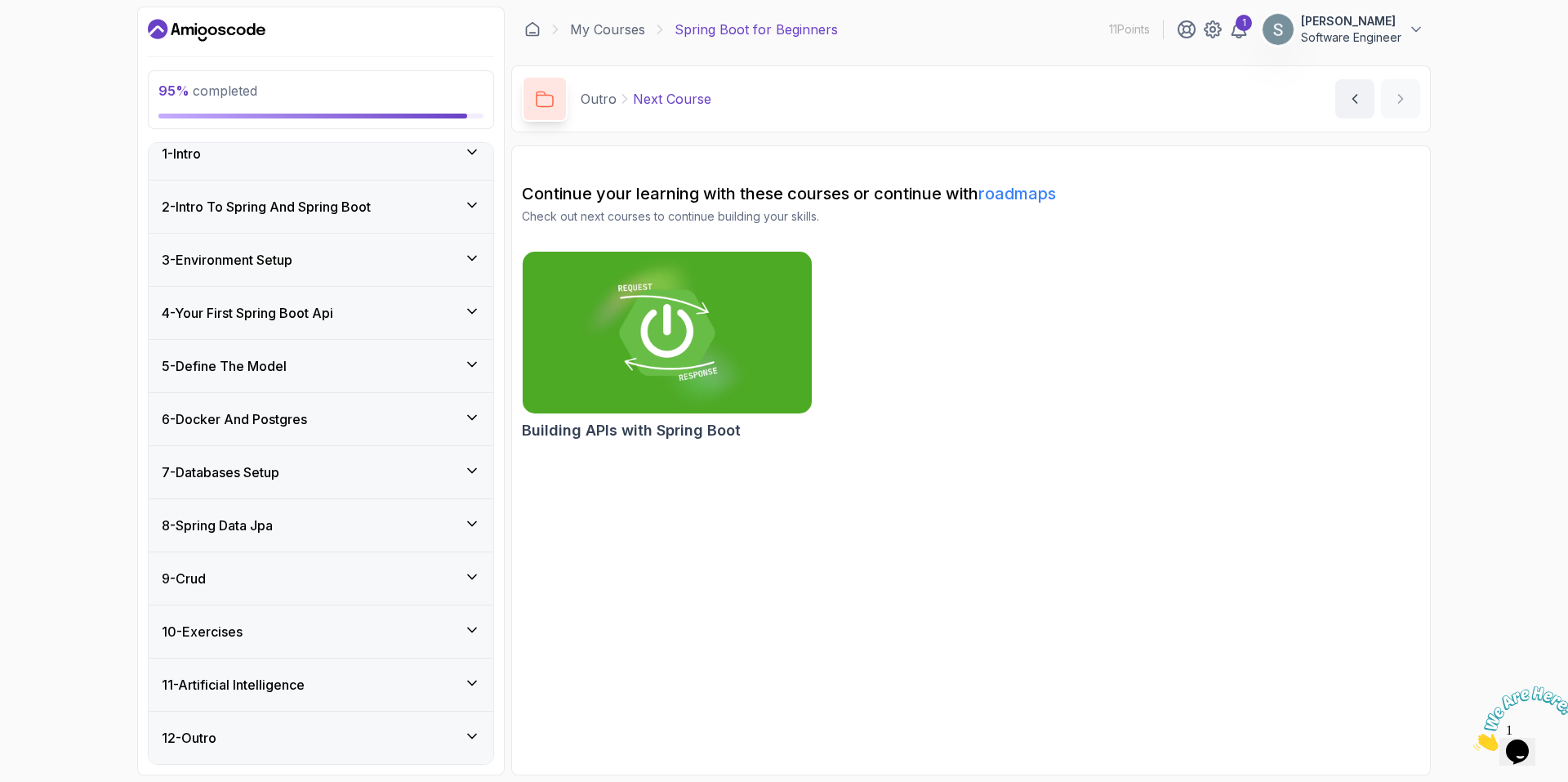
click at [426, 695] on div "11 - Artificial Intelligence" at bounding box center [321, 685] width 344 height 53
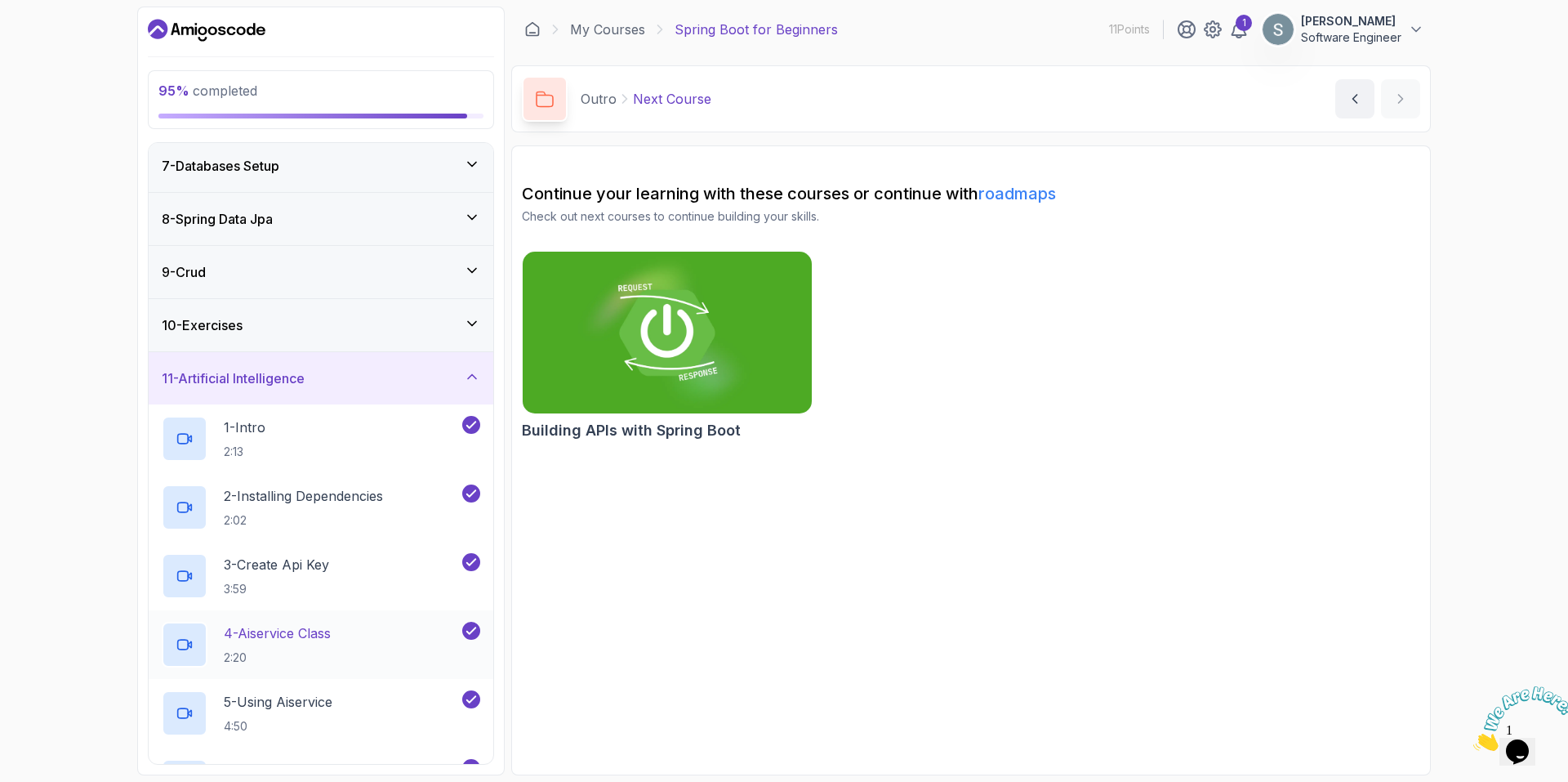
scroll to position [327, 0]
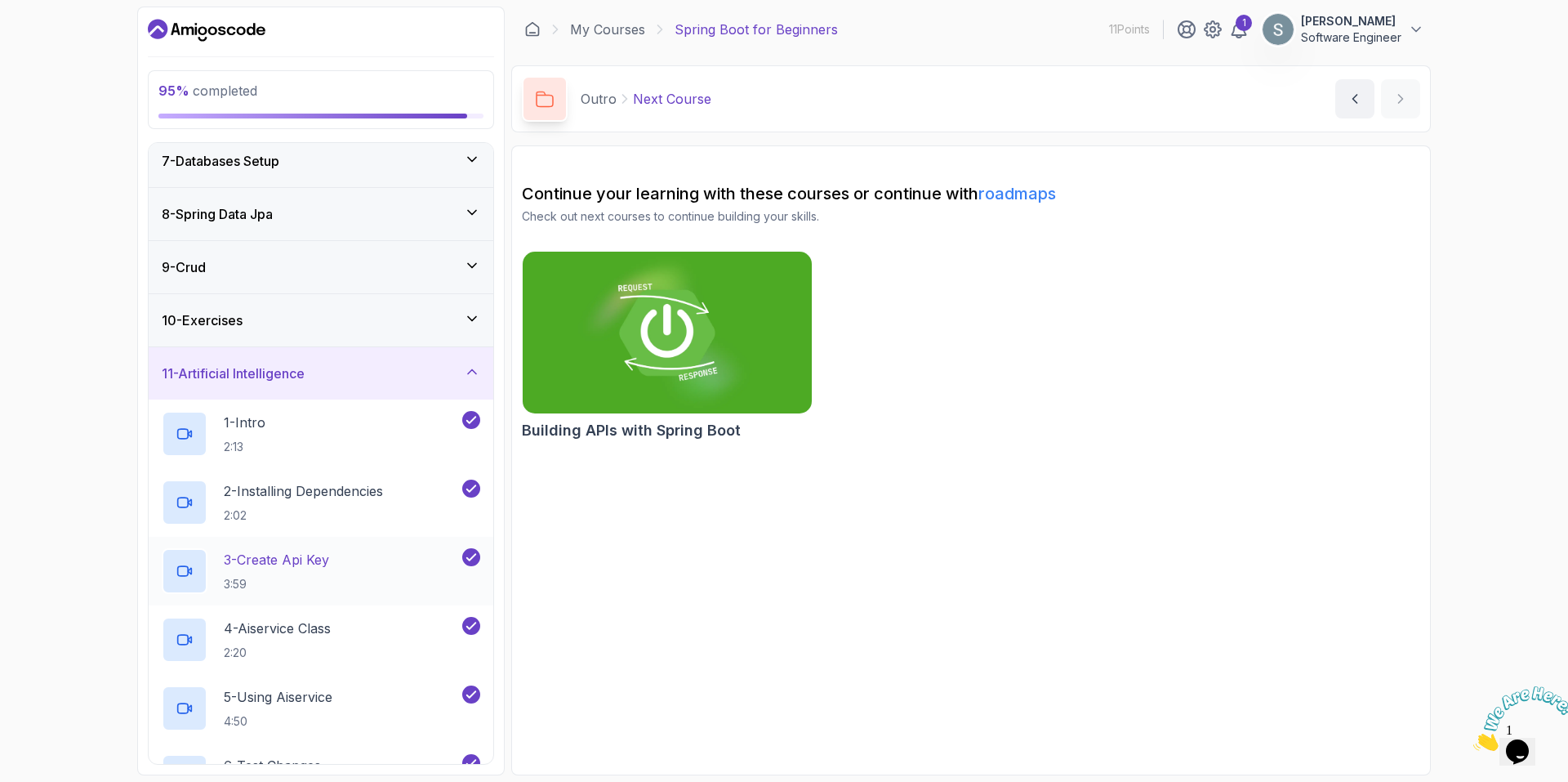
click at [349, 583] on div "3 - Create Api Key 3:59" at bounding box center [310, 570] width 298 height 46
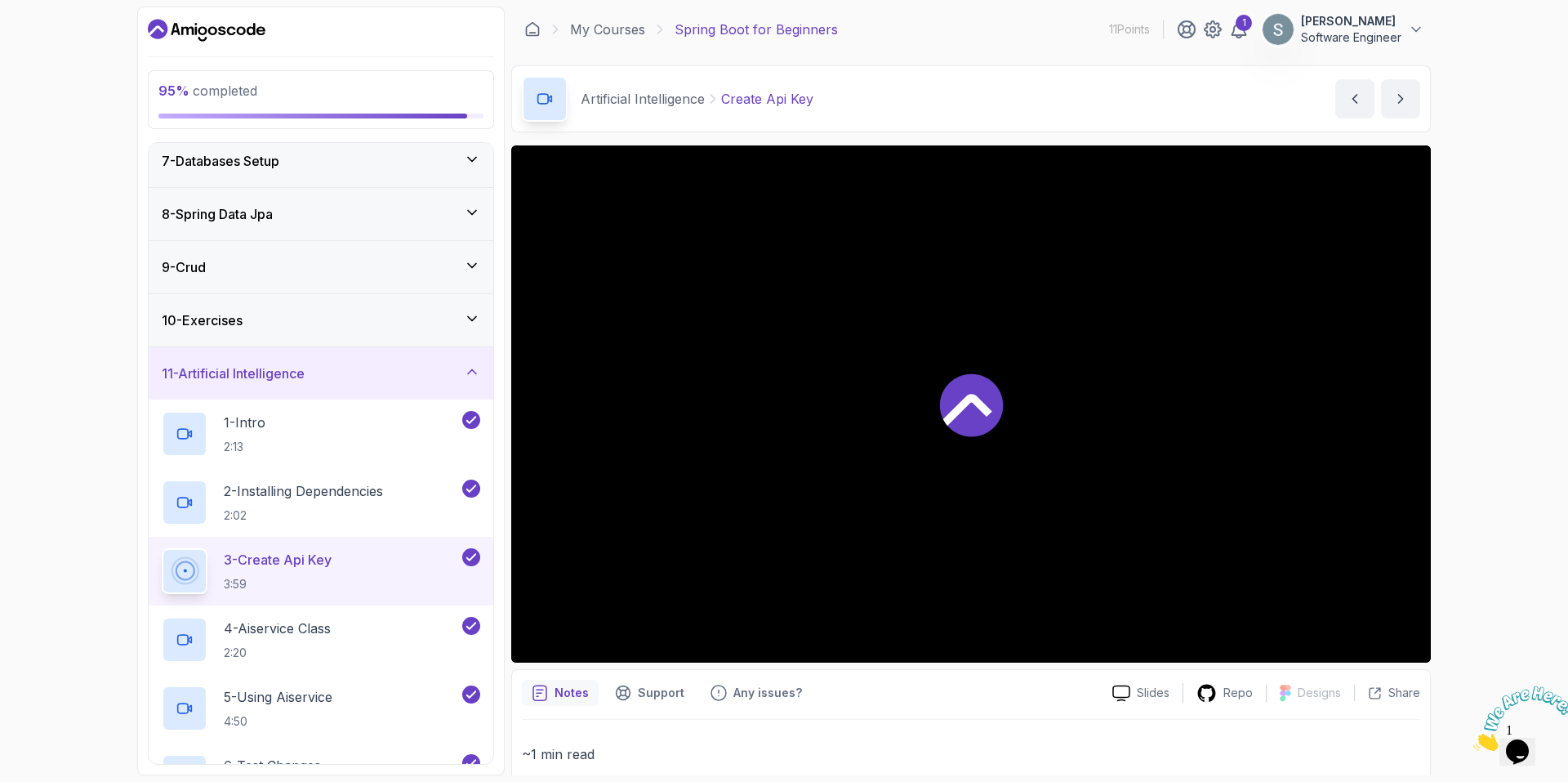
click at [945, 525] on div at bounding box center [971, 404] width 919 height 517
click at [280, 635] on p "4 - Aiservice Class" at bounding box center [277, 628] width 107 height 19
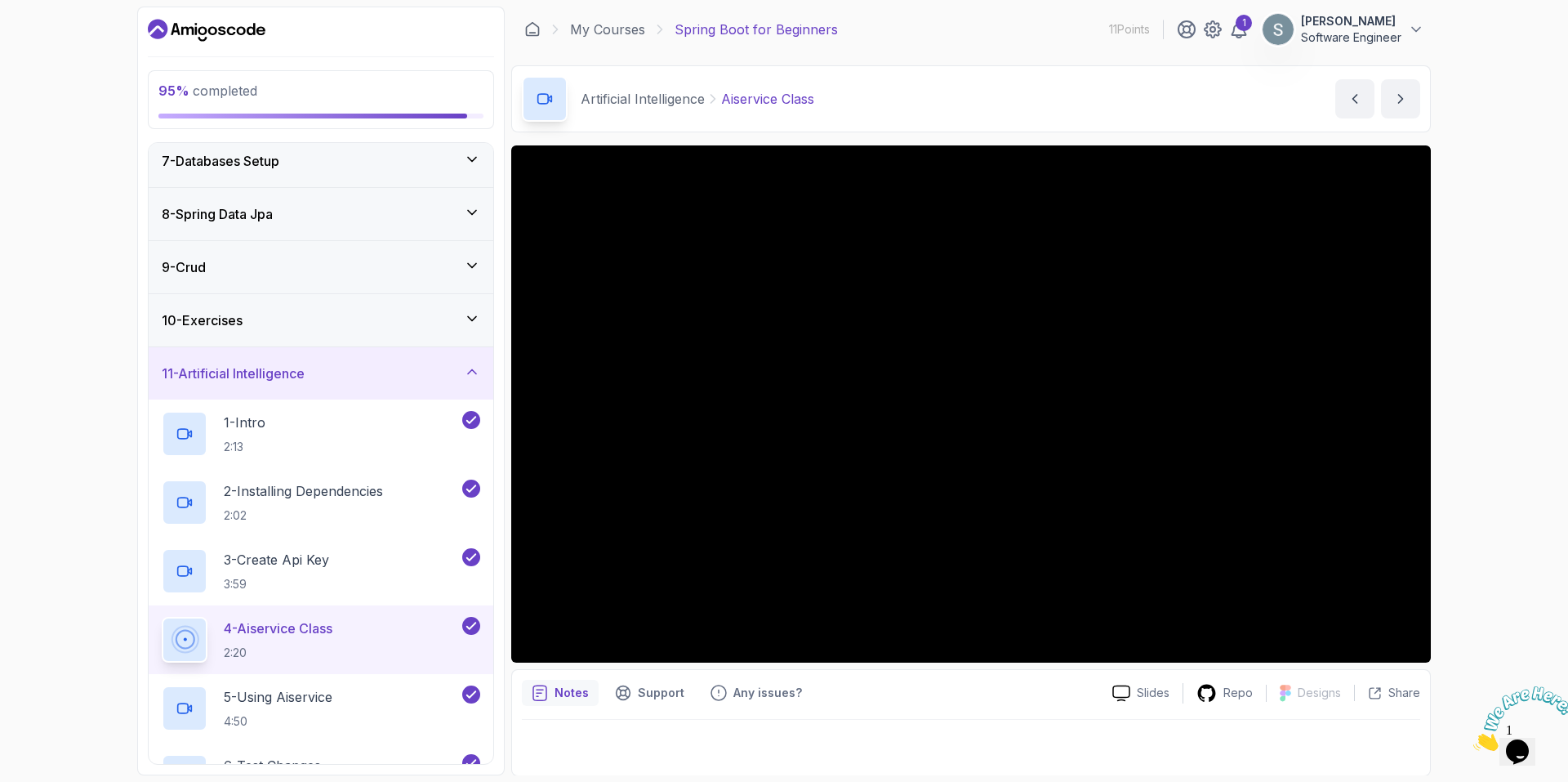
scroll to position [490, 0]
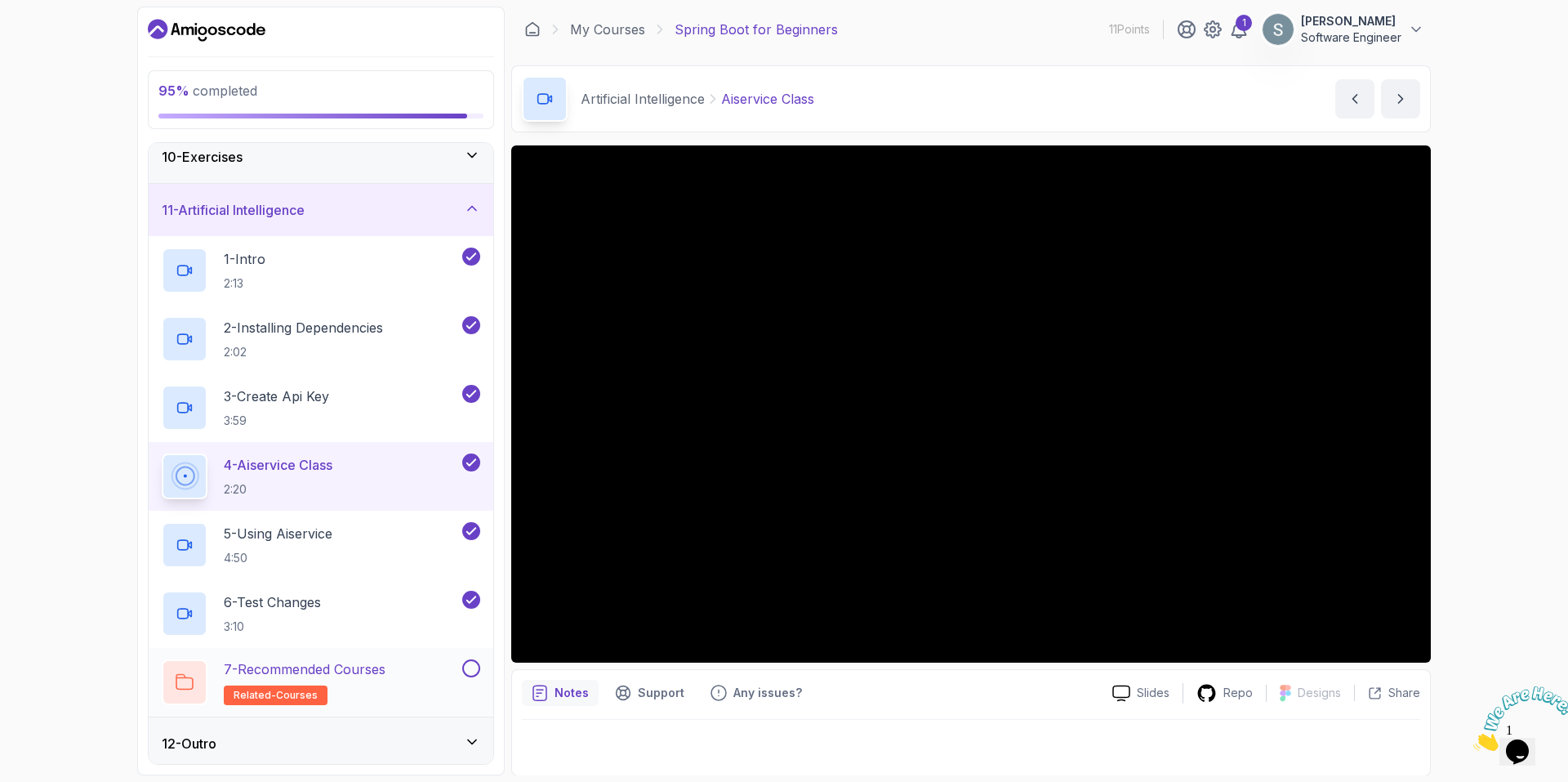
click at [475, 668] on button at bounding box center [471, 668] width 18 height 18
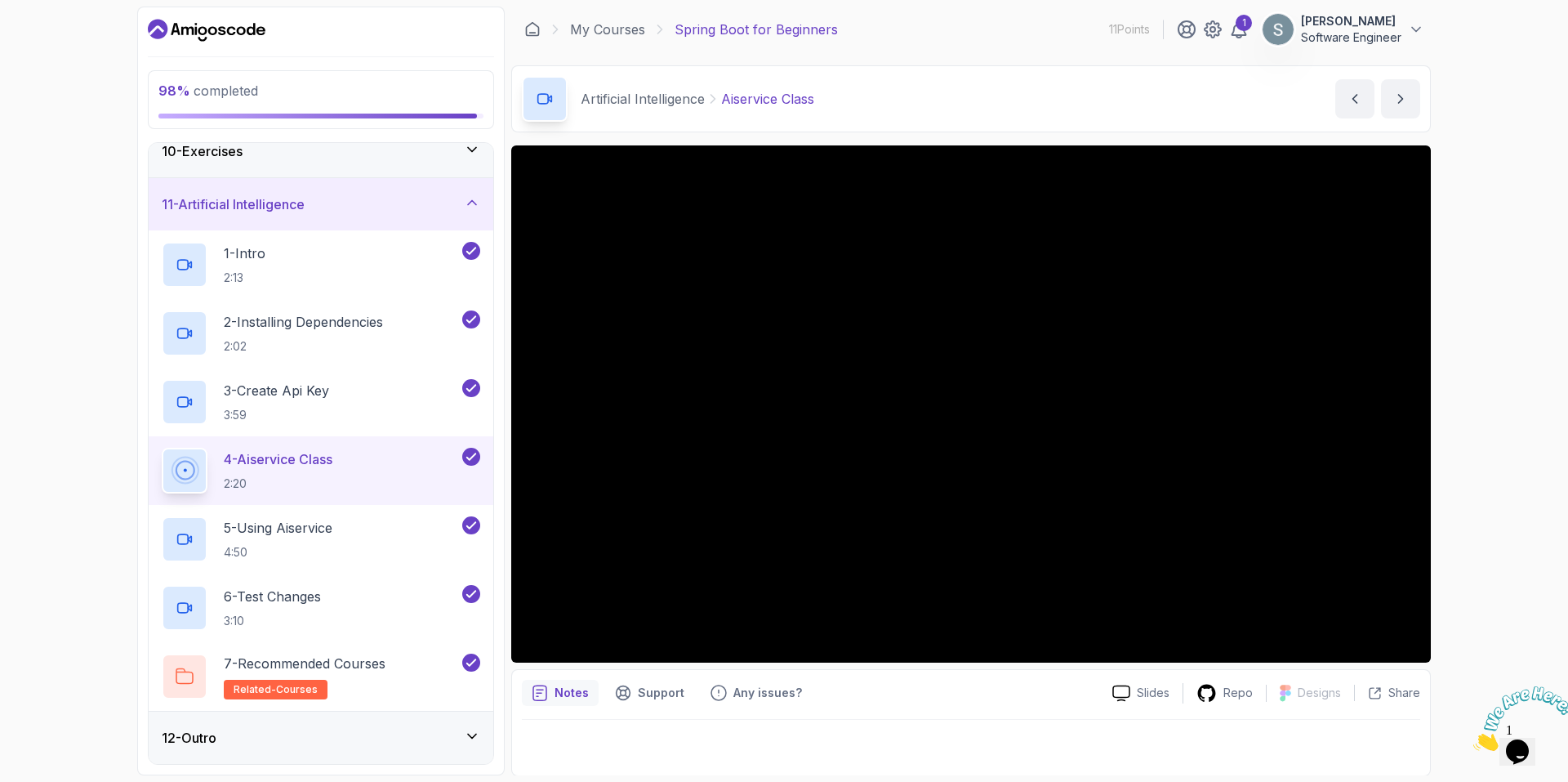
click at [440, 723] on div "12 - Outro" at bounding box center [321, 737] width 344 height 53
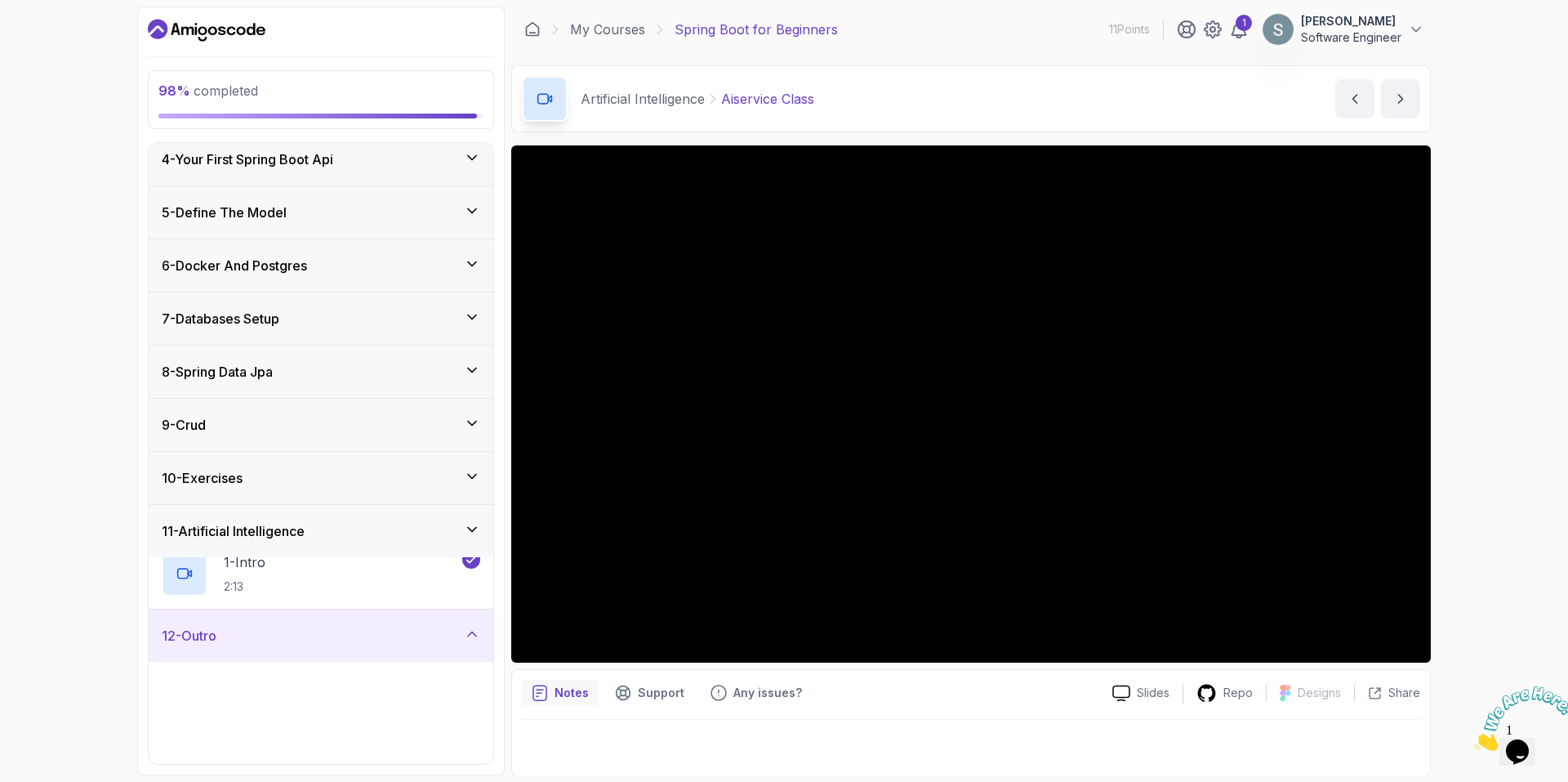
scroll to position [153, 0]
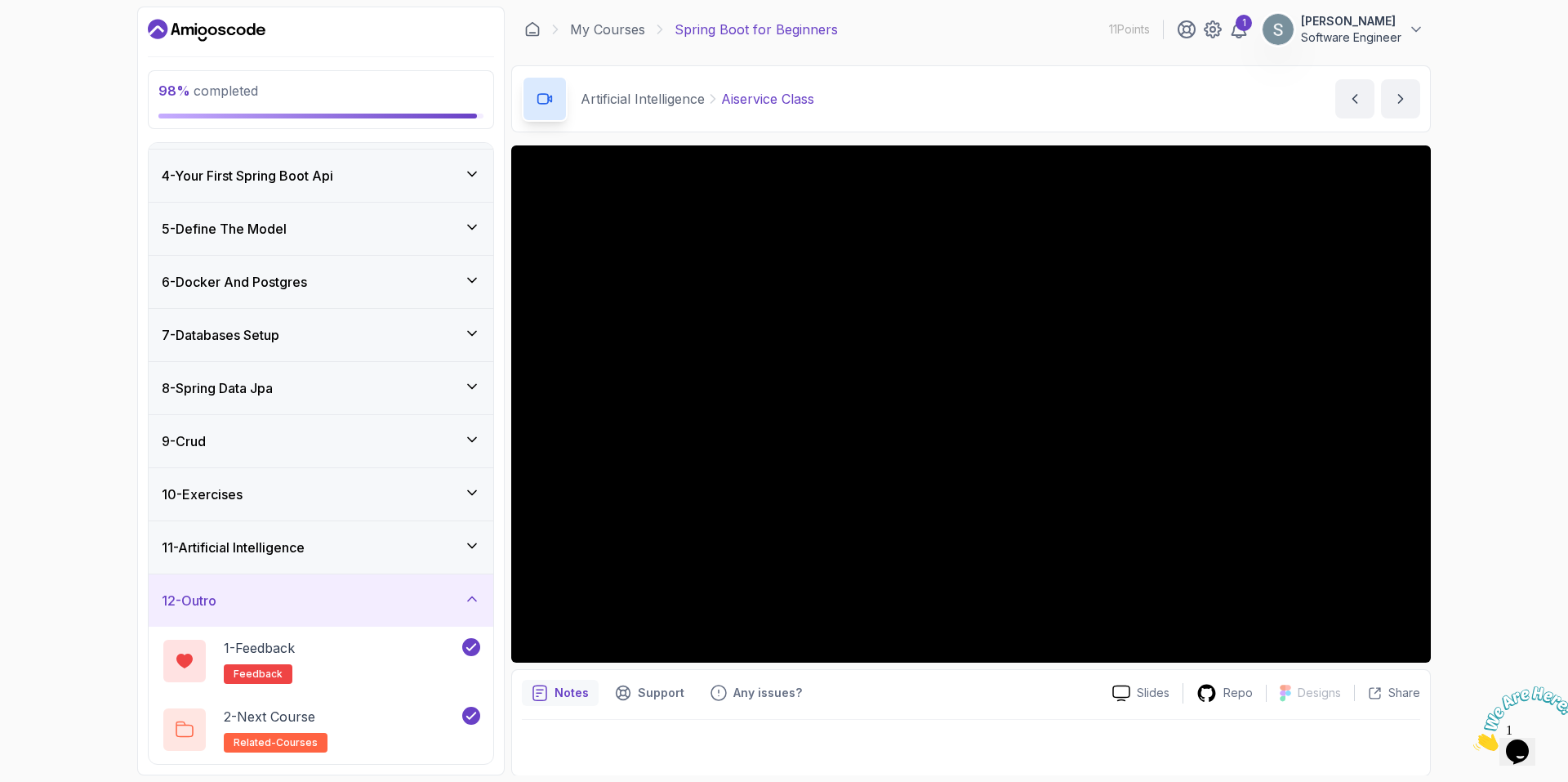
click at [430, 606] on div "12 - Outro" at bounding box center [320, 600] width 318 height 19
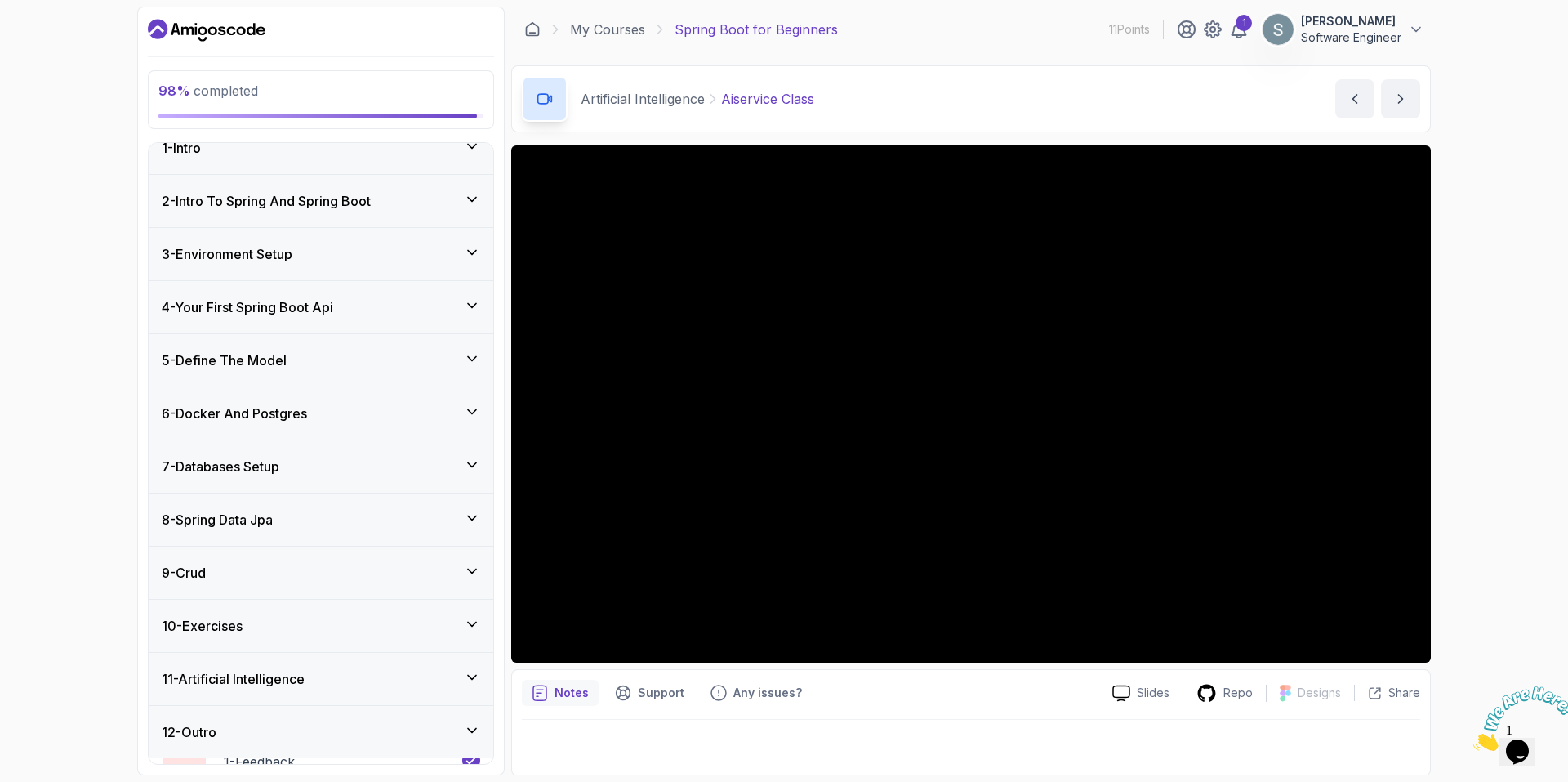
scroll to position [16, 0]
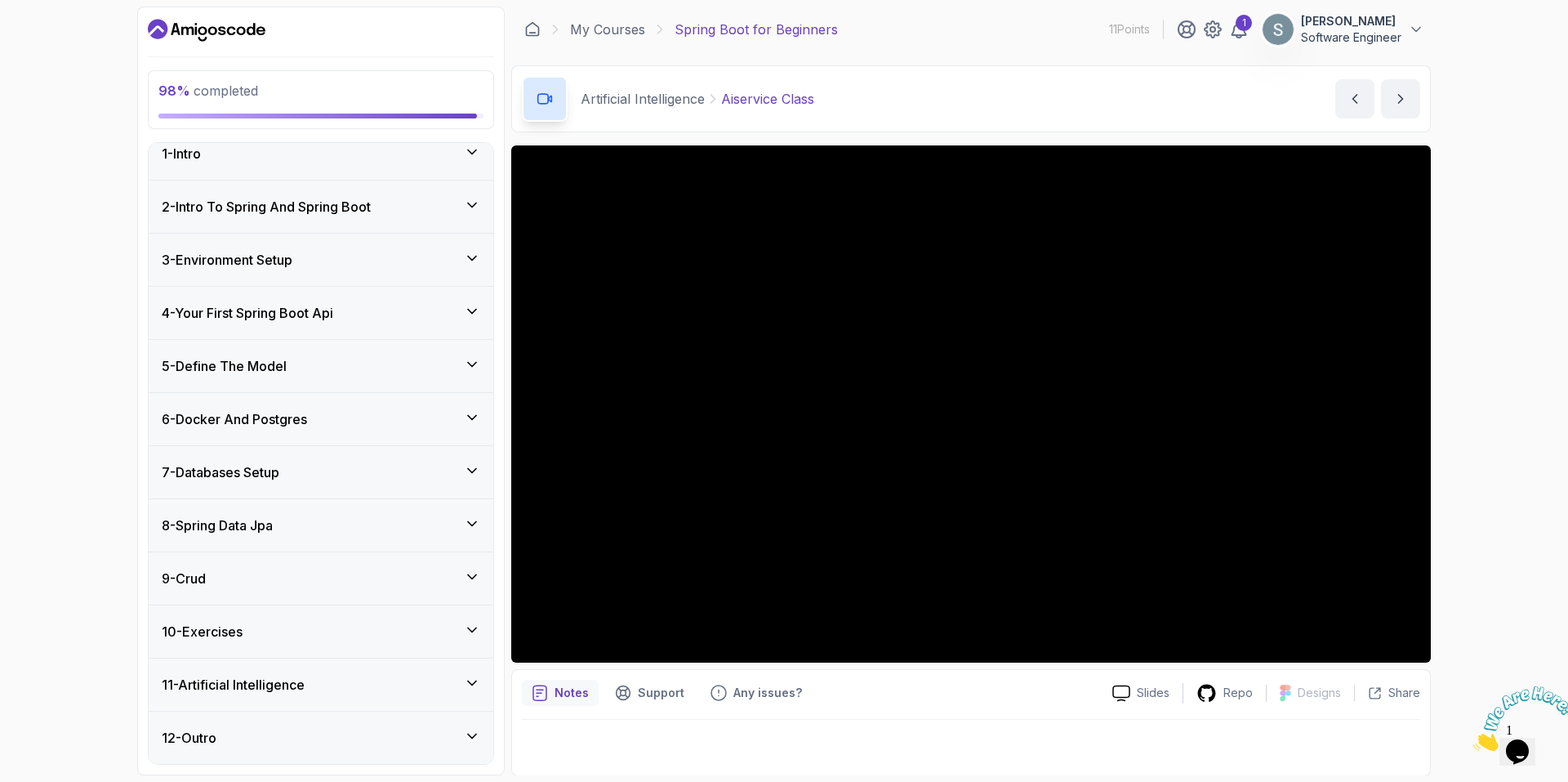
click at [438, 680] on div "11 - Artificial Intelligence" at bounding box center [320, 685] width 318 height 19
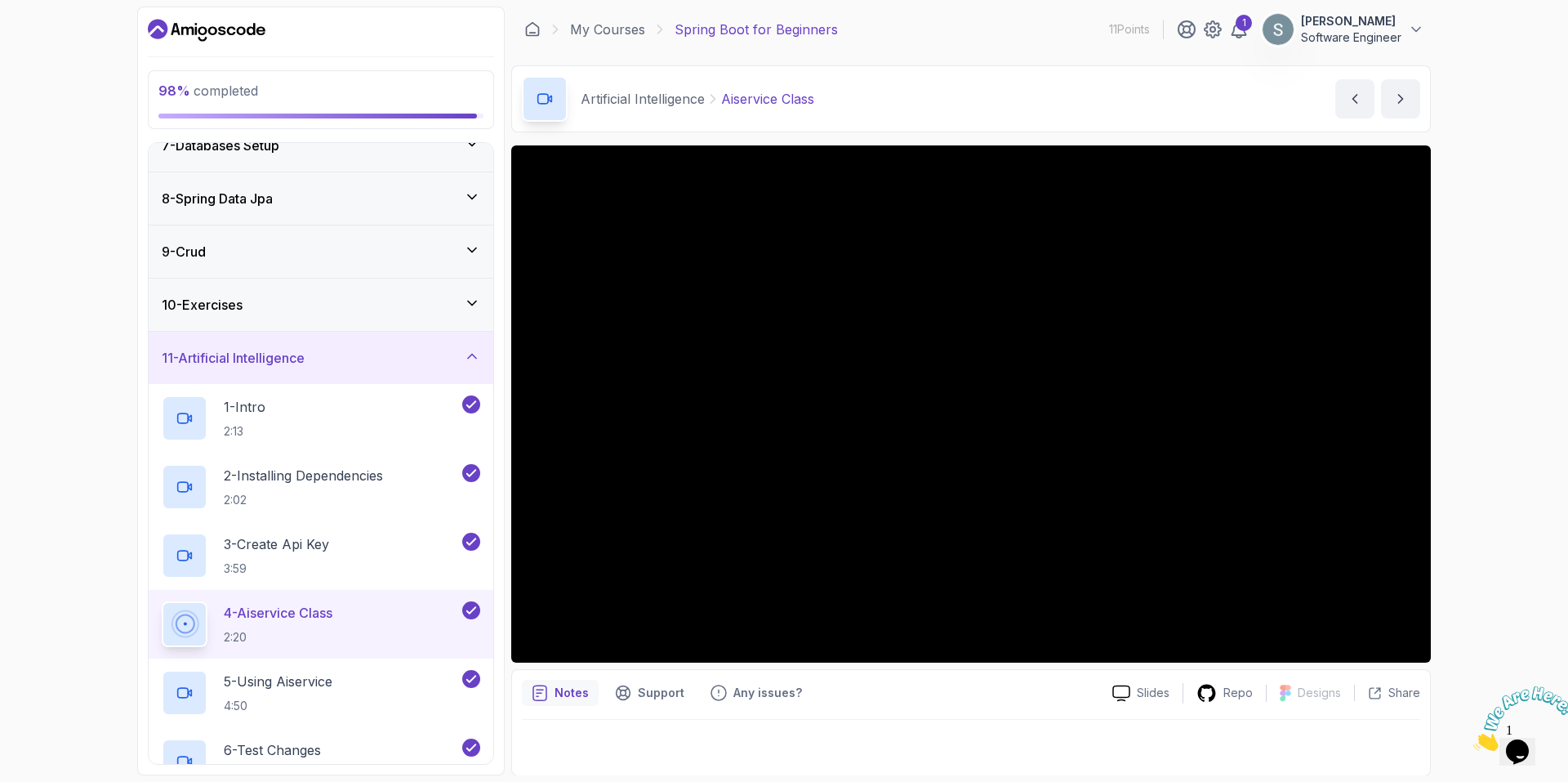
click at [400, 302] on div "10 - Exercises" at bounding box center [320, 304] width 318 height 19
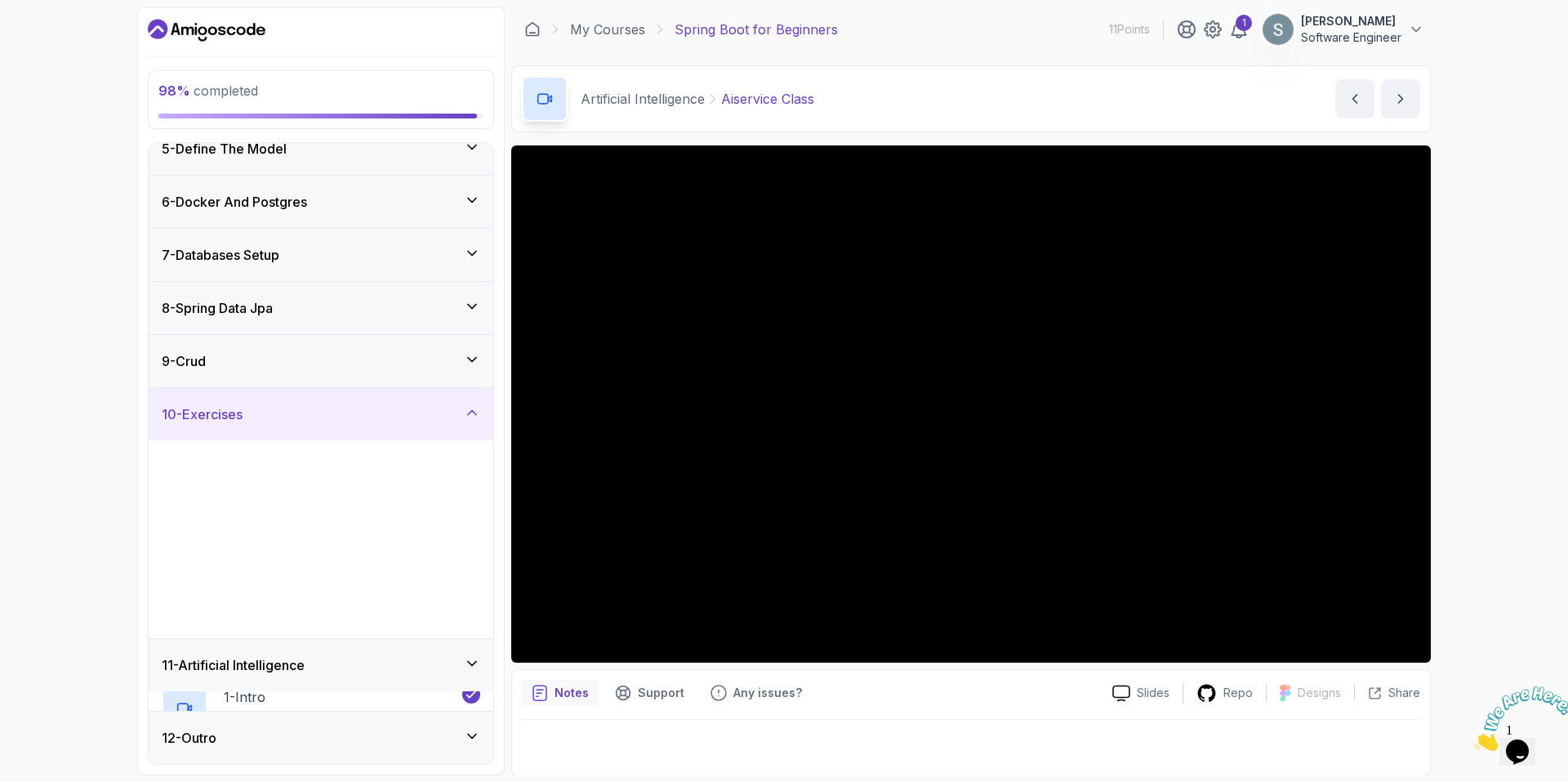
scroll to position [222, 0]
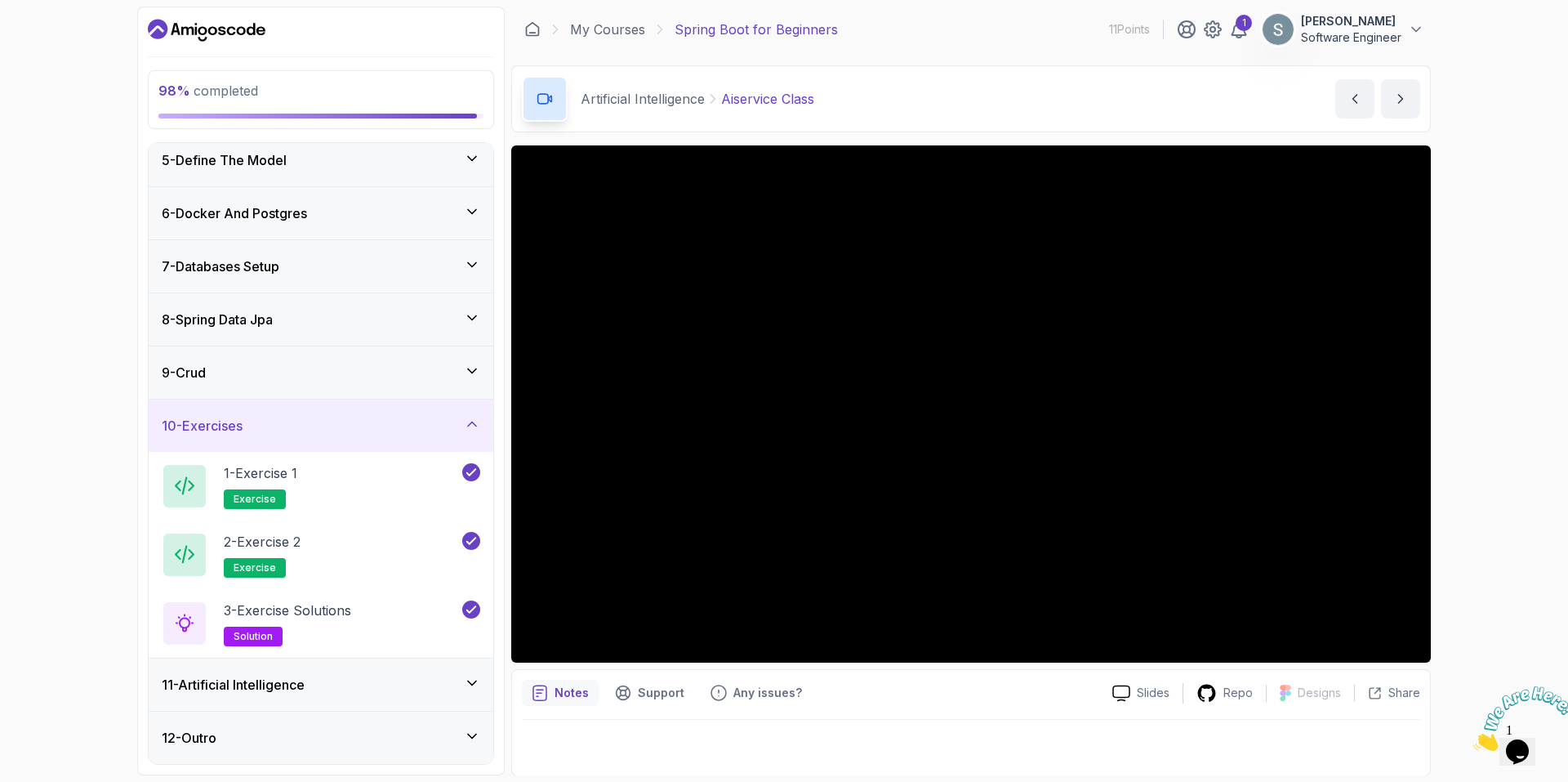
click at [432, 360] on div "9 - Crud" at bounding box center [321, 373] width 344 height 53
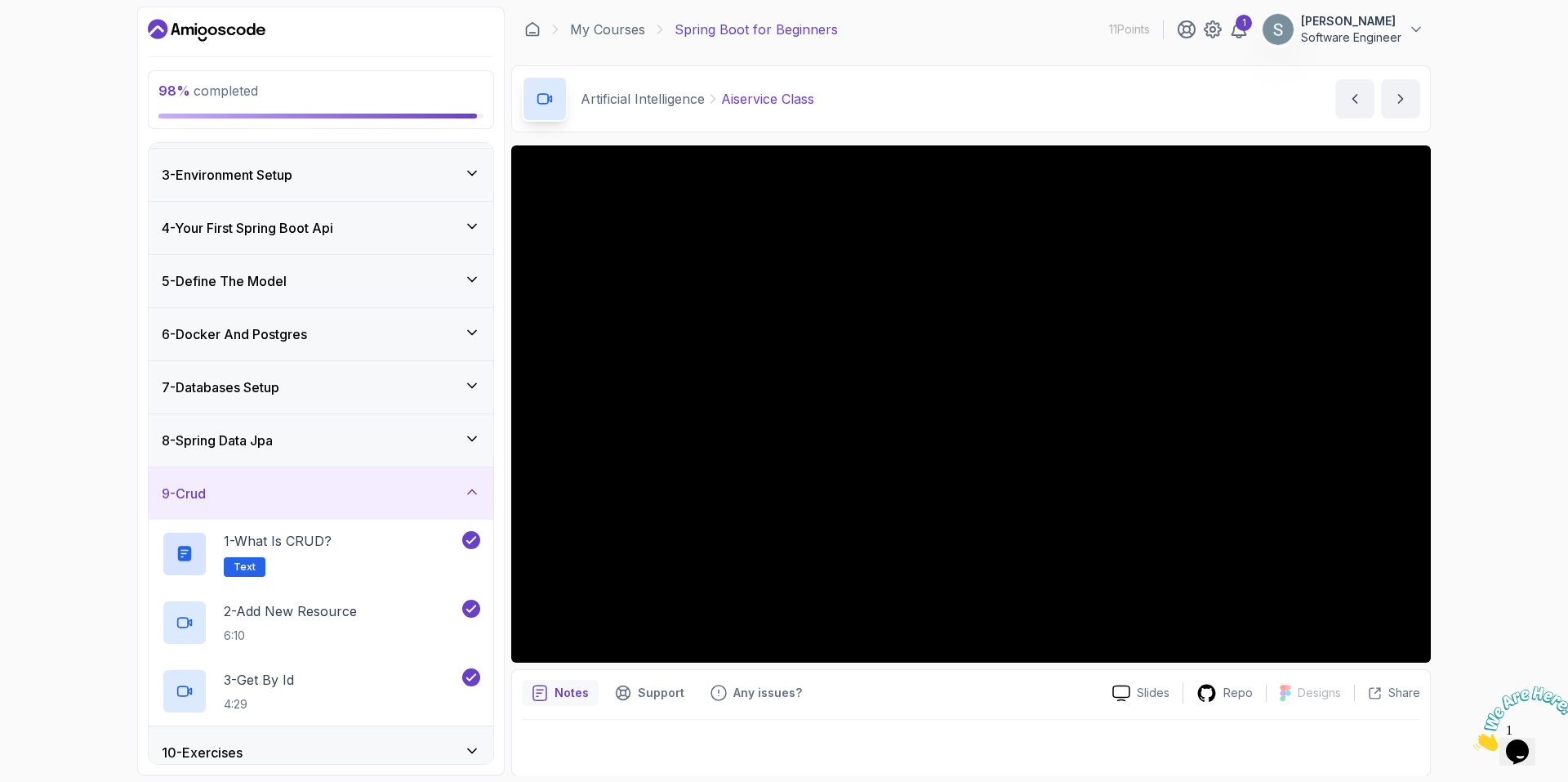
scroll to position [0, 0]
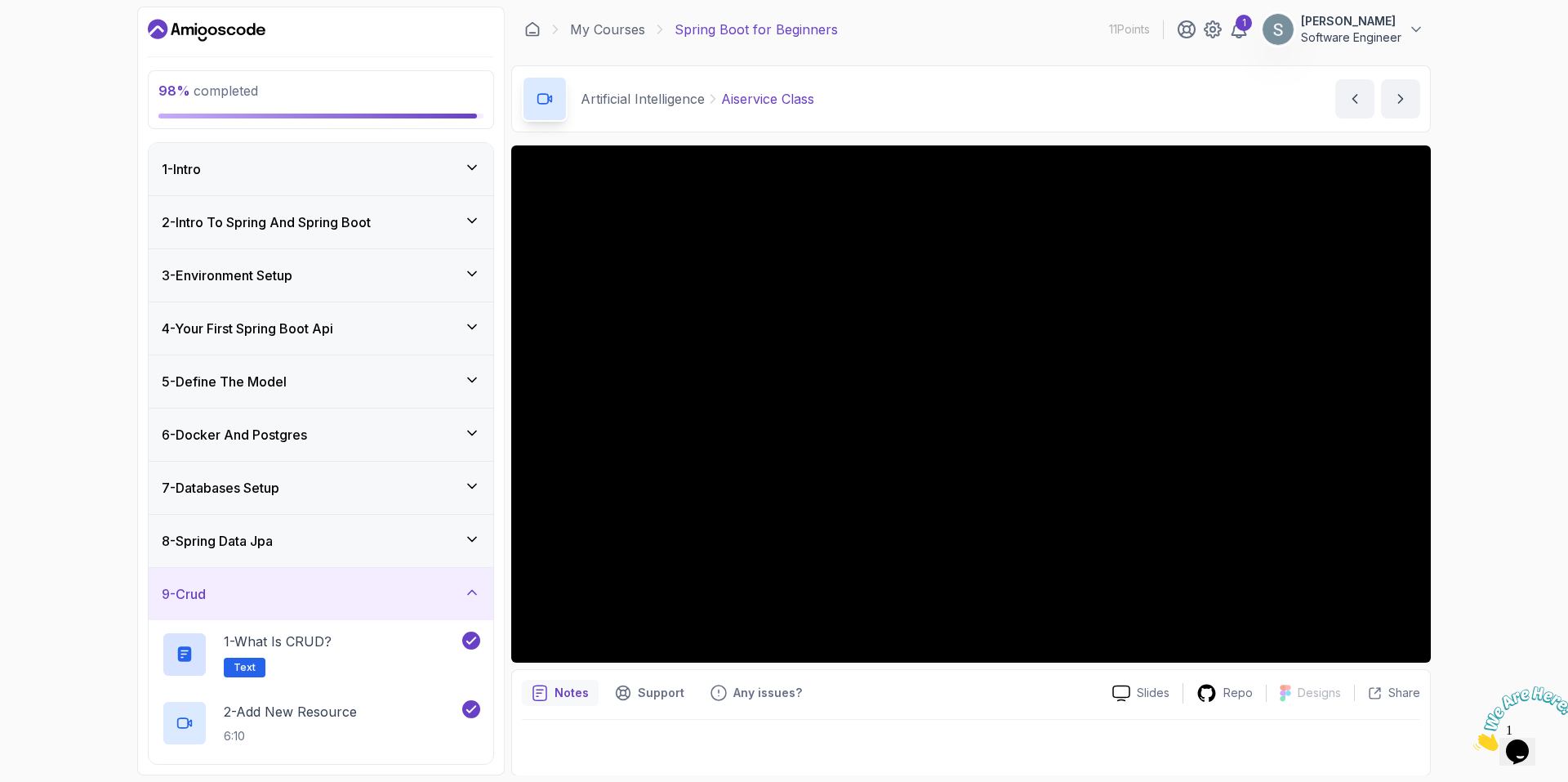
click at [410, 175] on div "1 - Intro" at bounding box center [320, 169] width 318 height 19
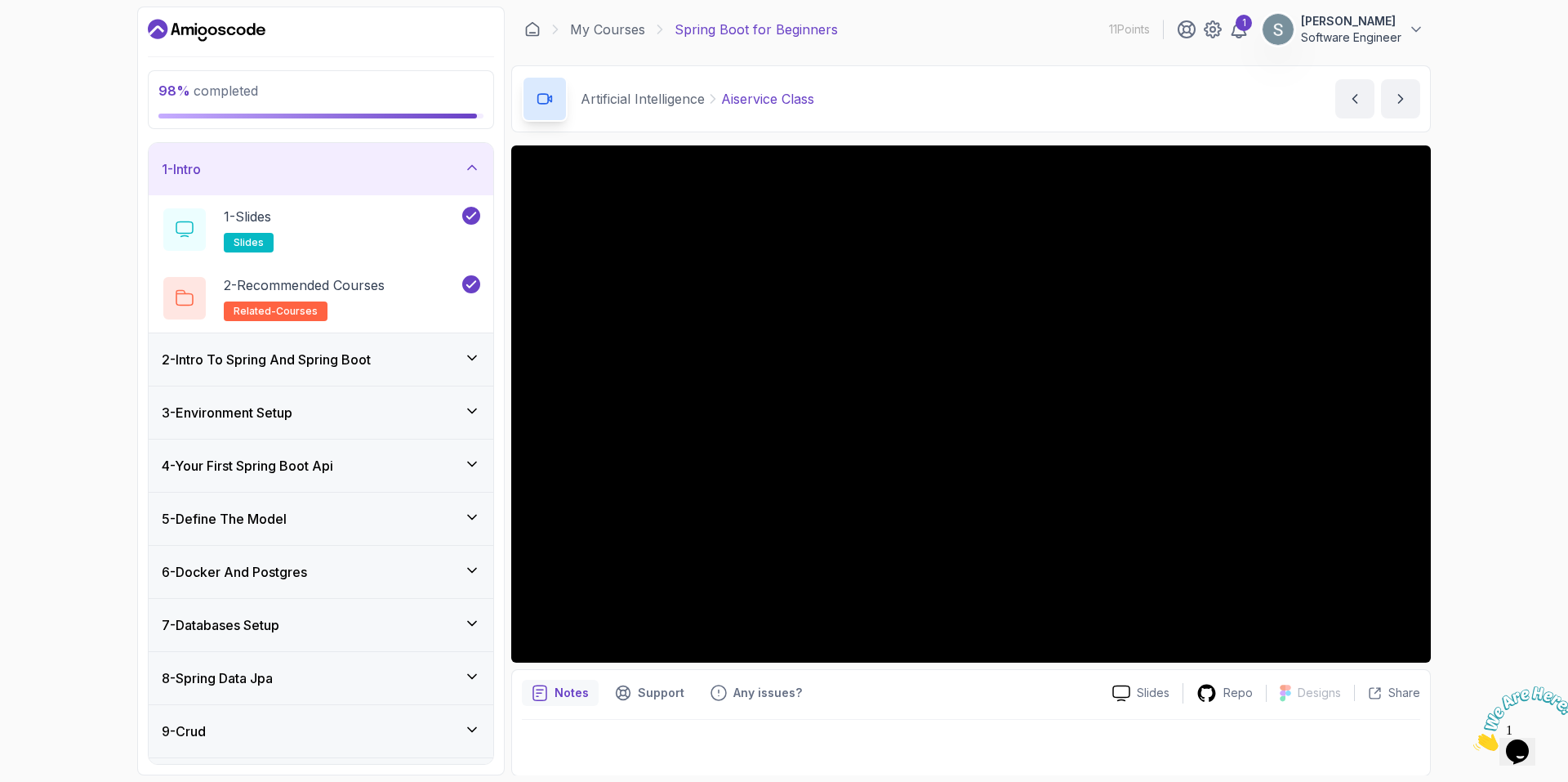
click at [436, 178] on div "1 - Intro" at bounding box center [320, 169] width 318 height 19
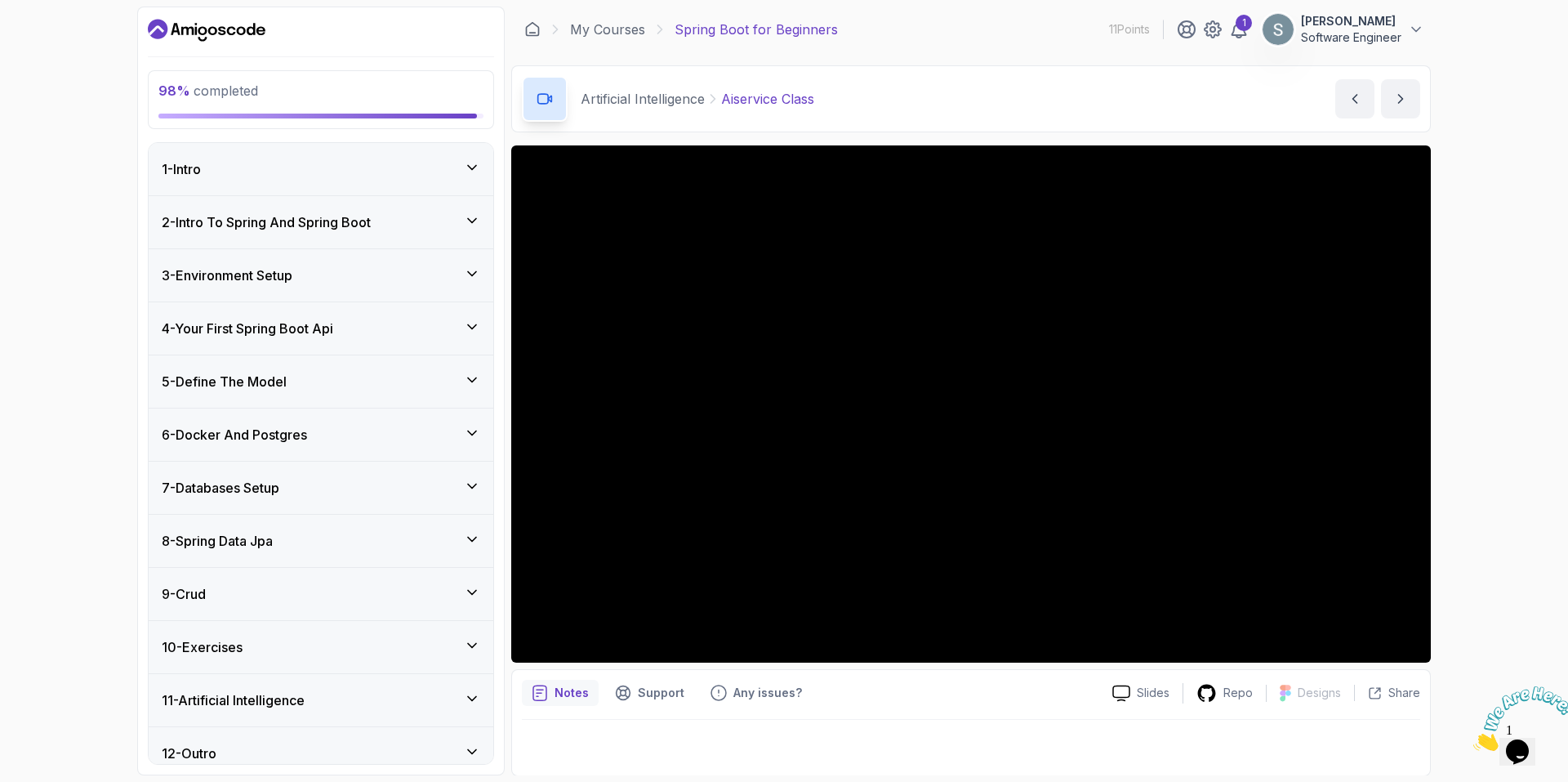
click at [440, 220] on div "2 - Intro To Spring And Spring Boot" at bounding box center [320, 222] width 318 height 19
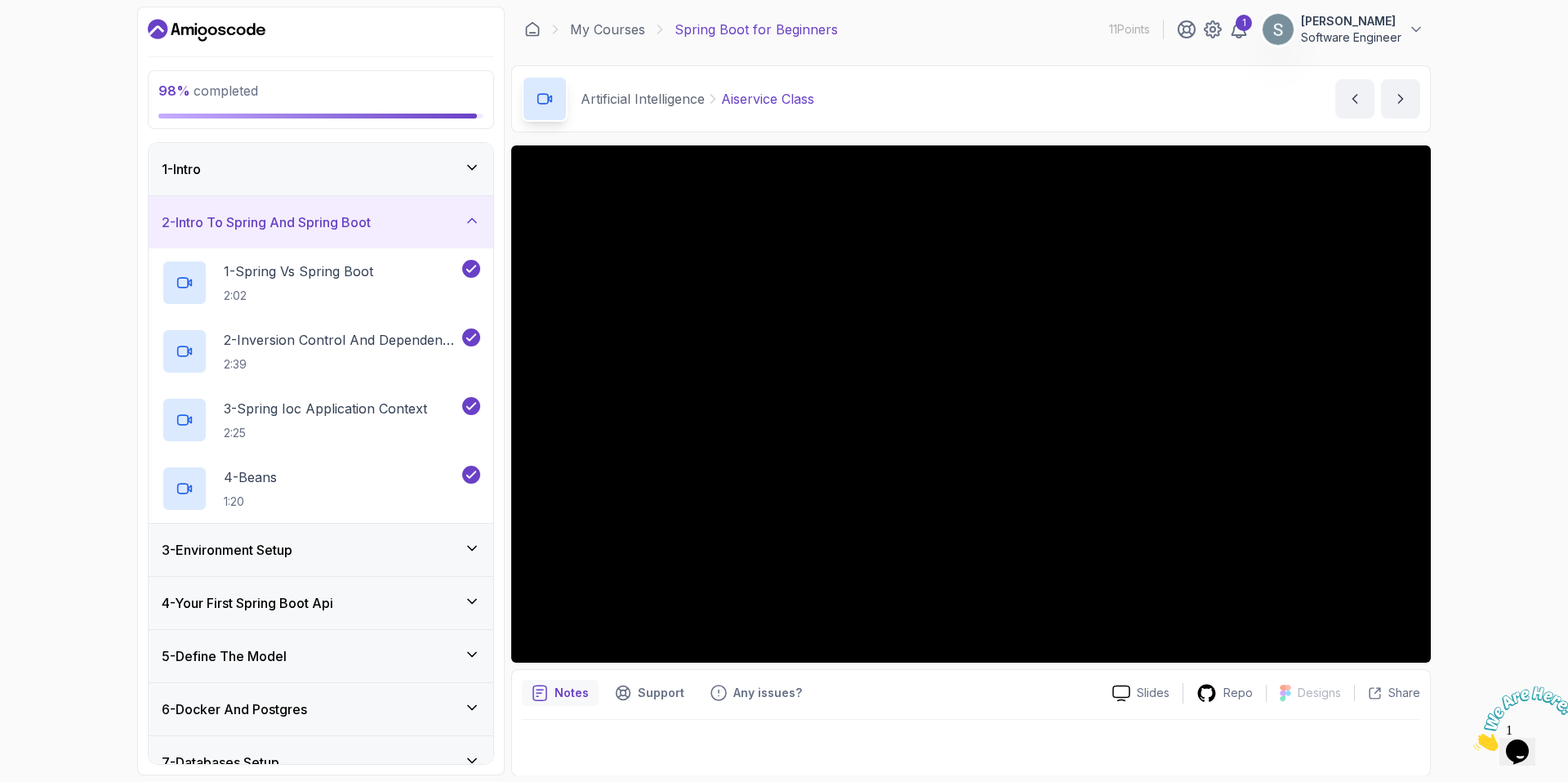
click at [440, 221] on div "2 - Intro To Spring And Spring Boot" at bounding box center [320, 222] width 318 height 19
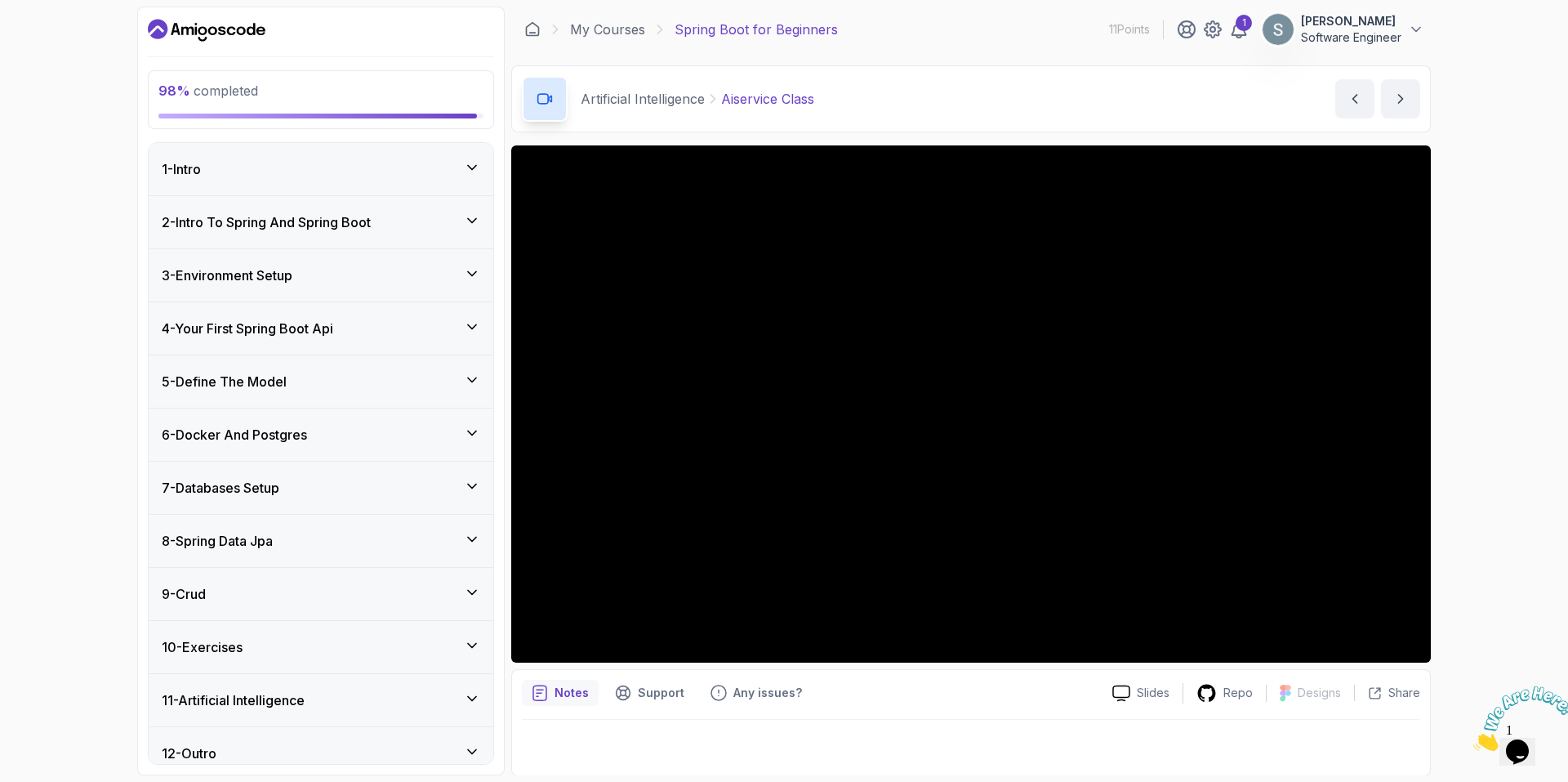
click at [438, 293] on div "3 - Environment Setup" at bounding box center [321, 275] width 344 height 53
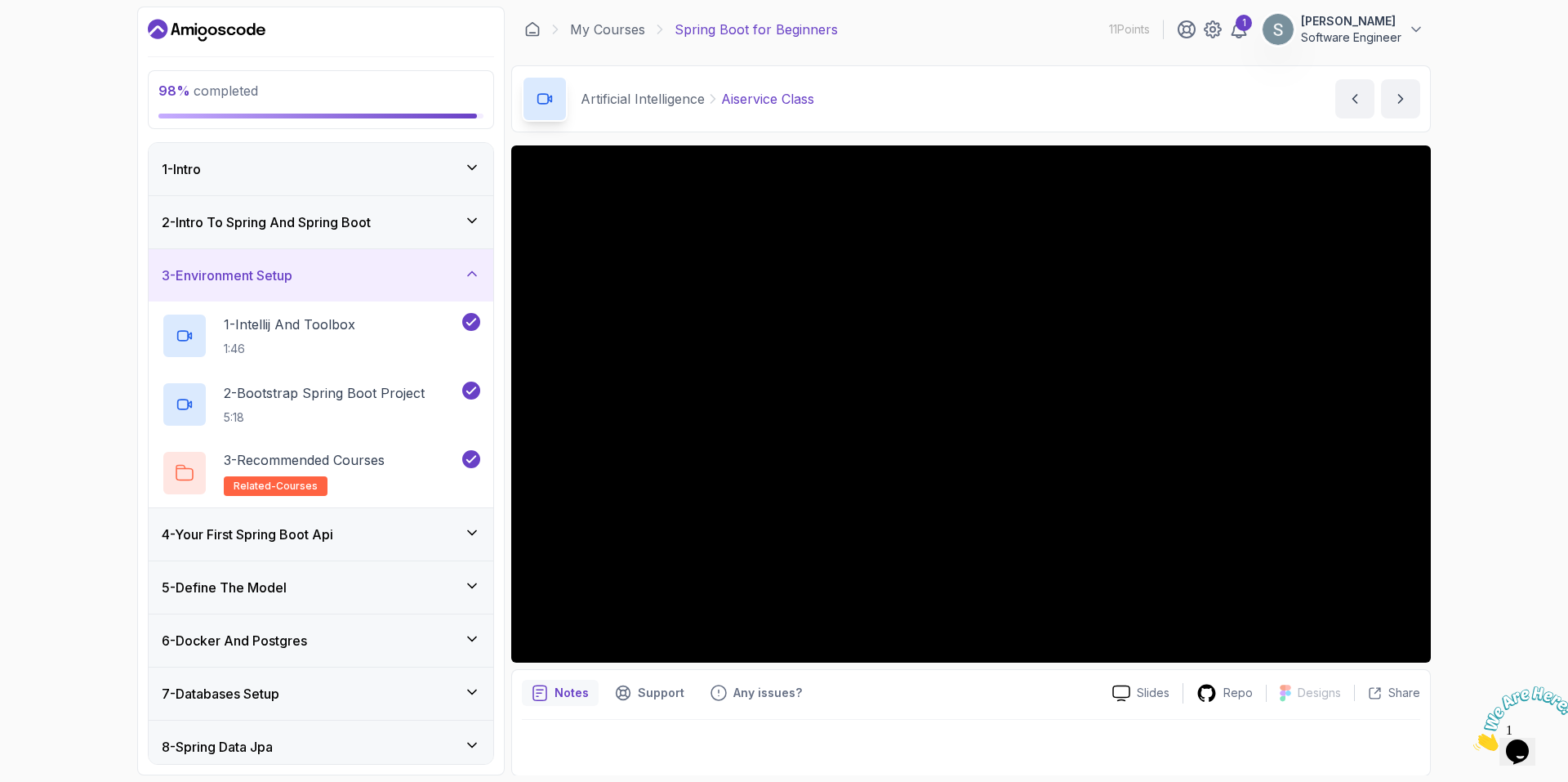
click at [434, 282] on div "3 - Environment Setup" at bounding box center [320, 275] width 318 height 19
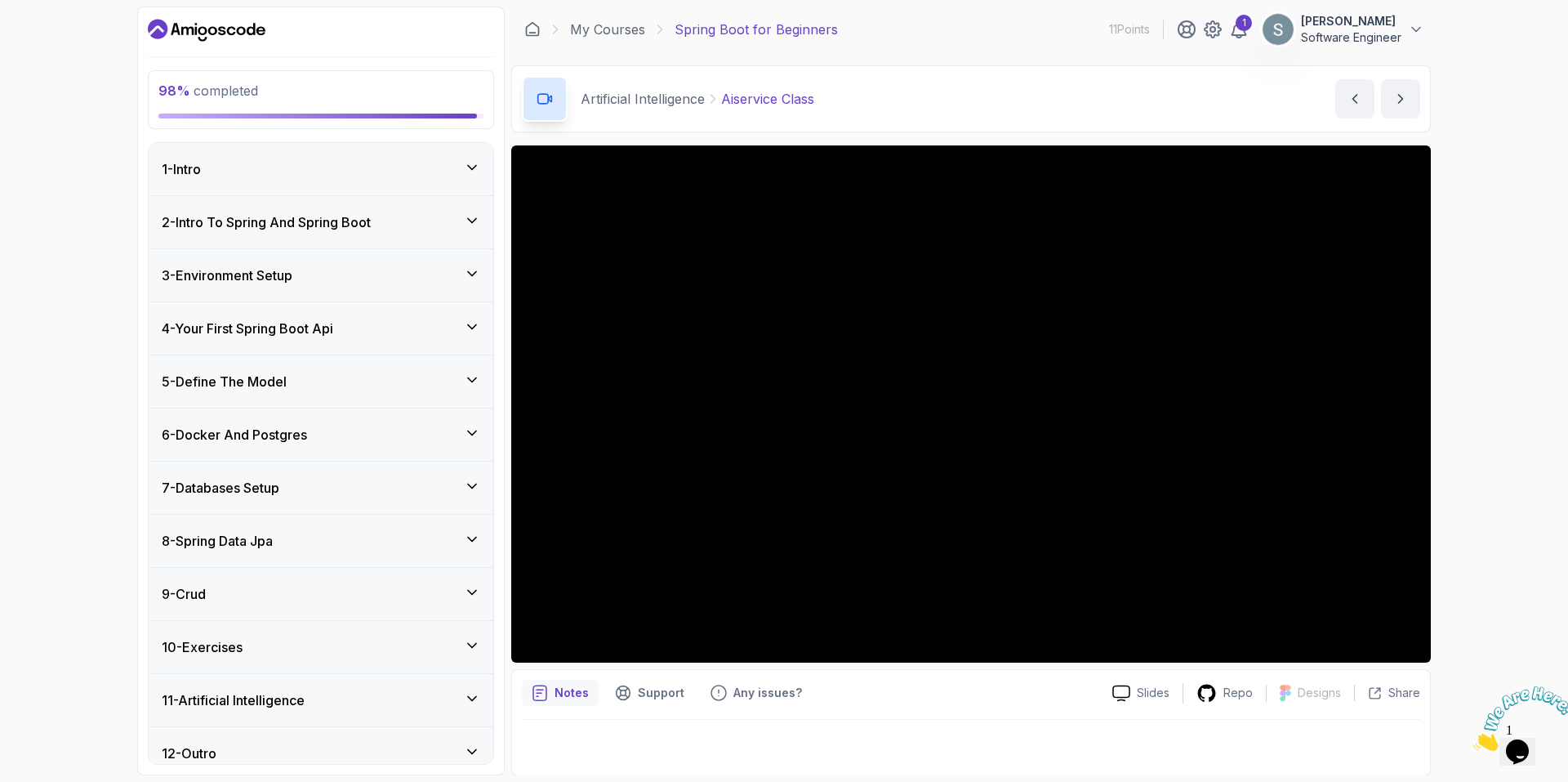
click at [422, 348] on div "4 - Your First Spring Boot Api" at bounding box center [321, 329] width 344 height 53
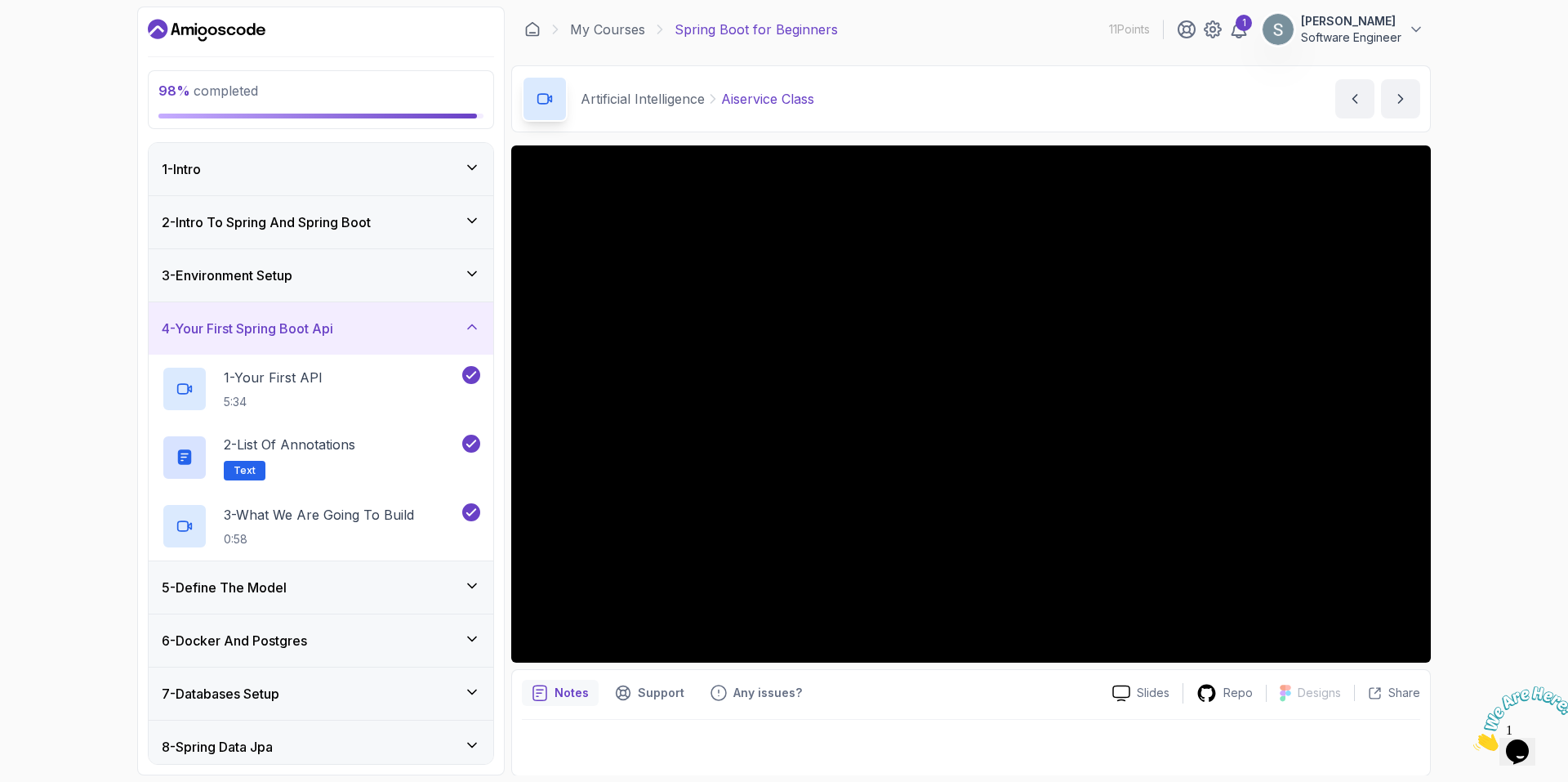
click at [422, 343] on div "4 - Your First Spring Boot Api" at bounding box center [321, 329] width 344 height 53
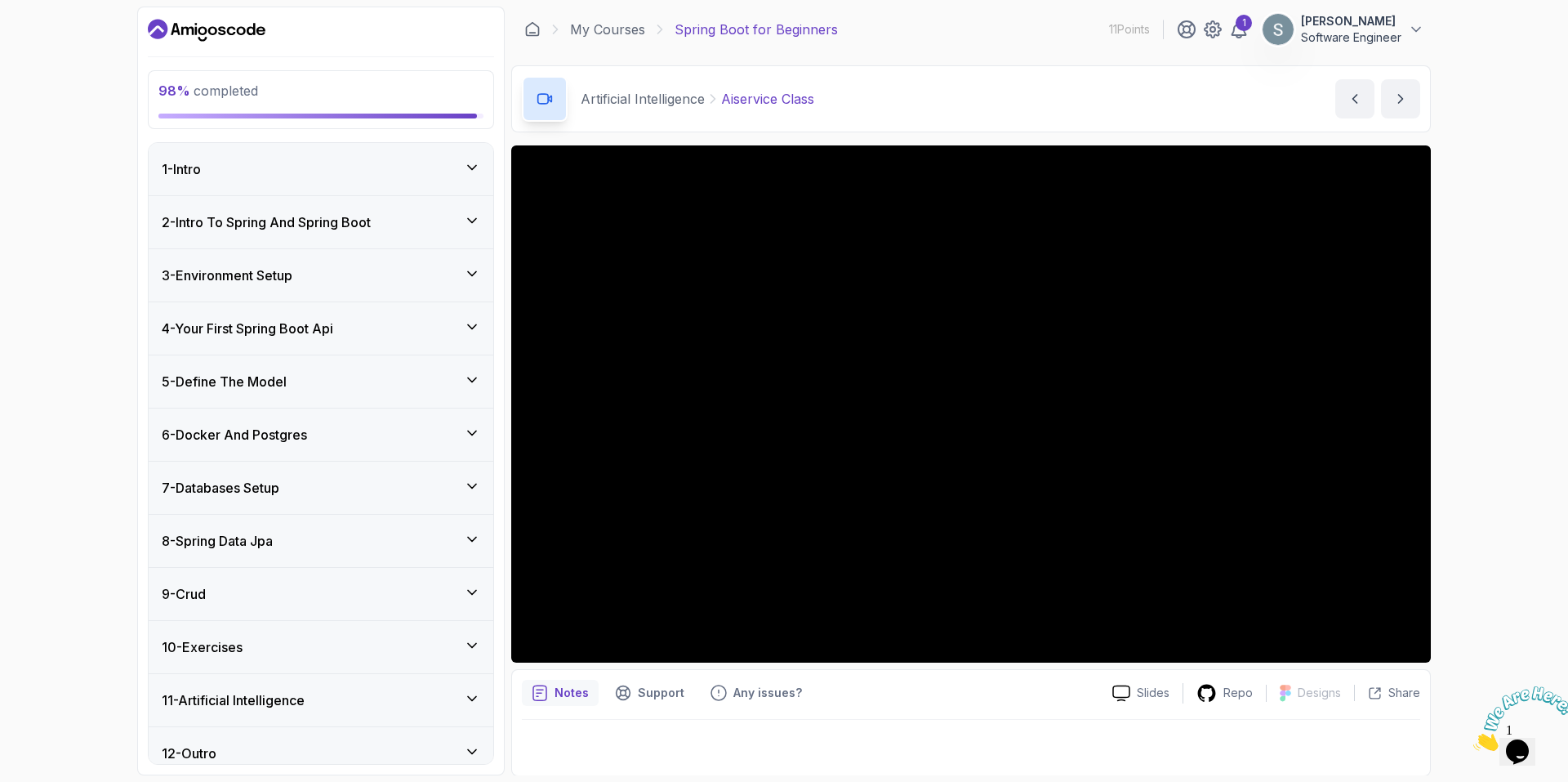
click at [420, 381] on div "5 - Define The Model" at bounding box center [320, 381] width 318 height 19
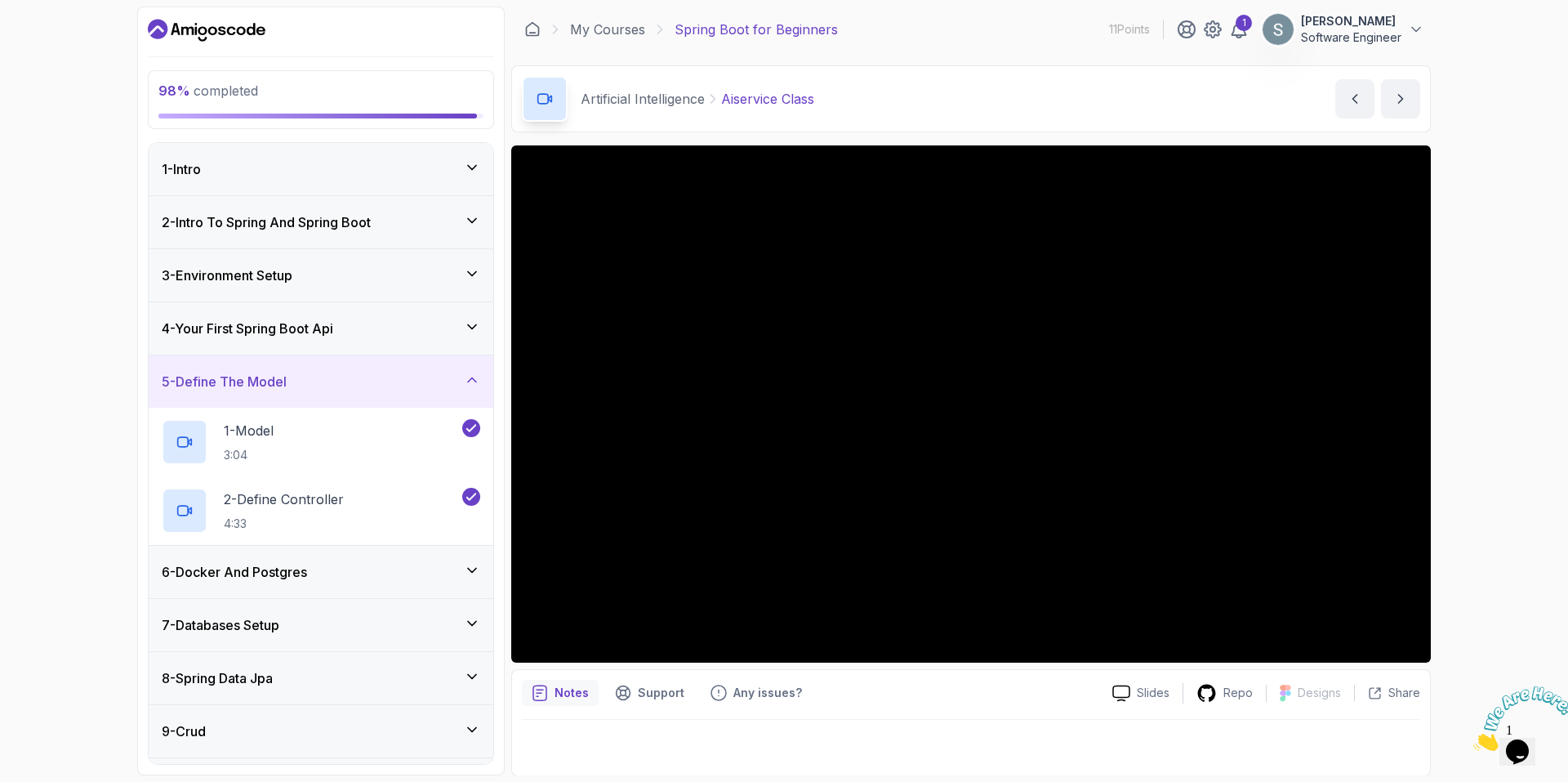
click at [420, 381] on div "5 - Define The Model" at bounding box center [320, 381] width 318 height 19
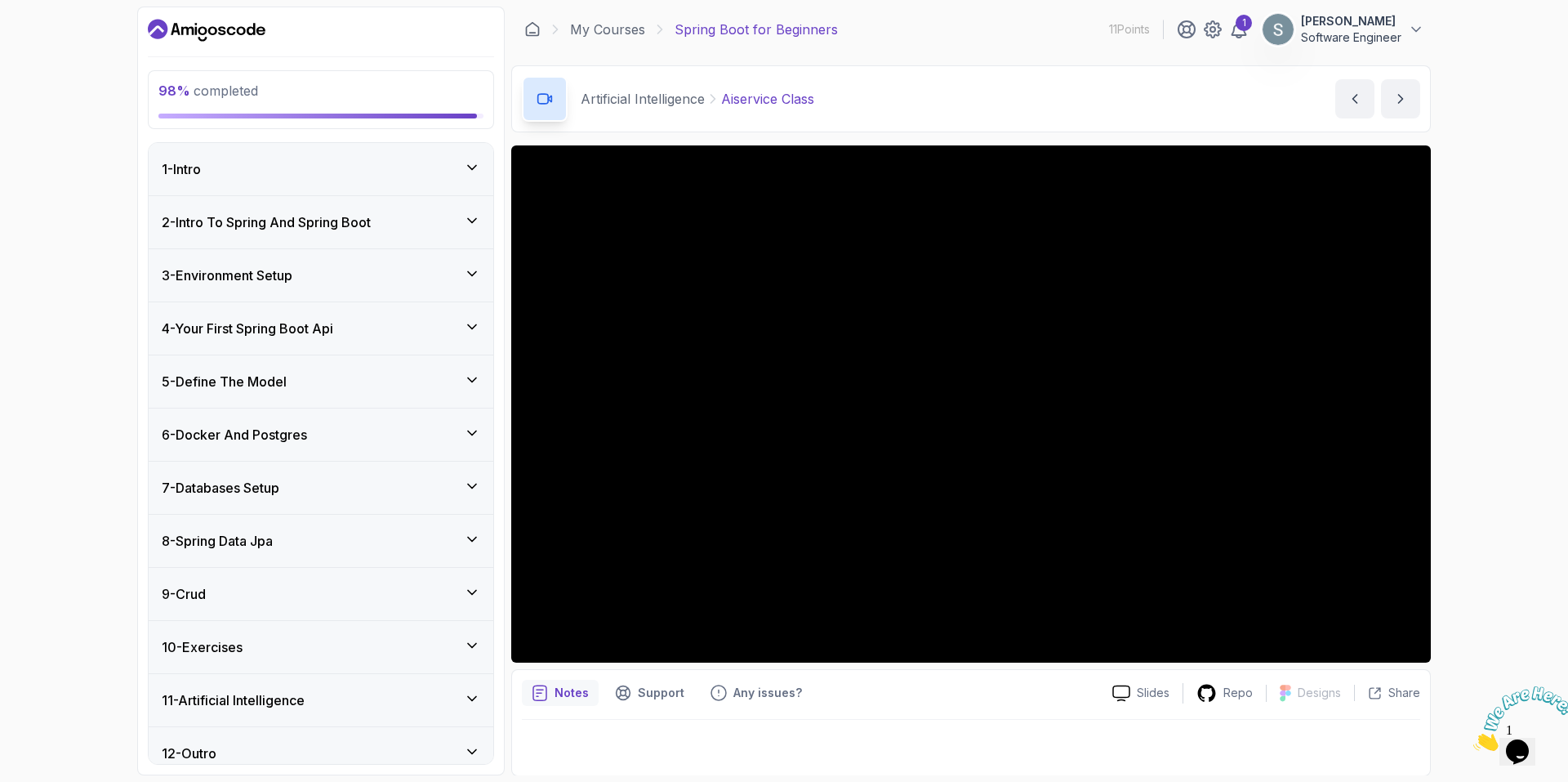
click at [413, 430] on div "6 - Docker And Postgres" at bounding box center [320, 435] width 318 height 19
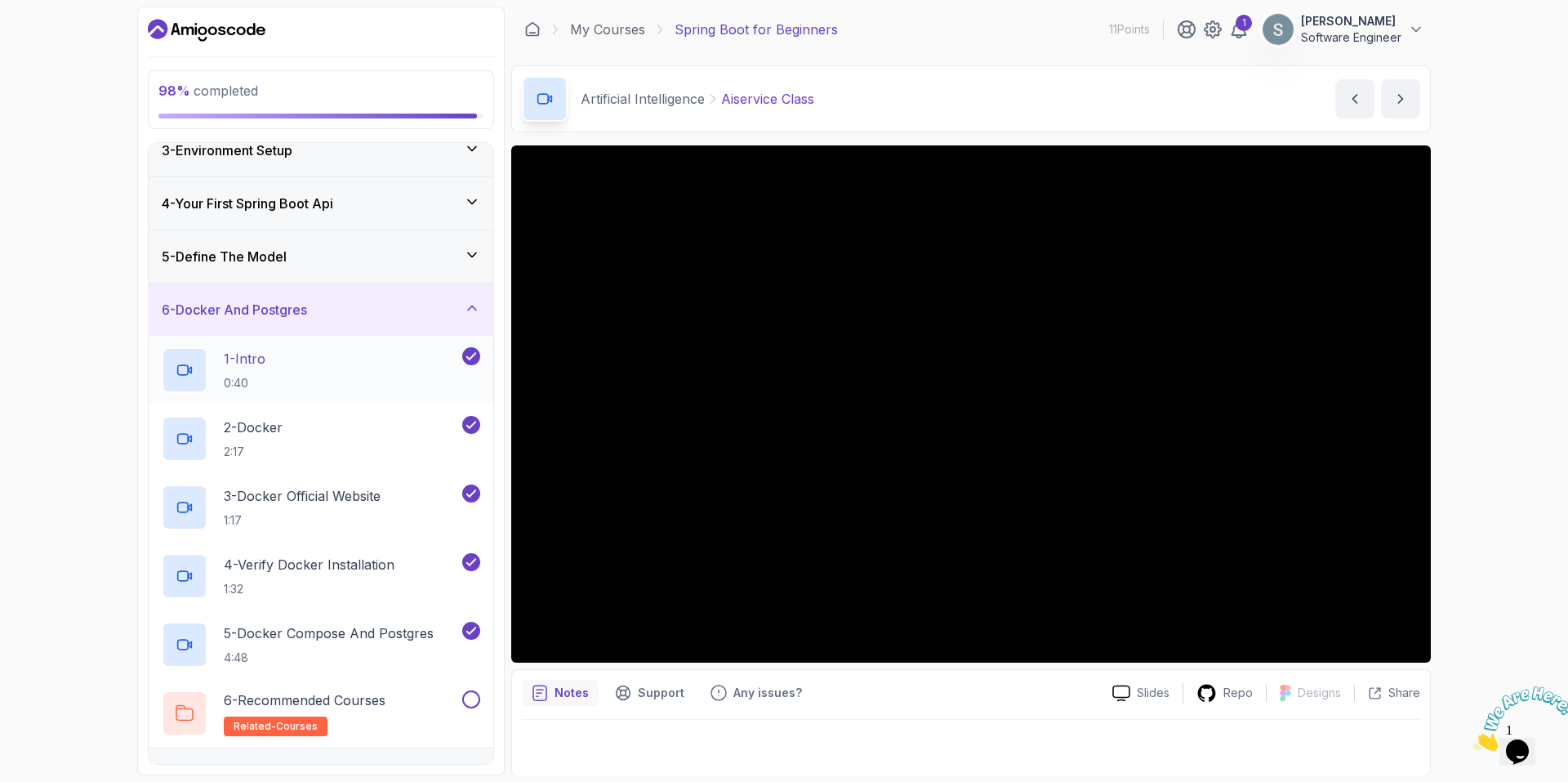
scroll to position [163, 0]
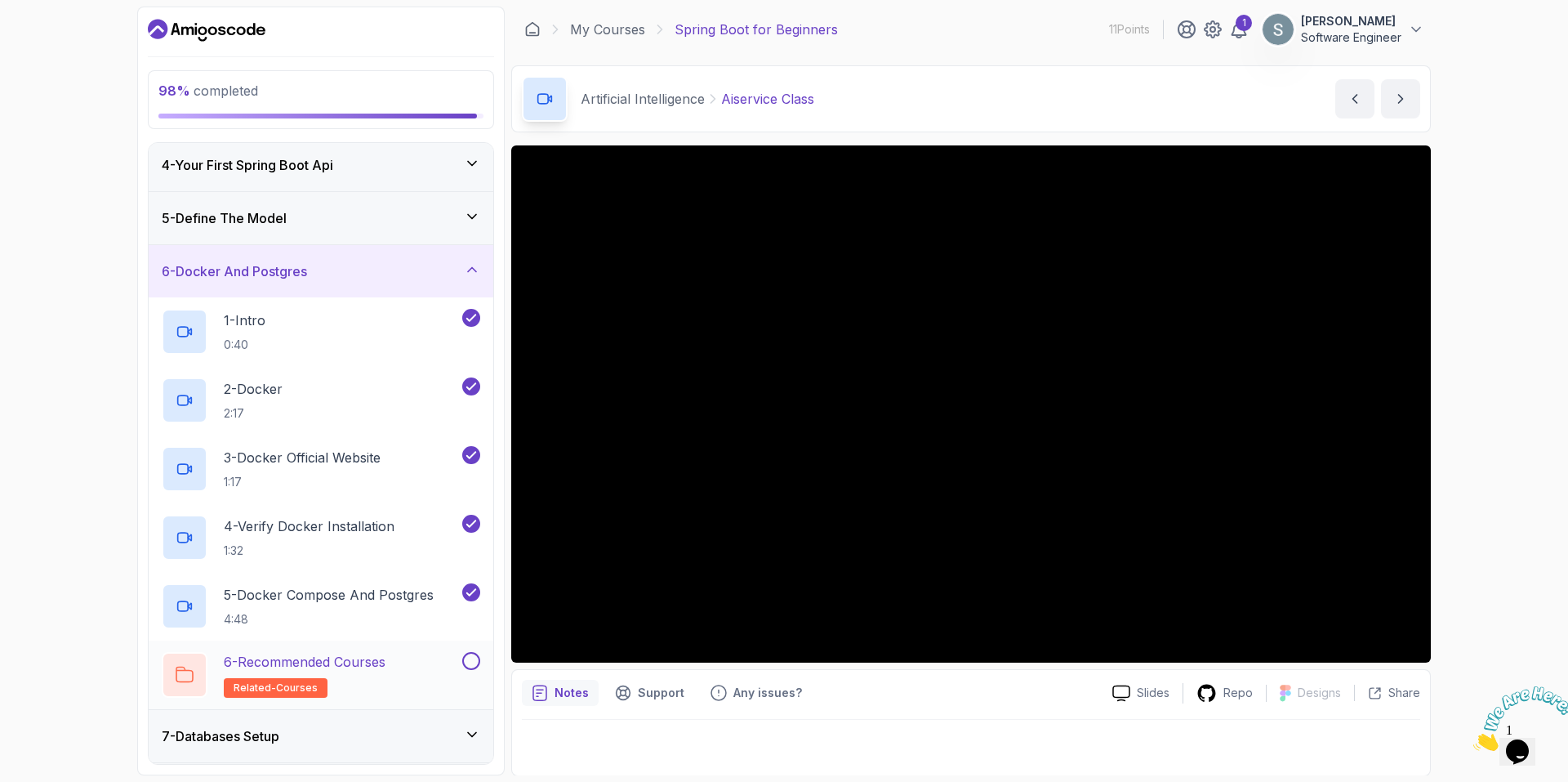
click at [473, 655] on button at bounding box center [471, 660] width 18 height 18
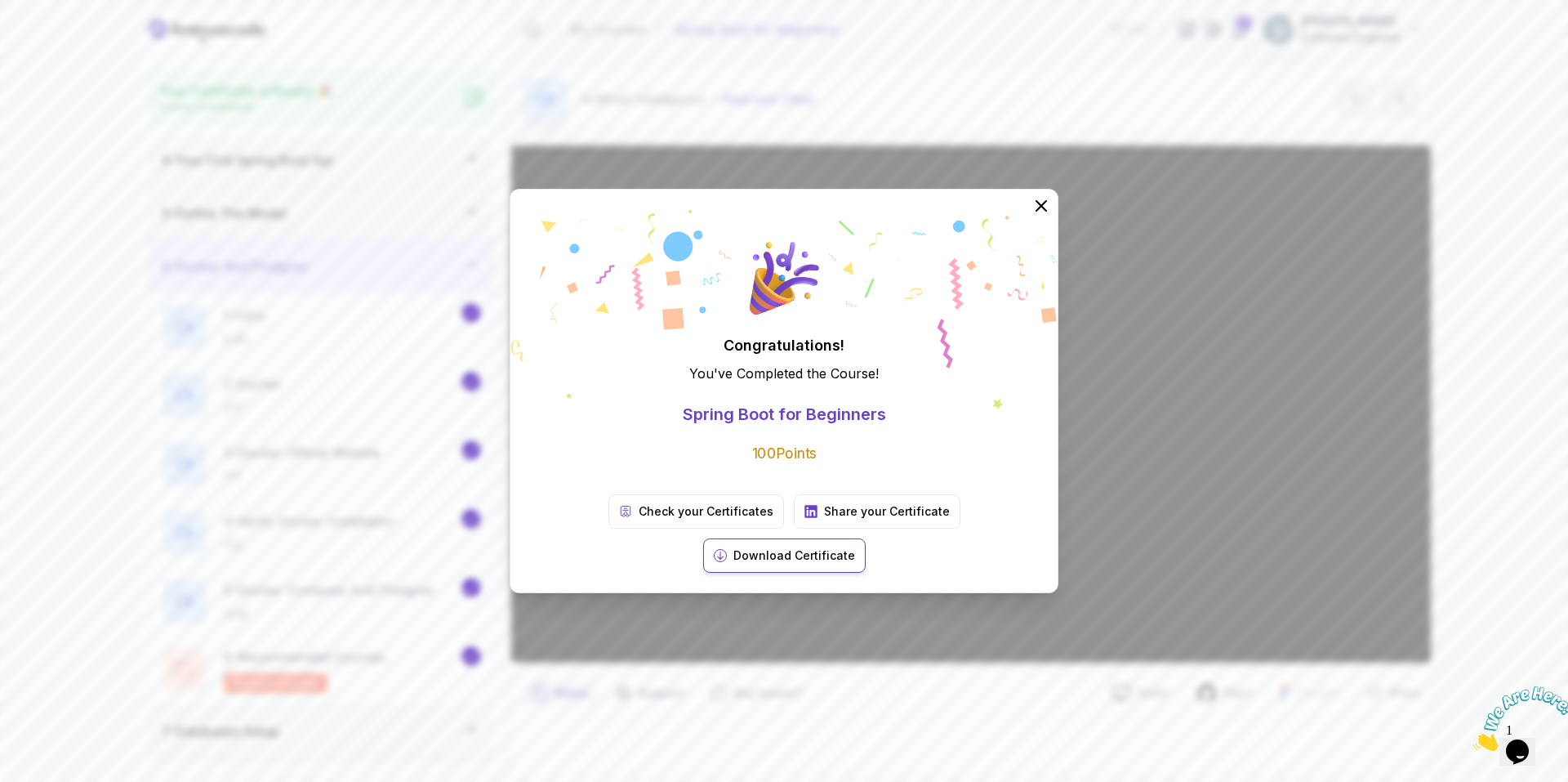
click at [866, 538] on button "Download Certificate" at bounding box center [784, 554] width 162 height 34
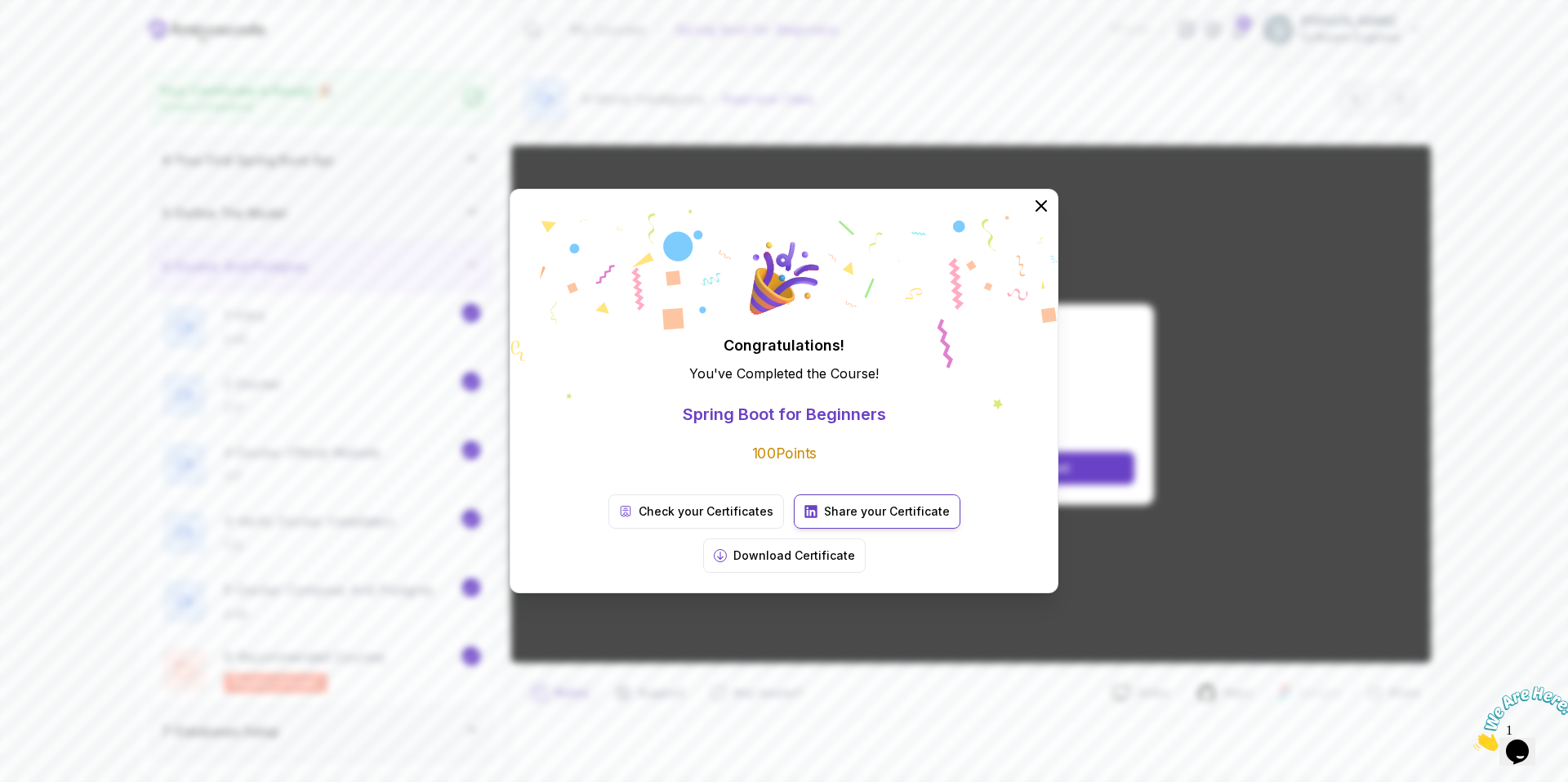
click at [843, 519] on p "Share your Certificate" at bounding box center [886, 511] width 125 height 17
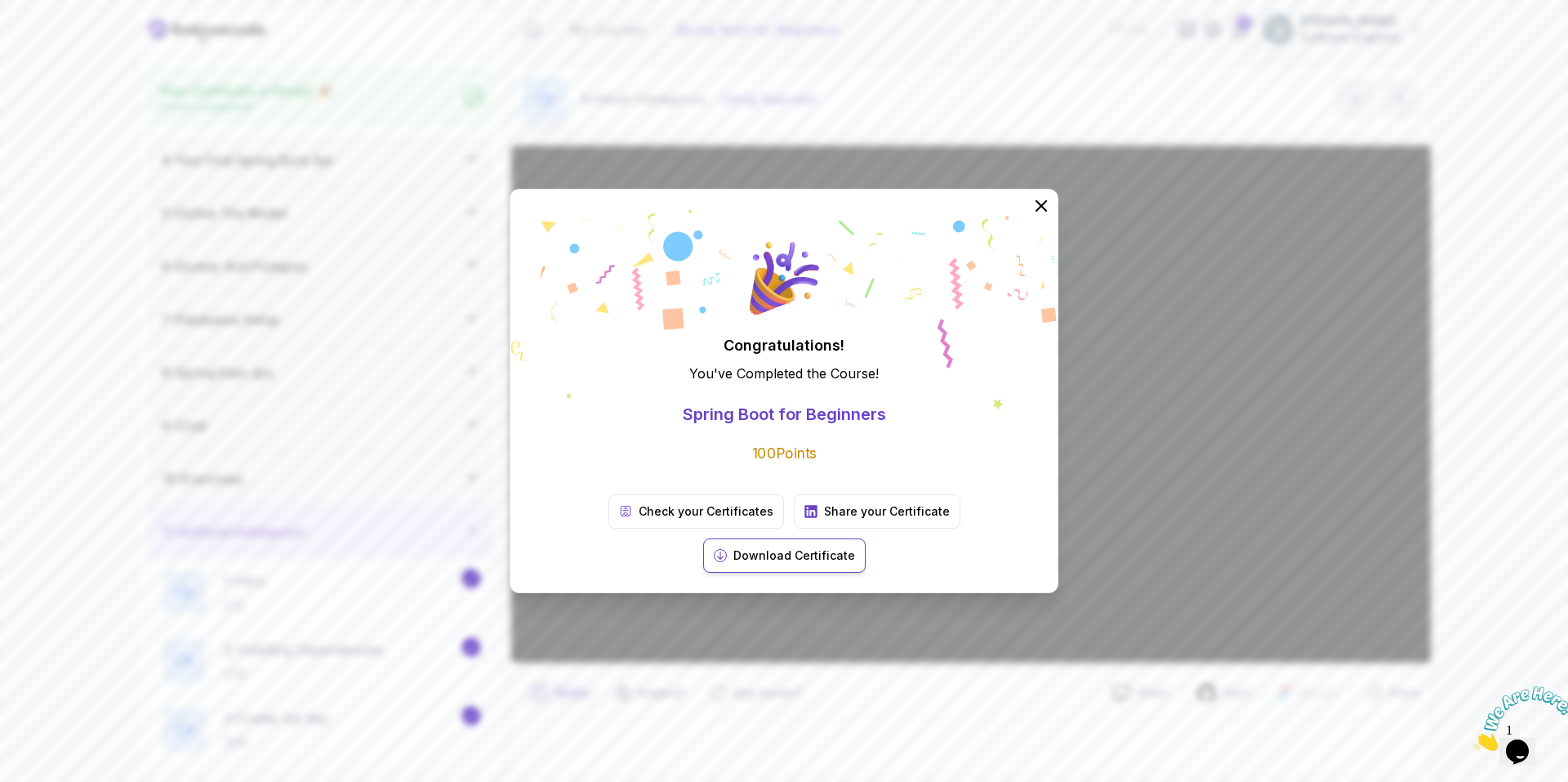
click at [855, 548] on p "Download Certificate" at bounding box center [794, 555] width 122 height 17
click at [1041, 217] on button at bounding box center [1042, 206] width 33 height 33
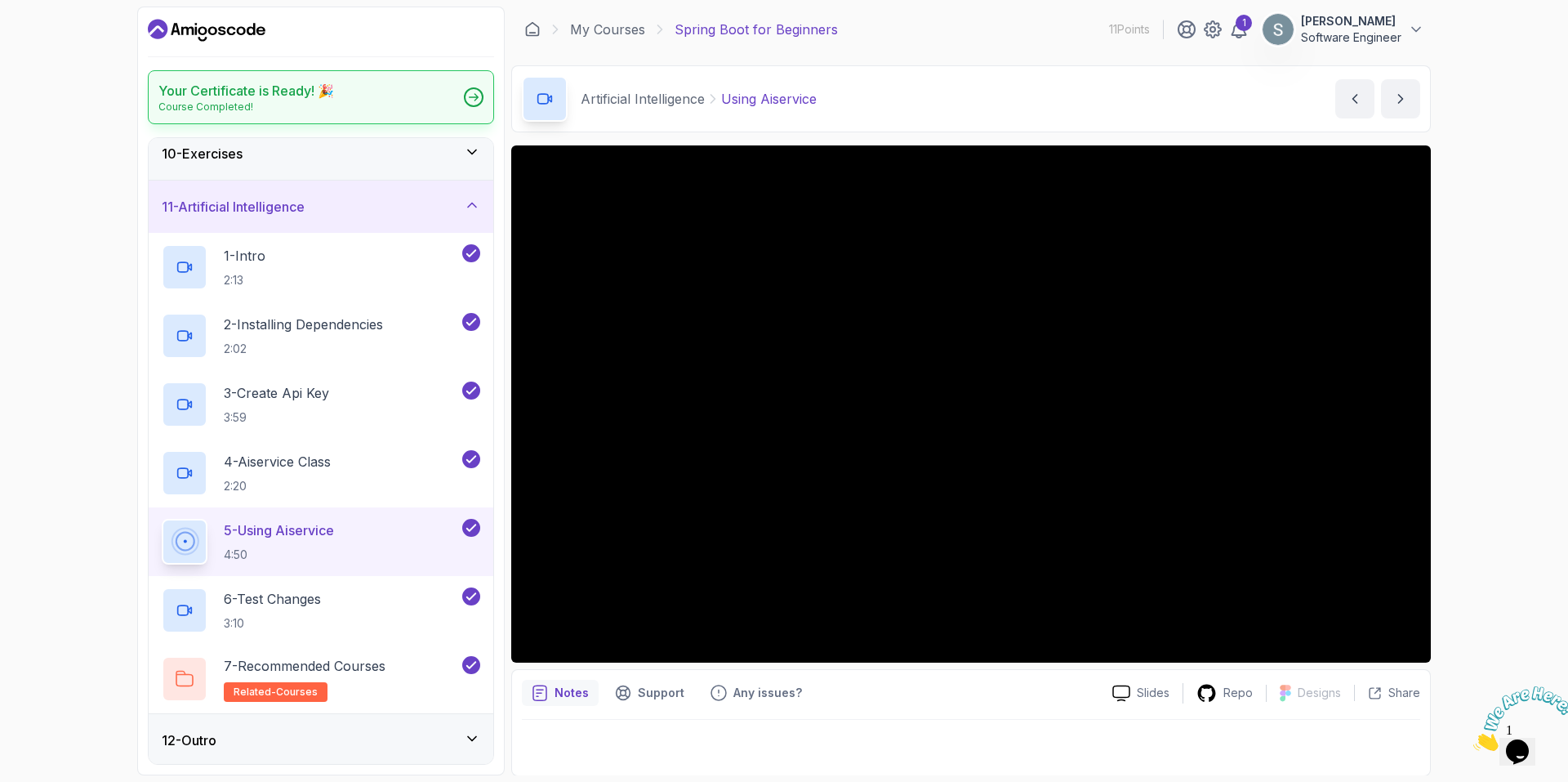
scroll to position [491, 0]
click at [403, 101] on div "Your Certificate is Ready! 🎉 Course Completed!" at bounding box center [321, 96] width 346 height 53
click at [1279, 28] on img at bounding box center [1278, 29] width 33 height 33
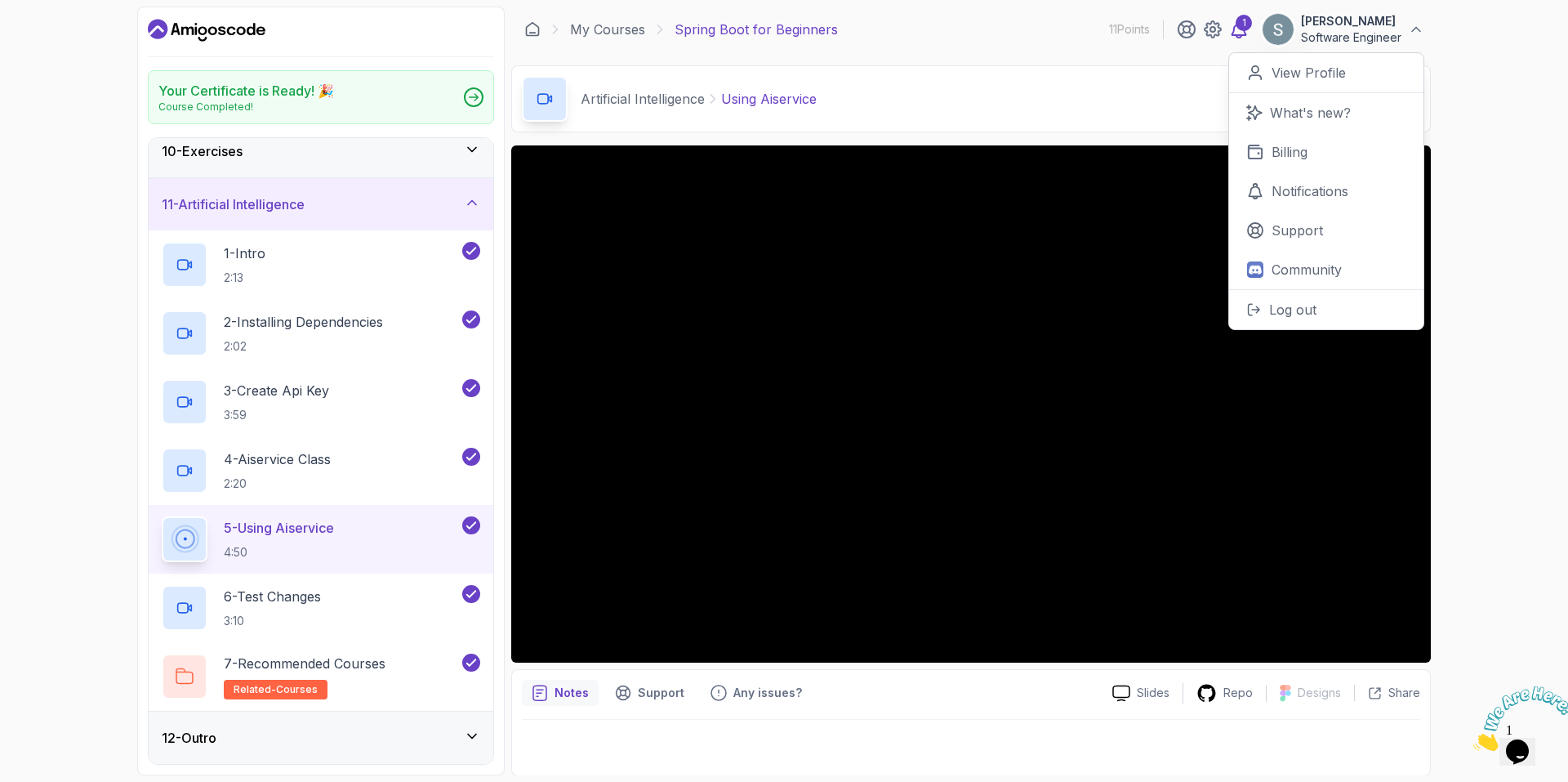
click at [1246, 30] on div "1" at bounding box center [1243, 22] width 17 height 17
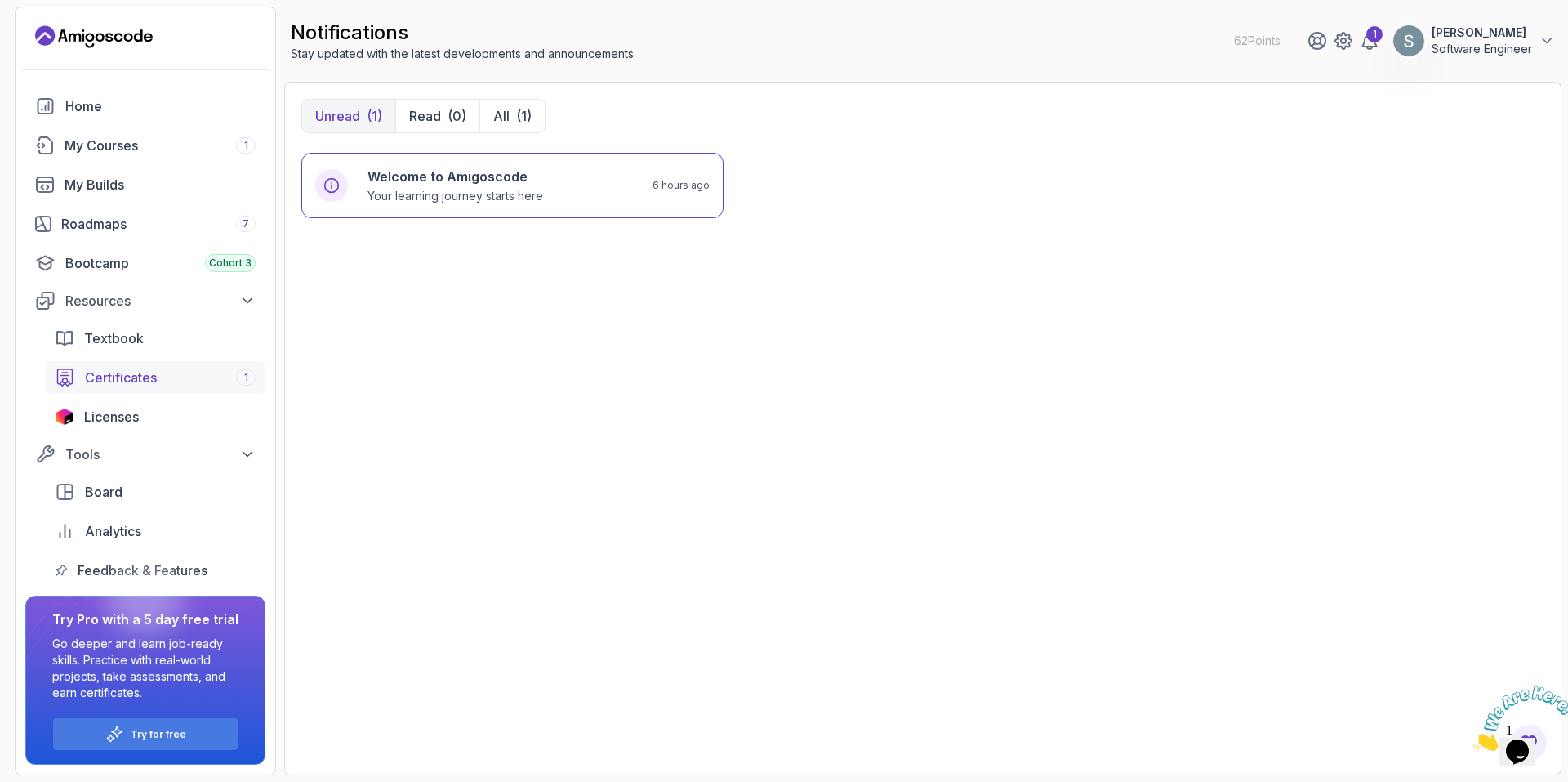
click at [133, 386] on span "Certificates" at bounding box center [121, 377] width 72 height 19
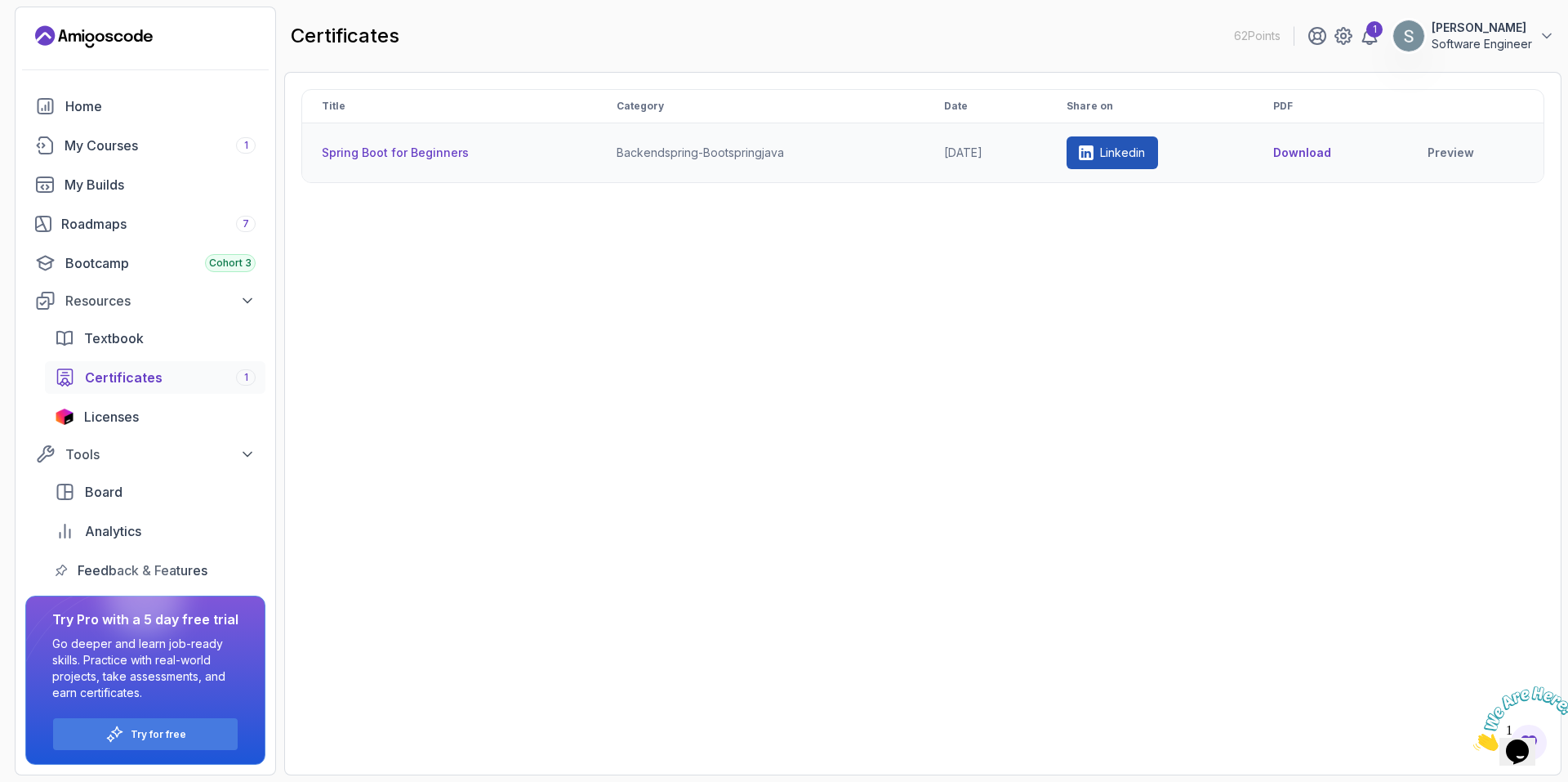
click at [1328, 153] on button "Download" at bounding box center [1302, 153] width 58 height 17
click at [1094, 149] on icon at bounding box center [1087, 152] width 15 height 15
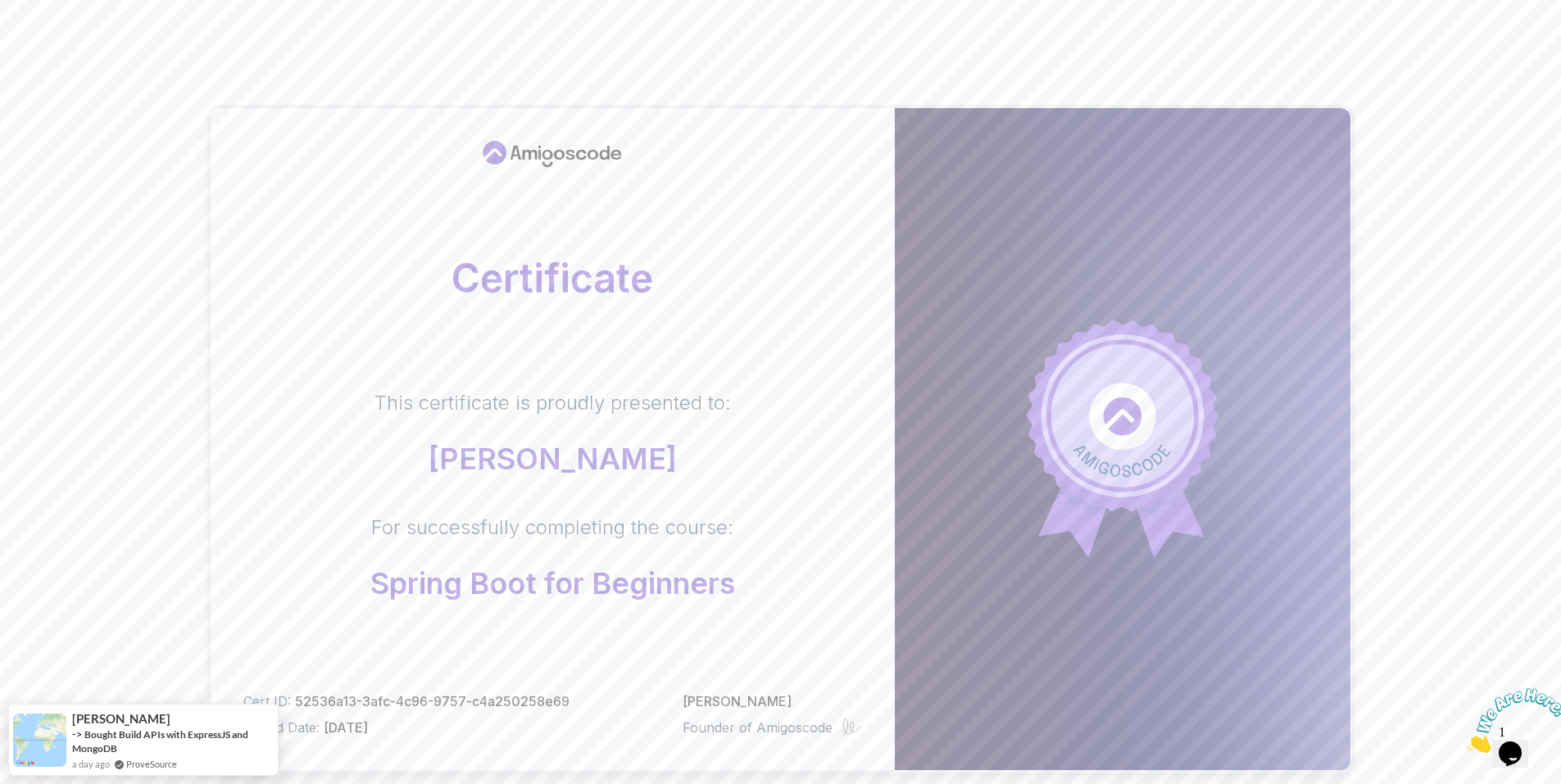
click at [1014, 257] on body "Certificate This certificate is proudly presented to: [PERSON_NAME] For success…" at bounding box center [780, 518] width 1561 height 1037
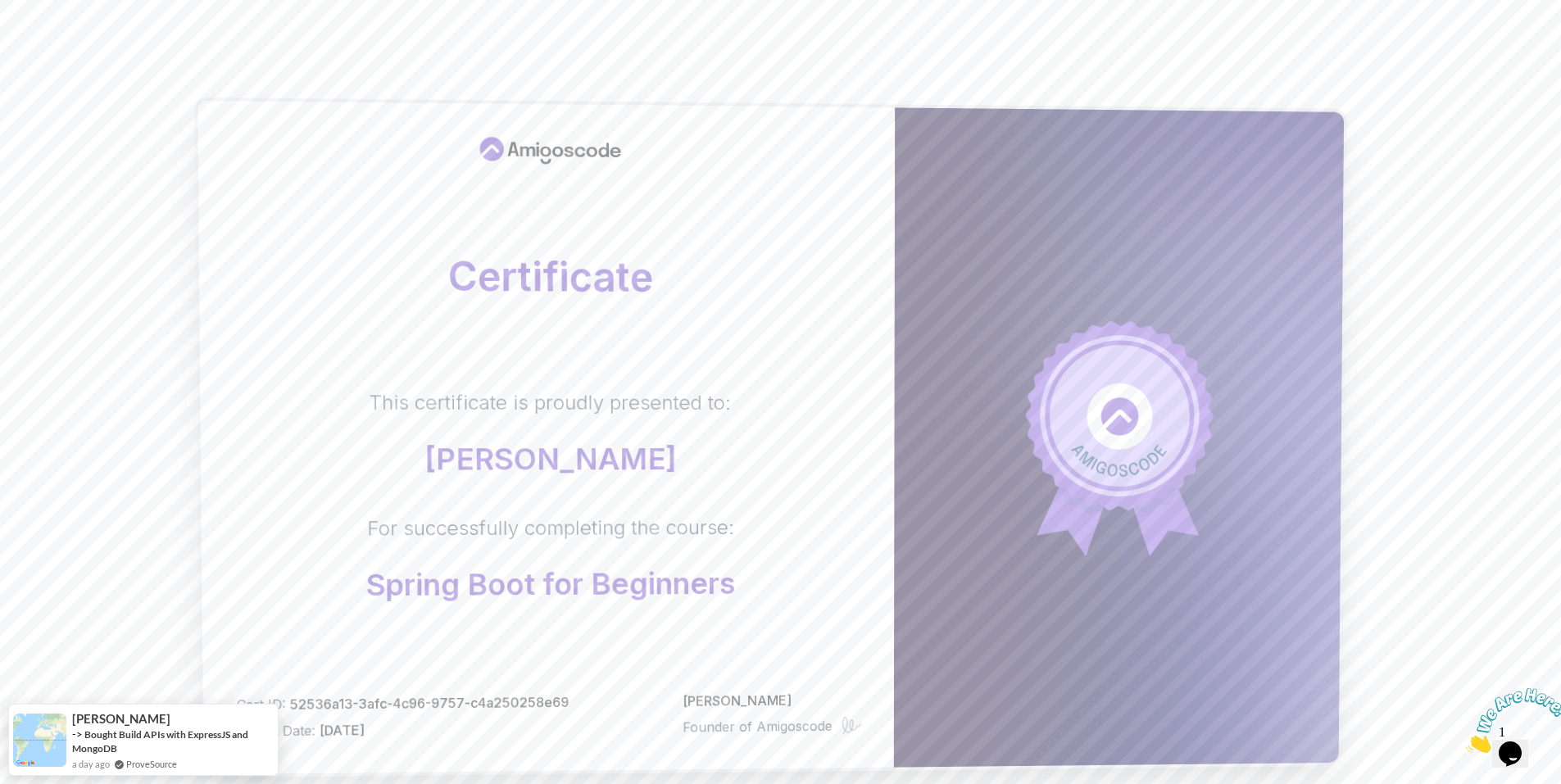
drag, startPoint x: 821, startPoint y: 409, endPoint x: 790, endPoint y: 439, distance: 43.1
click at [790, 439] on div "This certificate is proudly presented to: [PERSON_NAME] For successfully comple…" at bounding box center [546, 495] width 627 height 213
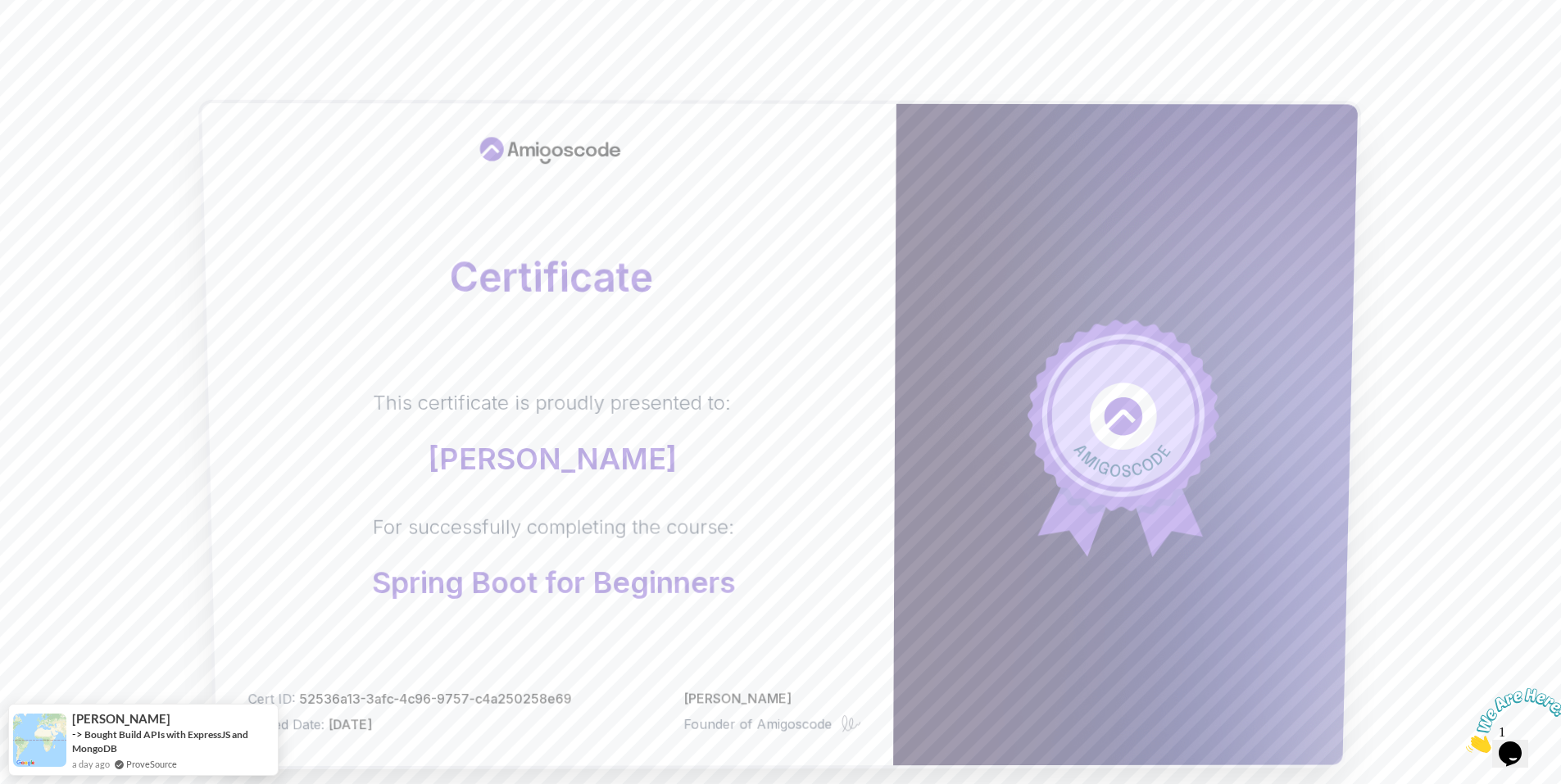
click at [790, 441] on div "This certificate is proudly presented to: [PERSON_NAME] For successfully comple…" at bounding box center [551, 494] width 620 height 209
drag, startPoint x: 791, startPoint y: 441, endPoint x: 854, endPoint y: 447, distance: 63.3
click at [800, 446] on div "This certificate is proudly presented to: [PERSON_NAME] For successfully comple…" at bounding box center [551, 494] width 620 height 209
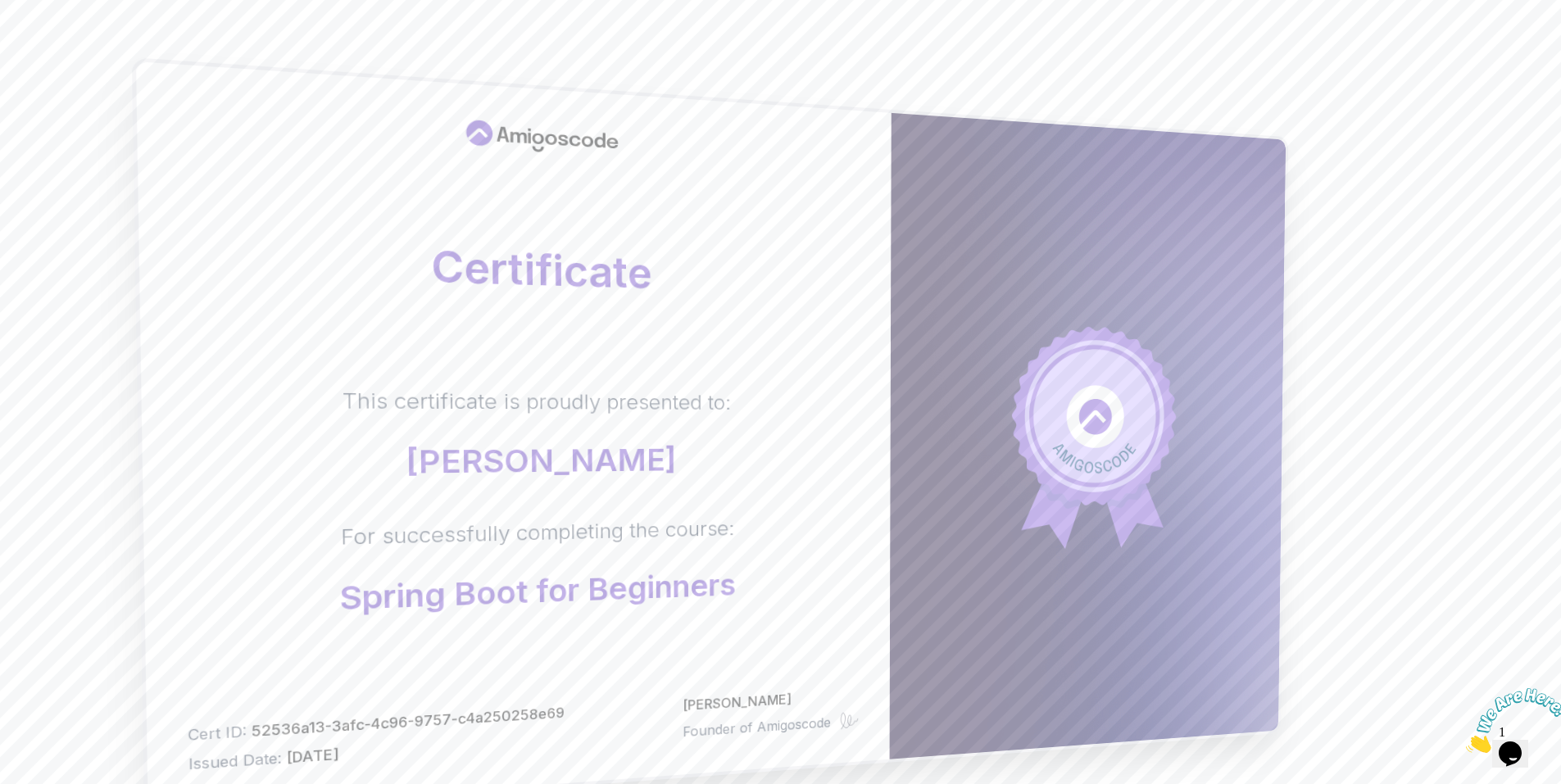
click at [1055, 421] on icon at bounding box center [1094, 416] width 140 height 154
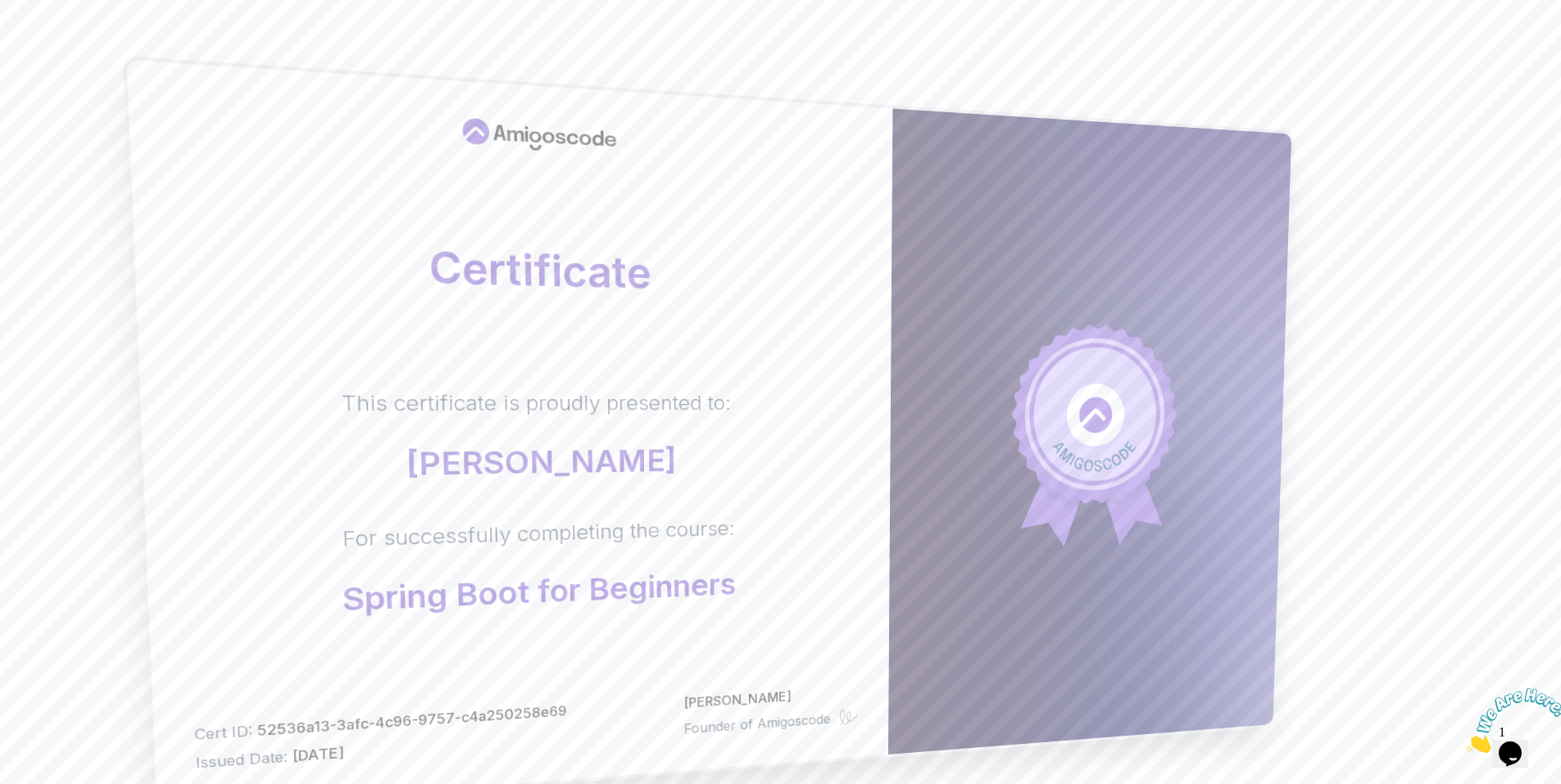
drag, startPoint x: 1175, startPoint y: 530, endPoint x: 1054, endPoint y: 593, distance: 136.4
click at [1062, 592] on div at bounding box center [1089, 432] width 403 height 646
